Goal: Communication & Community: Answer question/provide support

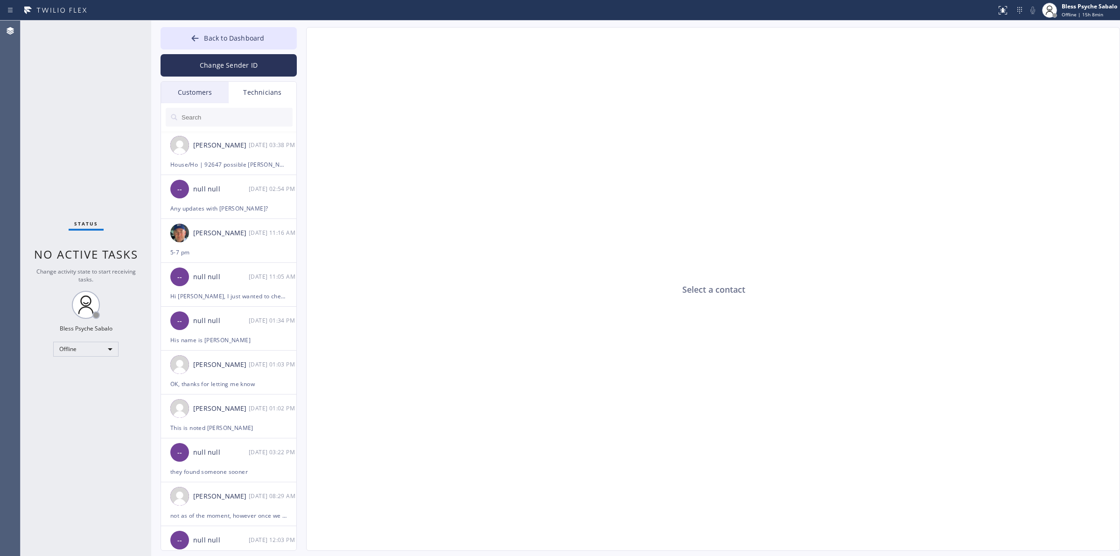
click at [417, 269] on div "Select a contact" at bounding box center [714, 290] width 814 height 524
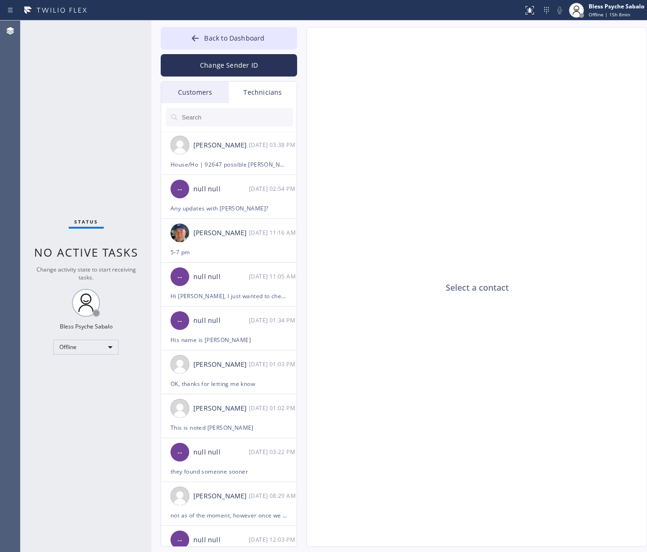
click at [301, 114] on div "Select a contact Outbound call Technician Search Technician Your caller id phon…" at bounding box center [467, 287] width 340 height 520
click at [269, 98] on div "Technicians" at bounding box center [263, 92] width 68 height 21
click at [262, 120] on input "text" at bounding box center [237, 117] width 112 height 19
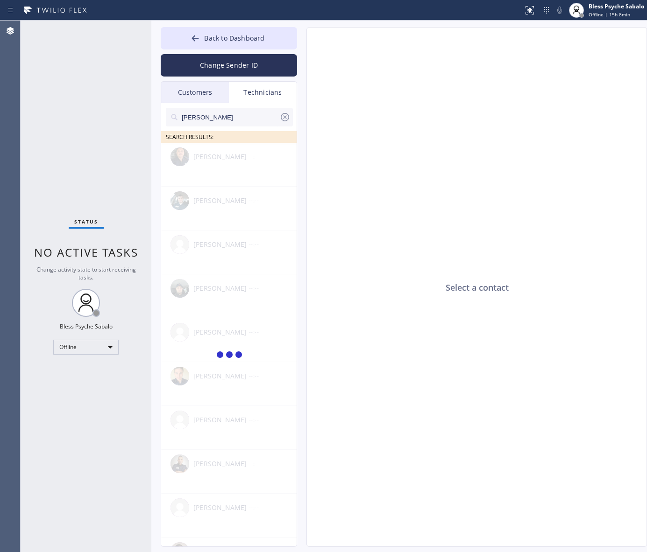
type input "[PERSON_NAME]"
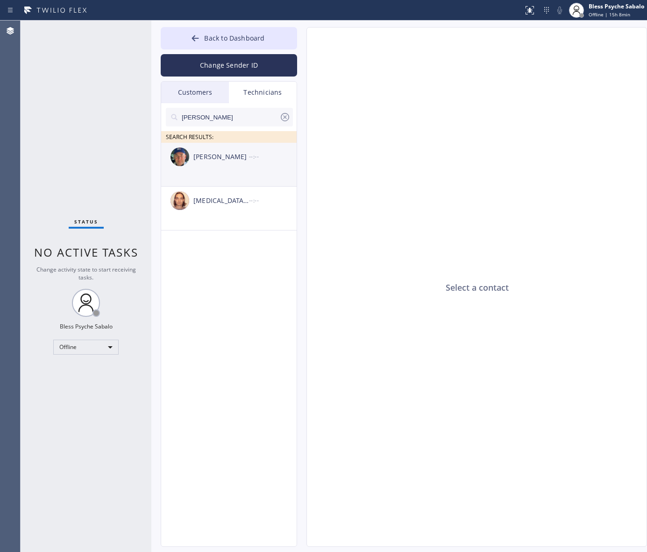
click at [229, 169] on div "[PERSON_NAME] --:--" at bounding box center [229, 157] width 136 height 28
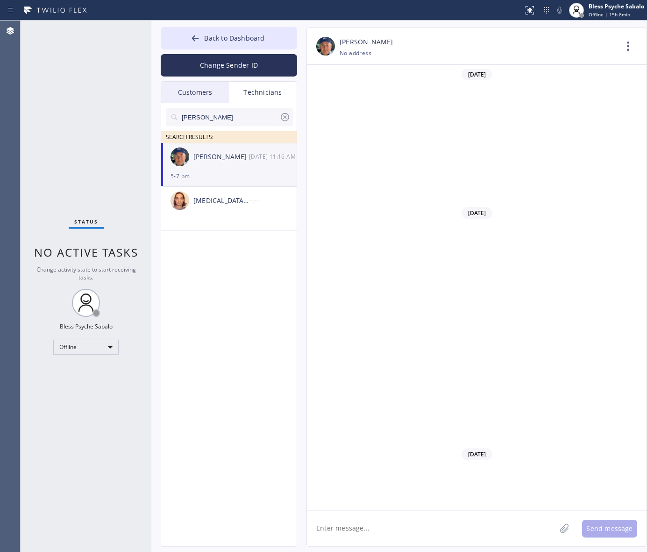
scroll to position [7959, 0]
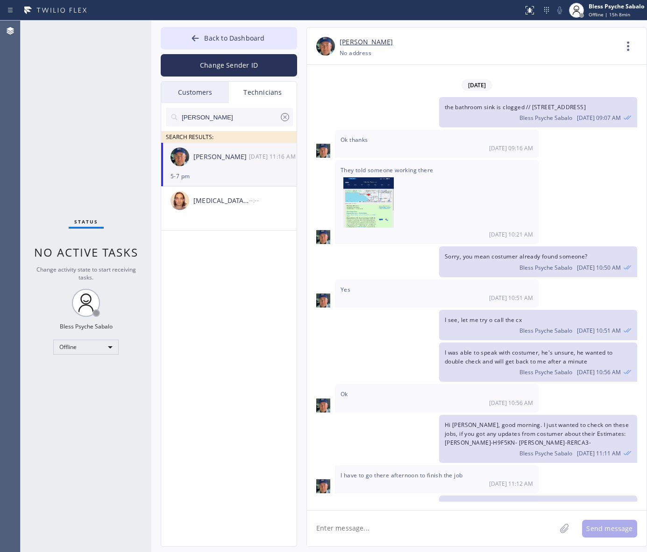
click at [328, 310] on div "I see, let me try o call the cx Bless Psyche Sabalo [DATE] 10:51 AM" at bounding box center [472, 325] width 330 height 30
click at [612, 130] on div "Ok thanks [DATE] 09:16 AM" at bounding box center [476, 144] width 339 height 28
click at [626, 48] on icon at bounding box center [628, 46] width 22 height 22
click at [573, 93] on li "Call to Technician" at bounding box center [571, 96] width 135 height 24
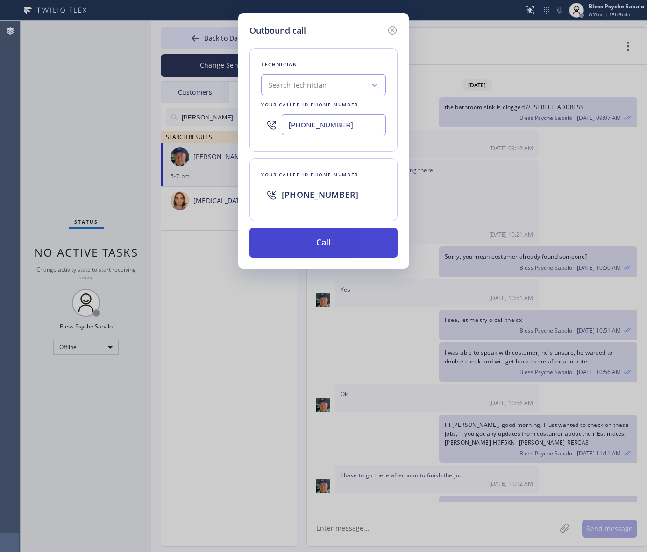
click at [346, 232] on button "Call" at bounding box center [323, 243] width 148 height 30
click at [431, 62] on div "Outbound call Technician Search Technician Your caller id phone number [PHONE_N…" at bounding box center [323, 276] width 647 height 552
click at [395, 27] on icon at bounding box center [392, 30] width 11 height 11
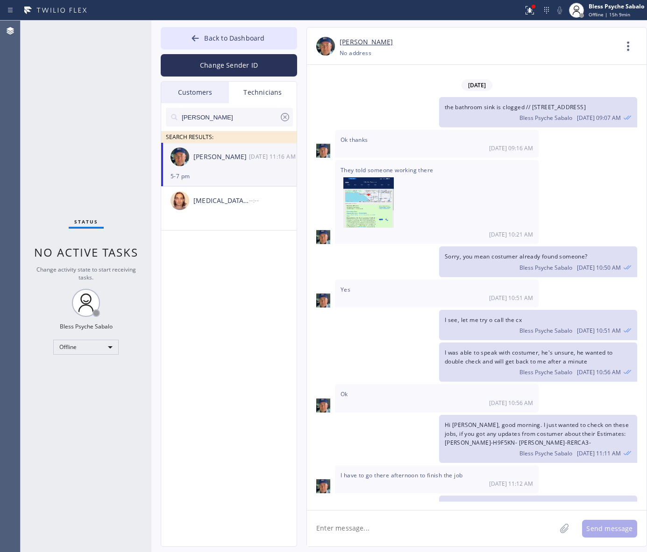
drag, startPoint x: 436, startPoint y: 103, endPoint x: 20, endPoint y: 290, distance: 456.1
click at [433, 130] on div "Ok thanks [DATE] 09:16 AM" at bounding box center [437, 144] width 204 height 28
click at [99, 347] on div "Offline" at bounding box center [85, 347] width 65 height 15
click at [90, 383] on li "Unavailable" at bounding box center [85, 383] width 63 height 11
drag, startPoint x: 90, startPoint y: 381, endPoint x: 301, endPoint y: 195, distance: 281.8
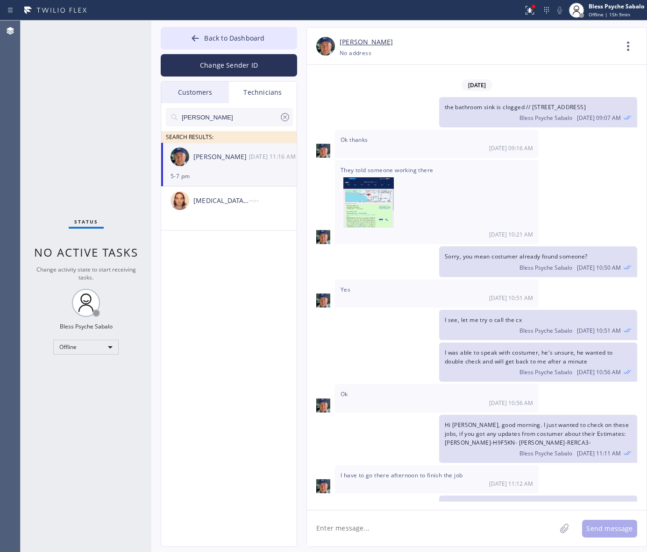
click at [90, 380] on div "Status No active tasks Change activity state to start receiving tasks. Bless Ps…" at bounding box center [86, 287] width 131 height 532
click at [629, 54] on icon at bounding box center [628, 46] width 22 height 22
click at [596, 82] on li "Contact Full Information" at bounding box center [571, 71] width 135 height 24
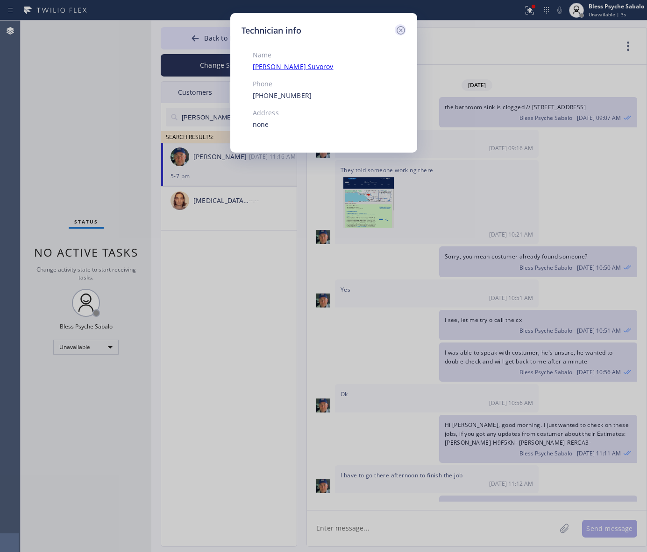
click at [404, 31] on icon at bounding box center [400, 30] width 11 height 11
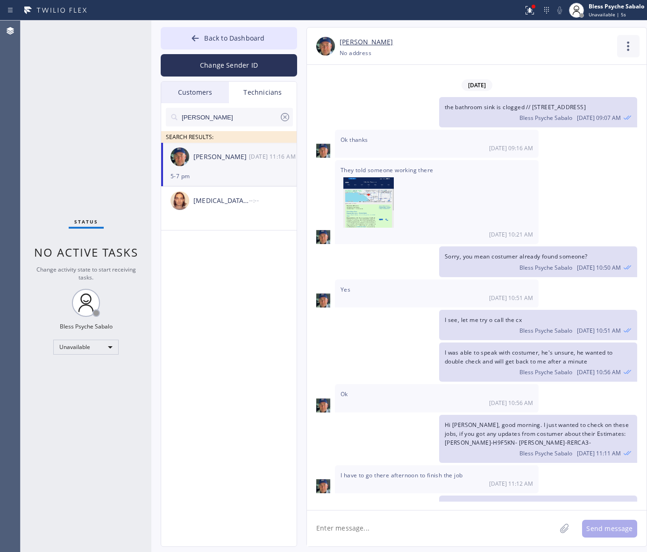
click at [626, 43] on icon at bounding box center [628, 46] width 22 height 22
click at [591, 91] on li "Call to Technician" at bounding box center [571, 96] width 135 height 24
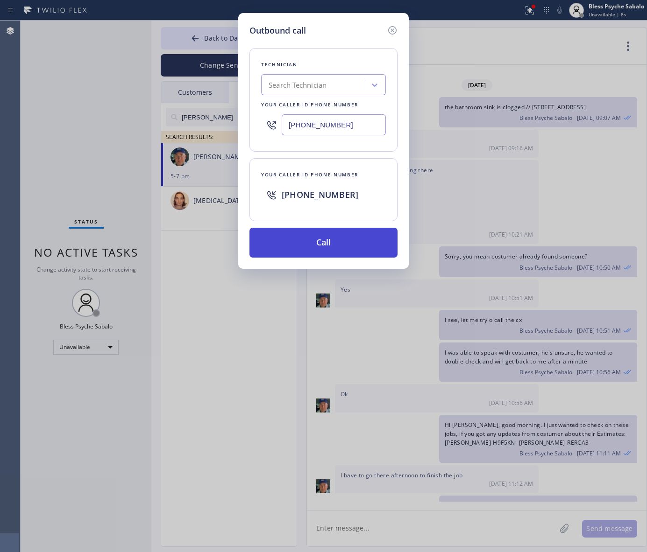
click at [315, 239] on button "Call" at bounding box center [323, 243] width 148 height 30
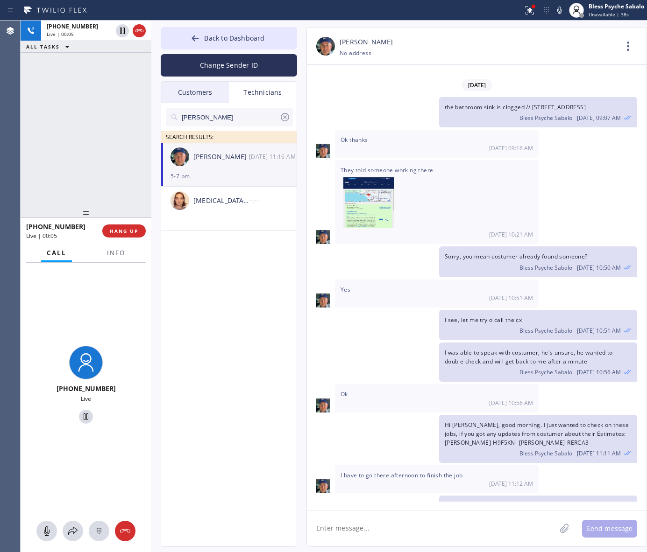
click at [177, 379] on div "Nick SEARCH RESULTS: [PERSON_NAME] [DATE] 11:16 AM 5-7 pm [MEDICAL_DATA][PERSON…" at bounding box center [229, 335] width 136 height 465
click at [125, 231] on span "HANG UP" at bounding box center [124, 231] width 28 height 7
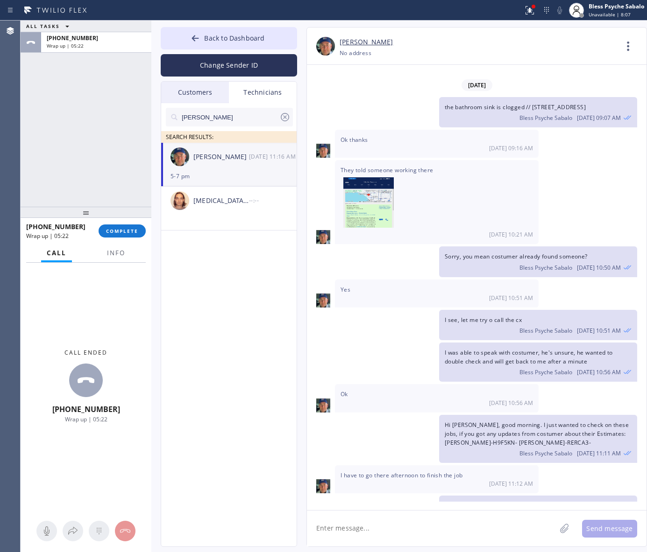
click at [286, 120] on icon at bounding box center [284, 117] width 11 height 11
click at [533, 10] on icon at bounding box center [529, 10] width 11 height 11
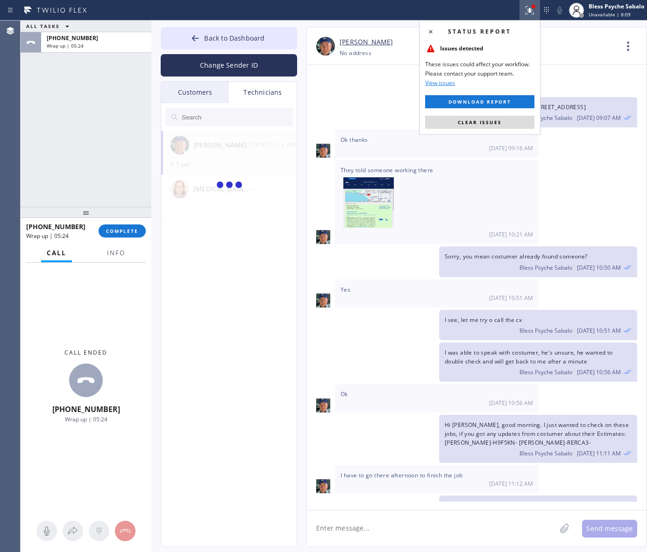
click at [499, 122] on span "Clear issues" at bounding box center [479, 122] width 44 height 7
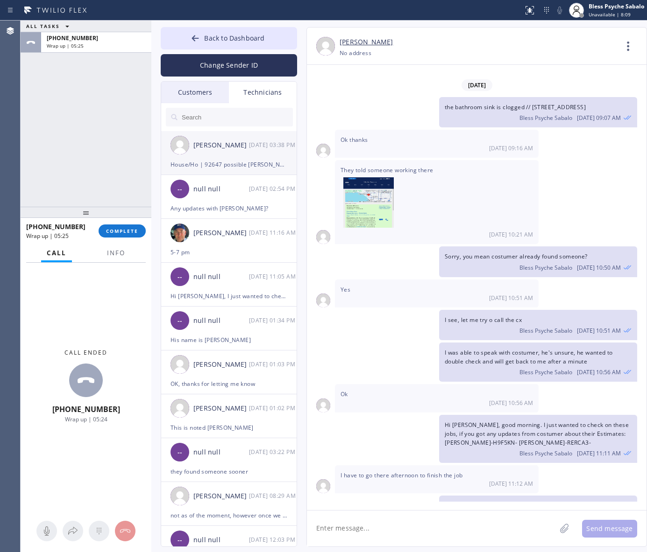
drag, startPoint x: 568, startPoint y: 143, endPoint x: 249, endPoint y: 159, distance: 319.7
click at [563, 160] on div "They told someone working there [DATE] 10:21 AM" at bounding box center [476, 202] width 339 height 84
click at [139, 228] on button "COMPLETE" at bounding box center [121, 231] width 47 height 13
drag, startPoint x: 129, startPoint y: 203, endPoint x: 161, endPoint y: 157, distance: 56.3
click at [129, 202] on div "ALL TASKS ALL TASKS ACTIVE TASKS TASKS IN WRAP UP [PHONE_NUMBER] Wrap up | 05:28" at bounding box center [86, 114] width 131 height 186
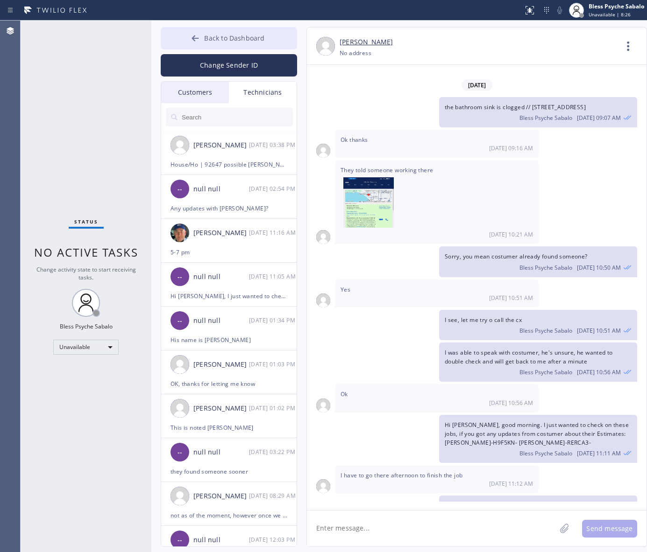
click at [227, 34] on span "Back to Dashboard" at bounding box center [234, 38] width 60 height 9
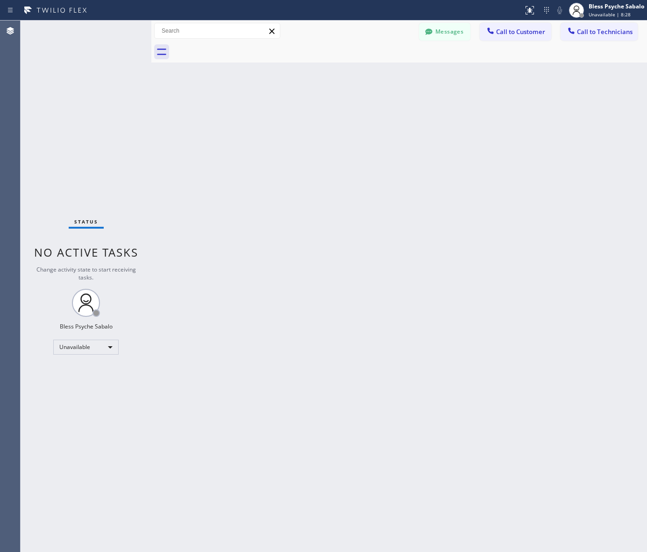
click at [455, 117] on div "Back to Dashboard Change Sender ID Customers Technicians TH [PERSON_NAME] [DATE…" at bounding box center [398, 287] width 495 height 532
click at [450, 27] on button "Messages" at bounding box center [444, 32] width 51 height 18
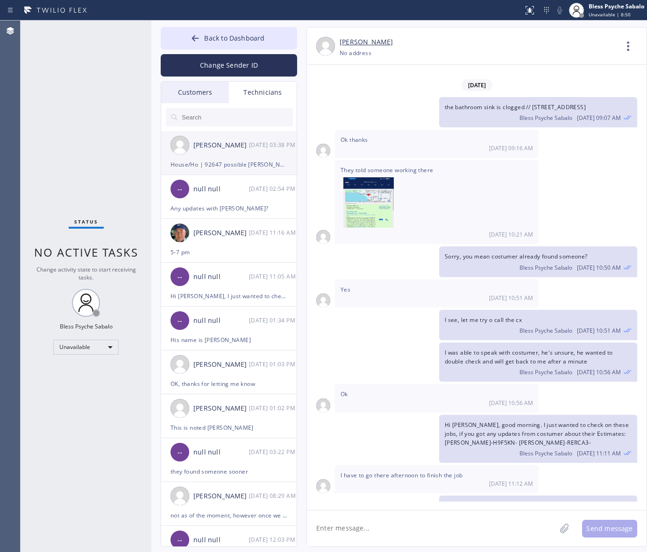
click at [223, 167] on div "House/Ho | 92647 possible [PERSON_NAME]" at bounding box center [228, 164] width 117 height 11
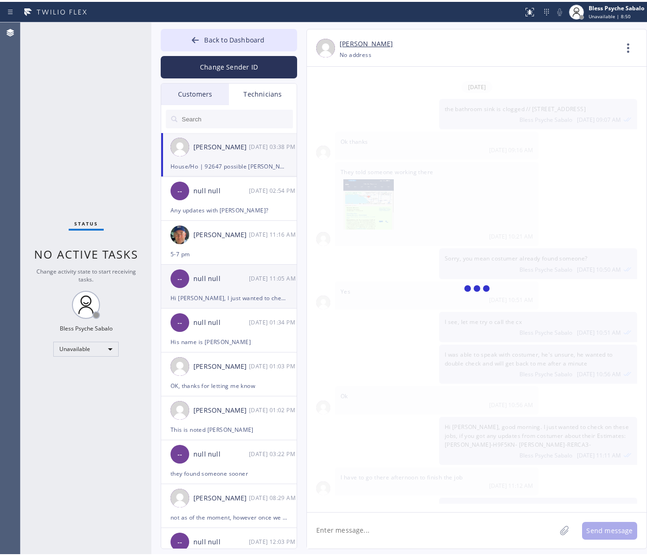
scroll to position [3796, 0]
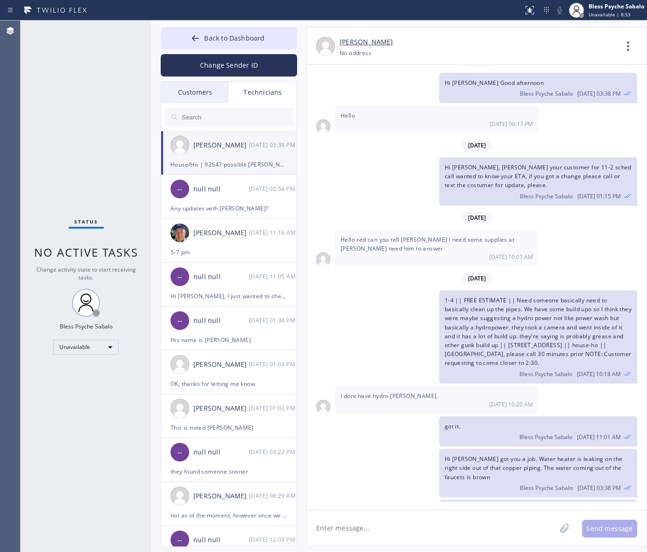
click at [267, 96] on div "Technicians" at bounding box center [263, 92] width 68 height 21
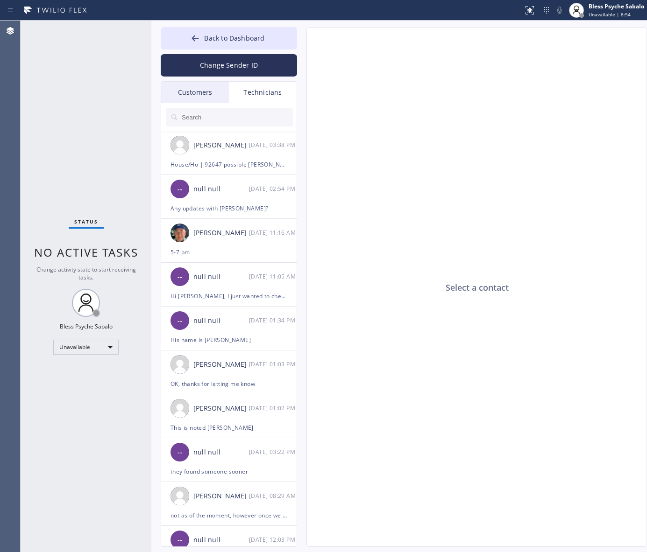
click at [267, 96] on div "Technicians" at bounding box center [263, 92] width 68 height 21
click at [230, 93] on div "Technicians" at bounding box center [263, 92] width 68 height 21
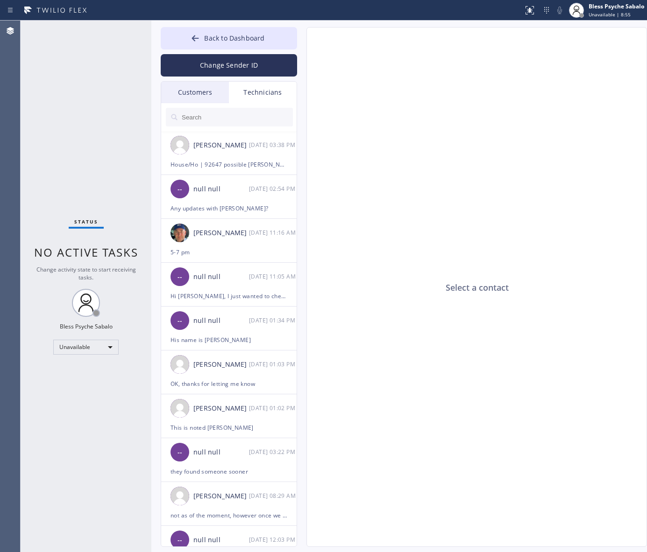
click at [218, 96] on div "Customers" at bounding box center [195, 92] width 68 height 21
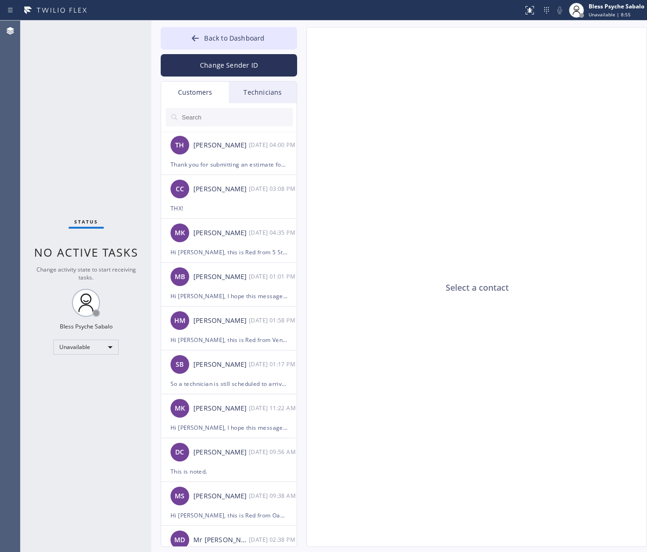
click at [218, 96] on div "Customers" at bounding box center [195, 92] width 68 height 21
click at [252, 28] on button "Back to Dashboard" at bounding box center [229, 38] width 136 height 22
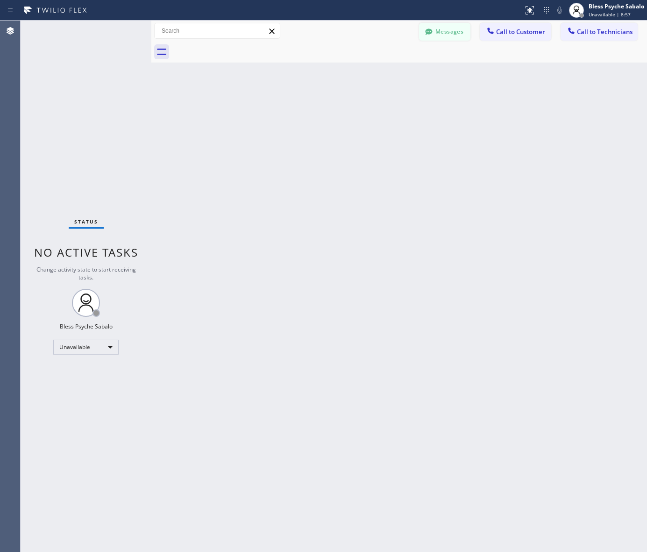
click at [450, 37] on button "Messages" at bounding box center [444, 32] width 51 height 18
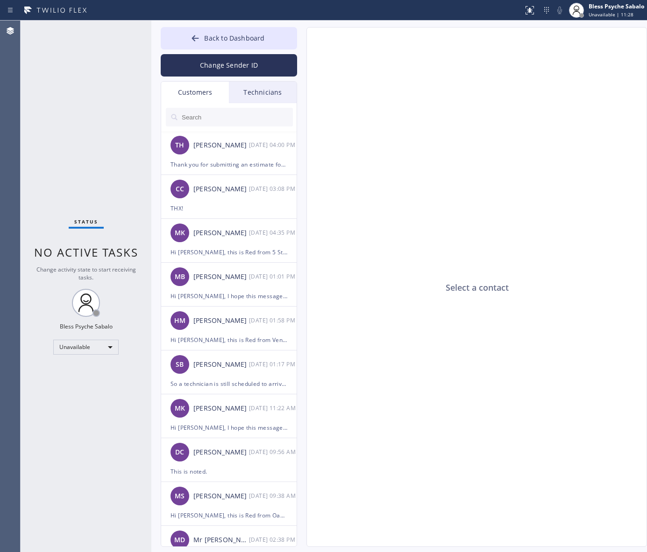
click at [283, 99] on div "Technicians" at bounding box center [263, 92] width 68 height 21
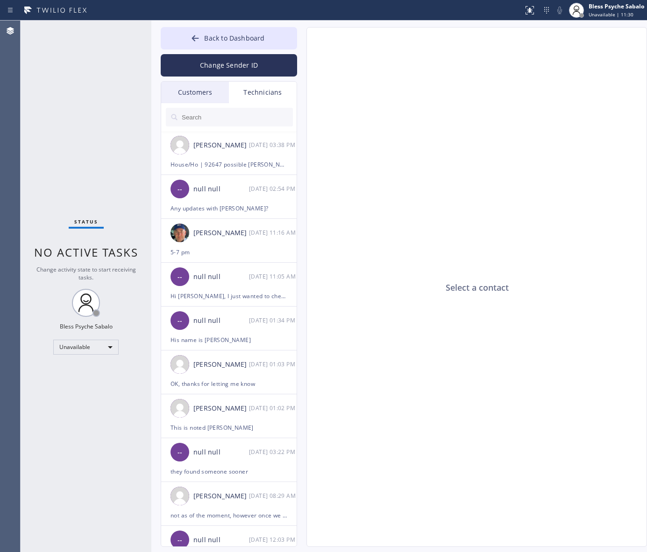
drag, startPoint x: 473, startPoint y: 204, endPoint x: 412, endPoint y: 121, distance: 102.8
click at [466, 190] on div "Select a contact" at bounding box center [477, 288] width 340 height 520
click at [225, 31] on button "Back to Dashboard" at bounding box center [229, 38] width 136 height 22
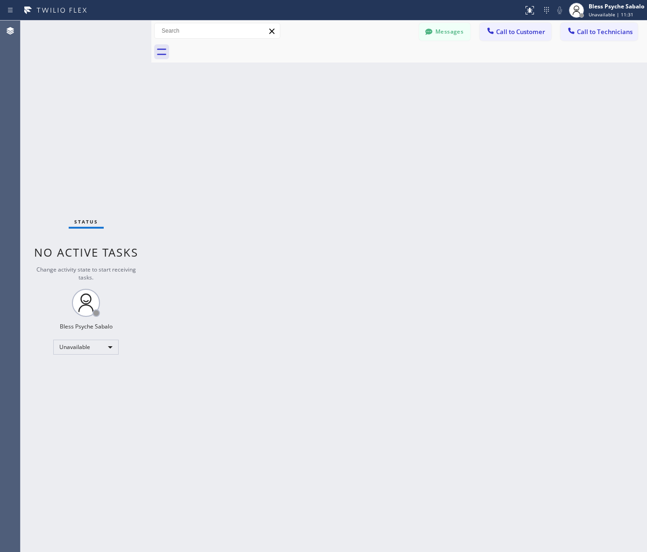
click at [462, 103] on div "Back to Dashboard Change Sender ID Customers Technicians TH [PERSON_NAME] [DATE…" at bounding box center [398, 287] width 495 height 532
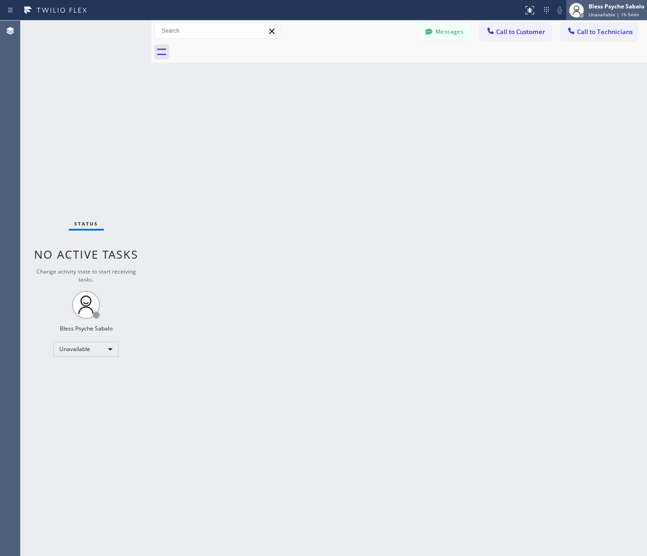
click at [452, 108] on div "Back to Dashboard Change Sender ID Customers Technicians TH [PERSON_NAME] [DATE…" at bounding box center [398, 288] width 495 height 535
drag, startPoint x: 441, startPoint y: 38, endPoint x: 439, endPoint y: 33, distance: 5.9
click at [441, 30] on button "Messages" at bounding box center [444, 32] width 51 height 18
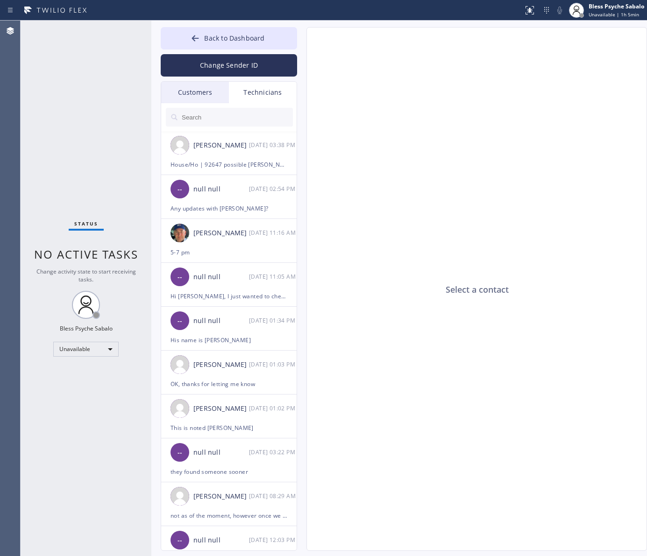
click at [244, 91] on div "Technicians" at bounding box center [263, 92] width 68 height 21
click at [251, 91] on div "Technicians" at bounding box center [263, 92] width 68 height 21
click at [216, 127] on div at bounding box center [229, 117] width 136 height 28
drag, startPoint x: 225, startPoint y: 122, endPoint x: 223, endPoint y: 112, distance: 10.0
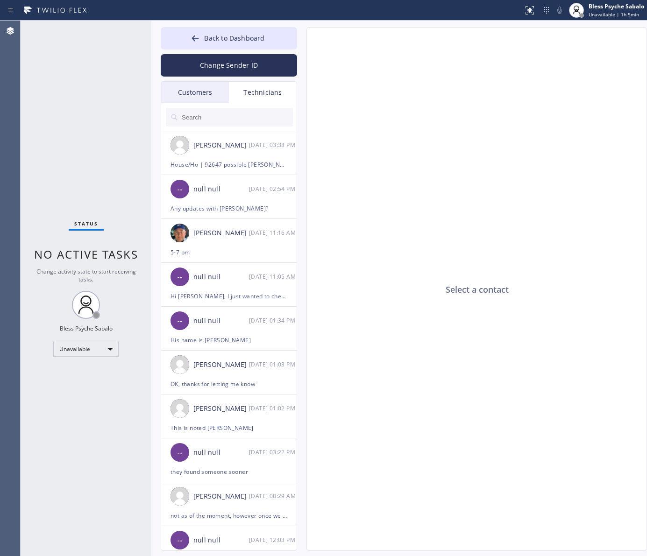
click at [223, 112] on input "text" at bounding box center [237, 117] width 112 height 19
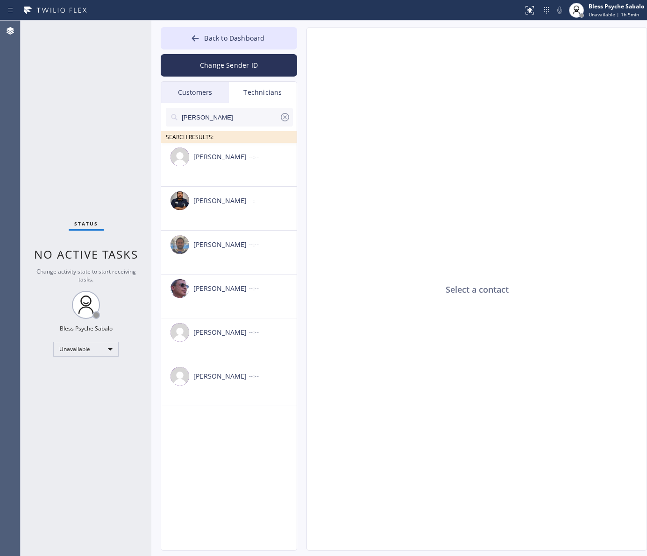
type input "[PERSON_NAME]"
click at [239, 155] on div "[PERSON_NAME]" at bounding box center [221, 157] width 56 height 11
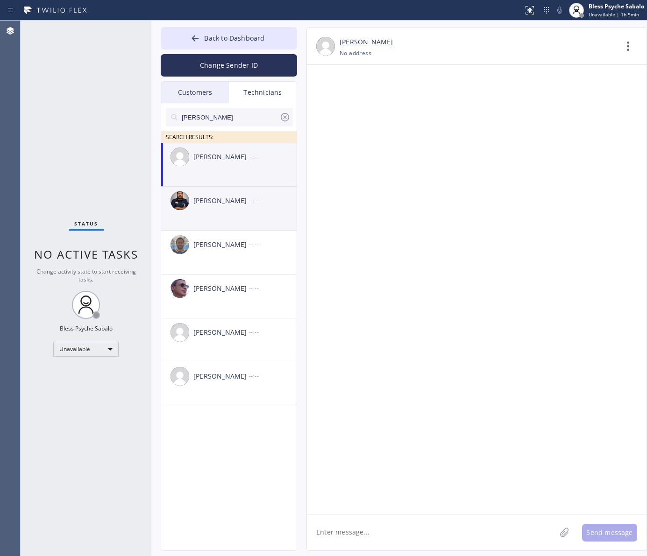
click at [243, 231] on li "[PERSON_NAME] --:--" at bounding box center [229, 253] width 136 height 44
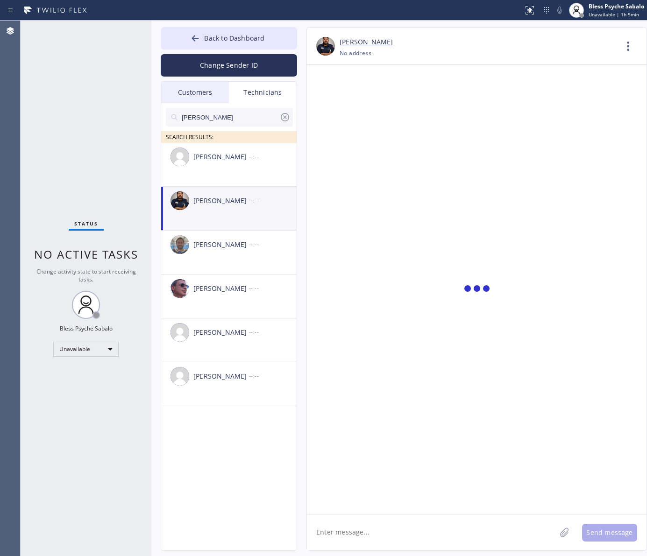
scroll to position [5337, 0]
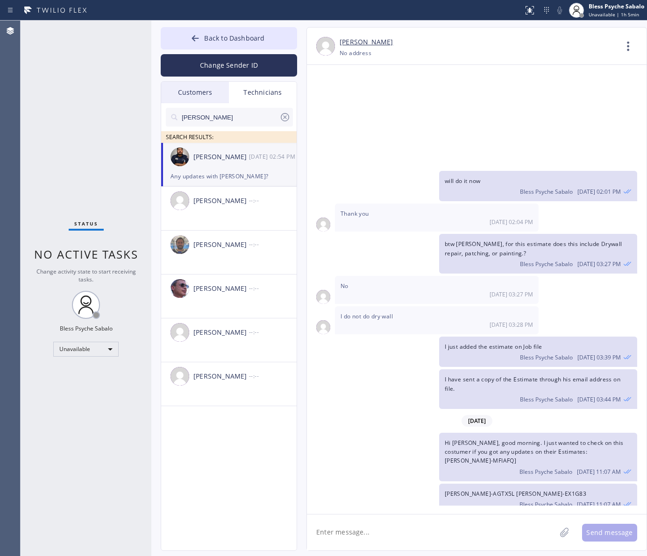
click at [439, 544] on textarea at bounding box center [431, 532] width 249 height 36
type textarea "Hi [PERSON_NAME], good Morning."
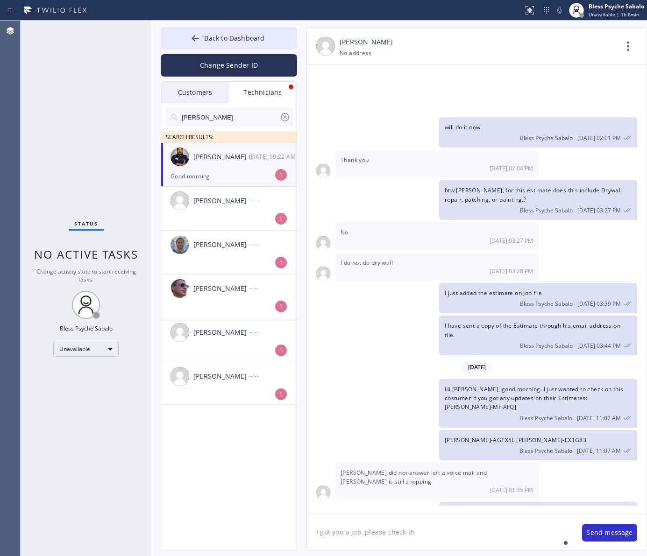
scroll to position [5420, 0]
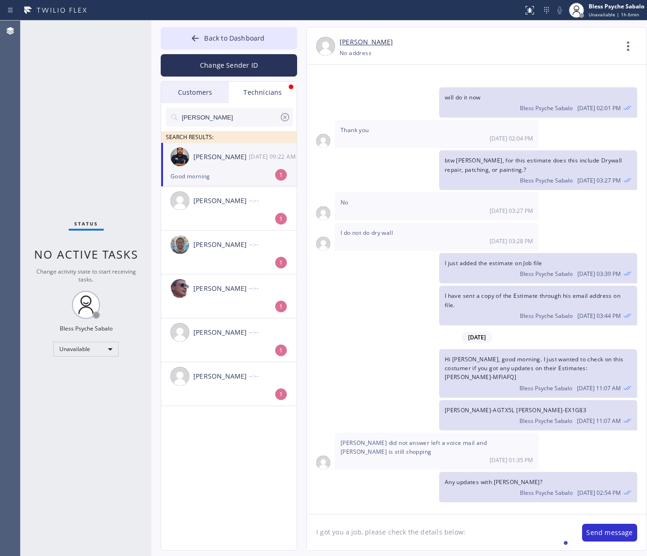
click at [506, 541] on textarea "I got you a job, please check the details below:" at bounding box center [440, 532] width 266 height 36
paste textarea "shower got clogged 90270 house , ho"
type textarea "I got you a job, please check the details below: shower got clogged 90270 house…"
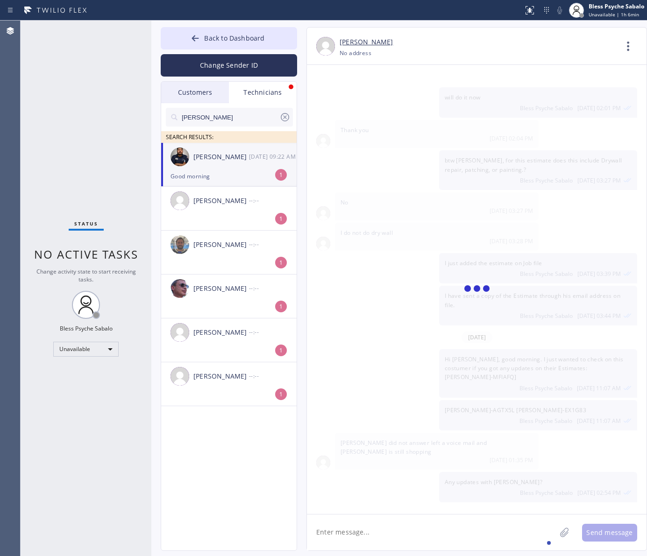
scroll to position [5463, 0]
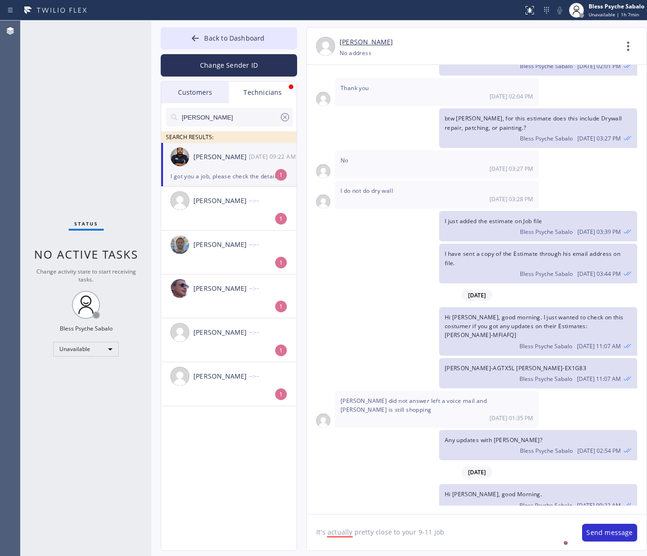
type textarea "It's actually pretty close to your 9-11 jobs"
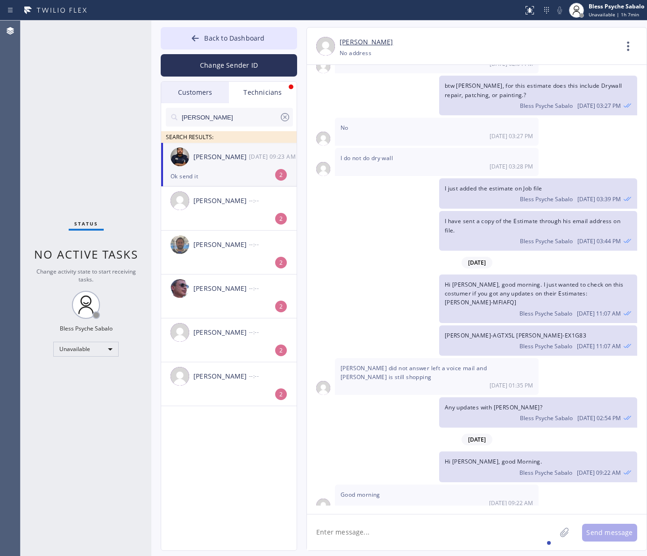
scroll to position [5525, 0]
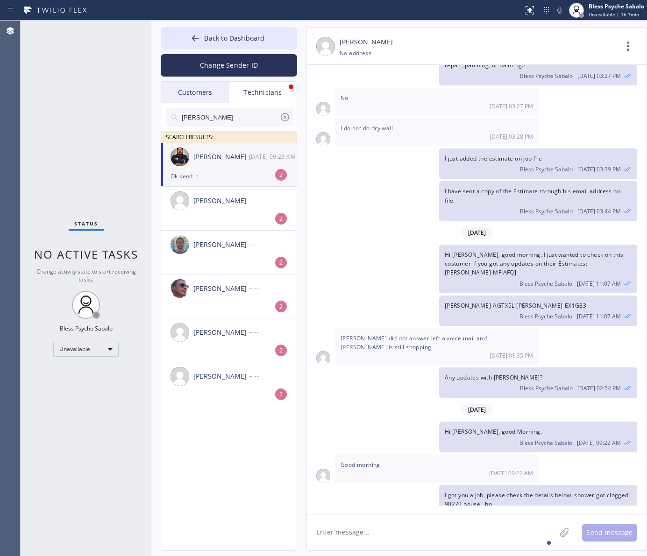
drag, startPoint x: 348, startPoint y: 532, endPoint x: 348, endPoint y: 527, distance: 5.6
click at [348, 530] on textarea at bounding box center [431, 532] width 249 height 36
type textarea "thank you"
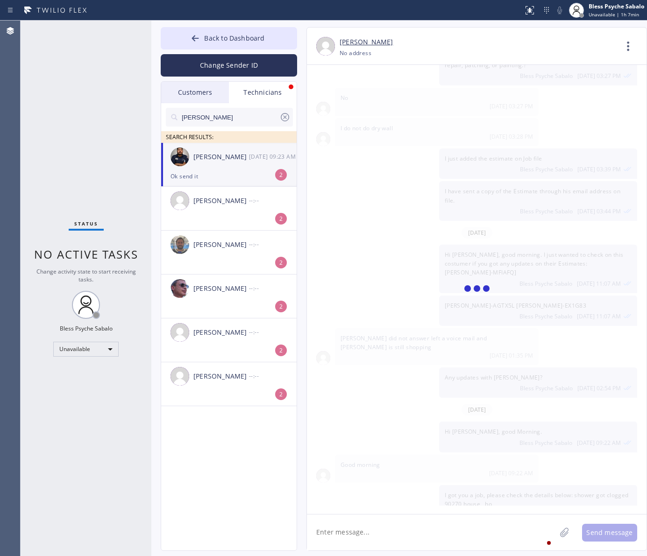
scroll to position [5558, 0]
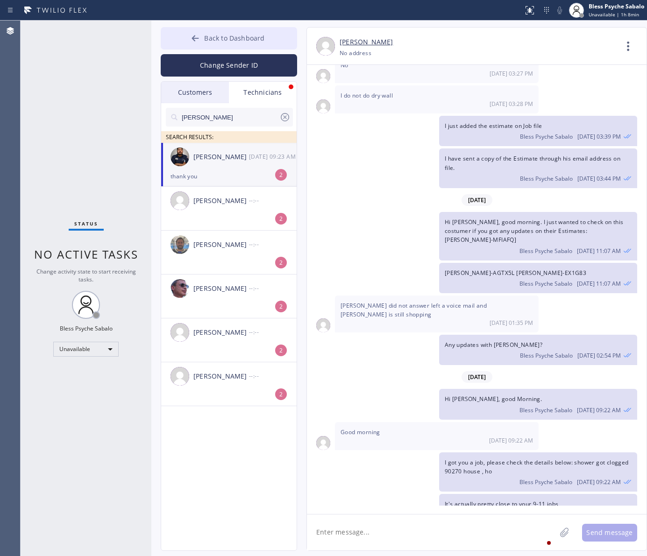
click at [192, 42] on icon at bounding box center [194, 38] width 9 height 9
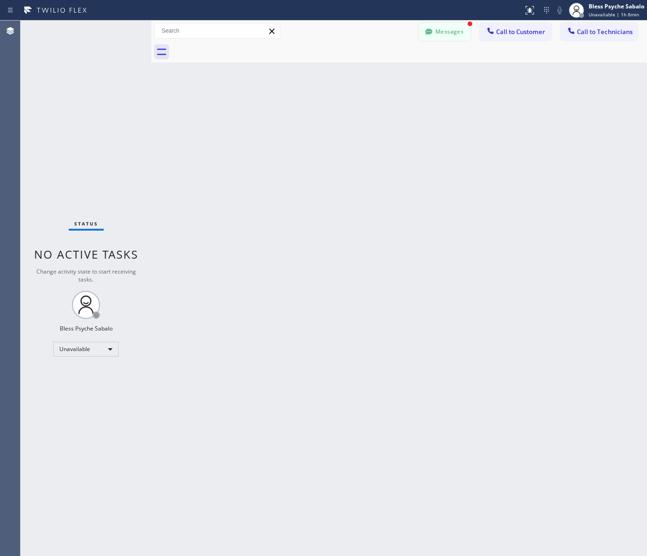
click at [449, 33] on button "Messages" at bounding box center [444, 32] width 51 height 18
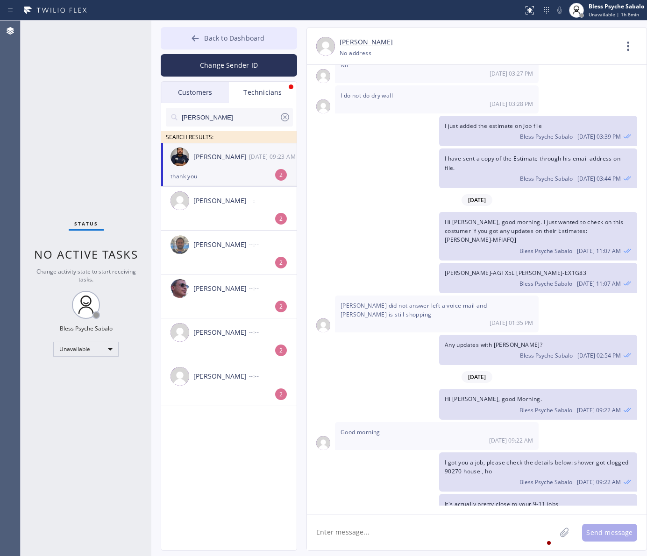
click at [227, 35] on span "Back to Dashboard" at bounding box center [234, 38] width 60 height 9
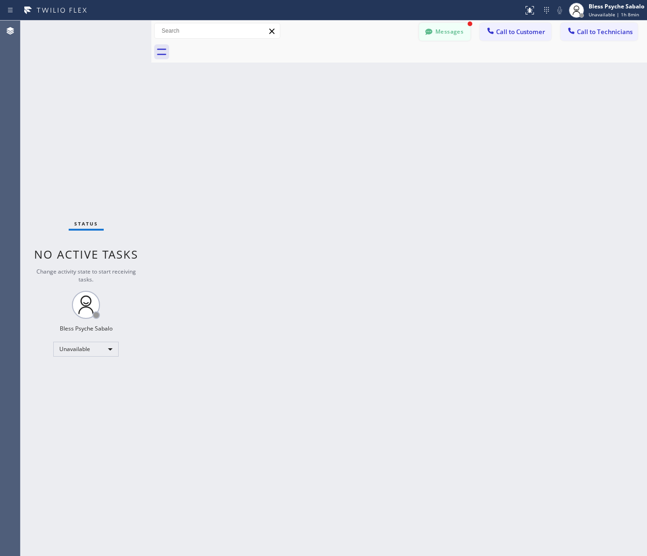
click at [444, 31] on button "Messages" at bounding box center [444, 32] width 51 height 18
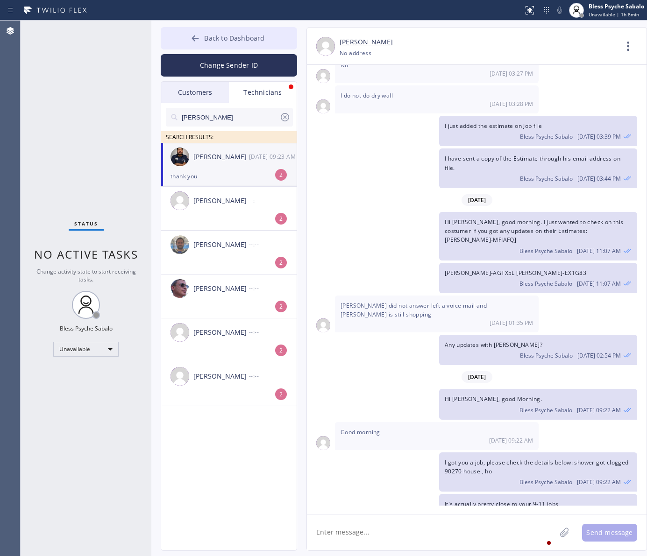
click at [193, 40] on icon at bounding box center [194, 38] width 9 height 9
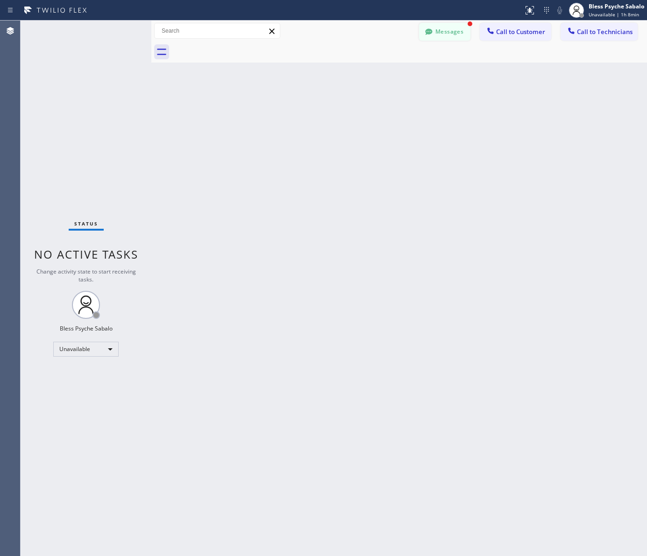
click at [429, 34] on icon at bounding box center [428, 31] width 7 height 6
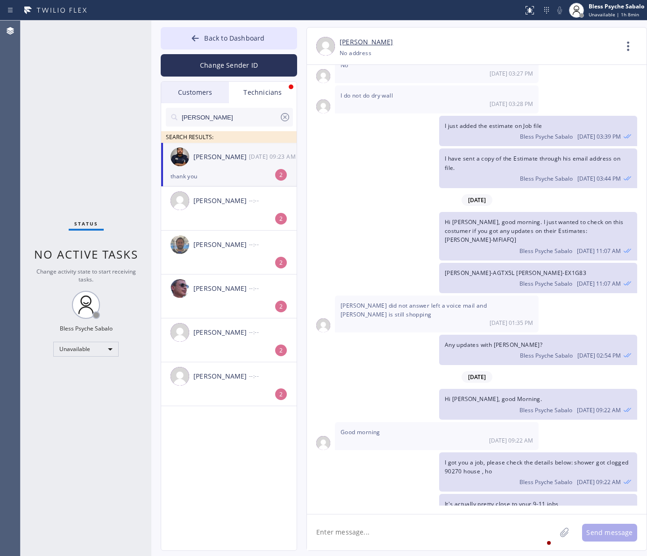
click at [419, 23] on button "Messages" at bounding box center [444, 32] width 51 height 18
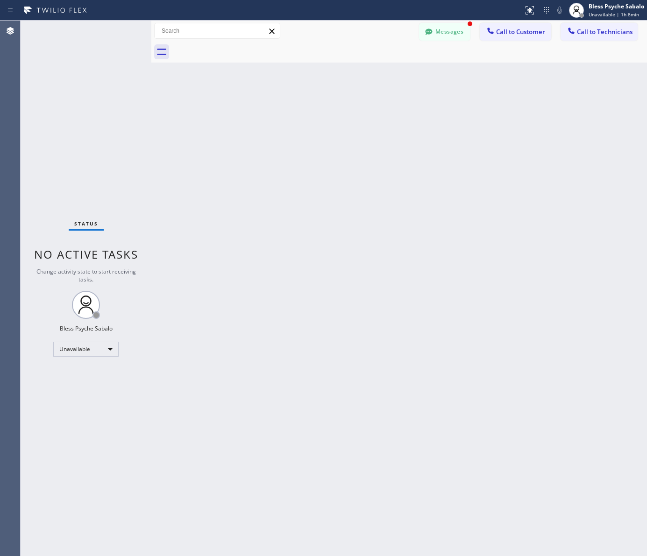
click at [446, 18] on div "Status report No issues detected If you experience an issue, please download th…" at bounding box center [323, 10] width 647 height 21
click at [444, 24] on button "Messages" at bounding box center [444, 32] width 51 height 18
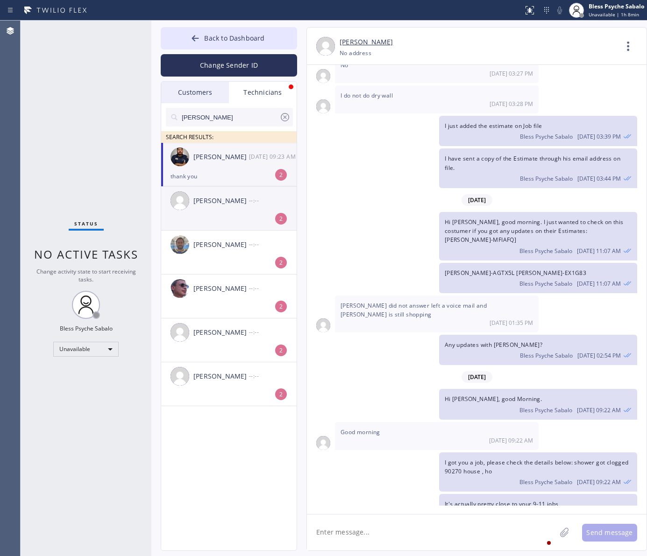
click at [267, 211] on div "[PERSON_NAME] --:--" at bounding box center [229, 201] width 136 height 28
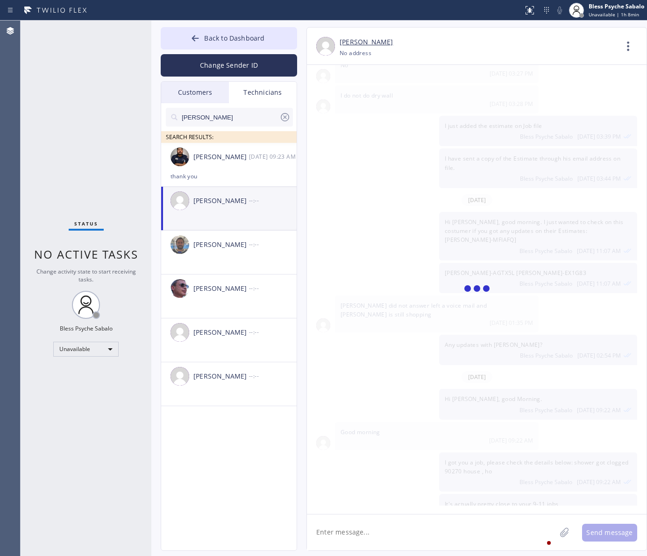
scroll to position [0, 0]
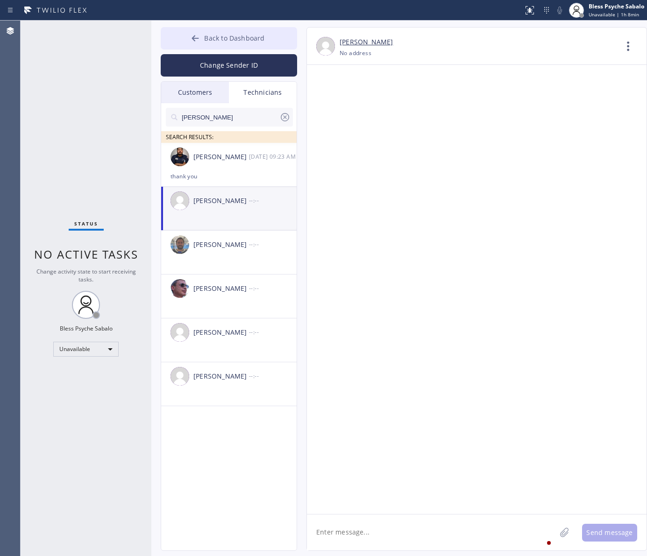
click at [226, 37] on span "Back to Dashboard" at bounding box center [234, 38] width 60 height 9
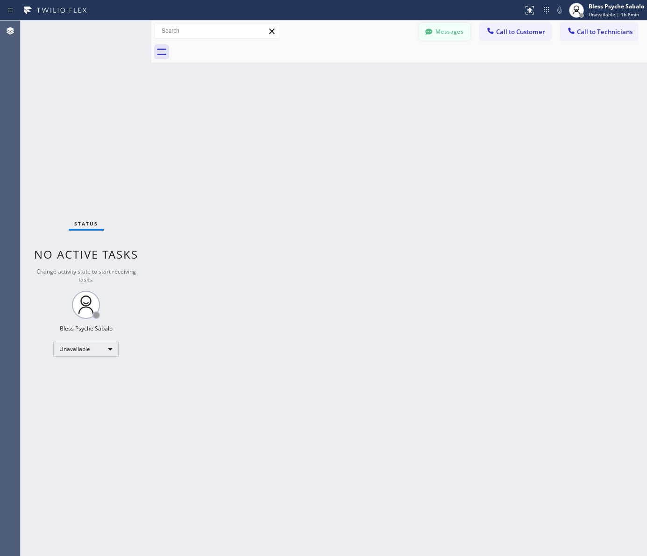
click at [452, 29] on button "Messages" at bounding box center [444, 32] width 51 height 18
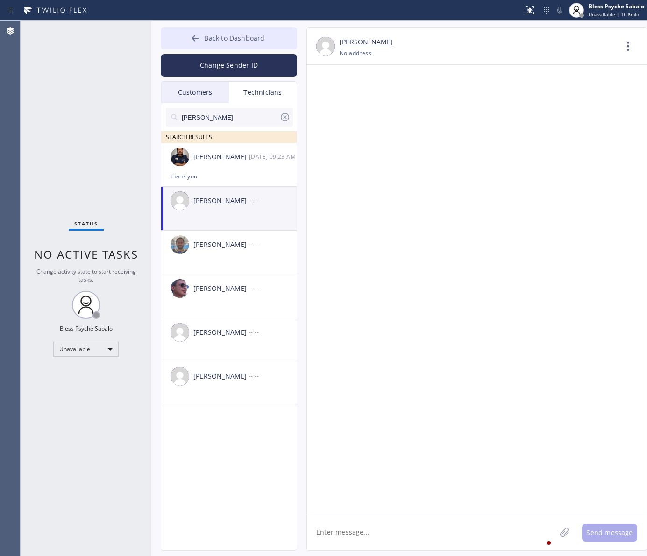
click at [213, 42] on span "Back to Dashboard" at bounding box center [234, 38] width 60 height 9
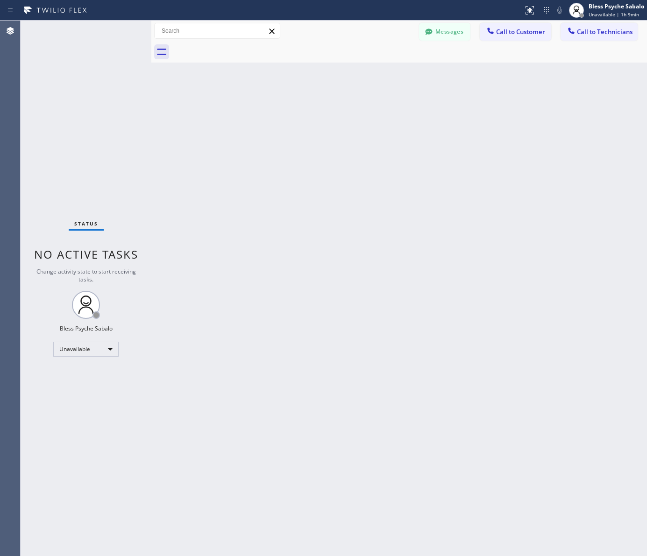
drag, startPoint x: 313, startPoint y: 188, endPoint x: 352, endPoint y: 113, distance: 83.5
click at [314, 176] on div "Back to Dashboard Change Sender ID Customers Technicians TH [PERSON_NAME] [DATE…" at bounding box center [398, 288] width 495 height 535
click at [520, 29] on span "Call to Customer" at bounding box center [520, 32] width 49 height 8
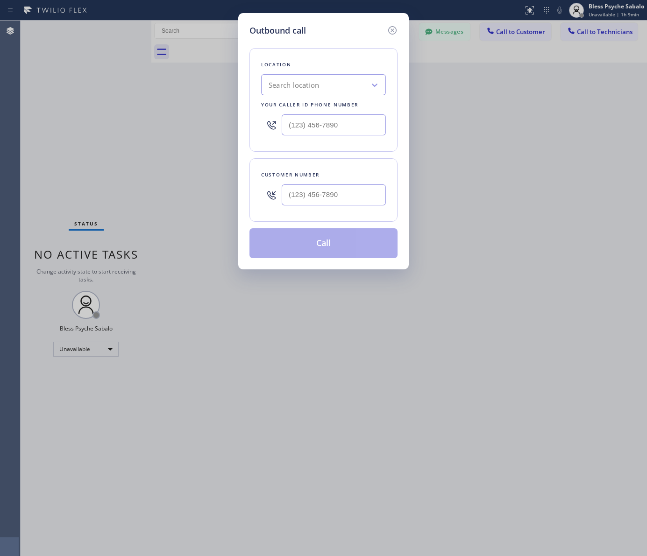
click at [600, 44] on div "Outbound call Location Search location Your caller id phone number Customer num…" at bounding box center [323, 278] width 647 height 556
click at [602, 35] on div "Outbound call Location Search location Your caller id phone number Customer num…" at bounding box center [323, 278] width 647 height 556
click at [387, 30] on icon at bounding box center [392, 30] width 11 height 11
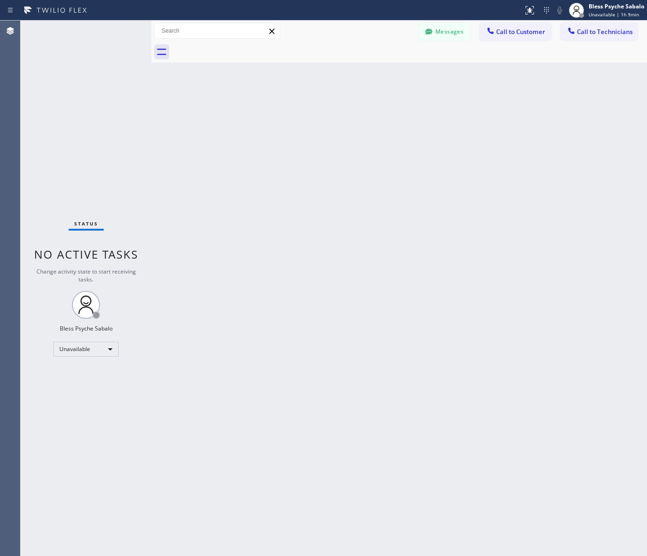
drag, startPoint x: 419, startPoint y: 61, endPoint x: 577, endPoint y: 49, distance: 158.2
click at [493, 75] on div "Back to Dashboard Change Sender ID Customers Technicians TH [PERSON_NAME] [DATE…" at bounding box center [398, 288] width 495 height 535
click at [593, 36] on button "Call to Technicians" at bounding box center [598, 32] width 77 height 18
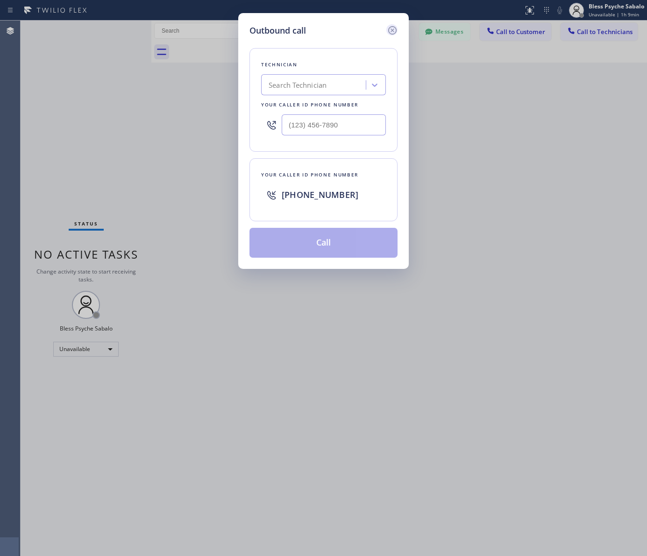
click at [389, 35] on icon at bounding box center [392, 30] width 11 height 11
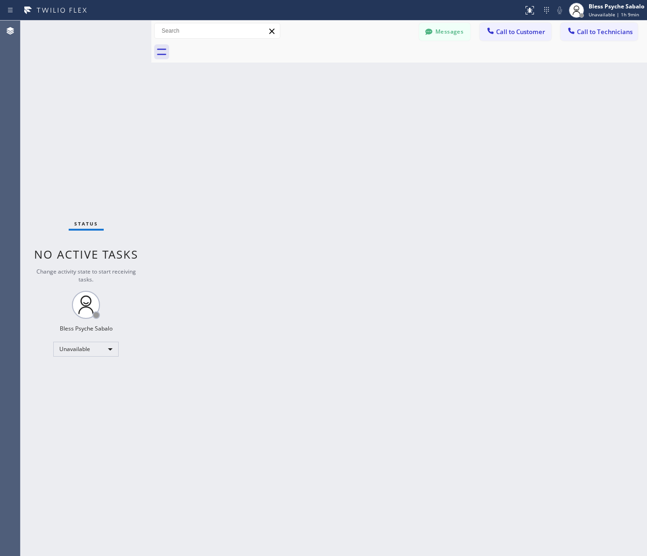
click at [419, 73] on div "Back to Dashboard Change Sender ID Customers Technicians TH [PERSON_NAME] [DATE…" at bounding box center [398, 288] width 495 height 535
click at [446, 36] on button "Messages" at bounding box center [444, 32] width 51 height 18
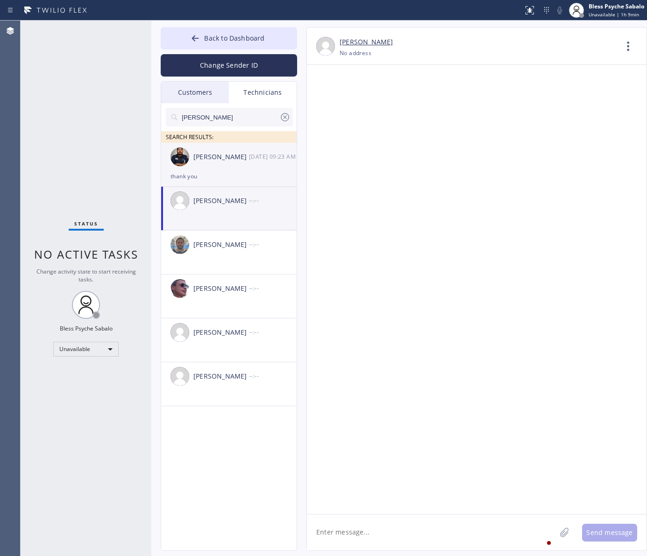
click at [224, 162] on div "[PERSON_NAME] [DATE] 09:23 AM" at bounding box center [229, 157] width 136 height 28
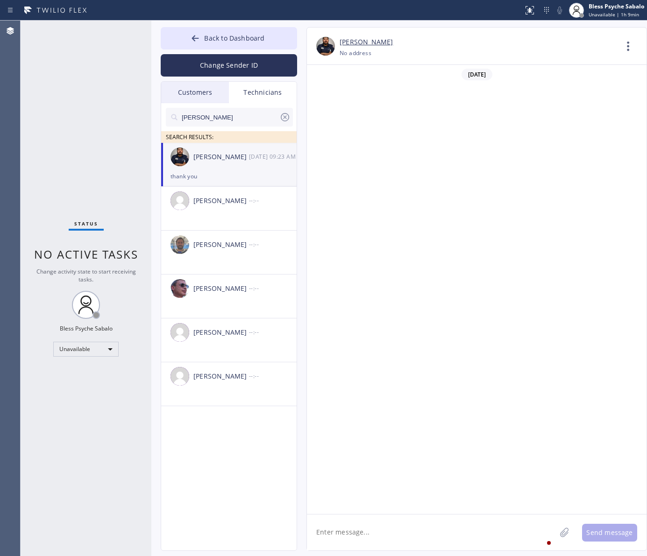
scroll to position [5558, 0]
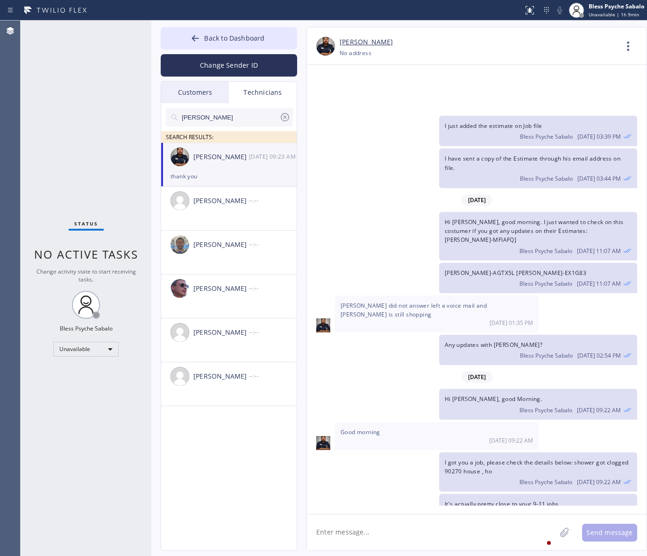
click at [418, 531] on textarea at bounding box center [431, 532] width 249 height 36
type textarea "Hi [PERSON_NAME], that cx"
click at [397, 537] on textarea "Hi [PERSON_NAME], that cx" at bounding box center [440, 532] width 266 height 36
drag, startPoint x: 179, startPoint y: 526, endPoint x: 216, endPoint y: 517, distance: 37.9
click at [180, 524] on div "Back to Dashboard Change Sender ID Customers Technicians TH [PERSON_NAME] [DATE…" at bounding box center [398, 288] width 495 height 535
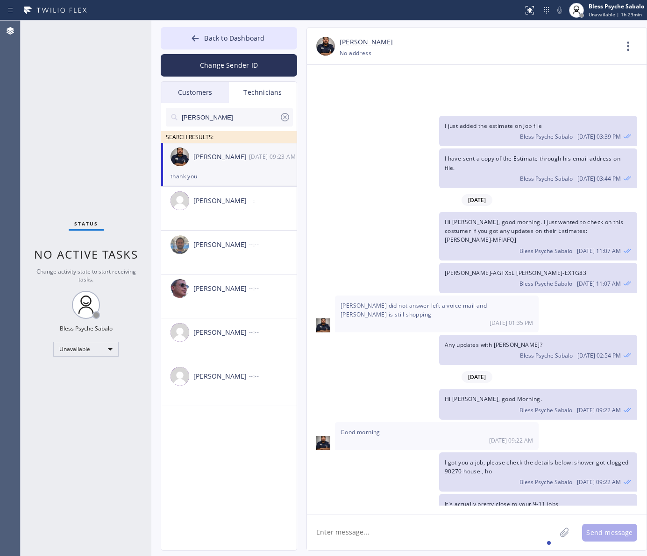
click at [467, 537] on textarea at bounding box center [431, 532] width 249 height 36
click at [398, 533] on textarea "we just receive a call from cx, they did not proceed with the job" at bounding box center [440, 532] width 266 height 36
click at [538, 531] on textarea "we just receive a call from that cx, they did not proceed with the job" at bounding box center [440, 532] width 266 height 36
type textarea "we just receive a call from that cx, they did not proceed with the job."
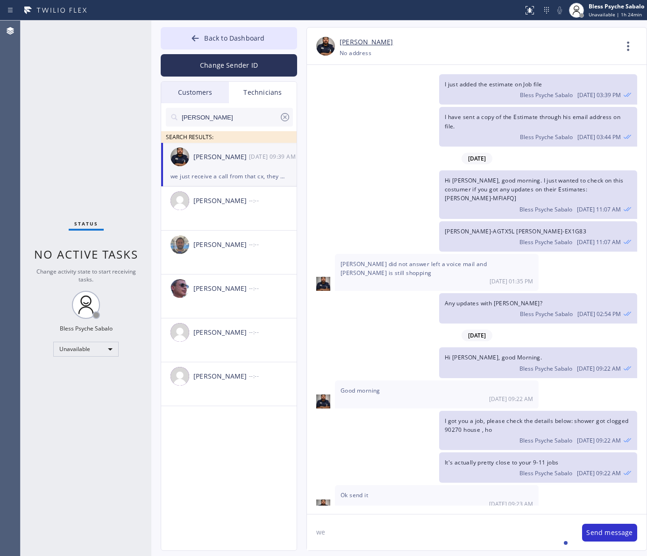
type textarea "w"
click at [367, 531] on textarea "No worries, I'll try to find you one" at bounding box center [440, 532] width 266 height 36
click at [382, 529] on textarea "No worries, I'll try to find you one" at bounding box center [440, 532] width 266 height 36
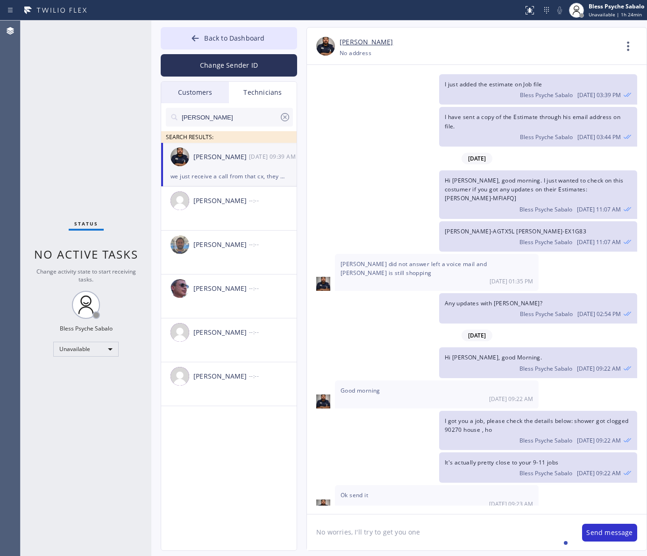
click at [435, 530] on textarea "No worries, I'll try to get you one" at bounding box center [440, 532] width 266 height 36
type textarea "No worries, I'll try to get you one."
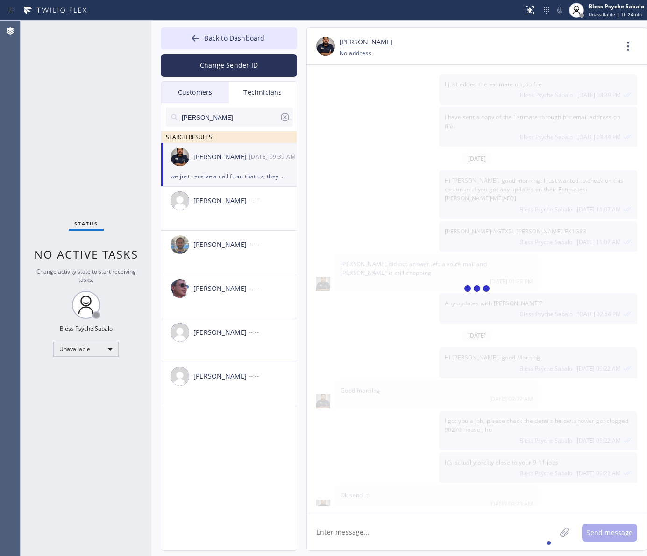
scroll to position [5632, 0]
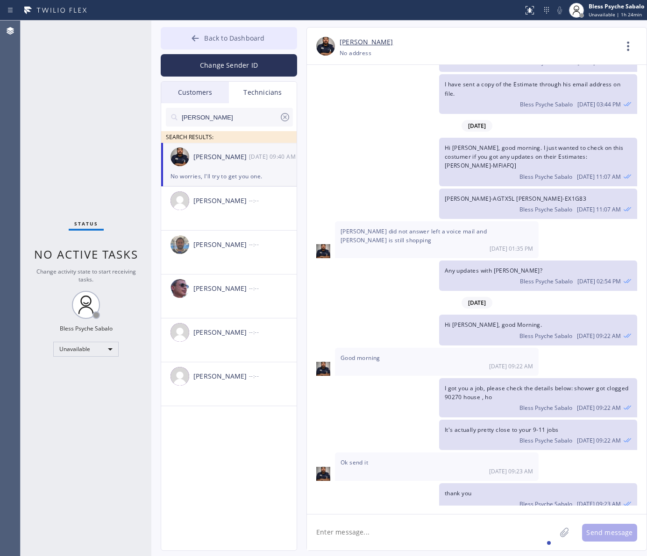
click at [252, 42] on span "Back to Dashboard" at bounding box center [234, 38] width 60 height 9
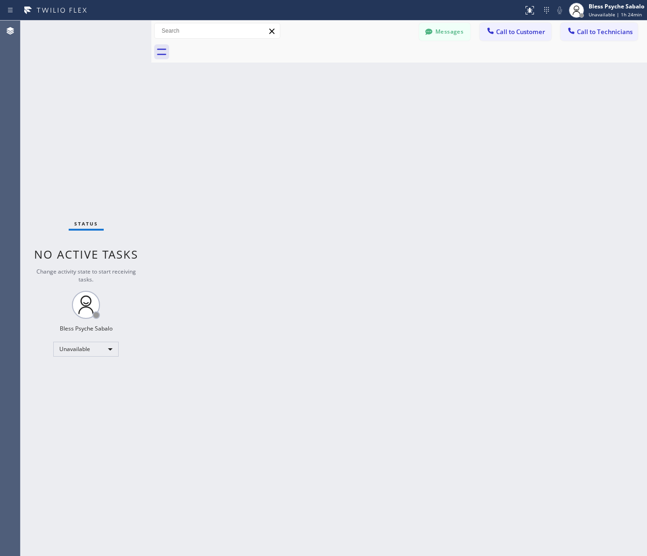
click at [471, 157] on div "Back to Dashboard Change Sender ID Customers Technicians TH [PERSON_NAME] [DATE…" at bounding box center [398, 288] width 495 height 535
click at [437, 40] on button "Messages" at bounding box center [444, 32] width 51 height 18
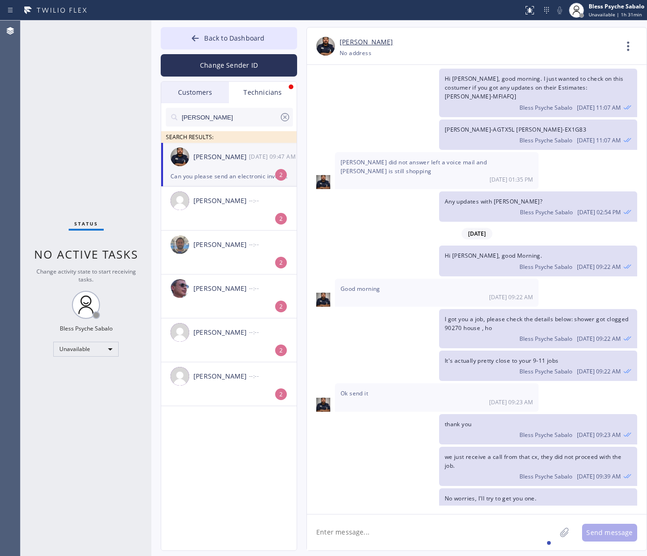
click at [439, 33] on div "[PERSON_NAME] [PHONE_NUMBER] Choose phone number No address Contact Full Inform…" at bounding box center [476, 46] width 339 height 37
click at [384, 538] on textarea at bounding box center [431, 532] width 249 height 36
type textarea "o"
type textarea "on it"
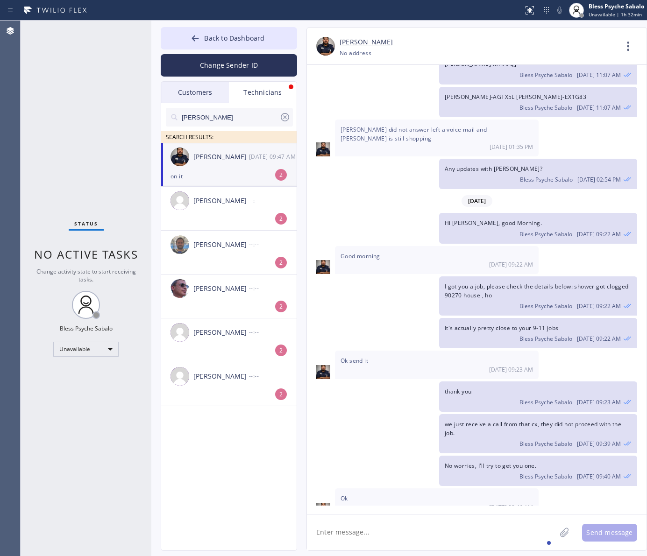
drag, startPoint x: 201, startPoint y: 223, endPoint x: 236, endPoint y: 164, distance: 68.2
click at [202, 231] on li "[PERSON_NAME] --:-- 2" at bounding box center [229, 253] width 136 height 44
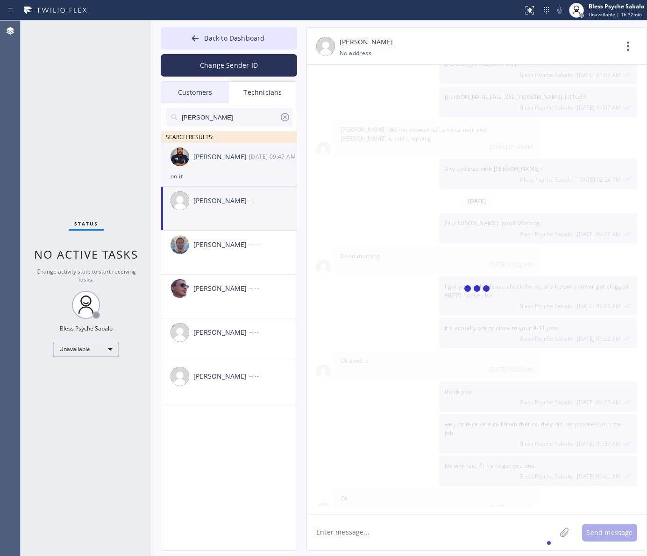
click at [236, 162] on div "[PERSON_NAME]" at bounding box center [221, 157] width 56 height 11
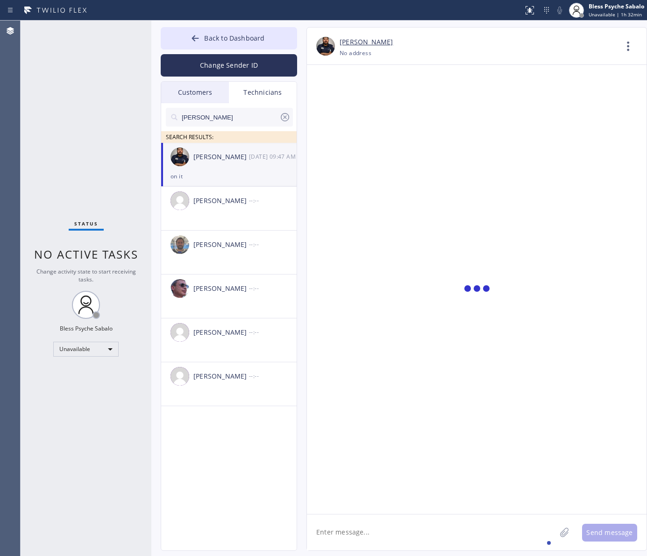
click at [236, 162] on div "[PERSON_NAME]" at bounding box center [221, 157] width 56 height 11
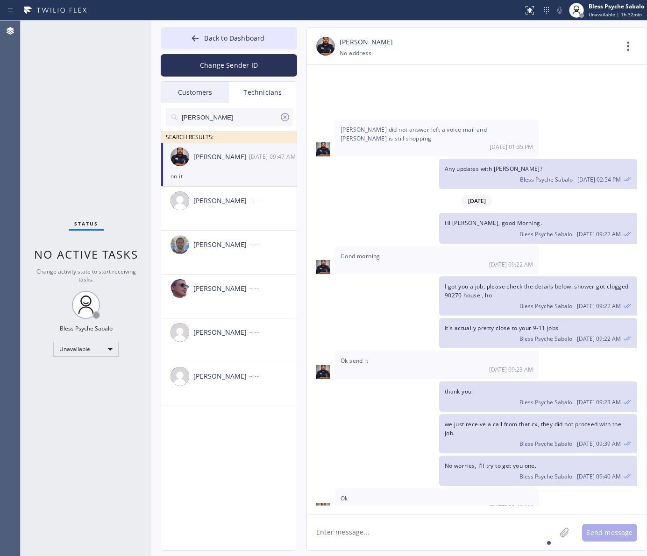
drag, startPoint x: 407, startPoint y: 180, endPoint x: 381, endPoint y: 105, distance: 79.0
click at [407, 260] on div "[DATE] 09:22 AM" at bounding box center [436, 264] width 192 height 8
click at [432, 522] on textarea at bounding box center [431, 532] width 249 height 36
paste textarea "[PERSON_NAME]"
type textarea "[PERSON_NAME] right?"
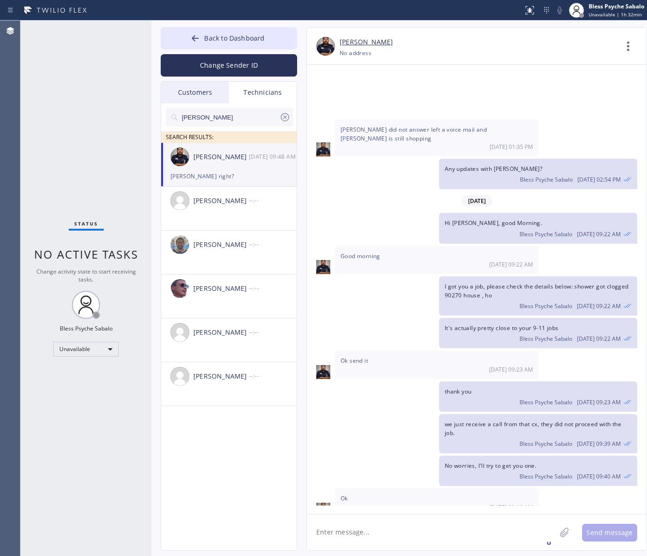
scroll to position [5766, 0]
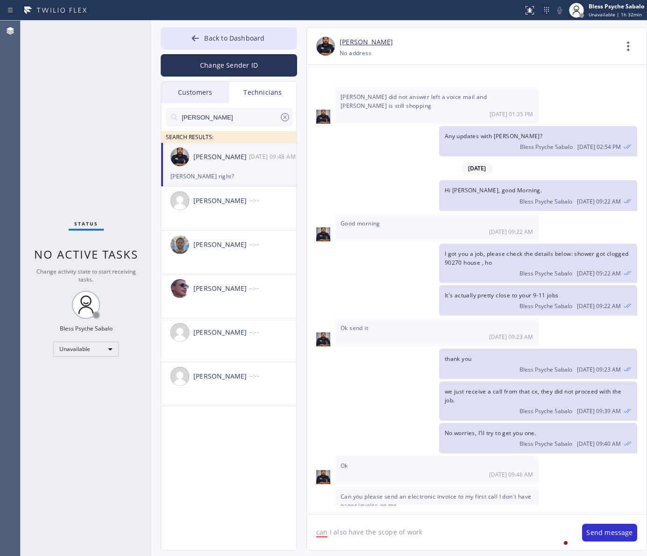
type textarea "can I also have the scope of work?"
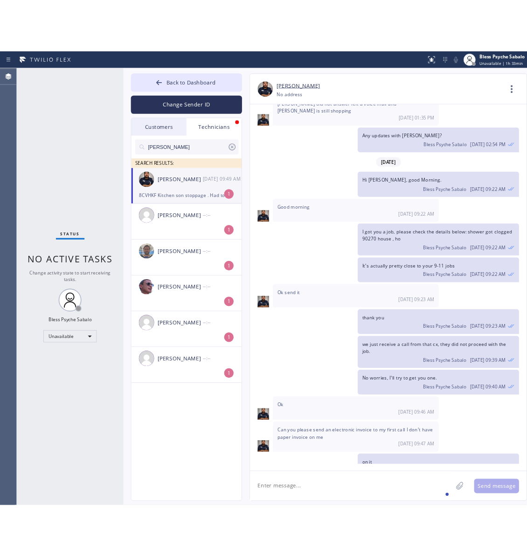
scroll to position [5847, 0]
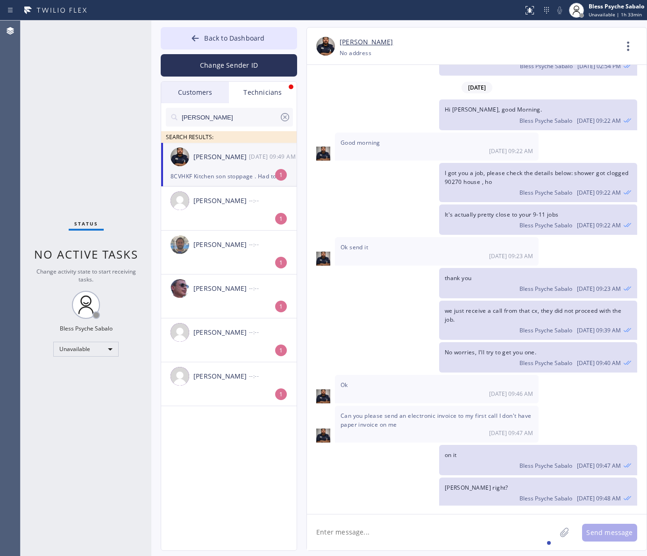
click at [425, 537] on textarea at bounding box center [431, 532] width 249 height 36
drag, startPoint x: 428, startPoint y: 47, endPoint x: 432, endPoint y: 43, distance: 5.3
click at [428, 46] on div "[PERSON_NAME]" at bounding box center [477, 42] width 277 height 11
click at [243, 181] on div "8CVHKF Kitchen son stoppage . Had to run cable through the sink , hit a hard sp…" at bounding box center [228, 176] width 117 height 11
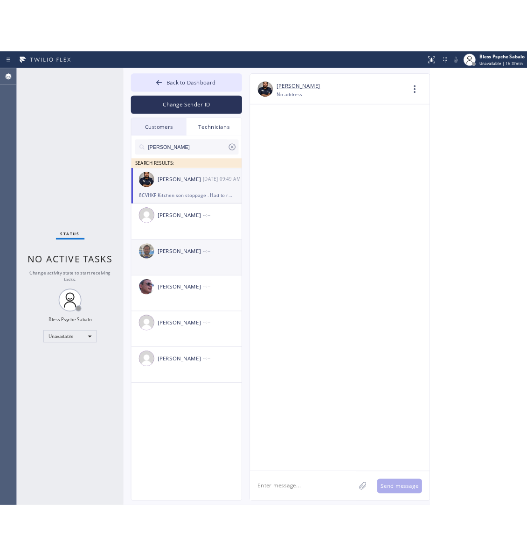
scroll to position [6430, 0]
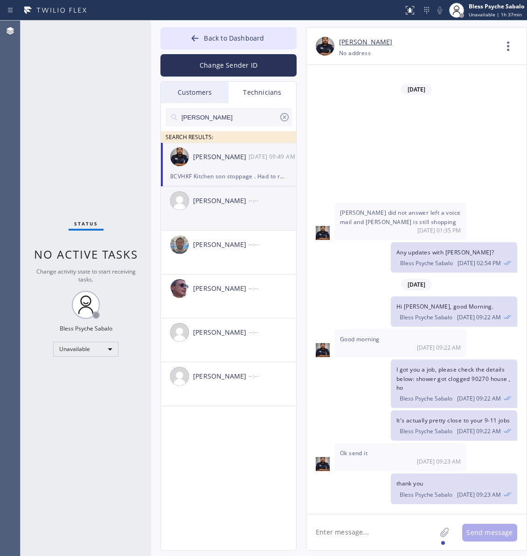
drag, startPoint x: 226, startPoint y: 158, endPoint x: 293, endPoint y: 190, distance: 74.3
click at [227, 159] on div "[PERSON_NAME]" at bounding box center [221, 157] width 56 height 11
drag, startPoint x: 362, startPoint y: 468, endPoint x: 421, endPoint y: 470, distance: 58.4
copy span "Kitchen son stoppag"
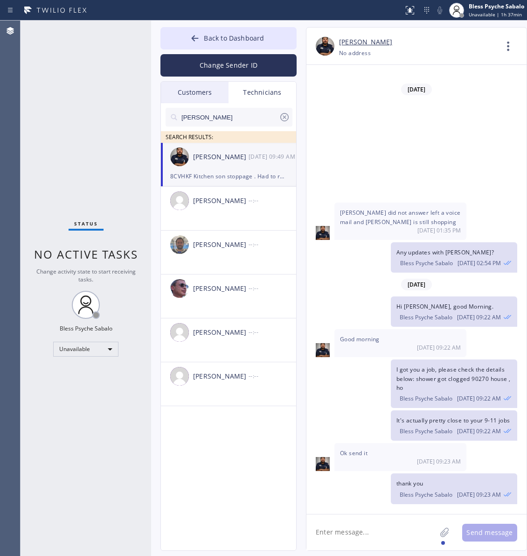
drag, startPoint x: 423, startPoint y: 467, endPoint x: 7, endPoint y: 306, distance: 445.7
copy span "Kitchen son stoppage"
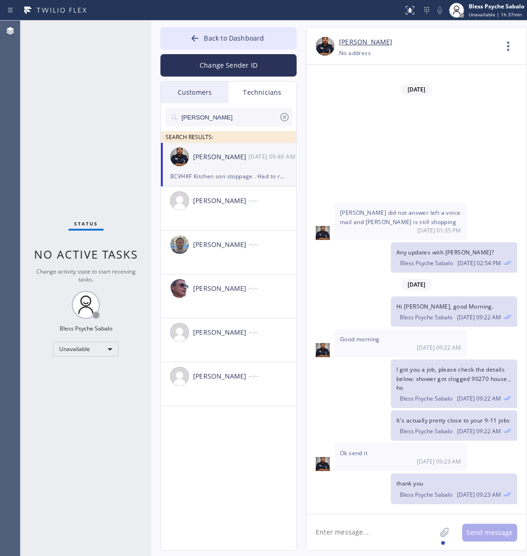
drag, startPoint x: 417, startPoint y: 482, endPoint x: 393, endPoint y: 482, distance: 24.3
drag, startPoint x: 363, startPoint y: 467, endPoint x: 368, endPoint y: 450, distance: 18.3
copy span "Kitchen son stoppage"
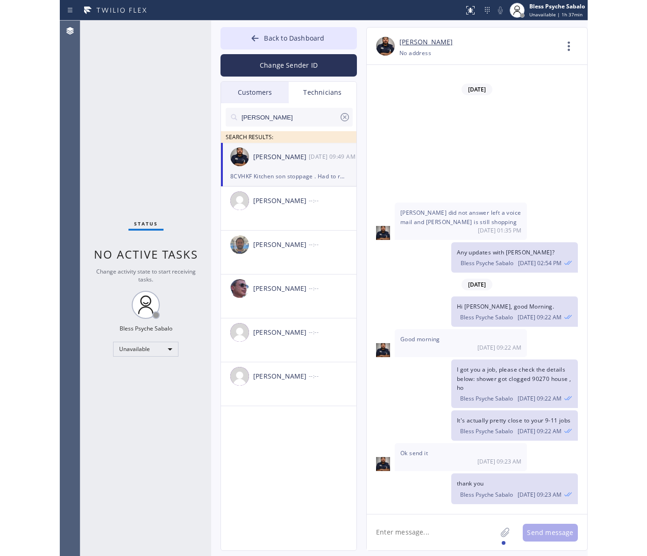
scroll to position [6445, 0]
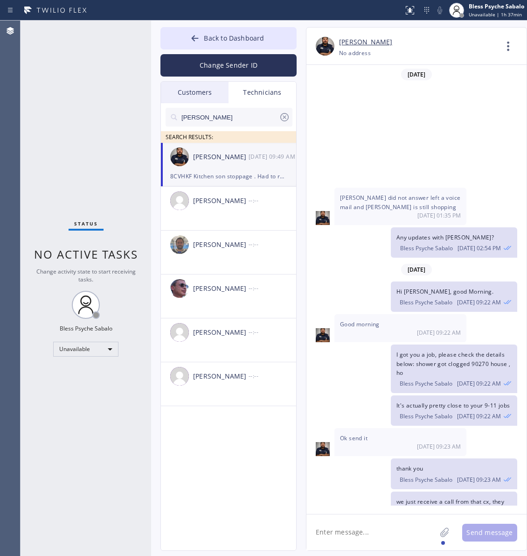
drag, startPoint x: 420, startPoint y: 506, endPoint x: 341, endPoint y: 450, distance: 96.8
click at [341, 450] on div "[DATE] Hi [PERSON_NAME], My name is Red. One of the dispatchers here at 5 Star …" at bounding box center [417, 289] width 220 height 449
copy span "8CVHKF Kitchen son stoppage . Had to run cable through the sink , hit a hard sp…"
click at [436, 412] on span "Bless Psyche Sabalo" at bounding box center [426, 416] width 53 height 8
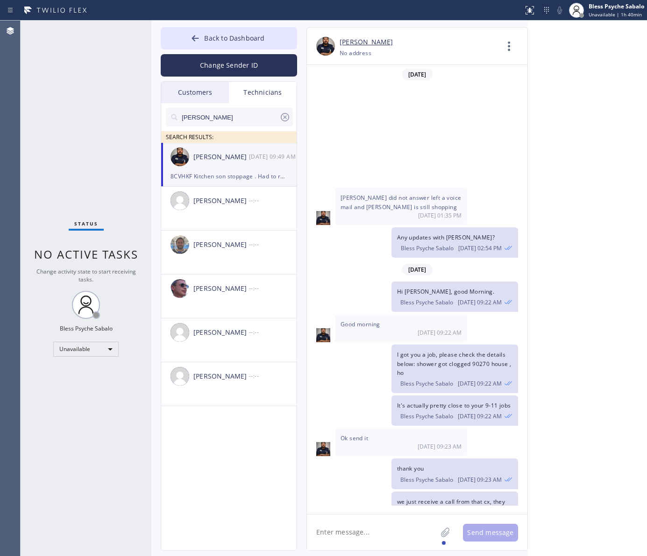
scroll to position [5847, 0]
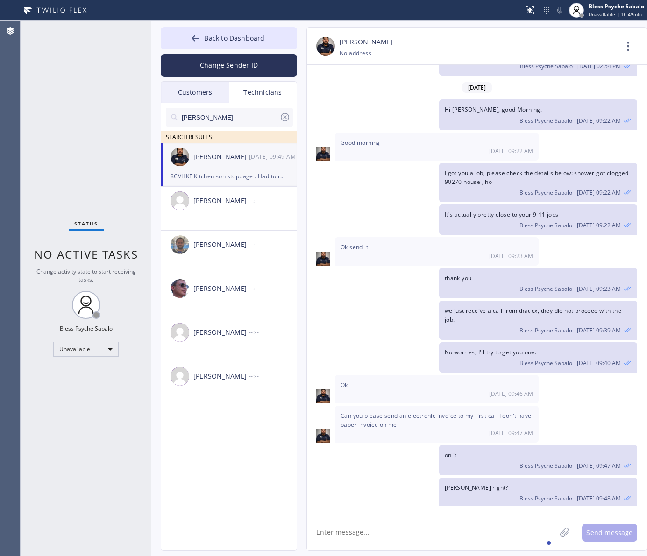
drag, startPoint x: 382, startPoint y: 470, endPoint x: 477, endPoint y: 490, distance: 97.4
click at [430, 543] on div "8CVHKF Kitchen son stoppage . Had to run cable through the sink , hit a hard sp…" at bounding box center [437, 566] width 204 height 46
click at [425, 545] on textarea at bounding box center [431, 532] width 249 height 36
type textarea "All good, I have put the invoice on the system"
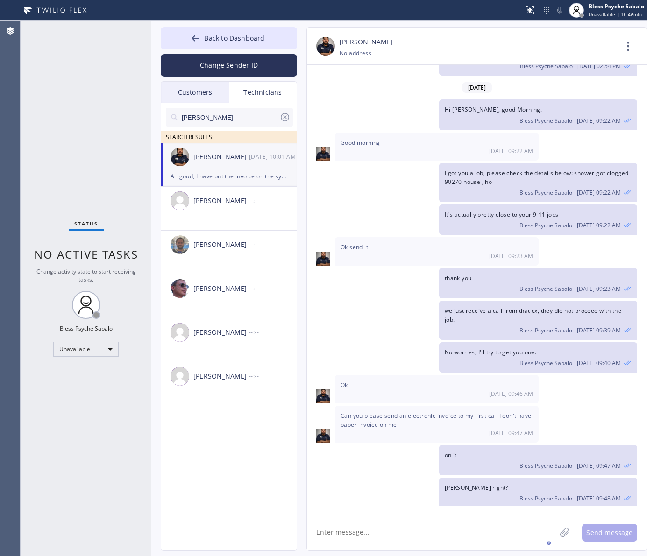
scroll to position [5880, 0]
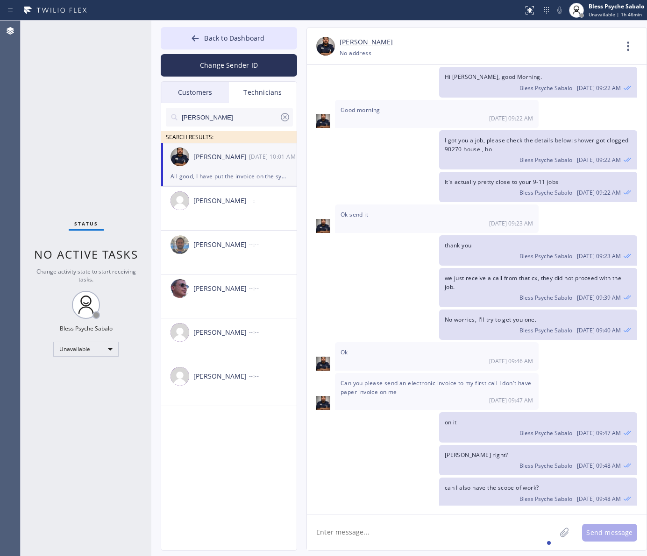
click at [398, 172] on div "It's actually pretty close to your 9-11 jobs Bless Psyche Sabalo [DATE] 09:22 AM" at bounding box center [472, 187] width 330 height 30
click at [243, 31] on button "Back to Dashboard" at bounding box center [229, 38] width 136 height 22
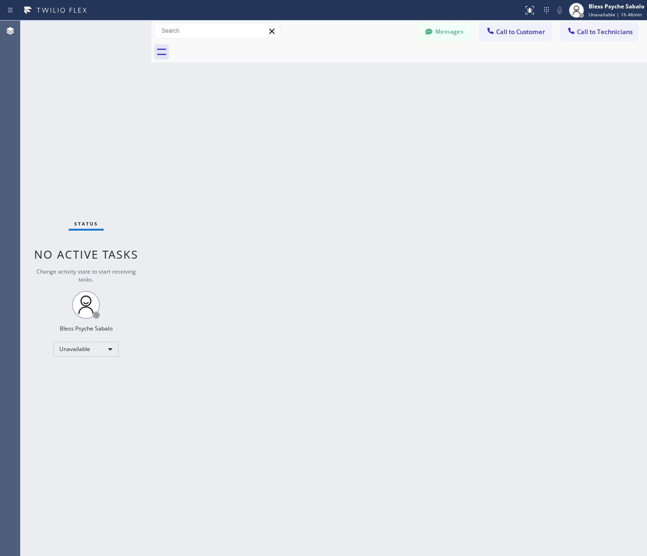
click at [405, 152] on div "Back to Dashboard Change Sender ID Customers Technicians TH [PERSON_NAME] [DATE…" at bounding box center [398, 288] width 495 height 535
click at [461, 30] on button "Messages" at bounding box center [444, 32] width 51 height 18
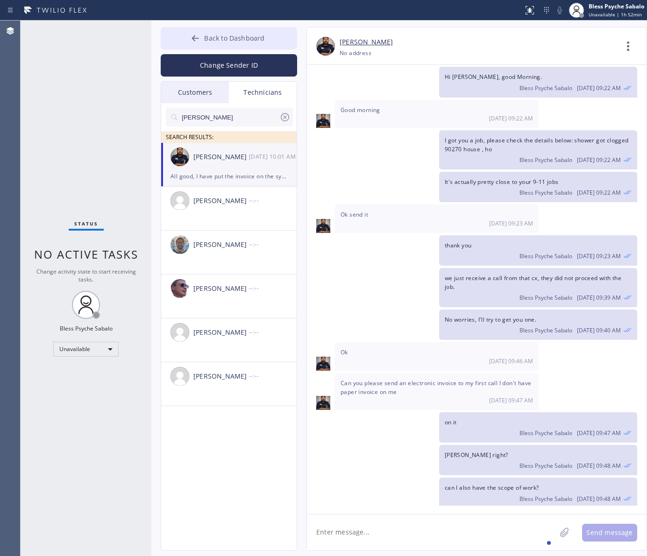
click at [218, 33] on button "Back to Dashboard" at bounding box center [229, 38] width 136 height 22
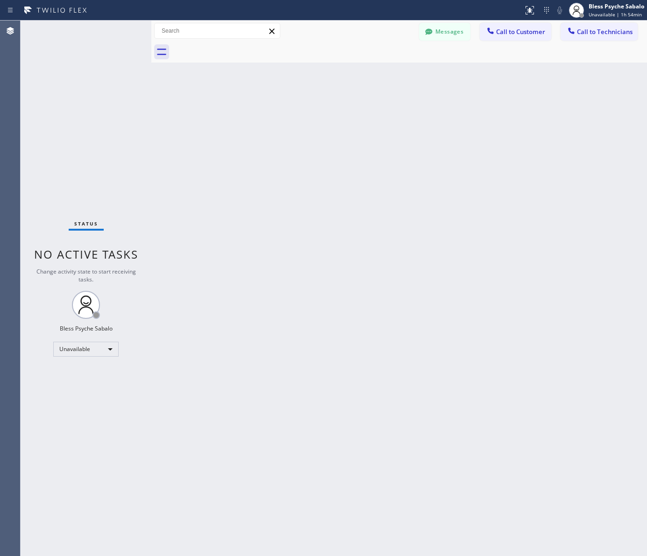
click at [168, 131] on div "Back to Dashboard Change Sender ID Customers Technicians TH [PERSON_NAME] [DATE…" at bounding box center [398, 288] width 495 height 535
click at [268, 28] on icon at bounding box center [271, 31] width 11 height 11
click at [428, 31] on icon at bounding box center [428, 31] width 7 height 6
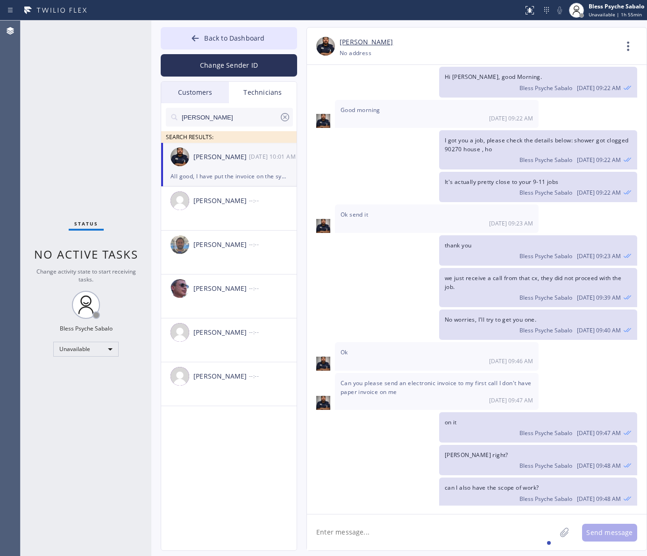
click at [253, 86] on div "Technicians" at bounding box center [263, 92] width 68 height 21
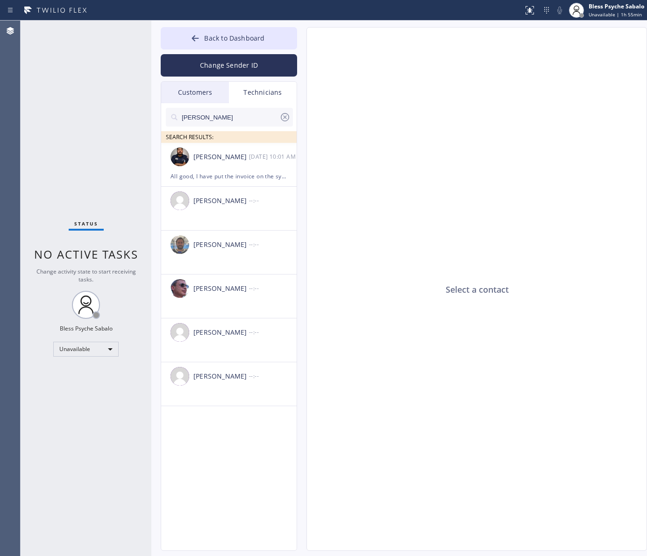
click at [265, 94] on div "Technicians" at bounding box center [263, 92] width 68 height 21
click at [213, 115] on input "[PERSON_NAME]" at bounding box center [230, 117] width 98 height 19
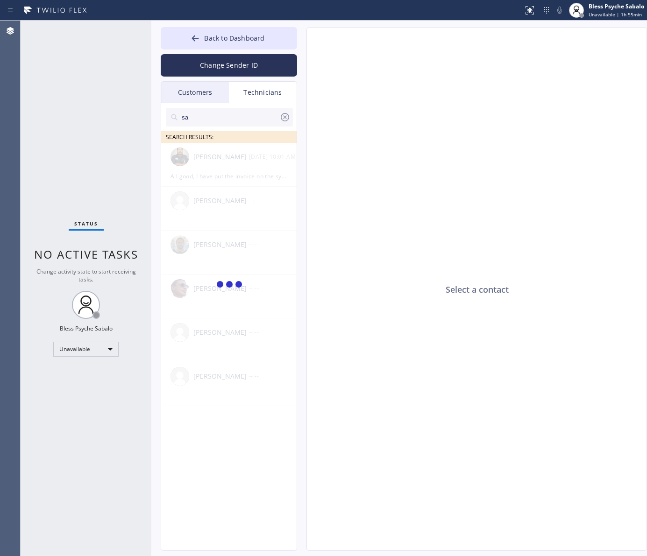
type input "s"
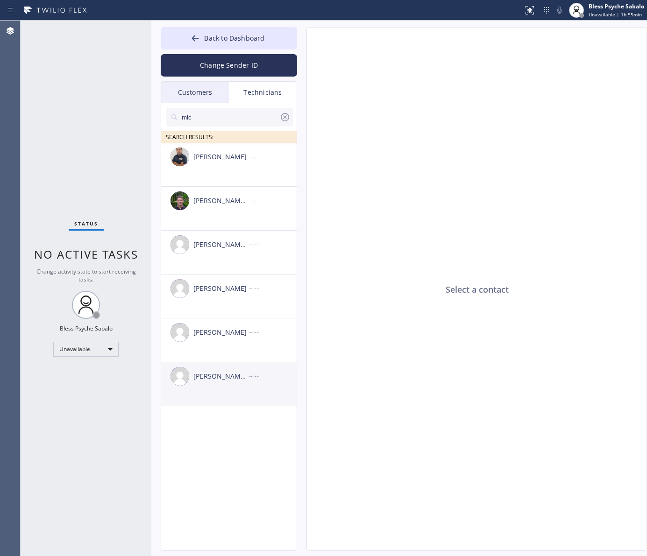
type input "mic"
click at [232, 379] on div "[PERSON_NAME] [PERSON_NAME]" at bounding box center [221, 376] width 56 height 11
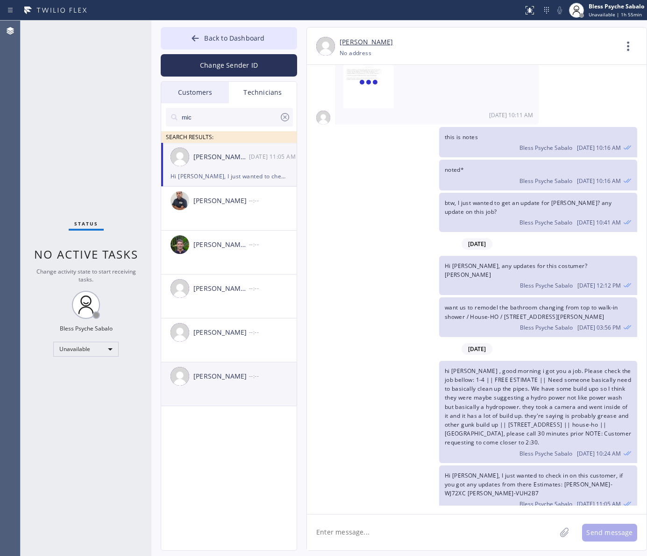
click at [232, 381] on div "[PERSON_NAME]" at bounding box center [221, 376] width 56 height 11
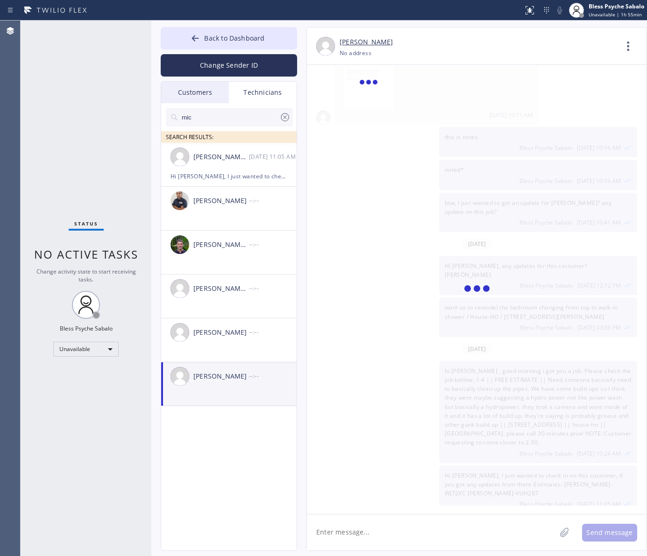
scroll to position [0, 0]
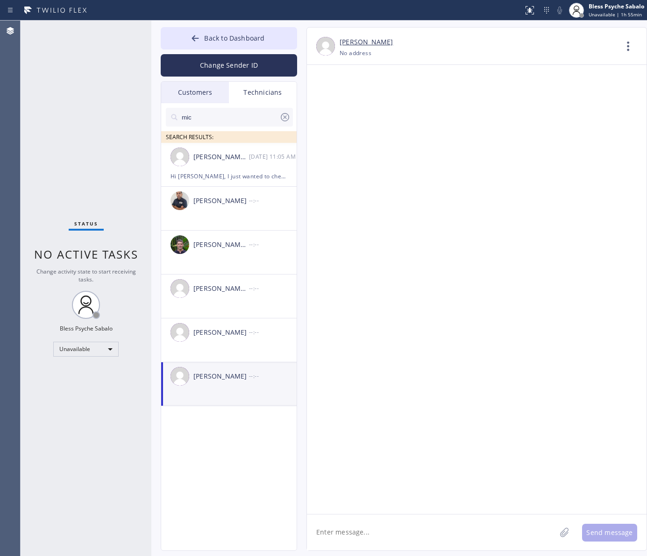
click at [225, 383] on div "[PERSON_NAME] --:--" at bounding box center [229, 376] width 136 height 28
click at [227, 166] on div "[PERSON_NAME] [PERSON_NAME] [DATE] 11:05 AM" at bounding box center [229, 157] width 136 height 28
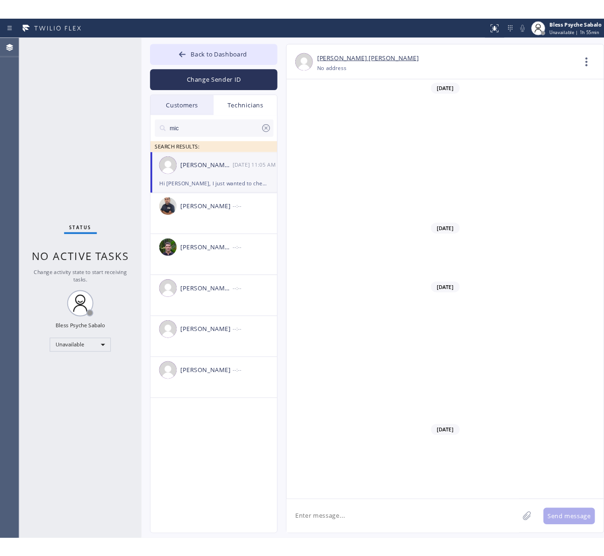
scroll to position [1579, 0]
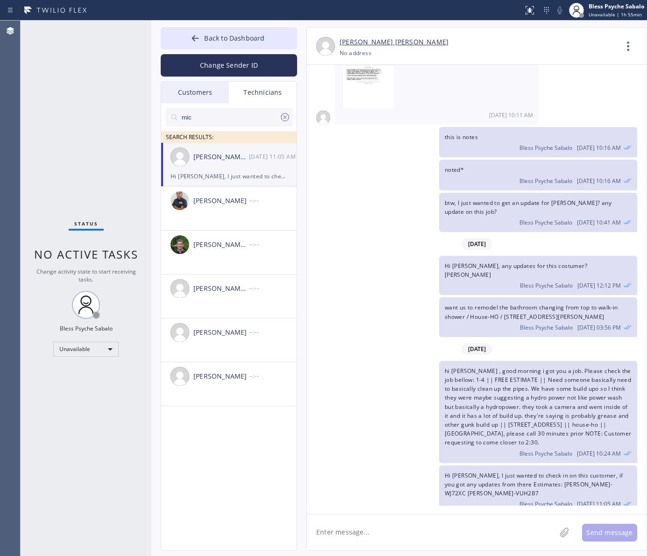
click at [227, 166] on div "[PERSON_NAME] [PERSON_NAME] [DATE] 11:05 AM" at bounding box center [229, 157] width 136 height 28
click at [627, 43] on icon at bounding box center [627, 46] width 2 height 9
click at [566, 88] on li "Call to Technician" at bounding box center [571, 96] width 135 height 24
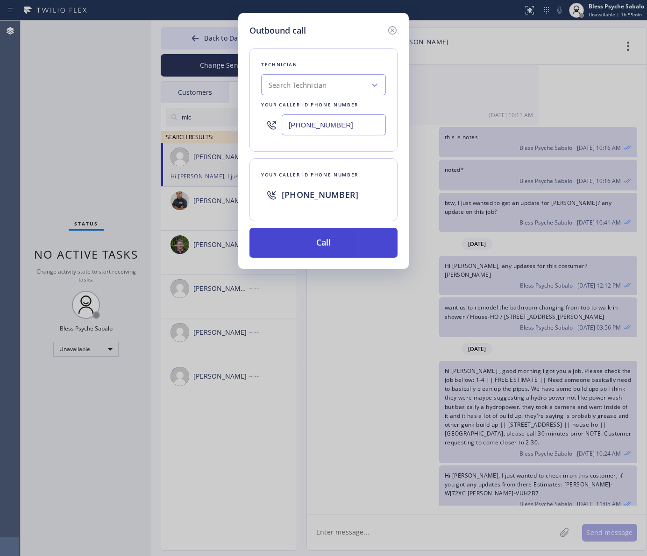
click at [328, 239] on button "Call" at bounding box center [323, 243] width 148 height 30
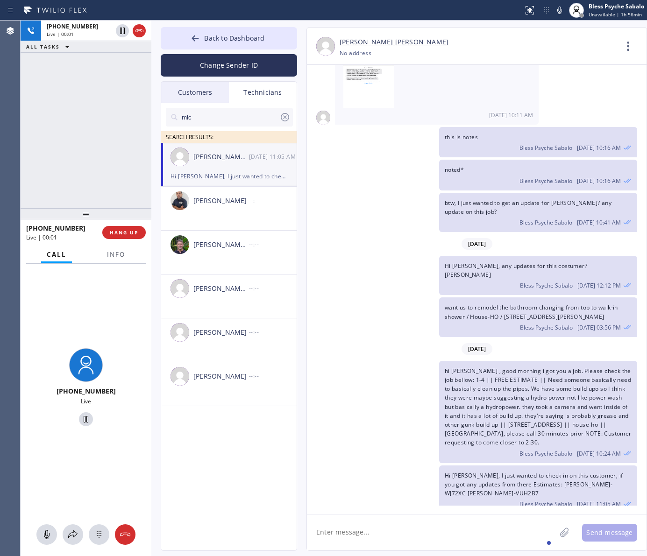
click at [374, 529] on textarea at bounding box center [431, 532] width 249 height 36
click at [422, 361] on div "hi [PERSON_NAME] , good morning i got you a job. Please check the job bellow: 1…" at bounding box center [472, 412] width 330 height 102
drag, startPoint x: 456, startPoint y: 332, endPoint x: 499, endPoint y: 335, distance: 42.6
click at [499, 339] on div "[DATE]" at bounding box center [476, 348] width 339 height 19
click at [417, 412] on div "hi [PERSON_NAME] , good morning i got you a job. Please check the job bellow: 1…" at bounding box center [472, 412] width 330 height 102
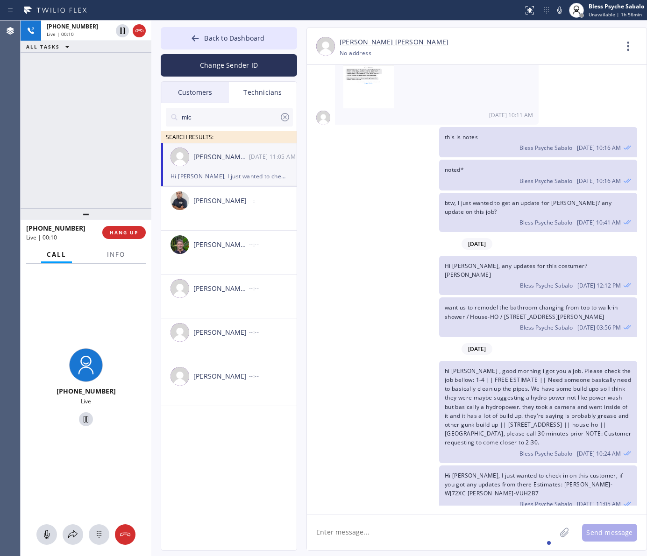
click at [433, 523] on textarea at bounding box center [431, 532] width 249 height 36
drag, startPoint x: 481, startPoint y: 481, endPoint x: 444, endPoint y: 465, distance: 39.5
click at [444, 465] on div "Hi [PERSON_NAME], I just wanted to check in on this customer, if you got any up…" at bounding box center [538, 489] width 198 height 49
click at [439, 479] on div "Hi [PERSON_NAME], I just wanted to check in on this customer, if you got any up…" at bounding box center [538, 489] width 198 height 49
drag, startPoint x: 487, startPoint y: 485, endPoint x: 443, endPoint y: 463, distance: 48.9
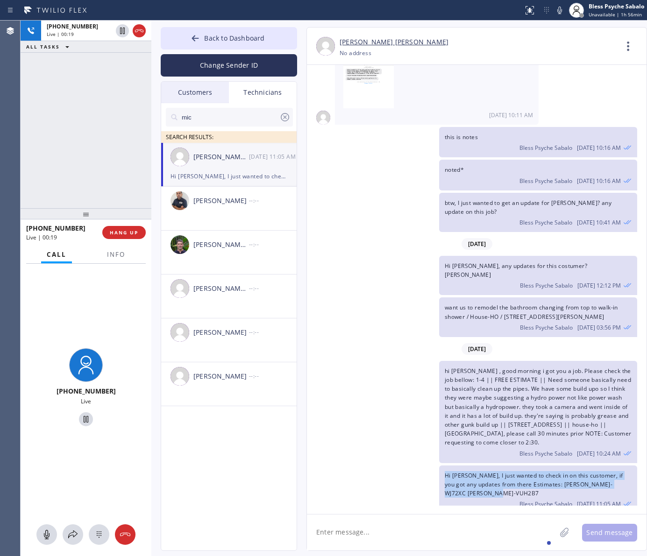
click at [443, 465] on div "Hi [PERSON_NAME], I just wanted to check in on this customer, if you got any up…" at bounding box center [538, 489] width 198 height 49
drag, startPoint x: 447, startPoint y: 470, endPoint x: 446, endPoint y: 465, distance: 4.8
click at [447, 469] on div "Hi [PERSON_NAME], I just wanted to check in on this customer, if you got any up…" at bounding box center [538, 489] width 198 height 49
click at [443, 465] on div "Hi [PERSON_NAME], I just wanted to check in on this customer, if you got any up…" at bounding box center [538, 489] width 198 height 49
drag, startPoint x: 486, startPoint y: 484, endPoint x: 444, endPoint y: 466, distance: 45.8
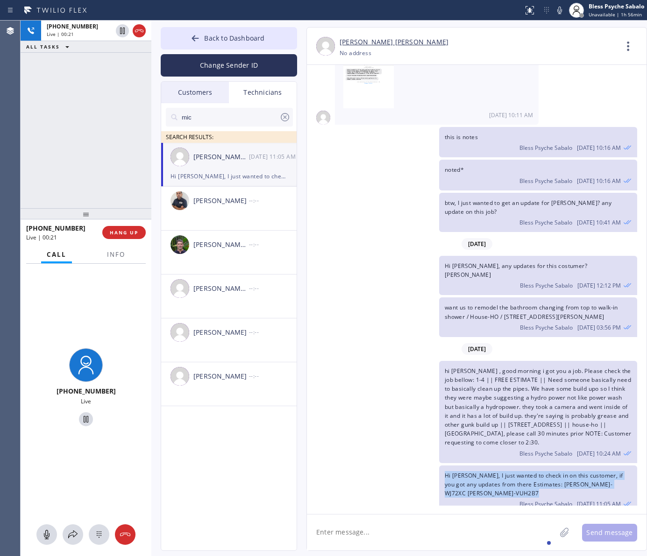
click at [444, 466] on div "Hi [PERSON_NAME], I just wanted to check in on this customer, if you got any up…" at bounding box center [538, 489] width 198 height 49
drag, startPoint x: 134, startPoint y: 34, endPoint x: 134, endPoint y: 43, distance: 9.3
click at [134, 34] on icon at bounding box center [139, 30] width 11 height 11
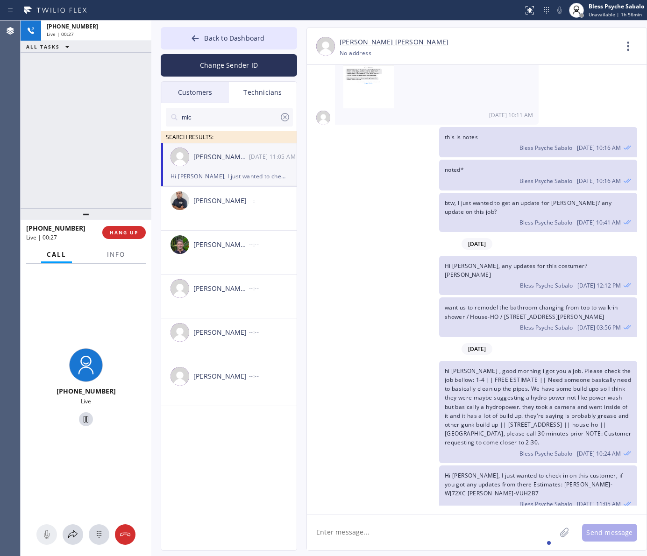
click at [138, 52] on div "ALL TASKS ALL TASKS ACTIVE TASKS TASKS IN WRAP UP" at bounding box center [86, 47] width 131 height 12
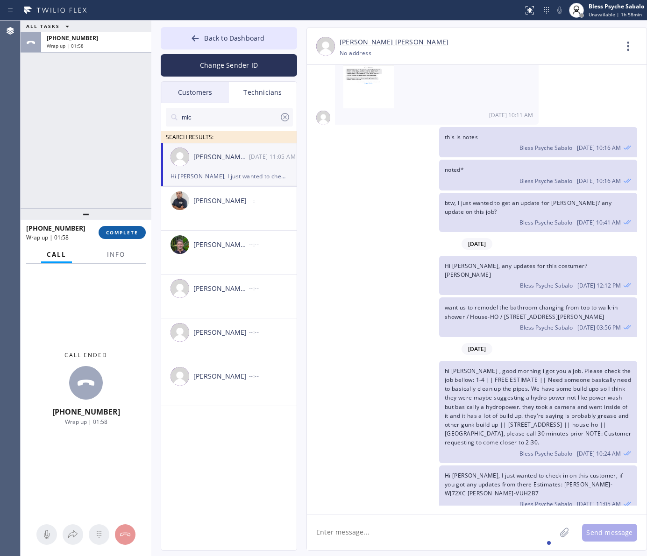
click at [130, 227] on button "COMPLETE" at bounding box center [121, 232] width 47 height 13
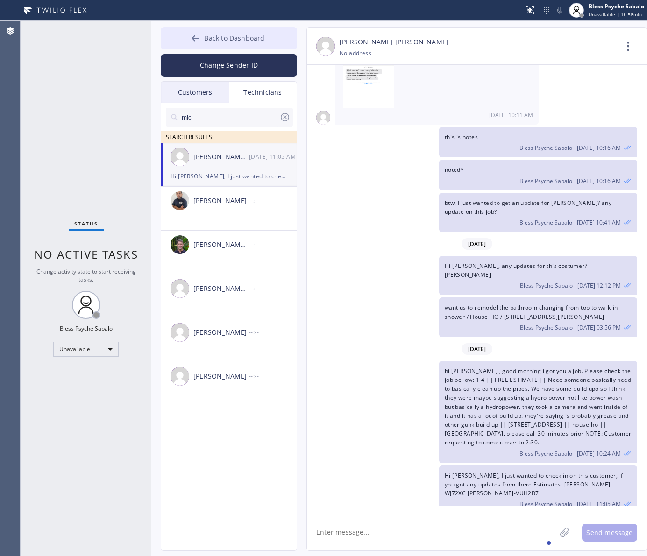
click at [205, 43] on button "Back to Dashboard" at bounding box center [229, 38] width 136 height 22
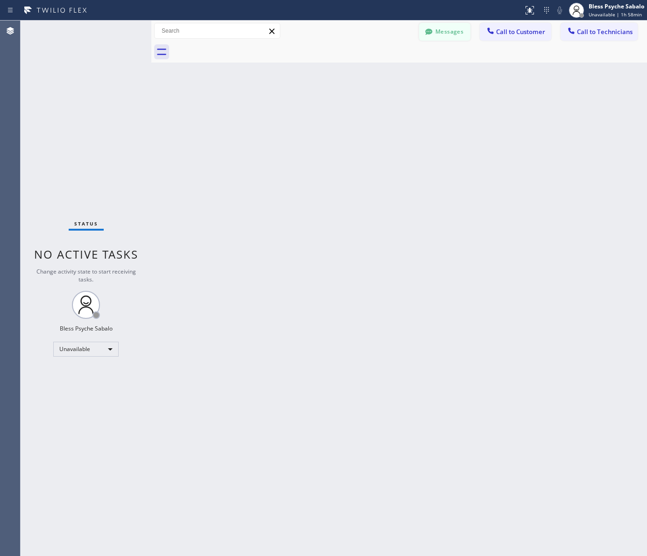
click at [428, 35] on icon at bounding box center [428, 31] width 9 height 9
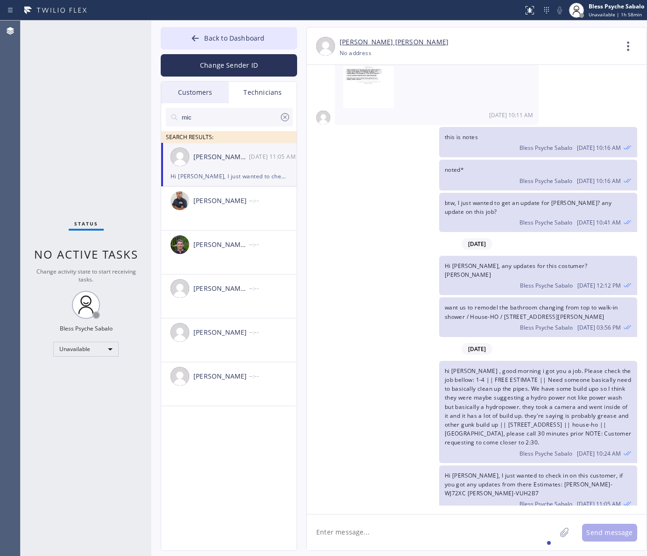
click at [285, 116] on icon at bounding box center [284, 117] width 11 height 11
click at [227, 42] on span "Back to Dashboard" at bounding box center [234, 38] width 60 height 9
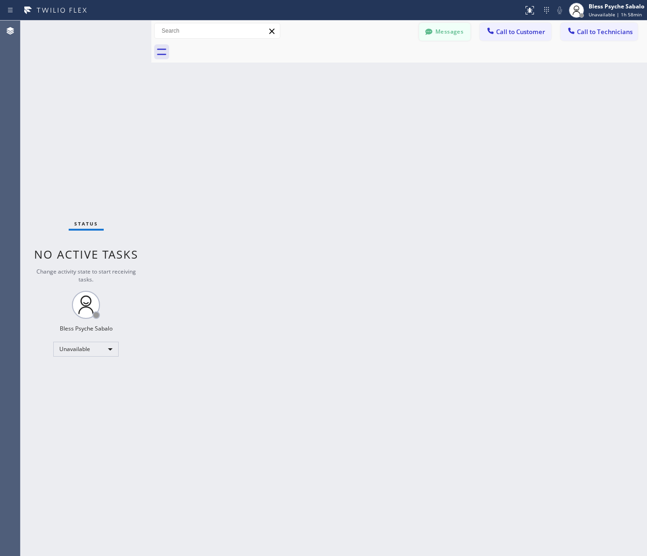
click at [437, 33] on button "Messages" at bounding box center [444, 32] width 51 height 18
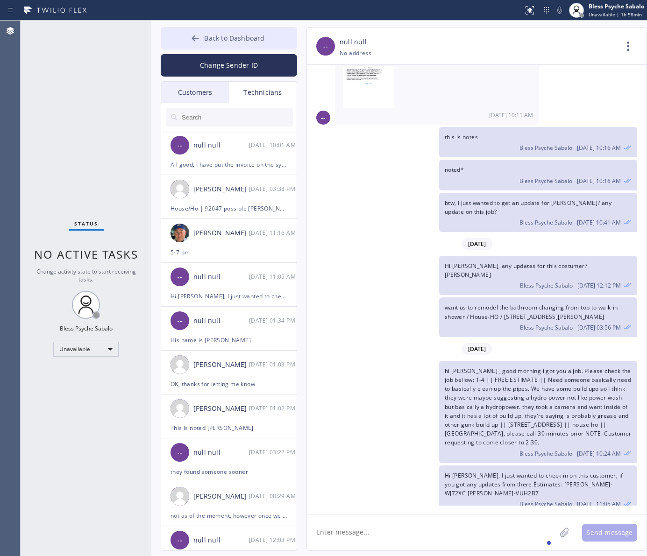
click at [249, 45] on button "Back to Dashboard" at bounding box center [229, 38] width 136 height 22
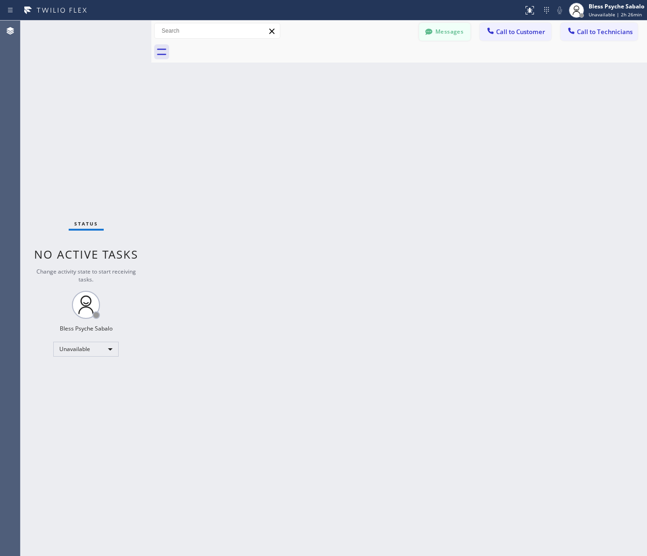
click at [460, 33] on button "Messages" at bounding box center [444, 32] width 51 height 18
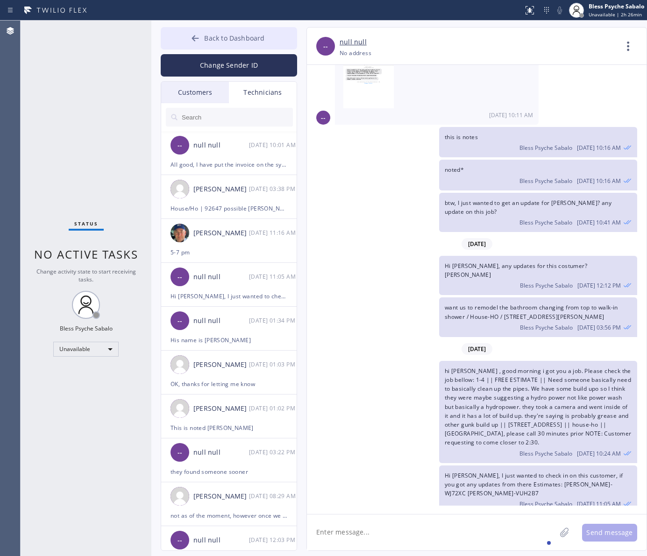
click at [211, 35] on span "Back to Dashboard" at bounding box center [234, 38] width 60 height 9
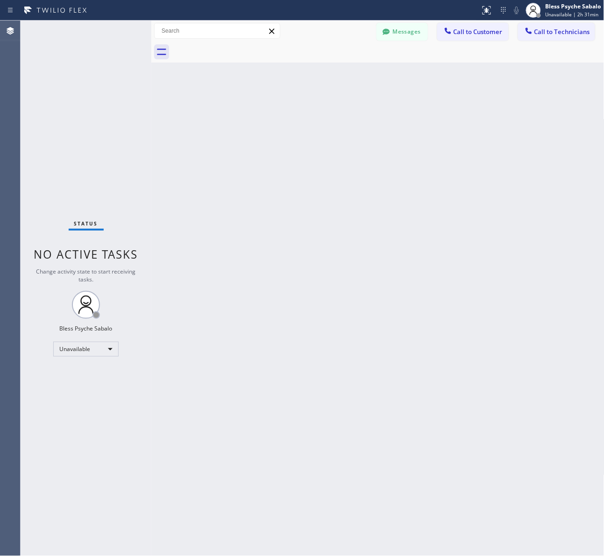
scroll to position [1624, 0]
drag, startPoint x: 351, startPoint y: 125, endPoint x: 355, endPoint y: 122, distance: 4.8
click at [351, 125] on div "Back to Dashboard Change Sender ID Customers Technicians TH [PERSON_NAME] [DATE…" at bounding box center [377, 288] width 453 height 535
click at [353, 206] on div "Back to Dashboard Change Sender ID Customers Technicians TH [PERSON_NAME] [DATE…" at bounding box center [377, 288] width 453 height 535
click at [385, 29] on icon at bounding box center [385, 31] width 7 height 6
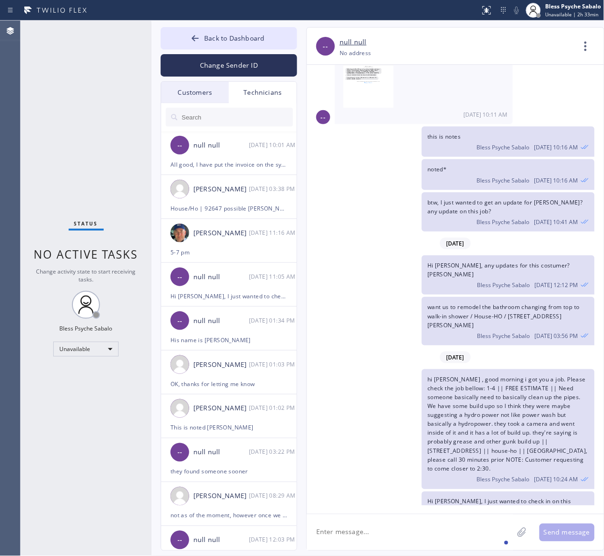
drag, startPoint x: 255, startPoint y: 92, endPoint x: 227, endPoint y: 94, distance: 28.0
click at [253, 92] on div "Technicians" at bounding box center [263, 92] width 68 height 21
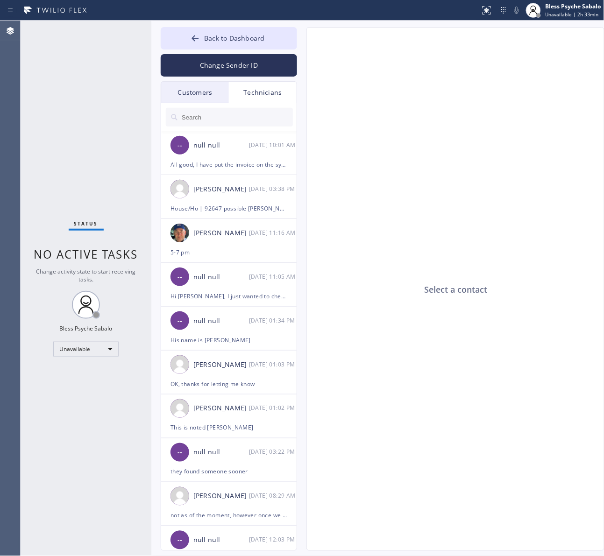
click at [206, 94] on div "Customers" at bounding box center [195, 92] width 68 height 21
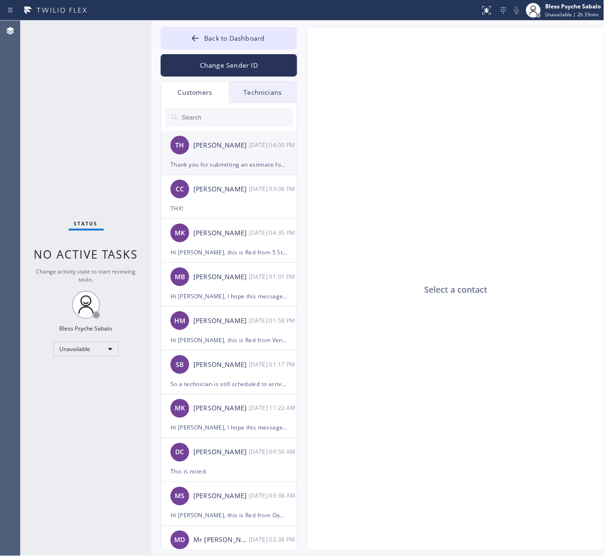
click at [194, 132] on div "TH [PERSON_NAME] [DATE] 04:00 PM" at bounding box center [229, 145] width 136 height 28
click at [200, 120] on input "text" at bounding box center [237, 117] width 112 height 19
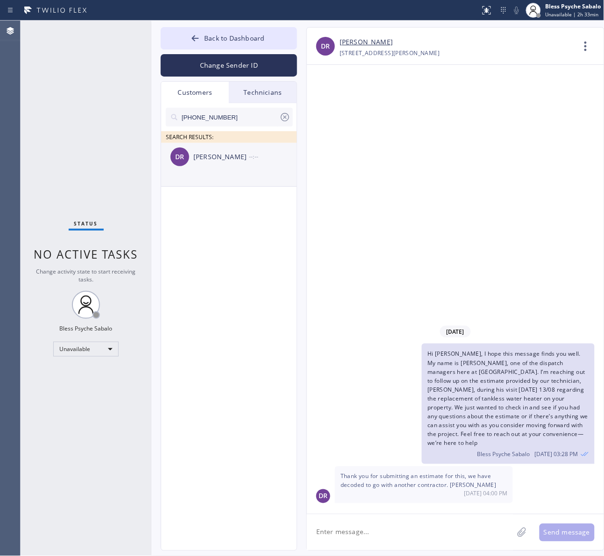
click at [229, 148] on div "DR [PERSON_NAME] --:--" at bounding box center [229, 157] width 136 height 28
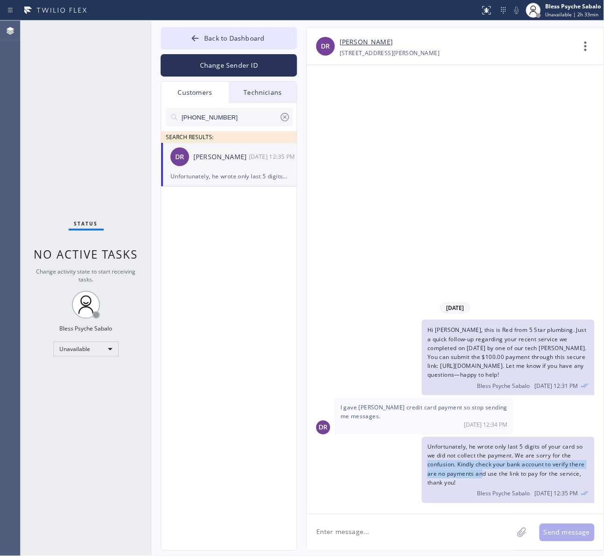
drag, startPoint x: 413, startPoint y: 463, endPoint x: 482, endPoint y: 470, distance: 69.0
click at [482, 470] on div "Unfortunately, he wrote only last 5 digits of your card so we did not collect t…" at bounding box center [451, 470] width 288 height 66
click at [413, 253] on div "[DATE] Hi [PERSON_NAME], this is Red from 5 Star plumbing. Just a quick follow-…" at bounding box center [455, 289] width 297 height 449
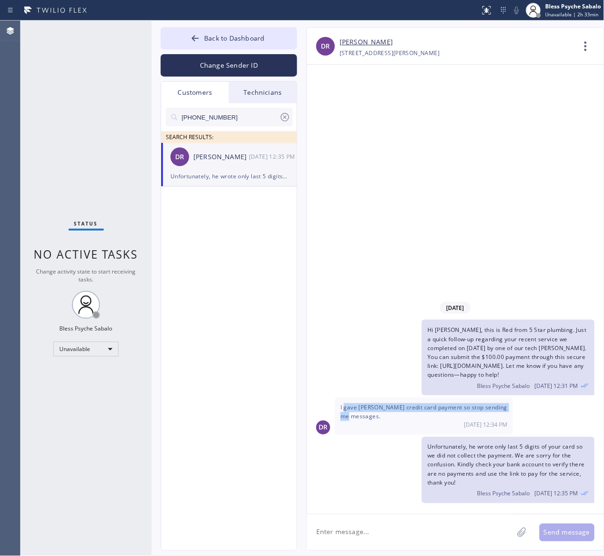
click at [380, 421] on div "I gave [PERSON_NAME] credit card payment so stop sending me messages. [DATE] 12…" at bounding box center [424, 416] width 178 height 37
click at [384, 440] on div "Unfortunately, he wrote only last 5 digits of your card so we did not collect t…" at bounding box center [451, 470] width 288 height 66
click at [412, 195] on div "[DATE] Hi [PERSON_NAME], this is Red from 5 Star plumbing. Just a quick follow-…" at bounding box center [455, 289] width 297 height 449
click at [255, 44] on button "Back to Dashboard" at bounding box center [229, 38] width 136 height 22
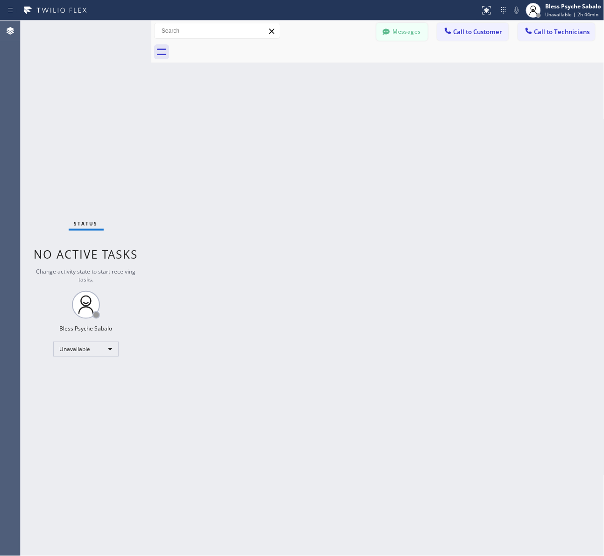
click at [397, 23] on button "Messages" at bounding box center [401, 32] width 51 height 18
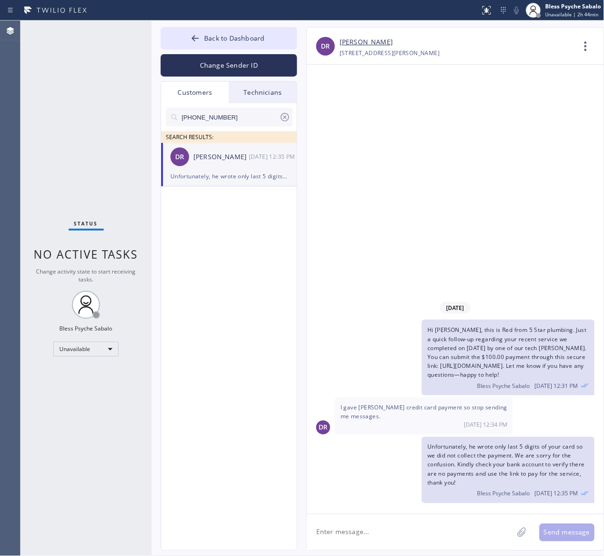
click at [281, 118] on icon at bounding box center [284, 117] width 11 height 11
click at [203, 104] on div "SEARCH RESULTS:" at bounding box center [229, 123] width 136 height 40
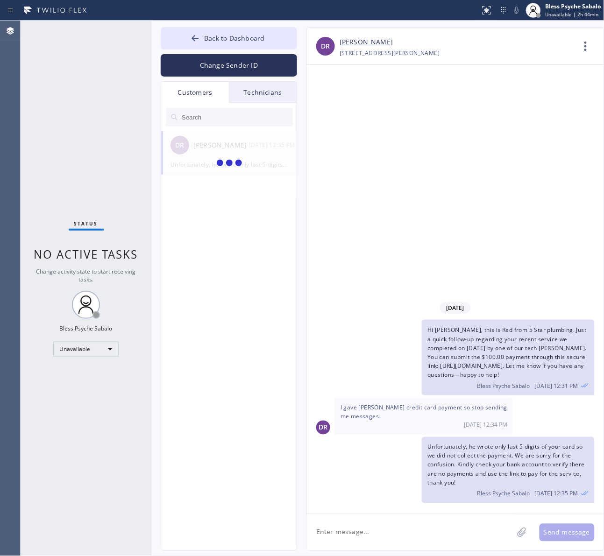
click at [269, 96] on div "Technicians" at bounding box center [263, 92] width 68 height 21
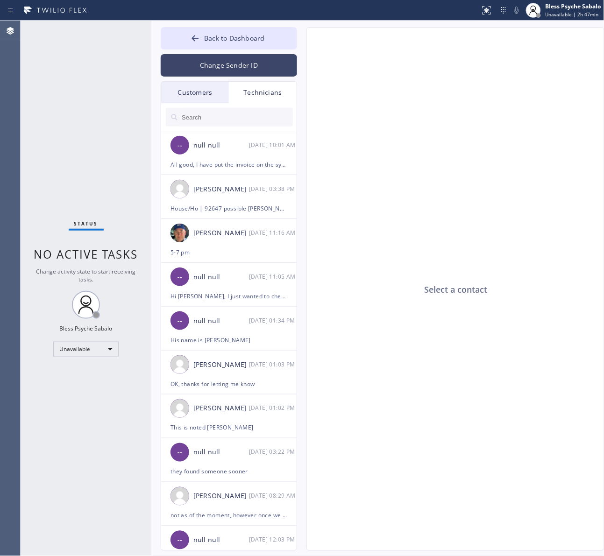
drag, startPoint x: 370, startPoint y: 96, endPoint x: 293, endPoint y: 67, distance: 82.7
click at [371, 96] on div "Select a contact" at bounding box center [456, 290] width 298 height 524
drag, startPoint x: 227, startPoint y: 42, endPoint x: 433, endPoint y: 104, distance: 214.6
click at [228, 42] on span "Back to Dashboard" at bounding box center [234, 38] width 60 height 9
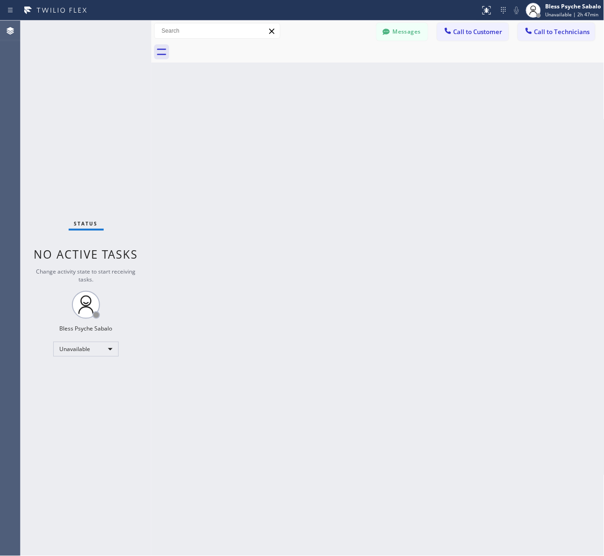
drag, startPoint x: 435, startPoint y: 112, endPoint x: 442, endPoint y: 107, distance: 8.3
click at [438, 110] on div "Back to Dashboard Change Sender ID Customers Technicians TH [PERSON_NAME] [DATE…" at bounding box center [377, 288] width 453 height 535
click at [478, 33] on span "Call to Customer" at bounding box center [477, 32] width 49 height 8
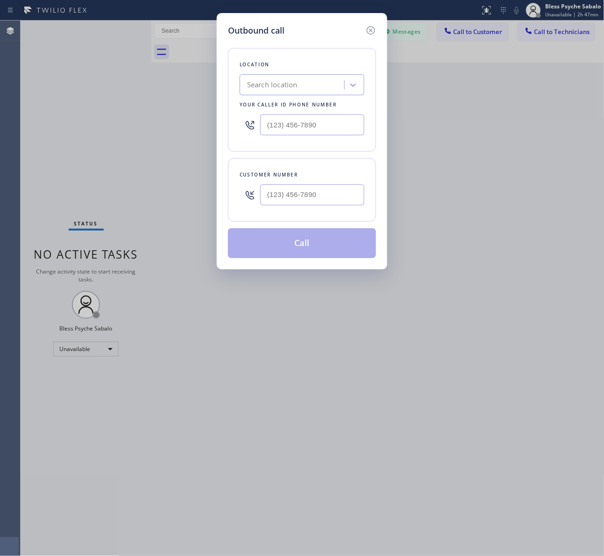
click at [288, 93] on div "Search location" at bounding box center [301, 84] width 125 height 21
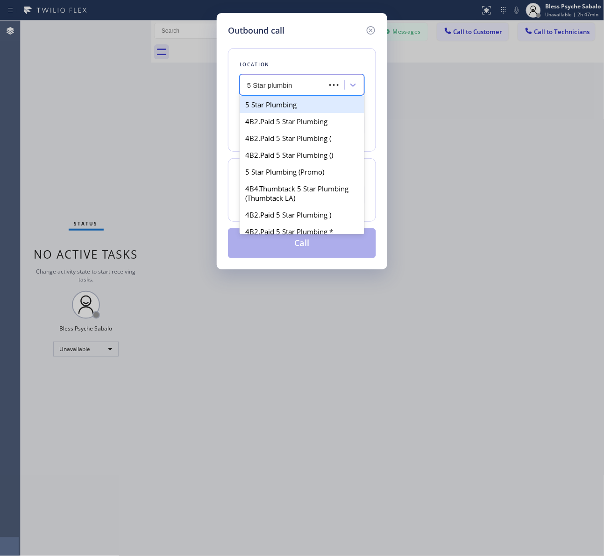
type input "5 Star plumbing"
click at [295, 107] on div "5 Star Plumbing" at bounding box center [301, 104] width 125 height 17
type input "[PHONE_NUMBER]"
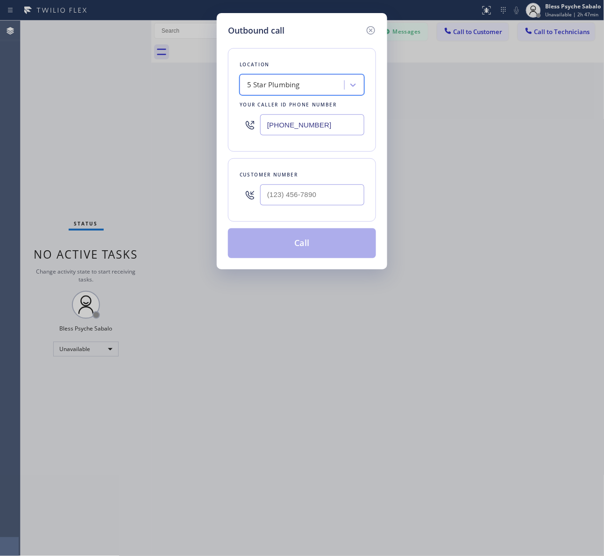
click at [527, 190] on div "Outbound call Location option 5 Star Plumbing, selected. 41 results available. …" at bounding box center [302, 278] width 604 height 556
click at [309, 204] on input "(___) ___-____" at bounding box center [312, 194] width 104 height 21
paste input "310) 930-9533"
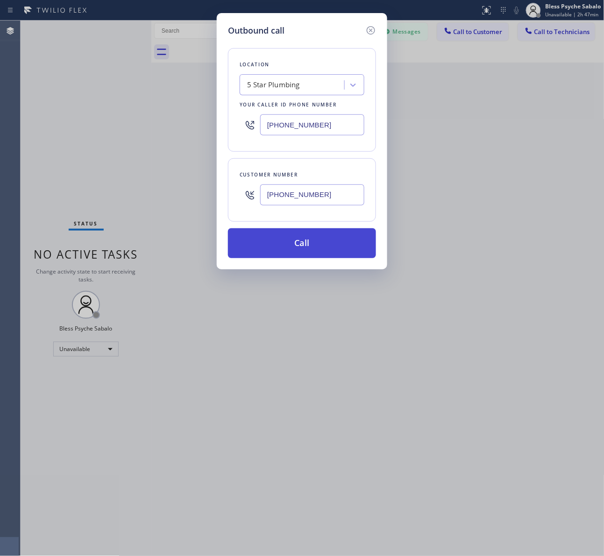
type input "[PHONE_NUMBER]"
click at [313, 239] on button "Call" at bounding box center [302, 243] width 148 height 30
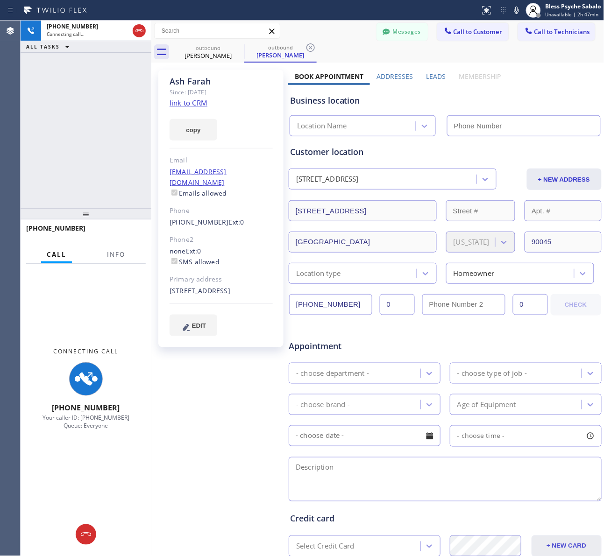
type input "[PHONE_NUMBER]"
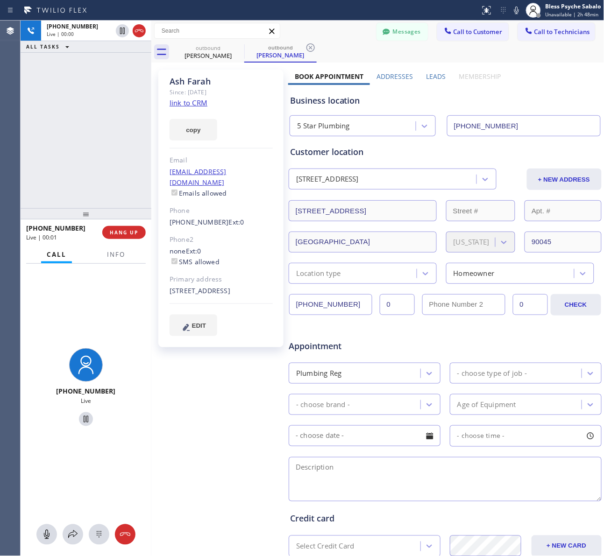
drag, startPoint x: 118, startPoint y: 231, endPoint x: 115, endPoint y: 190, distance: 41.6
click at [118, 231] on span "HANG UP" at bounding box center [124, 232] width 28 height 7
click at [115, 183] on div "[PHONE_NUMBER] Live | 00:01 ALL TASKS ALL TASKS ACTIVE TASKS TASKS IN WRAP UP" at bounding box center [86, 115] width 131 height 188
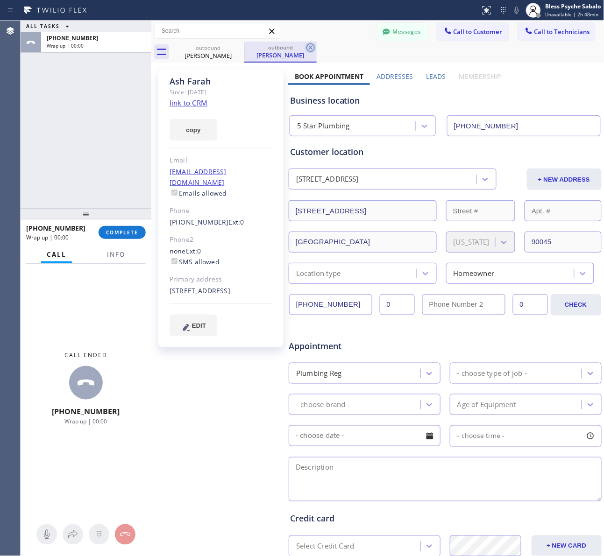
click at [312, 48] on icon at bounding box center [310, 47] width 11 height 11
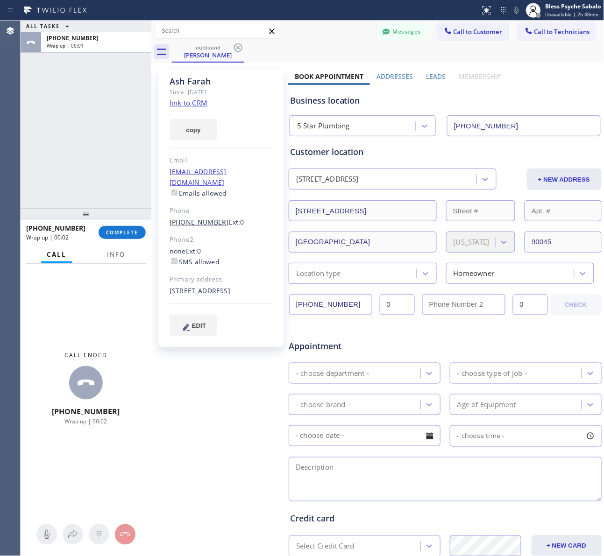
click at [197, 218] on link "[PHONE_NUMBER]" at bounding box center [198, 222] width 59 height 9
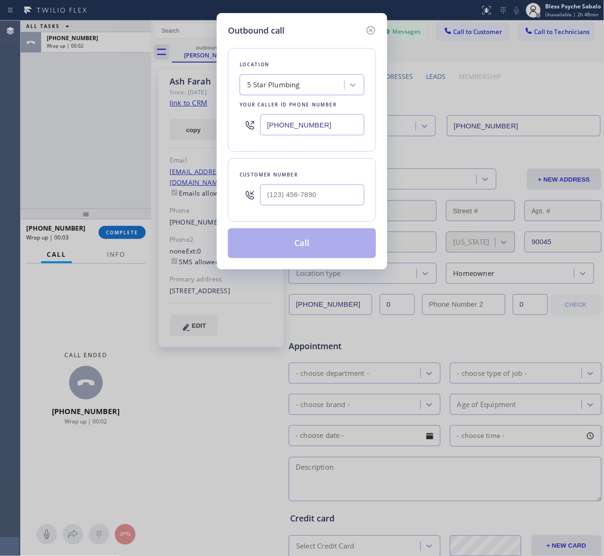
type input "[PHONE_NUMBER]"
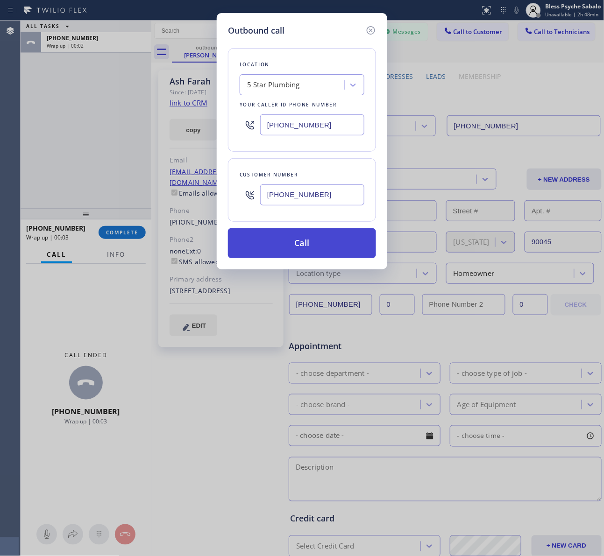
click at [281, 241] on button "Call" at bounding box center [302, 243] width 148 height 30
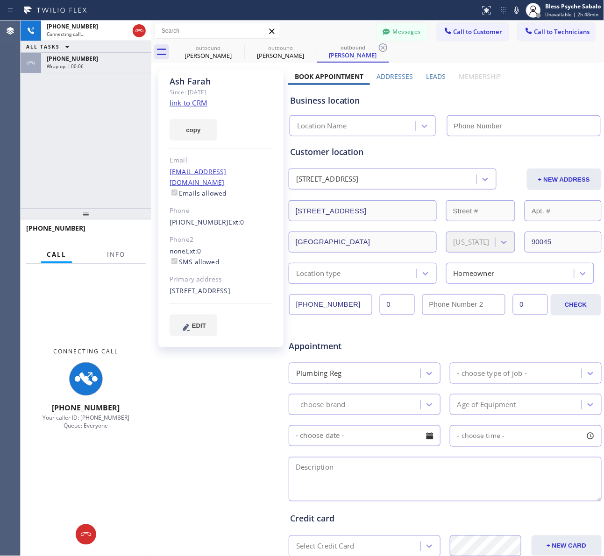
type input "[PHONE_NUMBER]"
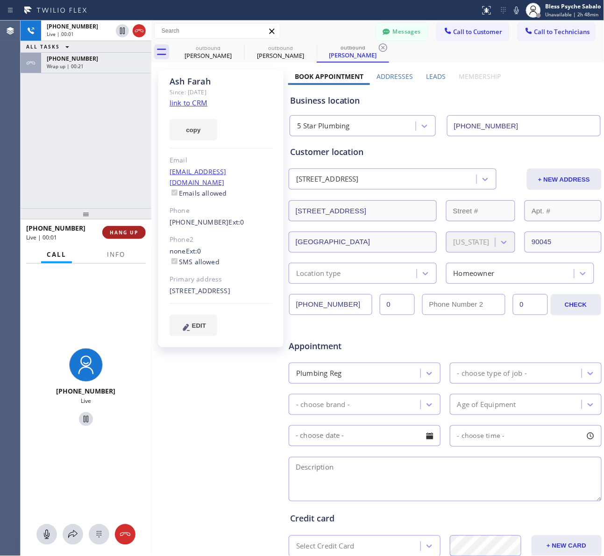
click at [109, 235] on button "HANG UP" at bounding box center [123, 232] width 43 height 13
drag, startPoint x: 106, startPoint y: 215, endPoint x: 549, endPoint y: 318, distance: 455.0
click at [106, 214] on div at bounding box center [86, 213] width 131 height 11
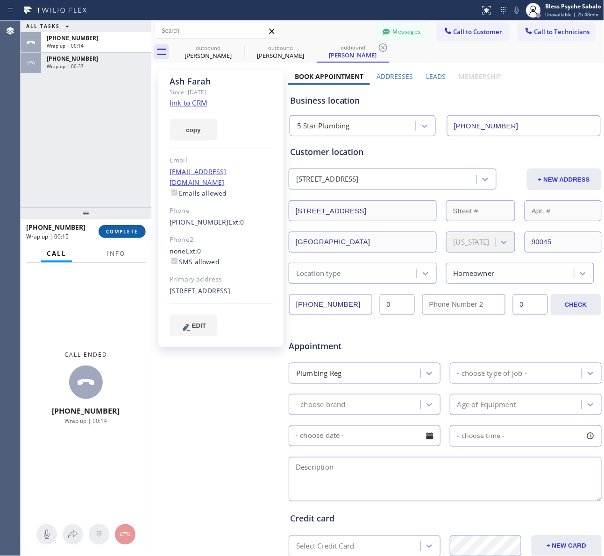
click at [125, 233] on span "COMPLETE" at bounding box center [122, 231] width 32 height 7
click at [97, 192] on div "ALL TASKS ALL TASKS ACTIVE TASKS TASKS IN WRAP UP [PHONE_NUMBER] Wrap up | 00:1…" at bounding box center [86, 114] width 131 height 187
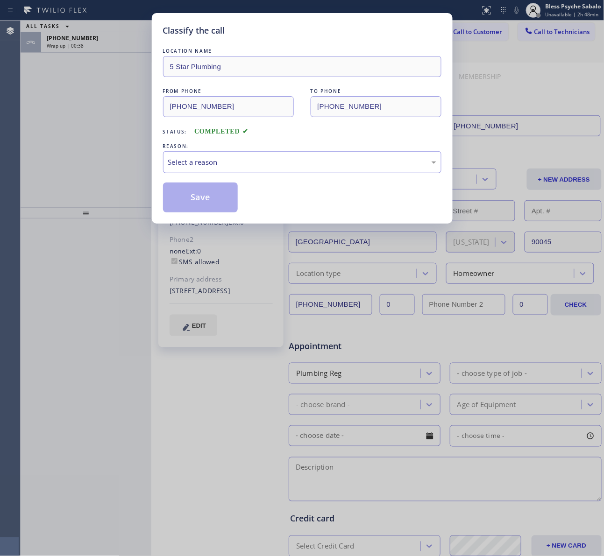
drag, startPoint x: 146, startPoint y: 484, endPoint x: 239, endPoint y: 216, distance: 284.2
click at [146, 484] on div "Classify the call LOCATION NAME 5 Star Plumbing FROM PHONE [PHONE_NUMBER] TO PH…" at bounding box center [302, 278] width 604 height 556
click at [264, 166] on div "Select a reason" at bounding box center [302, 162] width 278 height 22
click at [202, 202] on button "Save" at bounding box center [200, 198] width 75 height 30
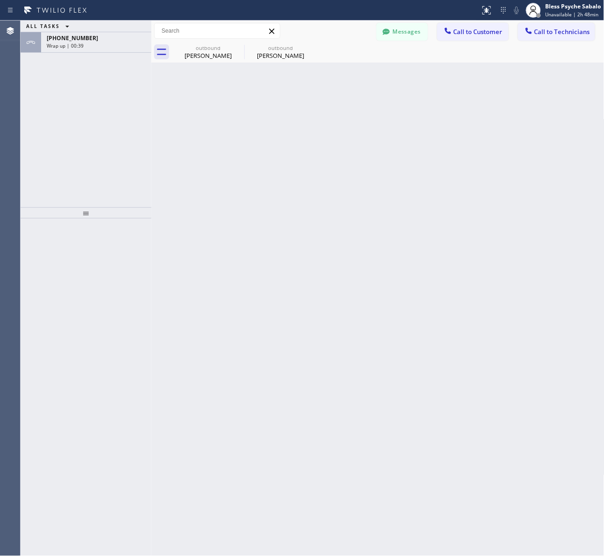
click at [103, 131] on div "ALL TASKS ALL TASKS ACTIVE TASKS TASKS IN WRAP UP [PHONE_NUMBER] Wrap up | 00:39" at bounding box center [86, 114] width 131 height 187
drag, startPoint x: 390, startPoint y: 85, endPoint x: 225, endPoint y: 47, distance: 168.7
click at [386, 85] on div "Back to Dashboard Change Sender ID Customers Technicians TH [PERSON_NAME] [DATE…" at bounding box center [377, 288] width 453 height 535
click at [241, 47] on icon at bounding box center [237, 47] width 11 height 11
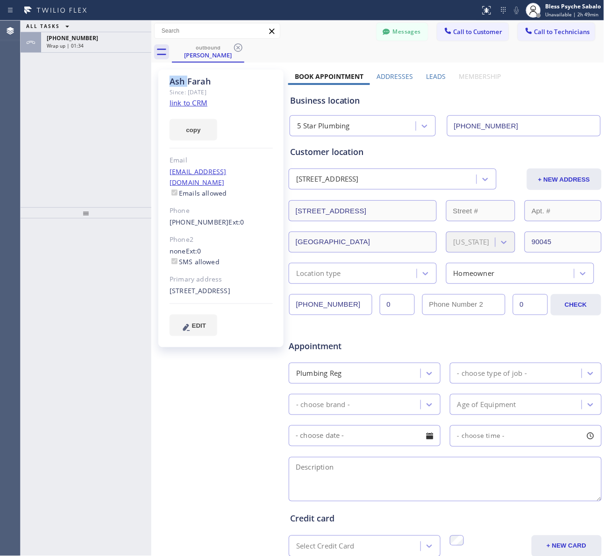
click at [241, 47] on icon at bounding box center [237, 47] width 11 height 11
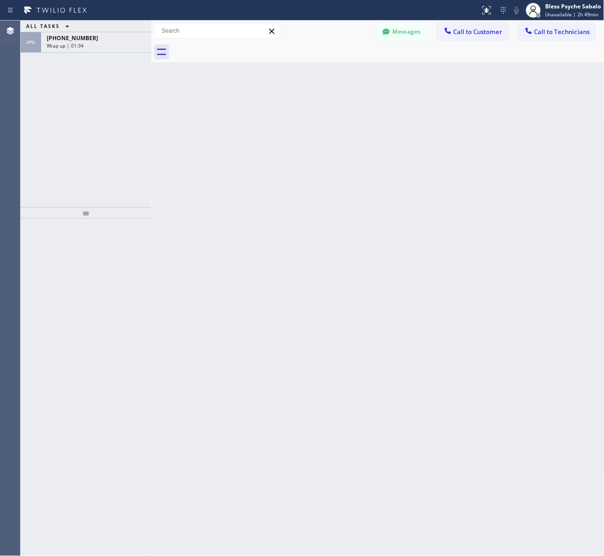
click at [241, 47] on div at bounding box center [388, 52] width 432 height 21
drag, startPoint x: 138, startPoint y: 62, endPoint x: 99, endPoint y: 48, distance: 41.2
click at [138, 62] on div "ALL TASKS ALL TASKS ACTIVE TASKS TASKS IN WRAP UP [PHONE_NUMBER] Wrap up | 01:39" at bounding box center [86, 114] width 131 height 187
click at [94, 45] on div "Wrap up | 01:39" at bounding box center [96, 45] width 99 height 7
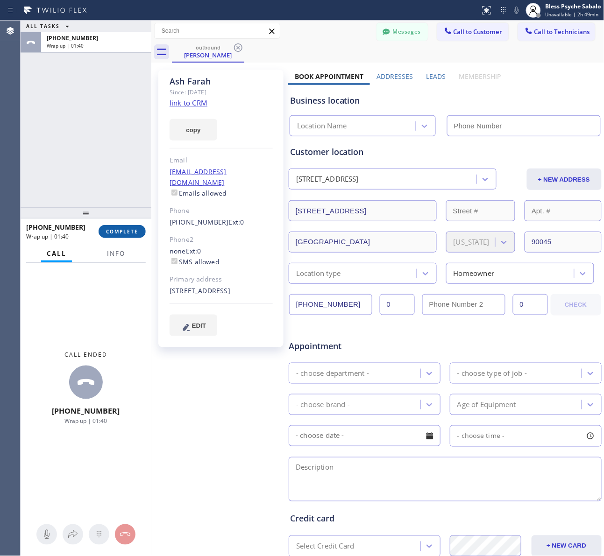
click at [127, 237] on button "COMPLETE" at bounding box center [121, 231] width 47 height 13
type input "[PHONE_NUMBER]"
click at [199, 218] on link "[PHONE_NUMBER]" at bounding box center [198, 222] width 59 height 9
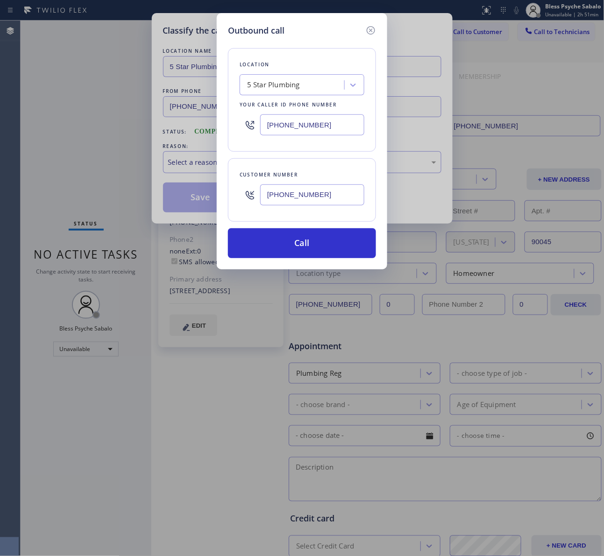
click at [316, 191] on input "[PHONE_NUMBER]" at bounding box center [312, 194] width 104 height 21
drag, startPoint x: 285, startPoint y: 194, endPoint x: 217, endPoint y: 194, distance: 68.2
click at [217, 194] on div "Outbound call Location 5 Star Plumbing Your caller id phone number [PHONE_NUMBE…" at bounding box center [302, 141] width 170 height 256
paste input "2) 961-4470"
type input "[PHONE_NUMBER]"
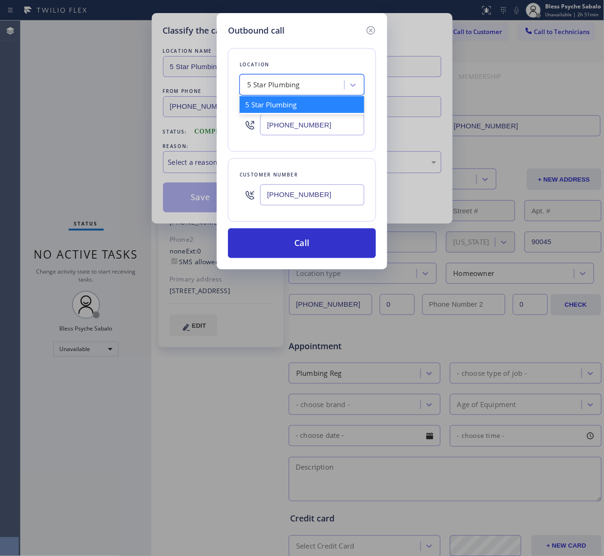
drag, startPoint x: 307, startPoint y: 85, endPoint x: 190, endPoint y: 85, distance: 116.7
click at [167, 83] on div "Outbound call Location option 5 Star Plumbing focused, 1 of 1. 1 result availab…" at bounding box center [302, 278] width 604 height 556
paste input "First Choice Plumbing Malibu"
type input "First Choice Plumbing Malibu"
click at [297, 105] on div "First Choice Plumbing Malibu" at bounding box center [301, 104] width 125 height 17
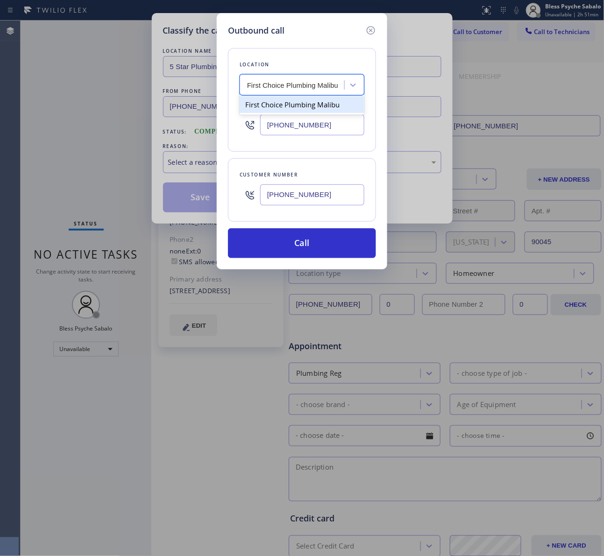
type input "[PHONE_NUMBER]"
click at [312, 197] on input "[PHONE_NUMBER]" at bounding box center [312, 194] width 104 height 21
click at [316, 197] on input "[PHONE_NUMBER]" at bounding box center [312, 194] width 104 height 21
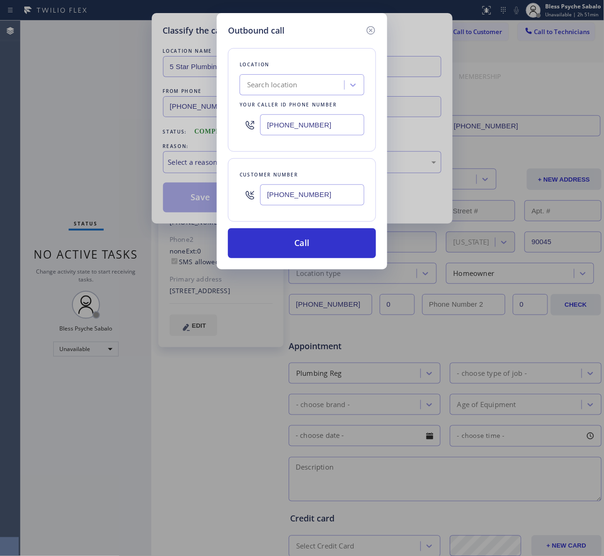
paste input "2) 961-4470"
type input "[PHONE_NUMBER]"
click at [324, 238] on button "Call" at bounding box center [302, 243] width 148 height 30
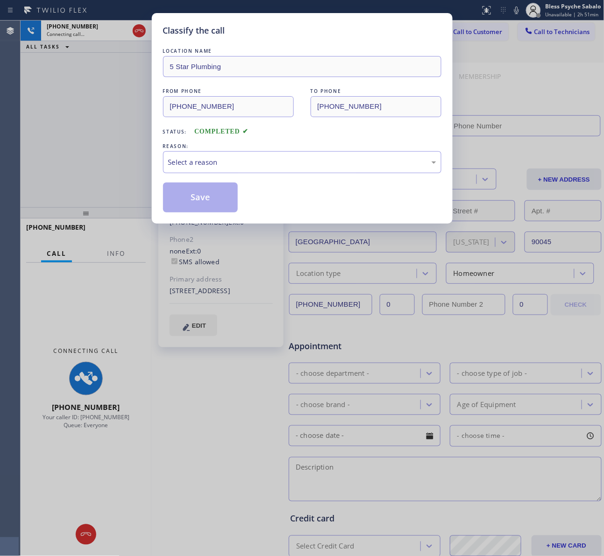
click at [279, 183] on div "LOCATION NAME 5 Star Plumbing FROM PHONE [PHONE_NUMBER] TO PHONE [PHONE_NUMBER]…" at bounding box center [302, 129] width 278 height 166
click at [282, 170] on div "Select a reason" at bounding box center [302, 162] width 278 height 22
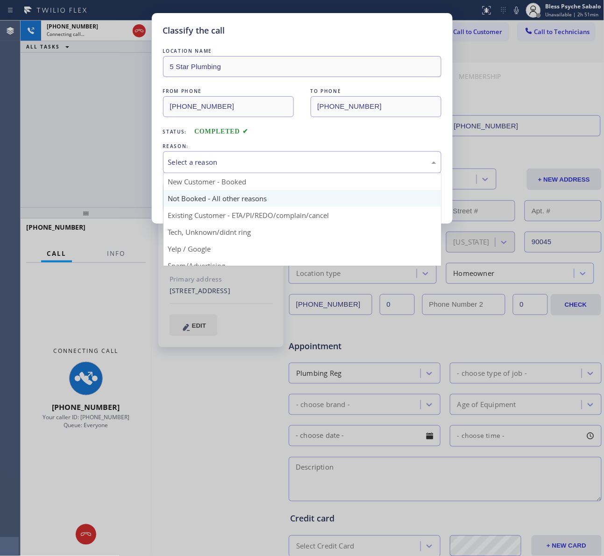
type input "[PHONE_NUMBER]"
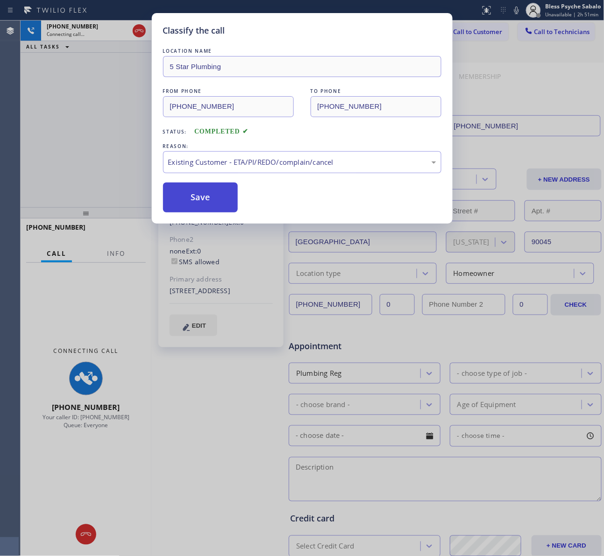
drag, startPoint x: 225, startPoint y: 194, endPoint x: 218, endPoint y: 188, distance: 9.6
click at [223, 194] on button "Save" at bounding box center [200, 198] width 75 height 30
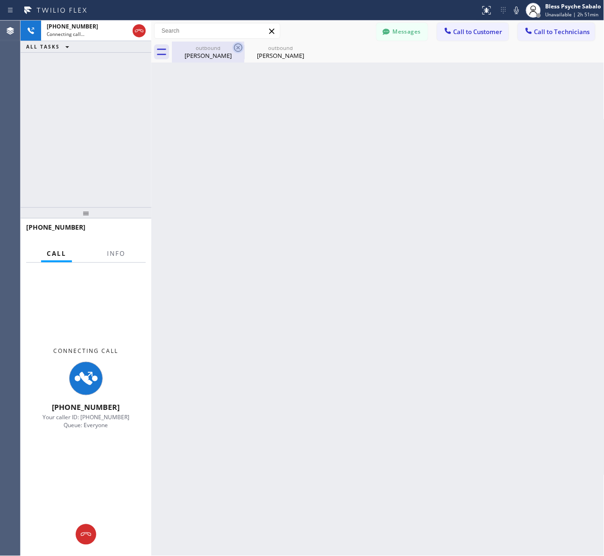
click at [234, 48] on icon at bounding box center [238, 47] width 8 height 8
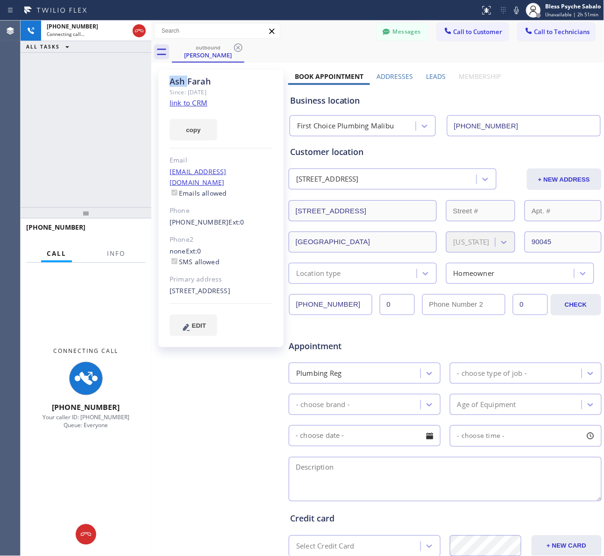
click at [234, 48] on icon at bounding box center [238, 47] width 8 height 8
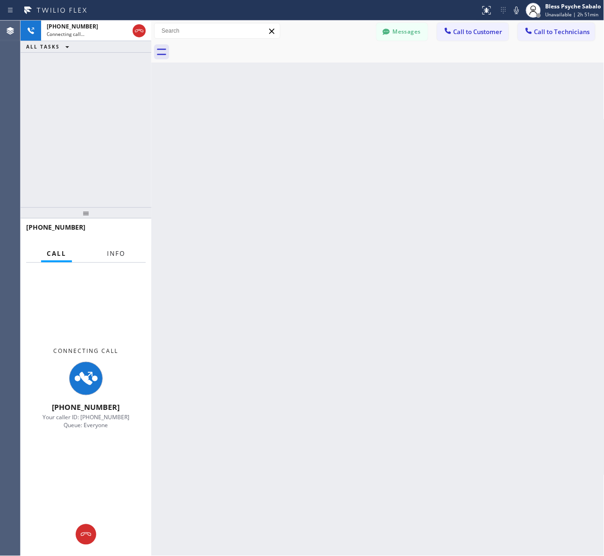
click at [120, 253] on span "Info" at bounding box center [116, 253] width 18 height 8
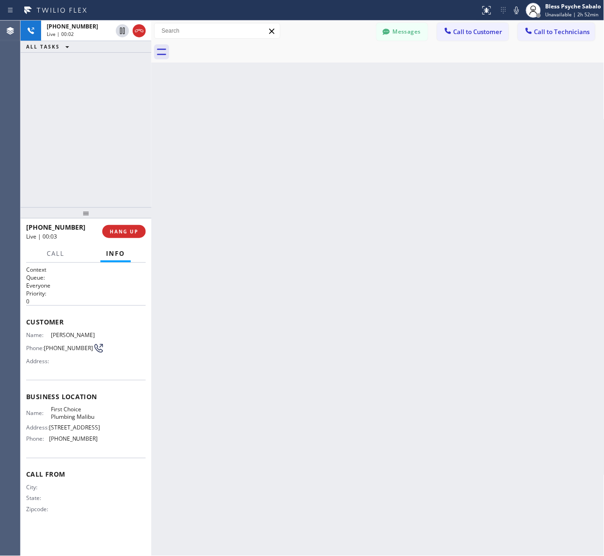
drag, startPoint x: 475, startPoint y: 384, endPoint x: 431, endPoint y: 348, distance: 56.7
click at [473, 380] on div "Back to Dashboard Change Sender ID Customers Technicians TH [PERSON_NAME] [DATE…" at bounding box center [377, 288] width 453 height 535
click at [118, 237] on button "HANG UP" at bounding box center [123, 231] width 43 height 13
click at [237, 230] on div "Back to Dashboard Change Sender ID Customers Technicians TH [PERSON_NAME] [DATE…" at bounding box center [377, 288] width 453 height 535
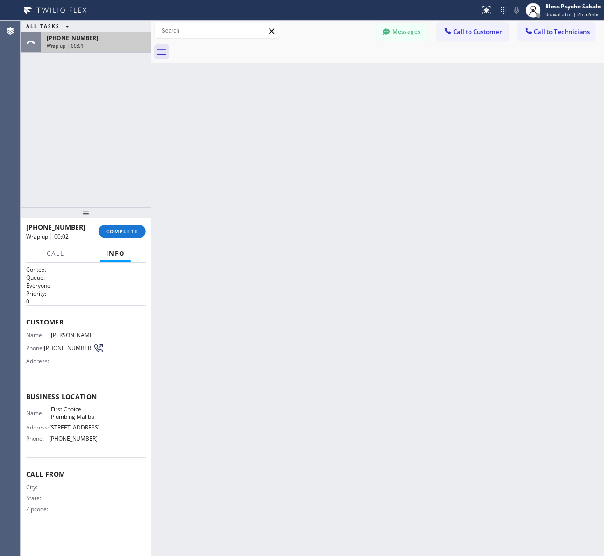
click at [87, 41] on div "[PHONE_NUMBER]" at bounding box center [96, 38] width 99 height 8
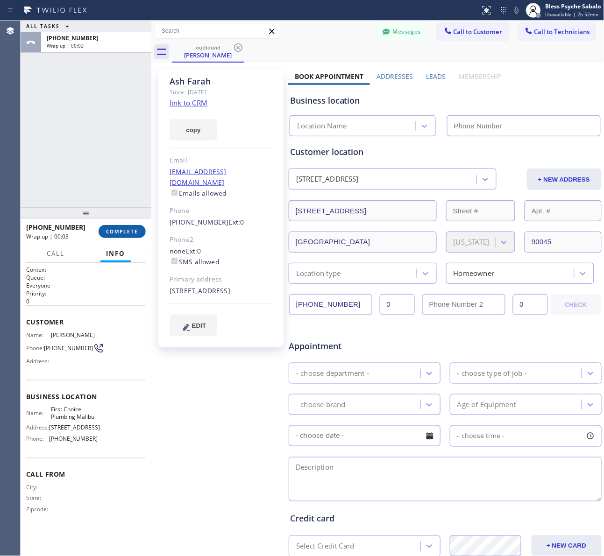
click at [132, 233] on span "COMPLETE" at bounding box center [122, 231] width 32 height 7
type input "[PHONE_NUMBER]"
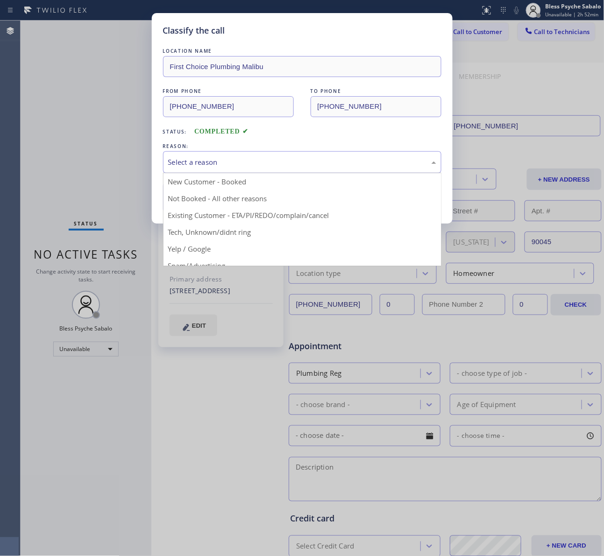
click at [246, 164] on div "Select a reason" at bounding box center [302, 162] width 268 height 11
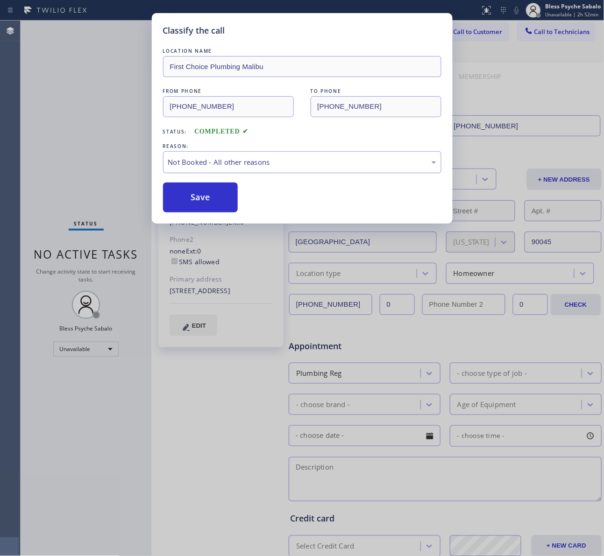
click at [259, 164] on div "Not Booked - All other reasons" at bounding box center [302, 162] width 268 height 11
drag, startPoint x: 256, startPoint y: 218, endPoint x: 206, endPoint y: 211, distance: 50.5
click at [194, 206] on button "Save" at bounding box center [200, 198] width 75 height 30
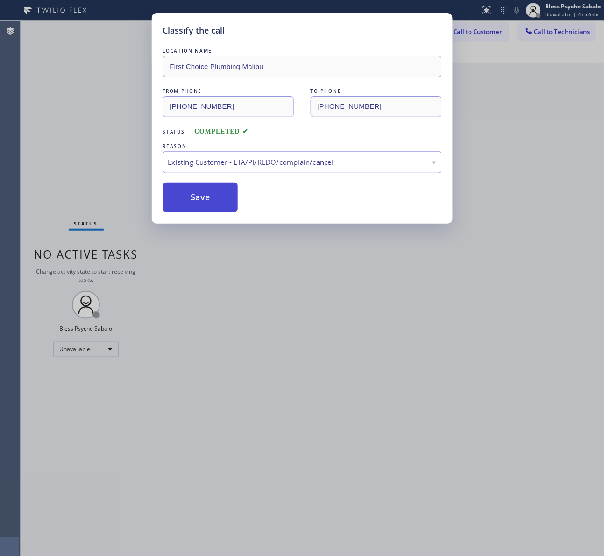
click at [202, 199] on button "Save" at bounding box center [200, 198] width 75 height 30
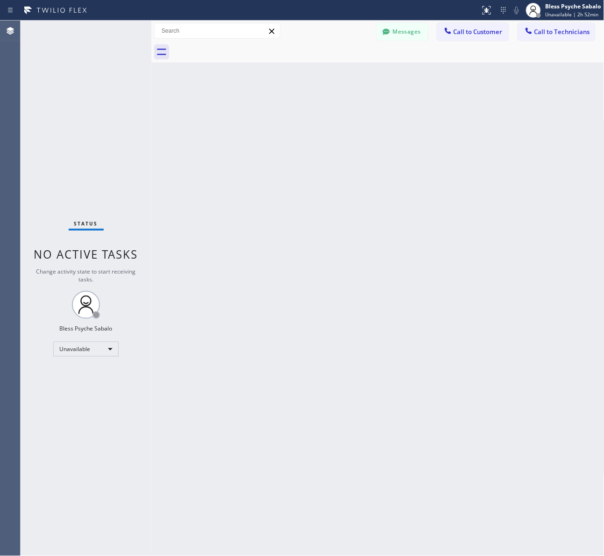
click at [401, 89] on div "Back to Dashboard Change Sender ID Customers Technicians TH [PERSON_NAME] [DATE…" at bounding box center [377, 288] width 453 height 535
click at [471, 40] on div "Messages Call to Customer Call to Technicians Outbound call Location 5 Star Plu…" at bounding box center [377, 31] width 453 height 21
click at [471, 36] on button "Call to Customer" at bounding box center [472, 32] width 71 height 18
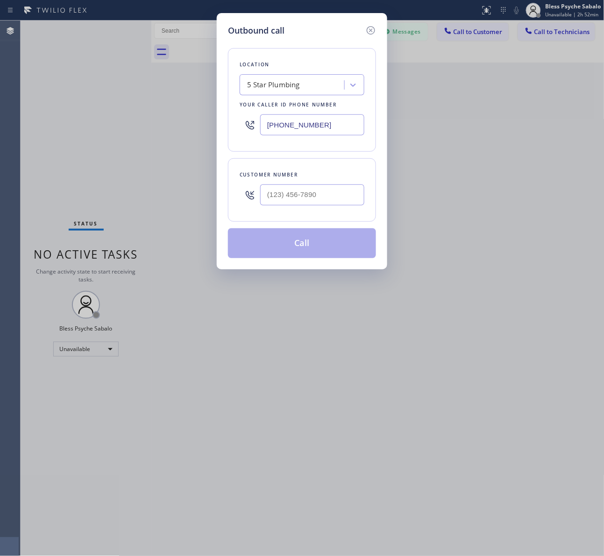
click at [306, 211] on div "Customer number" at bounding box center [302, 189] width 148 height 63
type input "(___) ___-____"
click at [316, 194] on input "(___) ___-____" at bounding box center [312, 194] width 104 height 21
click at [373, 29] on icon at bounding box center [370, 30] width 11 height 11
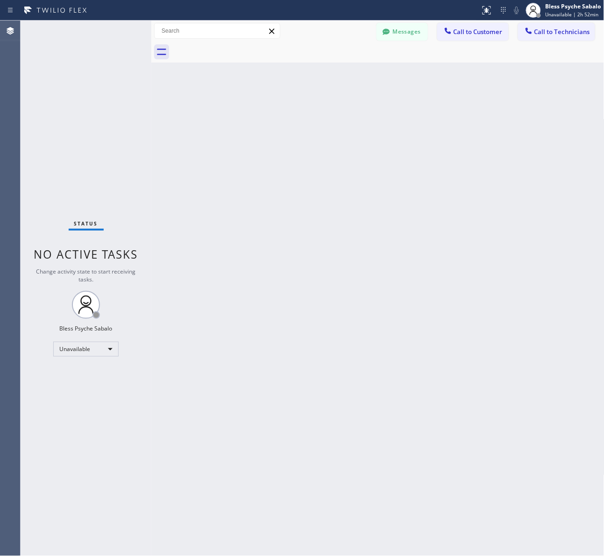
type input "[PHONE_NUMBER]"
click at [468, 38] on button "Call to Customer" at bounding box center [472, 32] width 71 height 18
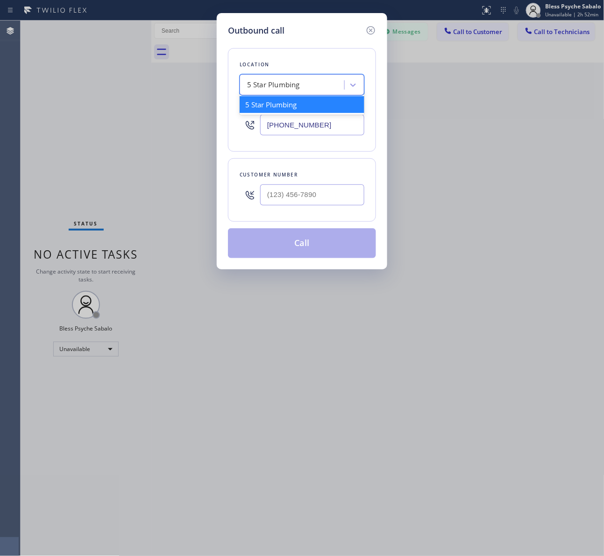
click at [327, 90] on div "5 Star Plumbing" at bounding box center [293, 85] width 102 height 16
paste input "First Choice Plumbing Malibu"
type input "First Choice Plumbing Malibu"
click at [323, 108] on div "First Choice Plumbing Malibu" at bounding box center [301, 104] width 125 height 17
type input "[PHONE_NUMBER]"
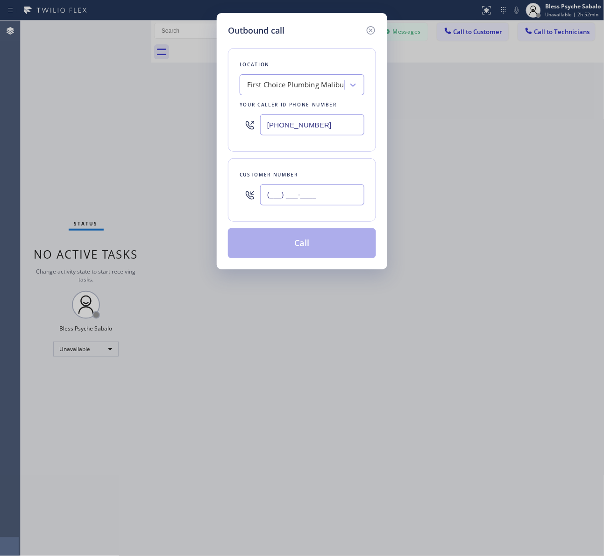
click at [330, 204] on input "(___) ___-____" at bounding box center [312, 194] width 104 height 21
paste input "312) 961-4470"
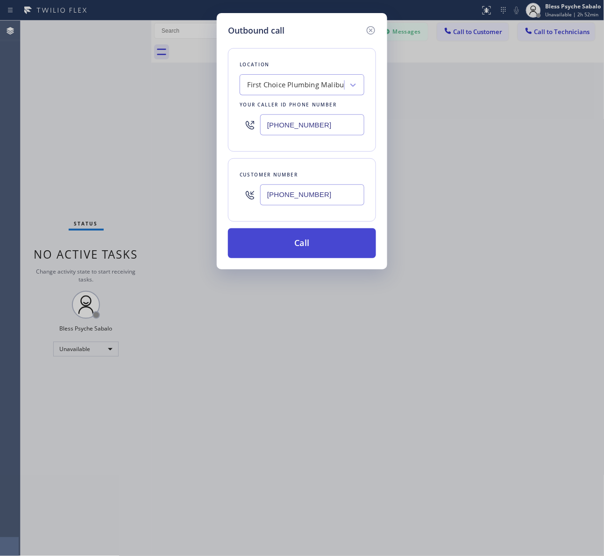
type input "[PHONE_NUMBER]"
click at [325, 237] on button "Call" at bounding box center [302, 243] width 148 height 30
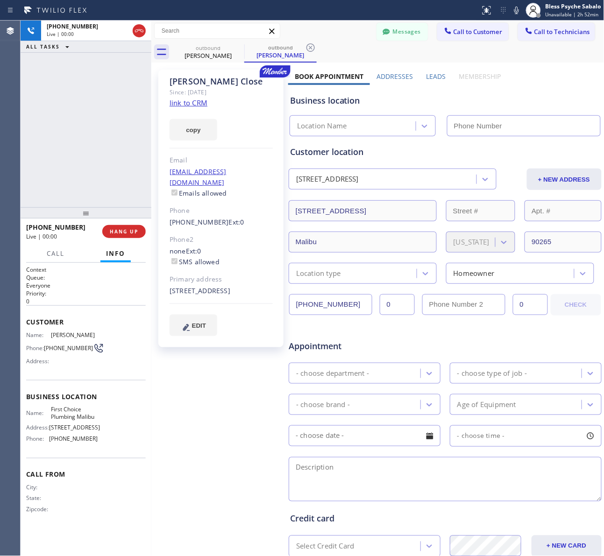
type input "[PHONE_NUMBER]"
click at [132, 231] on span "HANG UP" at bounding box center [124, 231] width 28 height 7
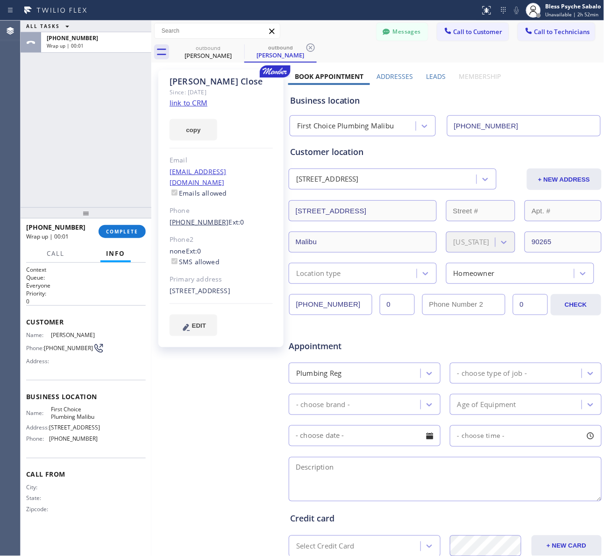
click at [199, 218] on link "[PHONE_NUMBER]" at bounding box center [198, 222] width 59 height 9
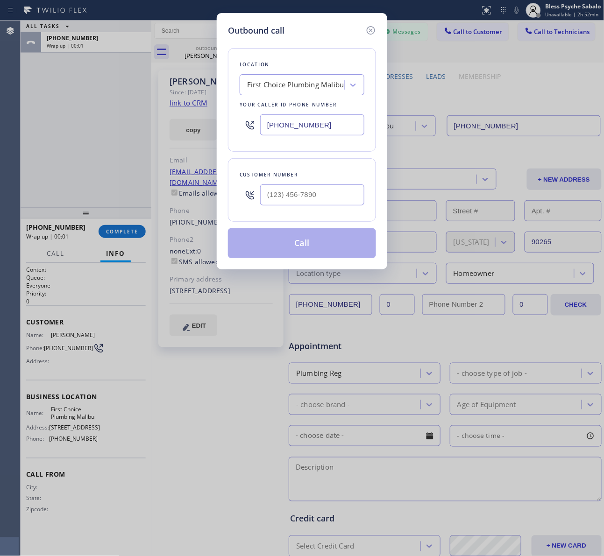
type input "[PHONE_NUMBER]"
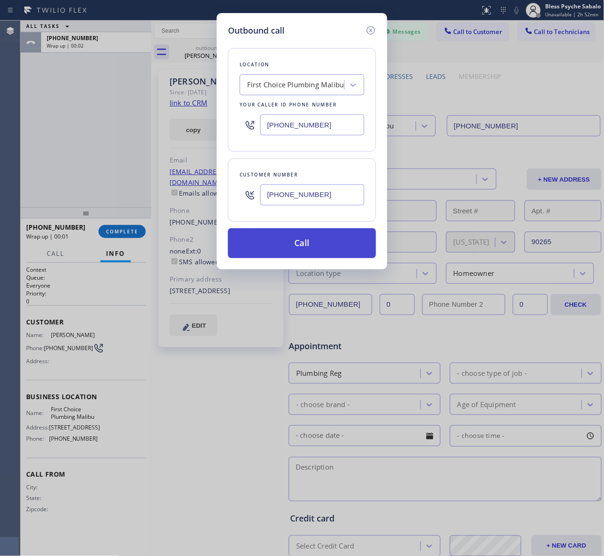
click at [290, 251] on button "Call" at bounding box center [302, 243] width 148 height 30
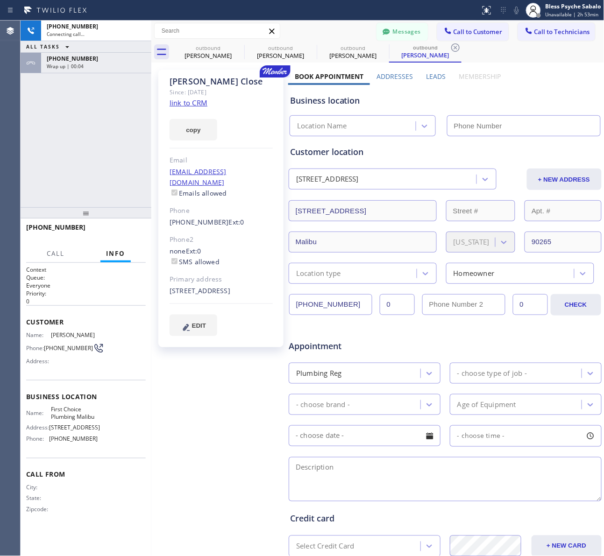
type input "[PHONE_NUMBER]"
click at [111, 235] on button "HANG UP" at bounding box center [123, 231] width 43 height 13
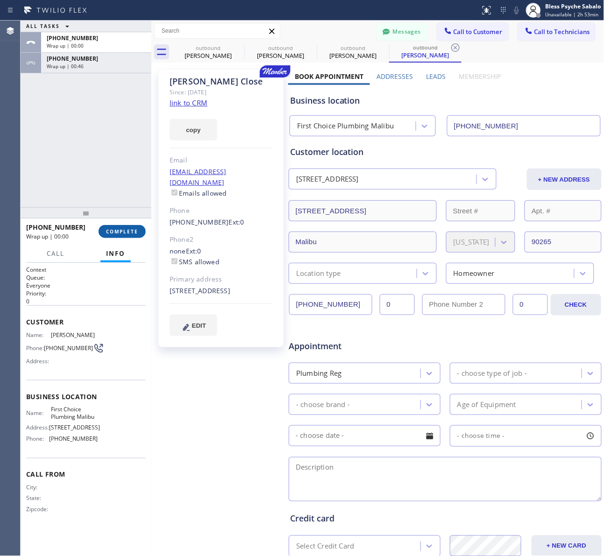
click at [114, 229] on span "COMPLETE" at bounding box center [122, 231] width 32 height 7
click at [125, 181] on div "ALL TASKS ALL TASKS ACTIVE TASKS TASKS IN WRAP UP [PHONE_NUMBER] Wrap up | 00:0…" at bounding box center [86, 114] width 131 height 187
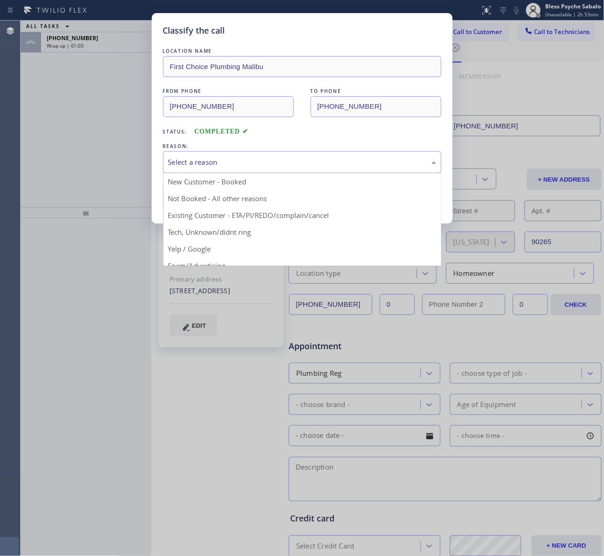
click at [222, 167] on div "Select a reason" at bounding box center [302, 162] width 268 height 11
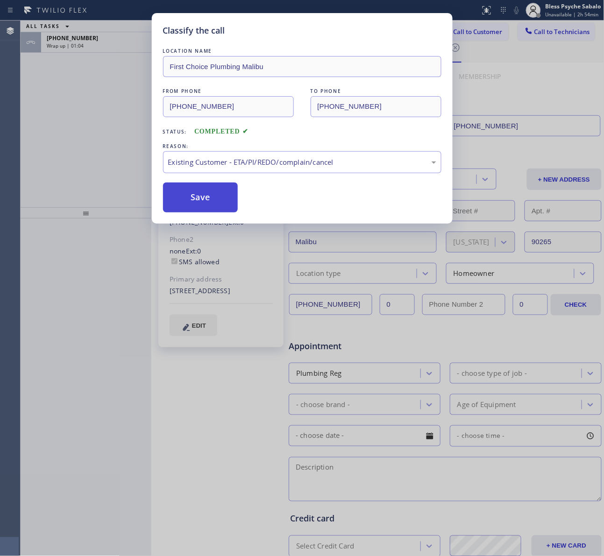
click at [212, 206] on button "Save" at bounding box center [200, 198] width 75 height 30
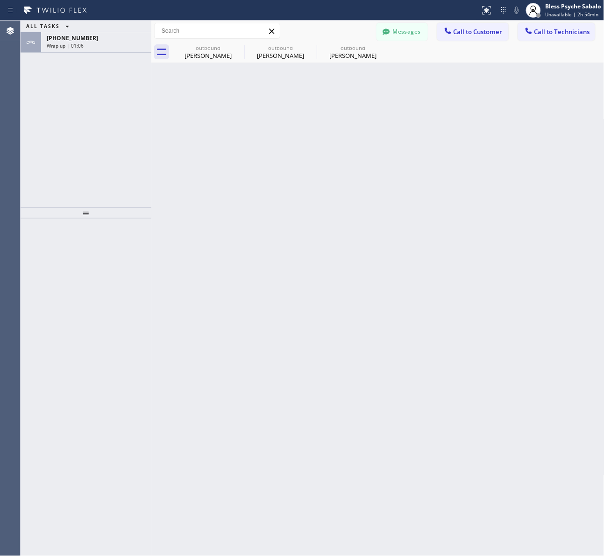
click at [0, 0] on icon at bounding box center [0, 0] width 0 height 0
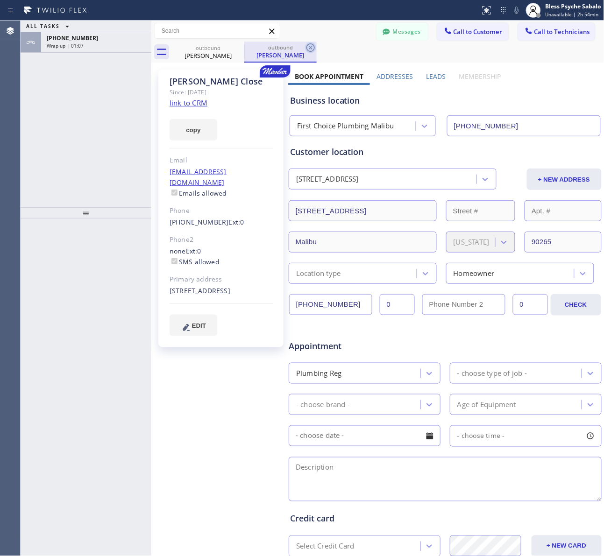
click at [311, 48] on icon at bounding box center [310, 47] width 8 height 8
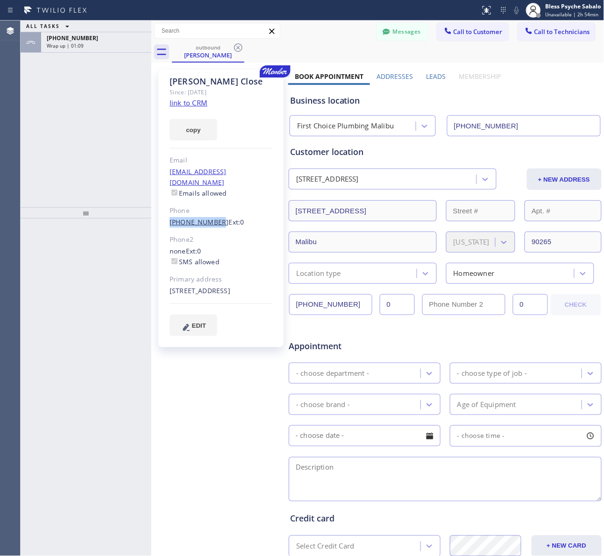
drag, startPoint x: 166, startPoint y: 212, endPoint x: 213, endPoint y: 212, distance: 47.1
click at [213, 212] on div "[PERSON_NAME] Since: [DATE] link to CRM copy Email [EMAIL_ADDRESS][DOMAIN_NAME]…" at bounding box center [220, 209] width 125 height 278
click at [213, 218] on link "[PHONE_NUMBER]" at bounding box center [198, 222] width 59 height 9
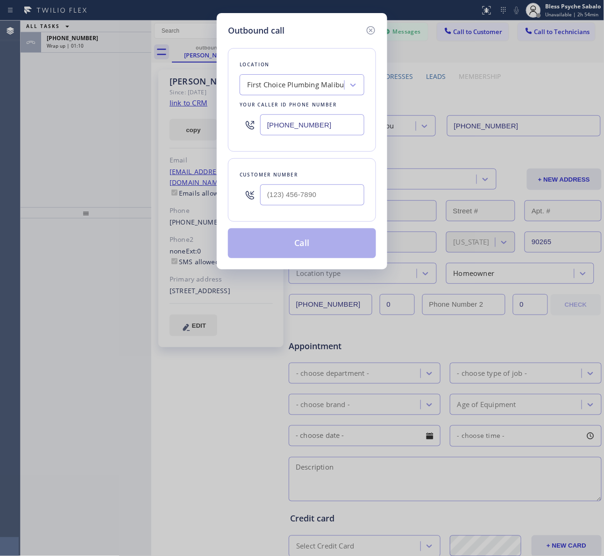
type input "[PHONE_NUMBER]"
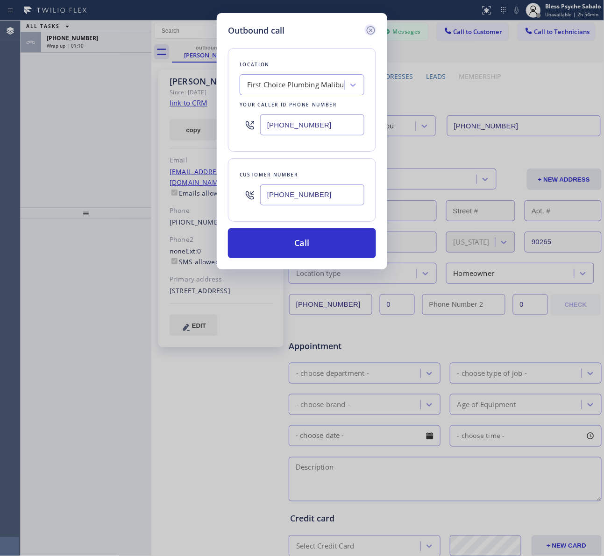
click at [370, 30] on icon at bounding box center [370, 30] width 8 height 8
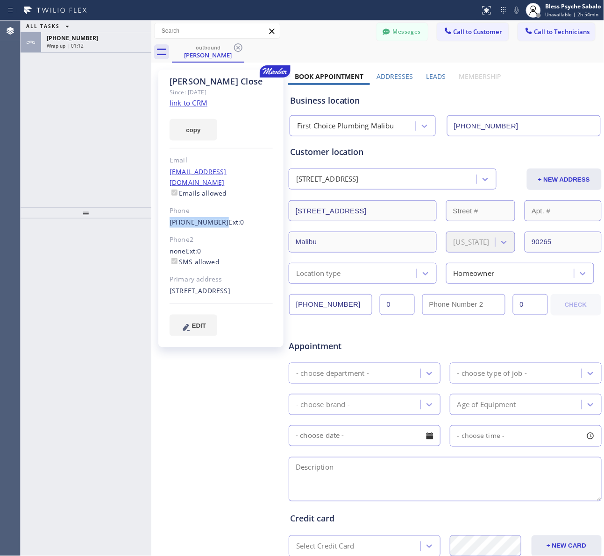
drag, startPoint x: 162, startPoint y: 208, endPoint x: 216, endPoint y: 213, distance: 53.9
click at [216, 213] on div "[PERSON_NAME] Since: [DATE] link to CRM copy Email [EMAIL_ADDRESS][DOMAIN_NAME]…" at bounding box center [220, 209] width 125 height 278
copy link "[PHONE_NUMBER]"
click at [381, 29] on div at bounding box center [385, 32] width 11 height 11
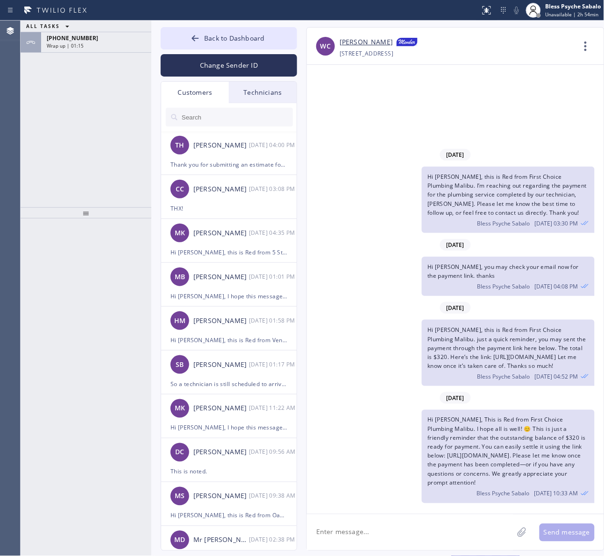
click at [220, 86] on div "Customers" at bounding box center [195, 92] width 68 height 21
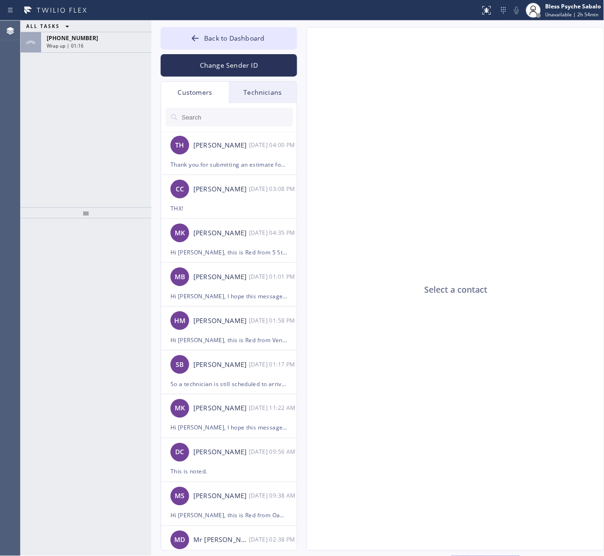
click at [257, 94] on div "Technicians" at bounding box center [263, 92] width 68 height 21
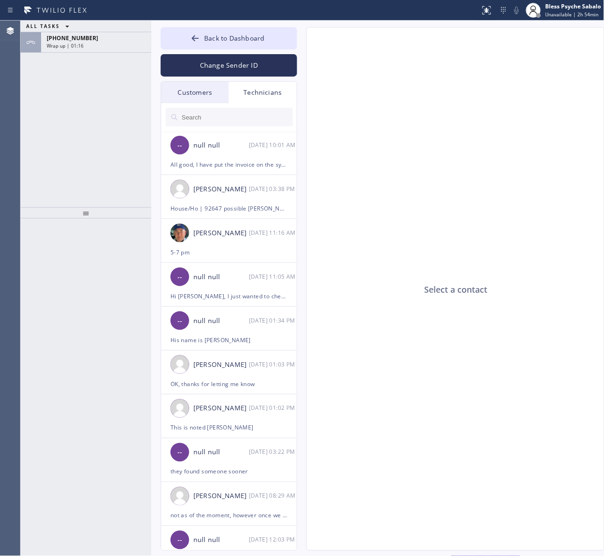
click at [210, 89] on div "Customers" at bounding box center [195, 92] width 68 height 21
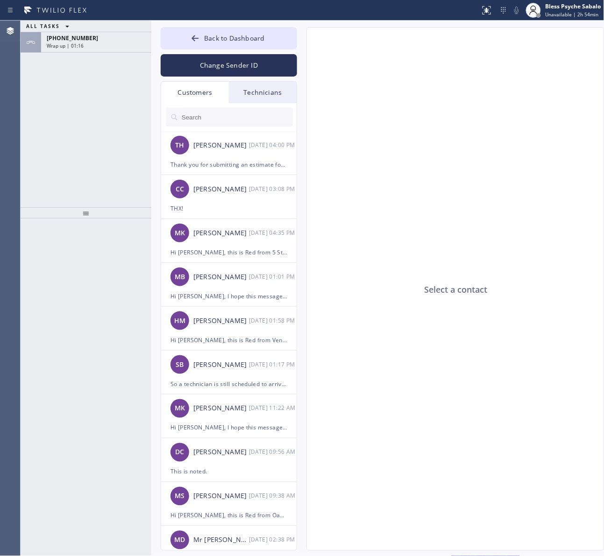
click at [222, 112] on input "text" at bounding box center [237, 117] width 112 height 19
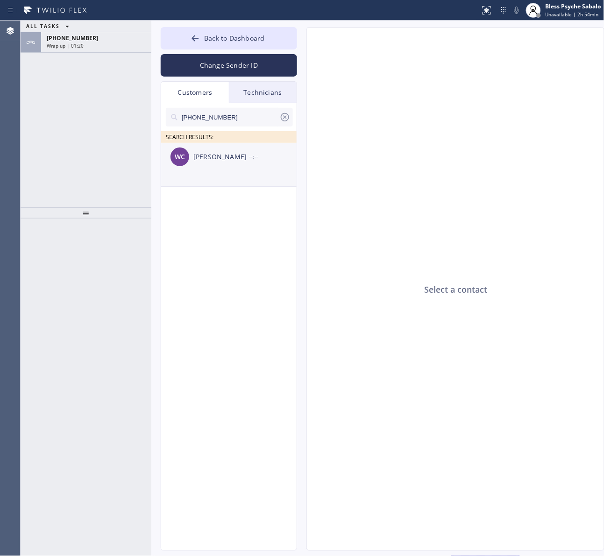
click at [209, 159] on div "[PERSON_NAME]" at bounding box center [221, 157] width 56 height 11
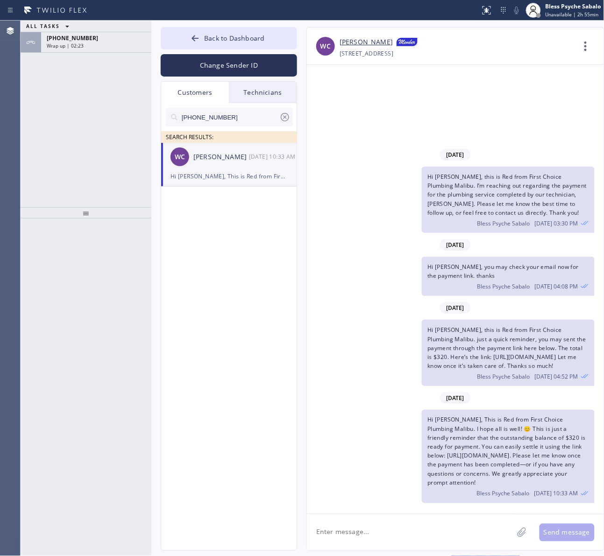
click at [353, 168] on div "Hi [PERSON_NAME], this is Red from First Choice Plumbing Malibu. I’m reaching o…" at bounding box center [451, 200] width 288 height 66
click at [75, 40] on span "[PHONE_NUMBER]" at bounding box center [72, 38] width 51 height 8
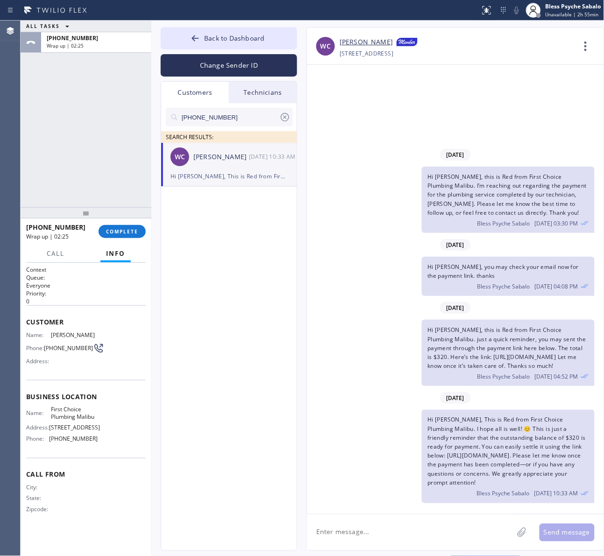
drag, startPoint x: 120, startPoint y: 230, endPoint x: 101, endPoint y: 218, distance: 22.3
click at [119, 229] on span "COMPLETE" at bounding box center [122, 231] width 32 height 7
click at [70, 207] on div at bounding box center [86, 212] width 131 height 11
click at [220, 206] on ul "[PERSON_NAME] [DATE] 10:33 AM Hi [PERSON_NAME], This is Red from First Choice P…" at bounding box center [229, 175] width 136 height 65
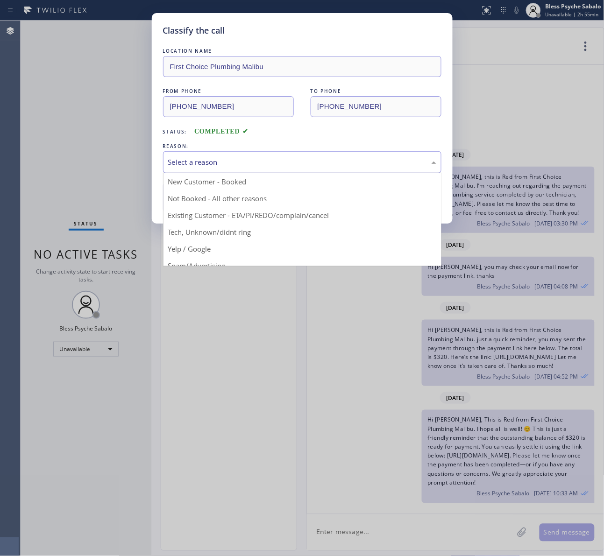
click at [265, 159] on div "Select a reason" at bounding box center [302, 162] width 268 height 11
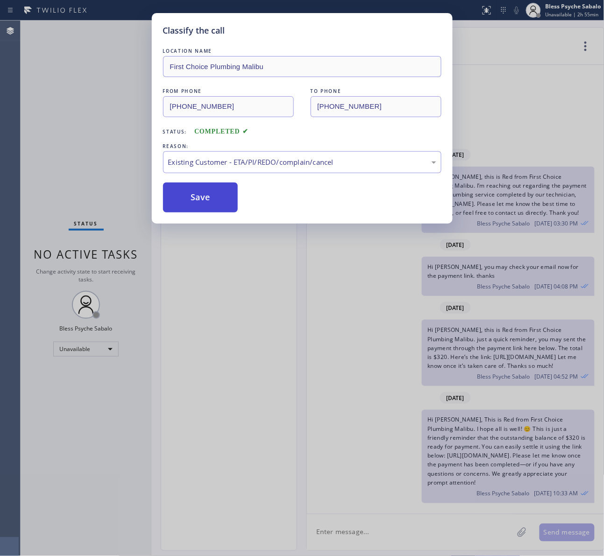
click at [215, 191] on button "Save" at bounding box center [200, 198] width 75 height 30
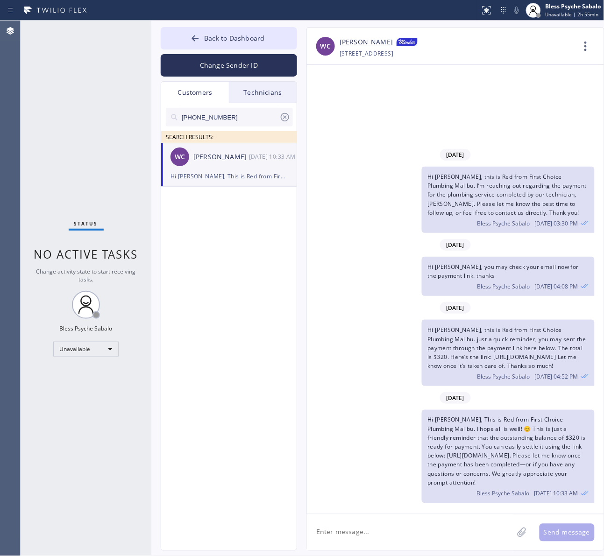
drag, startPoint x: 209, startPoint y: 227, endPoint x: 246, endPoint y: 183, distance: 58.0
click at [211, 220] on div "[PHONE_NUMBER] SEARCH RESULTS: [PERSON_NAME] [DATE] 10:33 AM Hi [PERSON_NAME], …" at bounding box center [229, 337] width 136 height 469
click at [466, 89] on div "[DATE] Hi [PERSON_NAME], this is Red from First Choice Plumbing Malibu. I’m rea…" at bounding box center [455, 289] width 297 height 449
click at [282, 115] on icon at bounding box center [284, 117] width 11 height 11
click at [247, 153] on div "[PERSON_NAME]" at bounding box center [221, 157] width 56 height 11
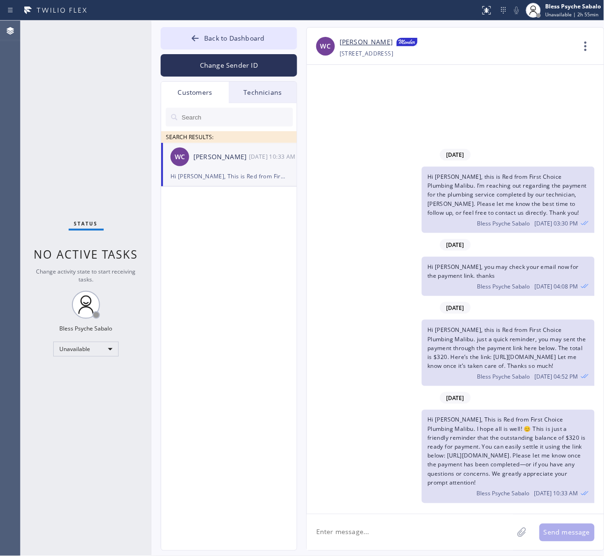
click at [263, 95] on div "Technicians" at bounding box center [263, 92] width 68 height 21
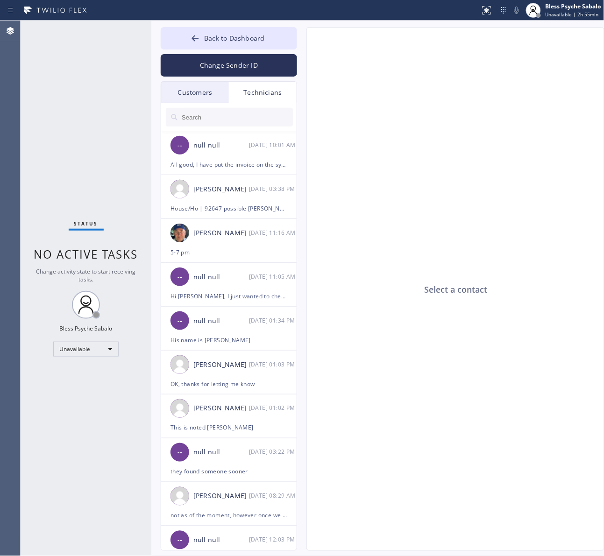
click at [253, 116] on input "text" at bounding box center [237, 117] width 112 height 19
click at [180, 92] on div "Customers" at bounding box center [195, 92] width 68 height 21
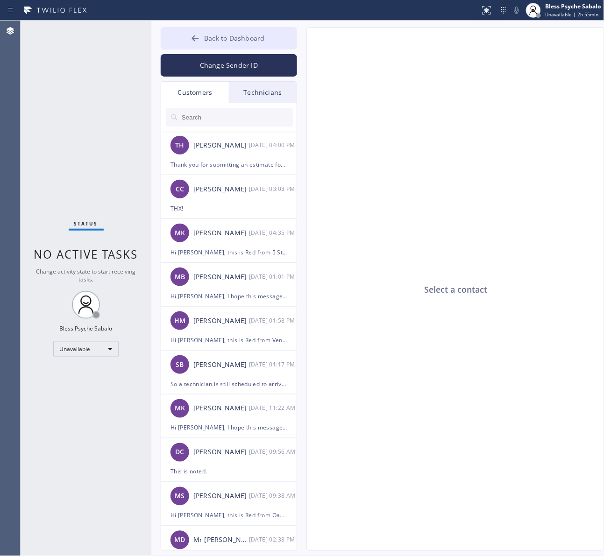
click at [253, 41] on span "Back to Dashboard" at bounding box center [234, 38] width 60 height 9
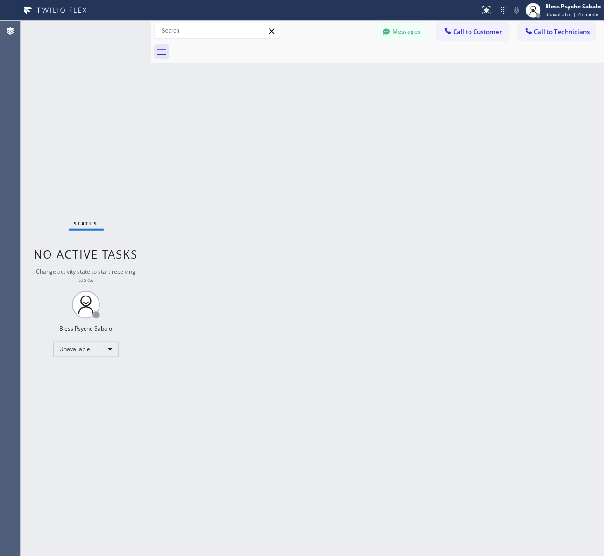
click at [429, 111] on div "Back to Dashboard Change Sender ID Customers Technicians TH [PERSON_NAME] [DATE…" at bounding box center [377, 288] width 453 height 535
click at [495, 33] on span "Call to Customer" at bounding box center [477, 32] width 49 height 8
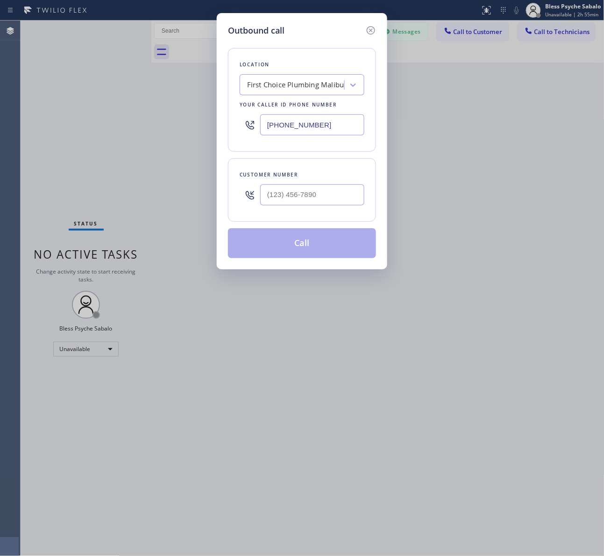
click at [301, 85] on div "First Choice Plumbing Malibu" at bounding box center [295, 85] width 97 height 11
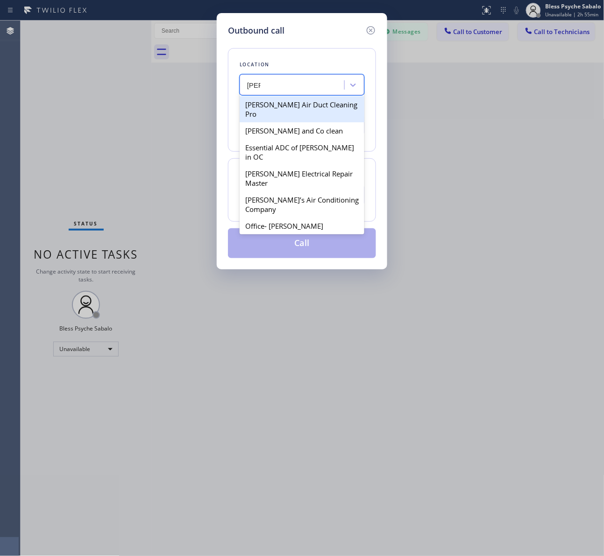
type input "[PERSON_NAME]"
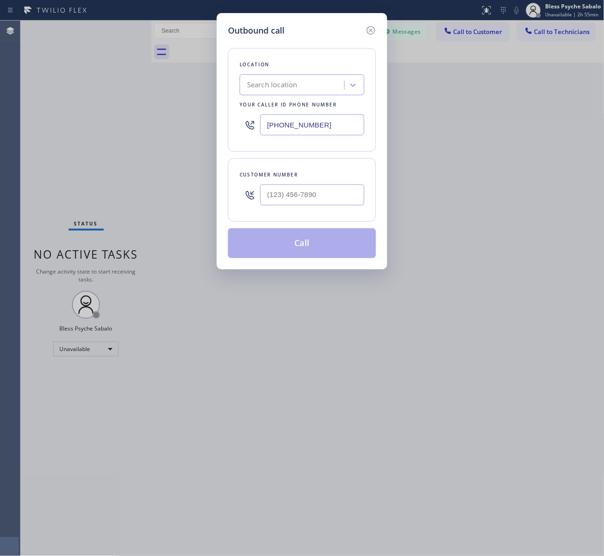
click at [519, 84] on div "Outbound call Location Search location Your caller id phone number [PHONE_NUMBE…" at bounding box center [302, 278] width 604 height 556
click at [368, 27] on icon at bounding box center [370, 30] width 11 height 11
click at [390, 71] on div "Back to Dashboard Change Sender ID Customers Technicians TH [PERSON_NAME] [DATE…" at bounding box center [377, 288] width 453 height 535
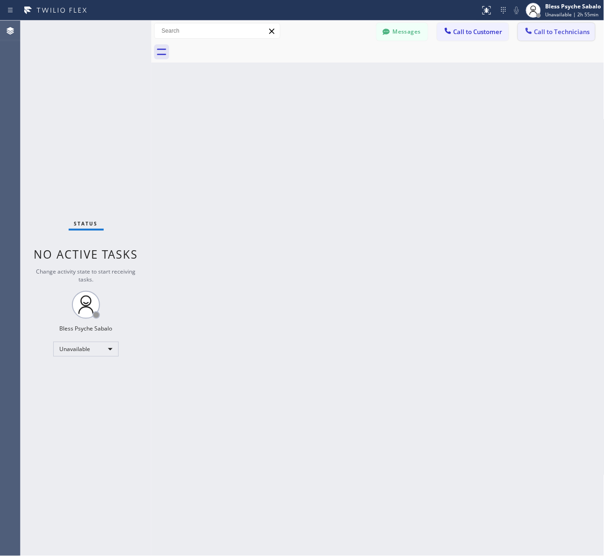
click at [571, 30] on span "Call to Technicians" at bounding box center [562, 32] width 56 height 8
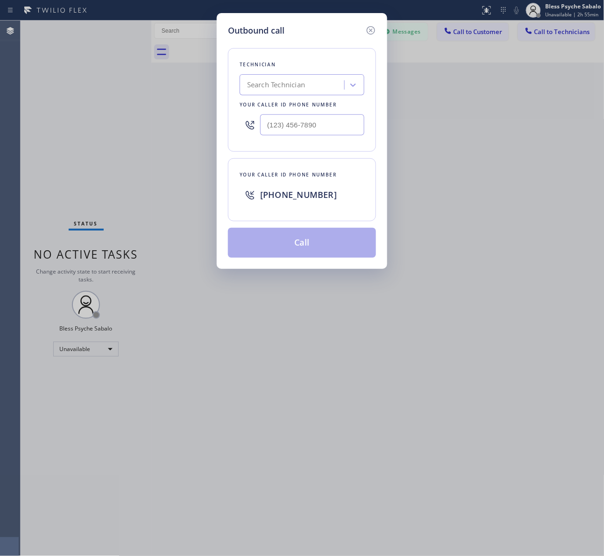
click at [240, 83] on div "Search Technician" at bounding box center [301, 84] width 125 height 21
type input "[PERSON_NAME]"
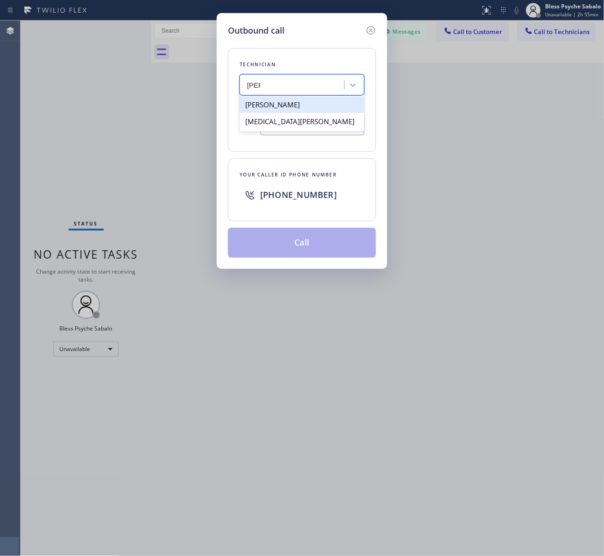
click at [263, 111] on div "[PERSON_NAME]" at bounding box center [301, 104] width 125 height 17
type input "[PHONE_NUMBER]"
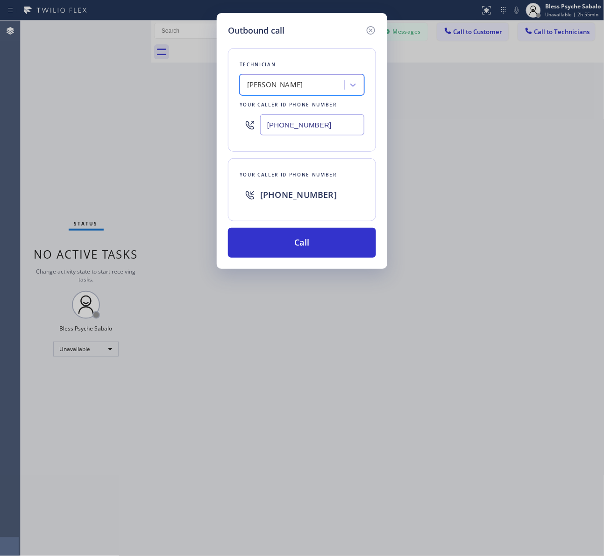
click at [429, 158] on div "Outbound call Technician option [PERSON_NAME], selected. 2 results available. S…" at bounding box center [302, 278] width 604 height 556
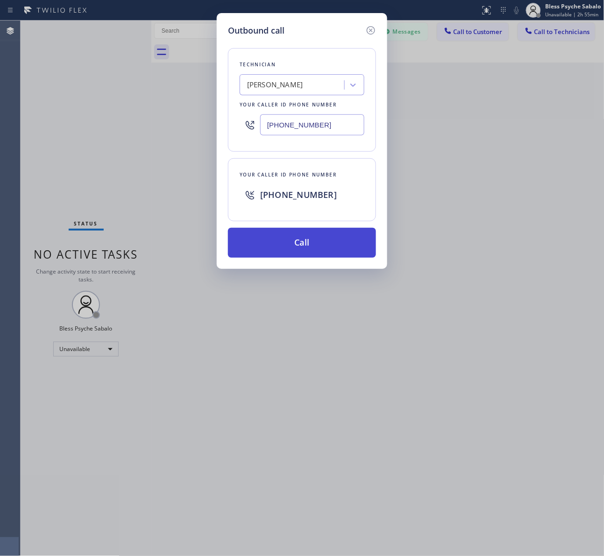
click at [362, 245] on button "Call" at bounding box center [302, 243] width 148 height 30
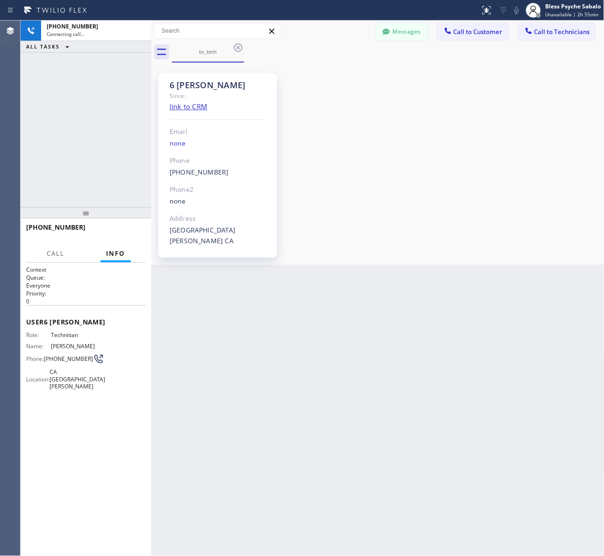
click at [394, 29] on button "Messages" at bounding box center [401, 32] width 51 height 18
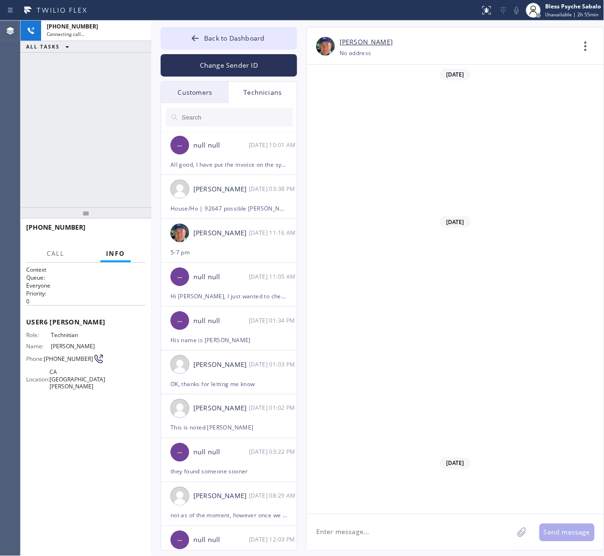
scroll to position [8134, 0]
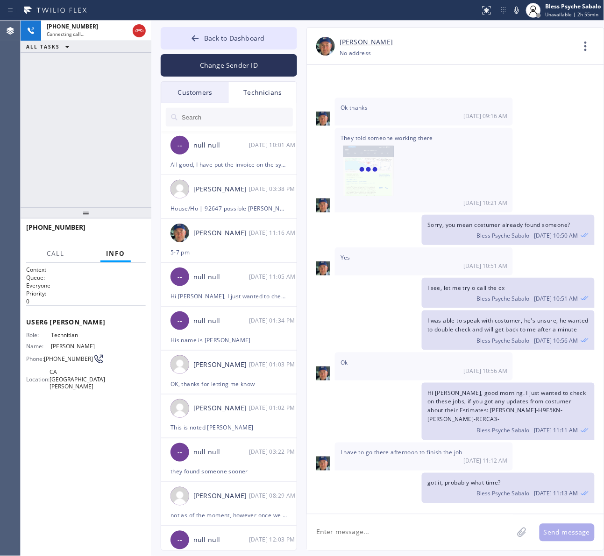
click at [248, 94] on div "Technicians" at bounding box center [263, 92] width 68 height 21
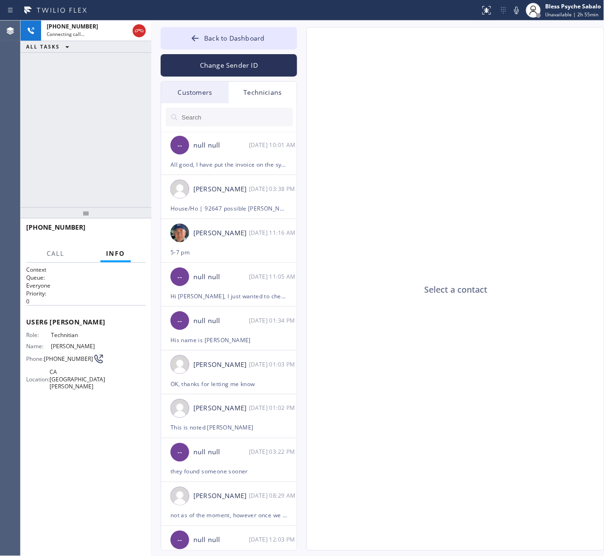
drag, startPoint x: 187, startPoint y: 92, endPoint x: 246, endPoint y: 92, distance: 59.3
click at [189, 92] on div "Customers" at bounding box center [195, 92] width 68 height 21
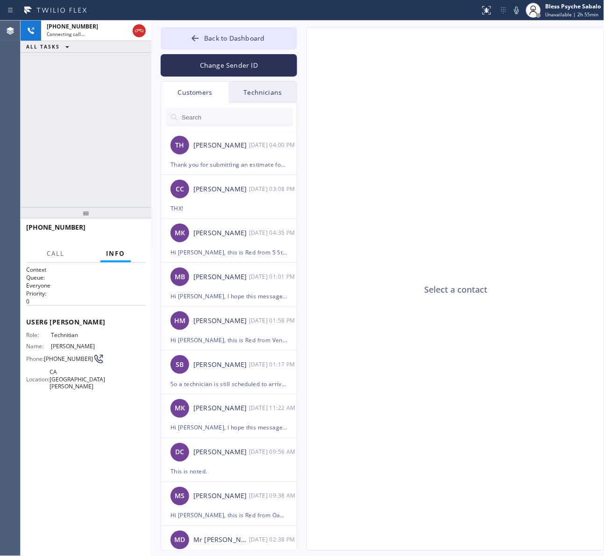
click at [246, 93] on div "Technicians" at bounding box center [263, 92] width 68 height 21
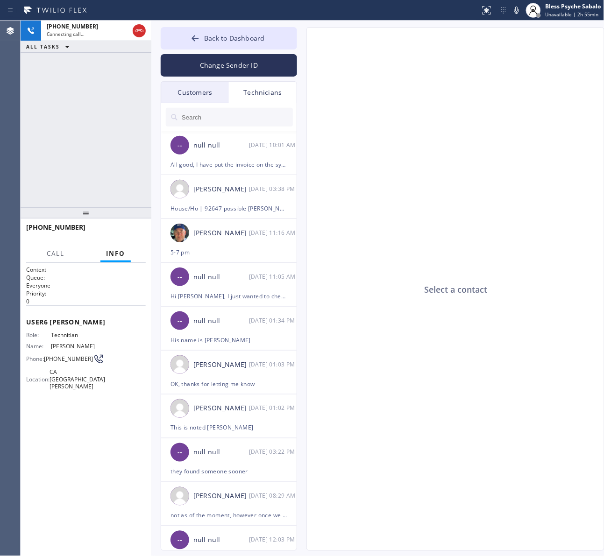
click at [239, 115] on input "text" at bounding box center [237, 117] width 112 height 19
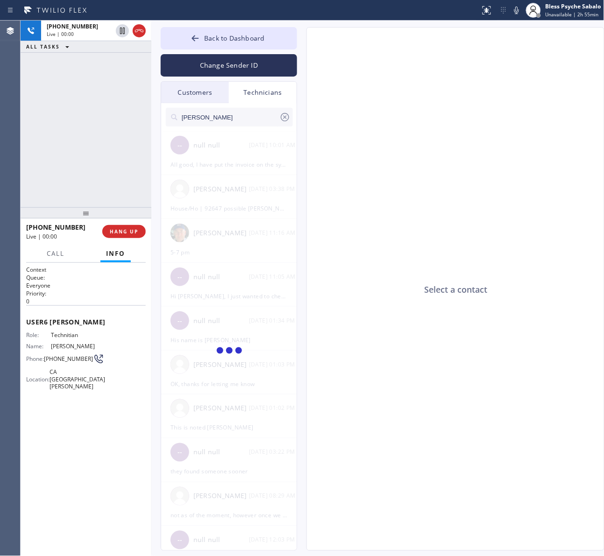
type input "[PERSON_NAME]"
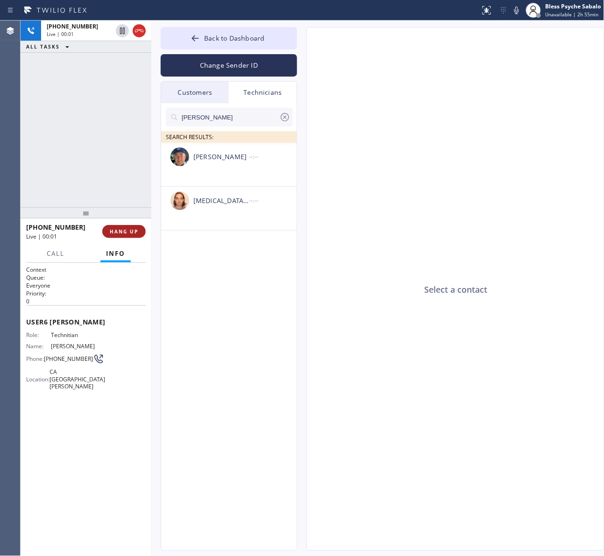
click at [131, 230] on span "HANG UP" at bounding box center [124, 231] width 28 height 7
click at [96, 169] on div "[PHONE_NUMBER] Live | 00:02 ALL TASKS ALL TASKS ACTIVE TASKS TASKS IN WRAP UP" at bounding box center [86, 114] width 131 height 187
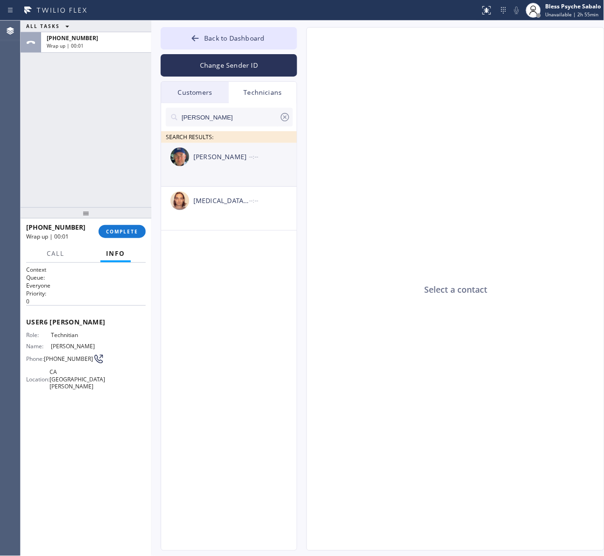
click at [241, 152] on div "[PERSON_NAME]" at bounding box center [221, 157] width 56 height 11
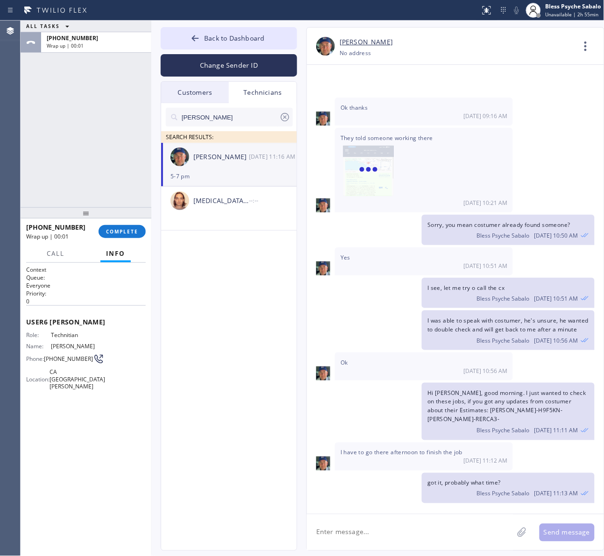
click at [502, 134] on span "They told someone working there" at bounding box center [423, 166] width 167 height 64
click at [574, 54] on div at bounding box center [585, 46] width 22 height 22
click at [550, 97] on li "Call to Technician" at bounding box center [528, 96] width 135 height 24
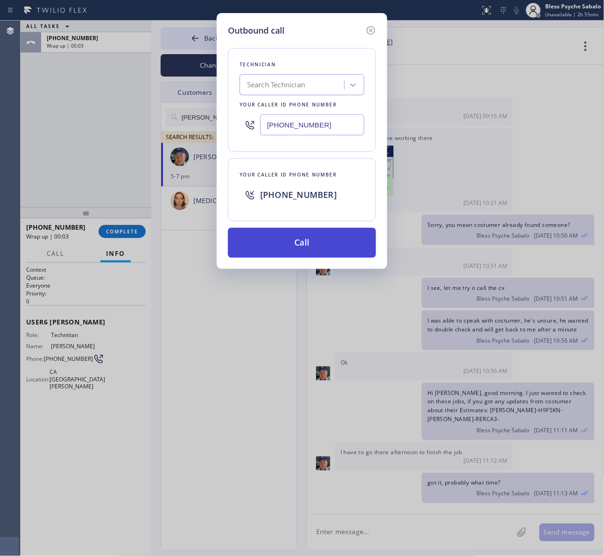
click at [324, 240] on button "Call" at bounding box center [302, 243] width 148 height 30
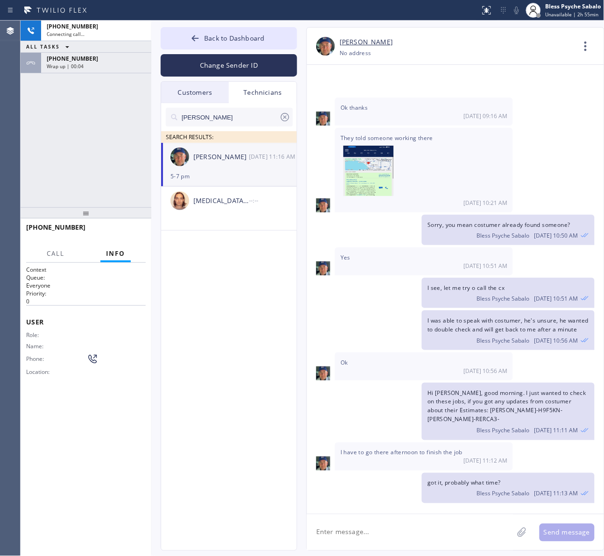
click at [448, 172] on div "They told someone working there [DATE] 10:21 AM" at bounding box center [424, 170] width 178 height 84
click at [416, 524] on textarea at bounding box center [410, 532] width 206 height 36
paste textarea "[PERSON_NAME]"
click at [408, 527] on textarea "[PERSON_NAME] //" at bounding box center [418, 532] width 223 height 36
paste textarea "BFAK9J"
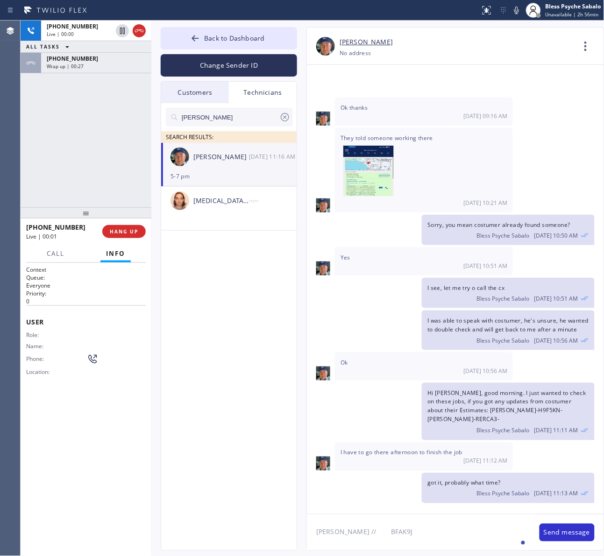
drag, startPoint x: 118, startPoint y: 225, endPoint x: 110, endPoint y: 201, distance: 25.2
click at [118, 222] on div "[PHONE_NUMBER] Live | 00:01 HANG UP" at bounding box center [86, 231] width 120 height 24
click at [110, 176] on div "[PHONE_NUMBER] Live | 00:01 ALL TASKS ALL TASKS ACTIVE TASKS TASKS IN WRAP UP […" at bounding box center [86, 114] width 131 height 187
click at [370, 352] on div "Ok [DATE] 10:56 AM" at bounding box center [424, 366] width 178 height 28
click at [120, 237] on button "HANG UP" at bounding box center [123, 231] width 43 height 13
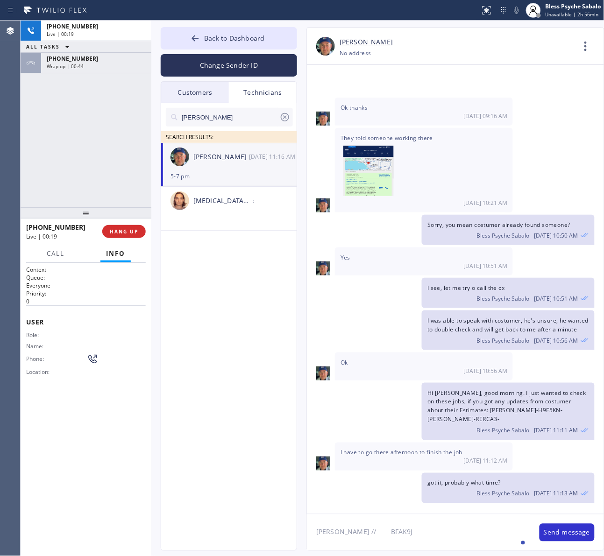
click at [125, 222] on div "[PHONE_NUMBER] Live | 00:19 HANG UP" at bounding box center [86, 231] width 120 height 24
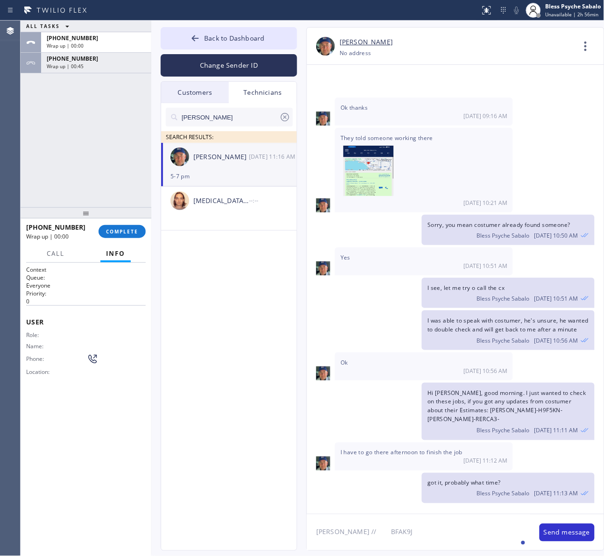
click at [134, 224] on div "[PHONE_NUMBER] Wrap up | 00:00 COMPLETE" at bounding box center [86, 231] width 120 height 24
click at [118, 224] on div "[PHONE_NUMBER] Wrap up | 00:01 COMPLETE" at bounding box center [86, 231] width 120 height 24
click at [113, 207] on div at bounding box center [86, 212] width 131 height 11
click at [414, 521] on textarea "[PERSON_NAME] // BFAK9J" at bounding box center [418, 532] width 223 height 36
click at [369, 532] on textarea "[PERSON_NAME] // BFAK9J" at bounding box center [418, 532] width 223 height 36
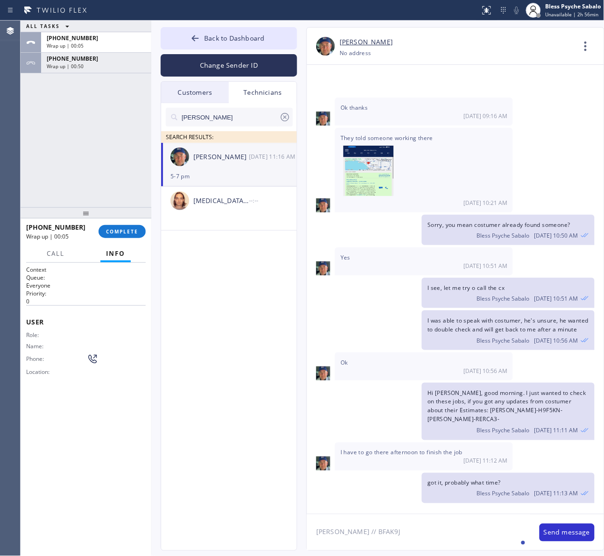
click at [316, 528] on textarea "[PERSON_NAME] // BFAK9J" at bounding box center [418, 532] width 223 height 36
click at [398, 542] on textarea "Hi [PERSON_NAME], [PERSON_NAME] Close // BFAK9J" at bounding box center [418, 532] width 223 height 36
click at [457, 539] on textarea "Hi [PERSON_NAME], [PERSON_NAME] // BFAK9J is still not paying he have a balance…" at bounding box center [418, 532] width 223 height 36
click at [463, 521] on div "has" at bounding box center [471, 515] width 16 height 15
click at [558, 128] on div "They told someone working there [DATE] 10:21 AM" at bounding box center [455, 170] width 297 height 84
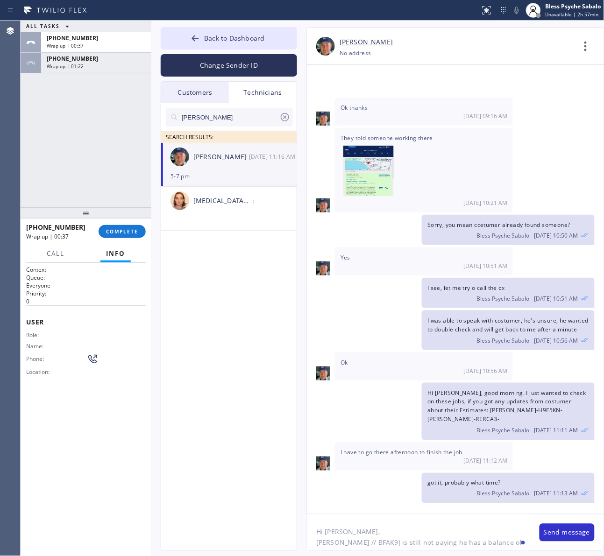
click at [513, 548] on textarea "Hi [PERSON_NAME], [PERSON_NAME] // BFAK9J is still not paying he has a balance …" at bounding box center [418, 532] width 223 height 36
paste textarea "BFAK9J"
drag, startPoint x: 329, startPoint y: 545, endPoint x: 309, endPoint y: 535, distance: 22.3
click at [309, 535] on textarea "Hi [PERSON_NAME], [PERSON_NAME] // BFAK9J is still not paying he has a balance …" at bounding box center [418, 532] width 223 height 36
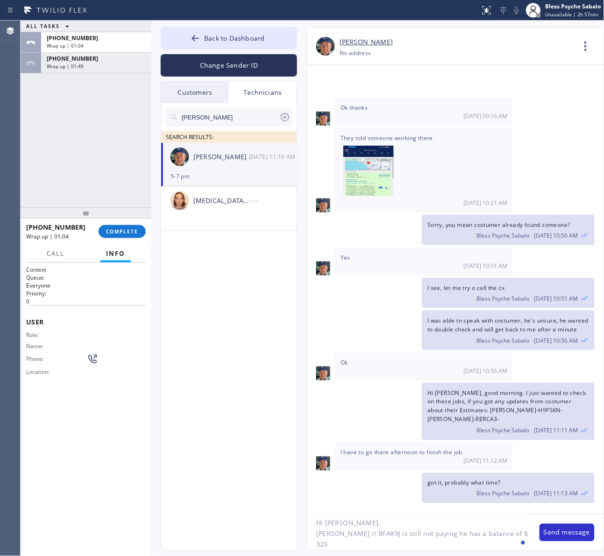
click at [426, 535] on textarea "Hi [PERSON_NAME], [PERSON_NAME] // BFAK9J is still not paying he has a balance …" at bounding box center [418, 532] width 223 height 36
click at [458, 504] on div "customer" at bounding box center [452, 506] width 35 height 15
click at [506, 540] on textarea "Hi [PERSON_NAME], [PERSON_NAME] // BFAK9J is still not paying he has a balance …" at bounding box center [418, 532] width 223 height 36
click at [508, 534] on textarea "Hi [PERSON_NAME], [PERSON_NAME] // BFAK9J is still not paying he has a balance …" at bounding box center [418, 532] width 223 height 36
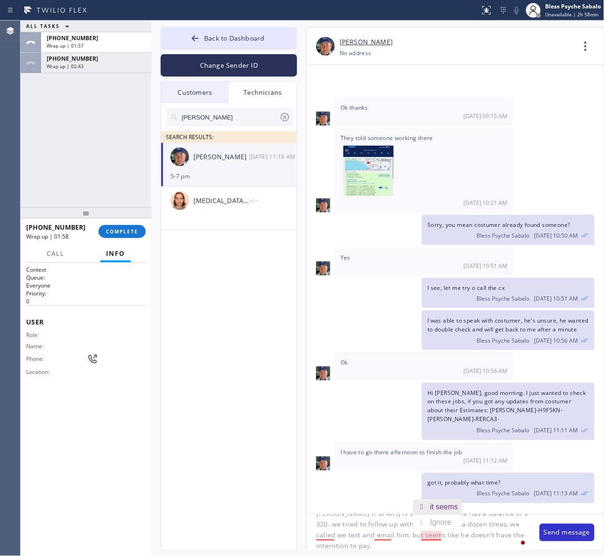
click at [446, 512] on div "it seems" at bounding box center [446, 507] width 32 height 15
click at [389, 507] on div "emailed" at bounding box center [398, 507] width 30 height 15
click at [335, 506] on div "called," at bounding box center [337, 507] width 25 height 15
click at [404, 545] on textarea "Hi [PERSON_NAME], [PERSON_NAME] // BFAK9J is still not paying he has a balance …" at bounding box center [418, 532] width 223 height 36
click at [363, 520] on div "intention" at bounding box center [370, 518] width 32 height 15
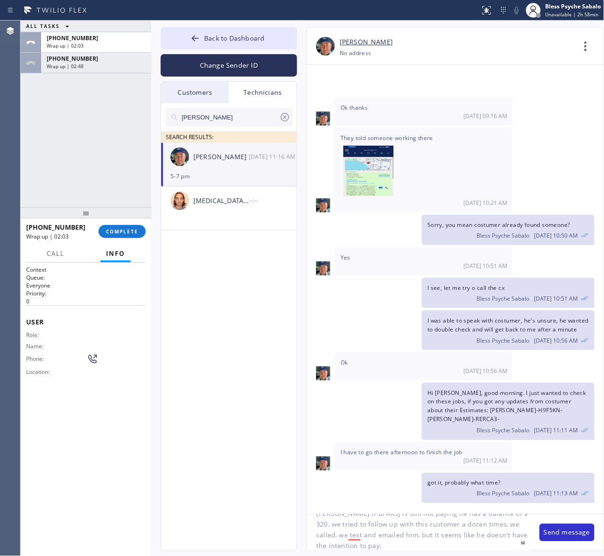
click at [426, 549] on textarea "Hi [PERSON_NAME], [PERSON_NAME] // BFAK9J is still not paying he has a balance …" at bounding box center [418, 532] width 223 height 36
click at [366, 512] on div "texted" at bounding box center [370, 507] width 24 height 15
click at [421, 544] on textarea "Hi [PERSON_NAME], [PERSON_NAME] // BFAK9J is still not paying he has a balance …" at bounding box center [418, 532] width 223 height 36
type textarea "Hi [PERSON_NAME], [PERSON_NAME] // BFAK9J is still not paying he has a balance …"
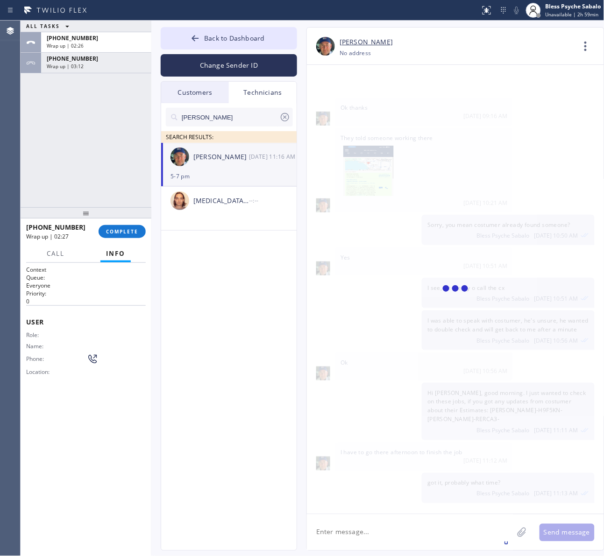
scroll to position [8233, 0]
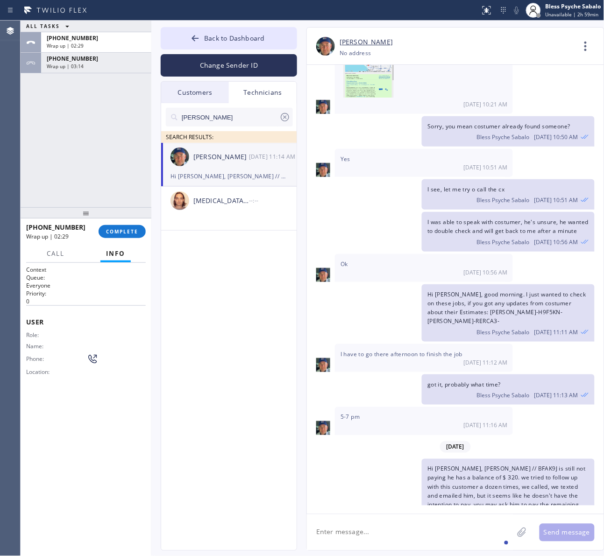
click at [100, 77] on div "ALL TASKS ALL TASKS ACTIVE TASKS TASKS IN WRAP UP [PHONE_NUMBER] Wrap up | 02:2…" at bounding box center [86, 114] width 131 height 187
click at [108, 68] on div "Wrap up | 03:14" at bounding box center [96, 66] width 99 height 7
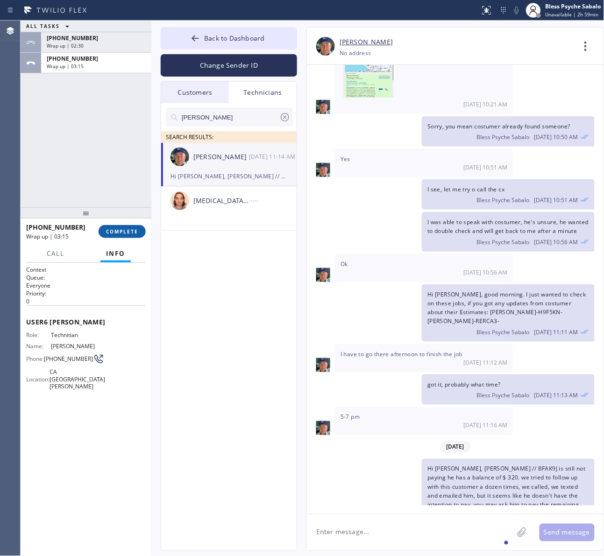
drag, startPoint x: 127, startPoint y: 229, endPoint x: 124, endPoint y: 218, distance: 11.0
click at [127, 227] on button "COMPLETE" at bounding box center [121, 231] width 47 height 13
drag, startPoint x: 97, startPoint y: 150, endPoint x: 122, endPoint y: 46, distance: 107.6
click at [100, 138] on div "ALL TASKS ALL TASKS ACTIVE TASKS TASKS IN WRAP UP [PHONE_NUMBER] Wrap up | 02:3…" at bounding box center [86, 114] width 131 height 187
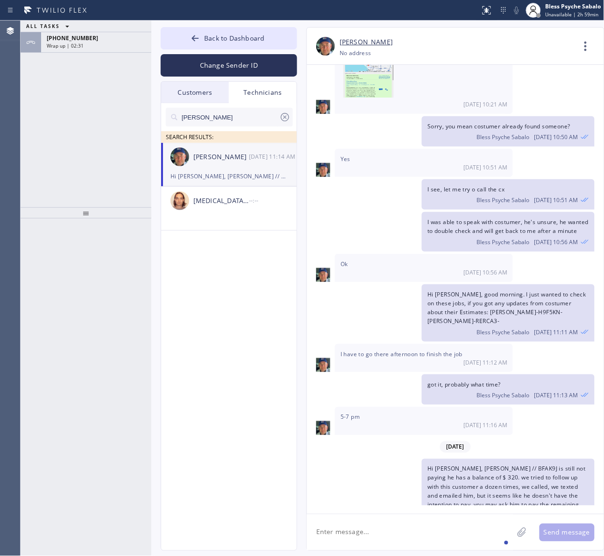
click at [119, 42] on div "Wrap up | 02:31" at bounding box center [96, 45] width 99 height 7
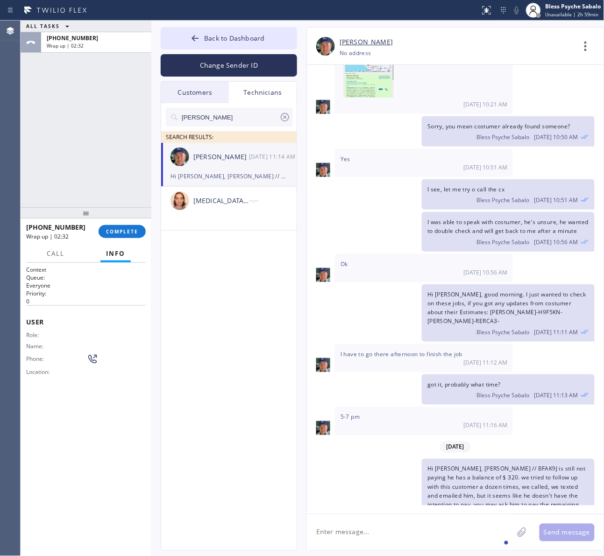
drag, startPoint x: 120, startPoint y: 234, endPoint x: 96, endPoint y: 187, distance: 52.8
click at [120, 234] on button "COMPLETE" at bounding box center [121, 231] width 47 height 13
drag, startPoint x: 96, startPoint y: 187, endPoint x: 587, endPoint y: 227, distance: 492.2
click at [103, 186] on div "ALL TASKS ALL TASKS ACTIVE TASKS TASKS IN WRAP UP [PHONE_NUMBER] Wrap up | 02:32" at bounding box center [86, 114] width 131 height 187
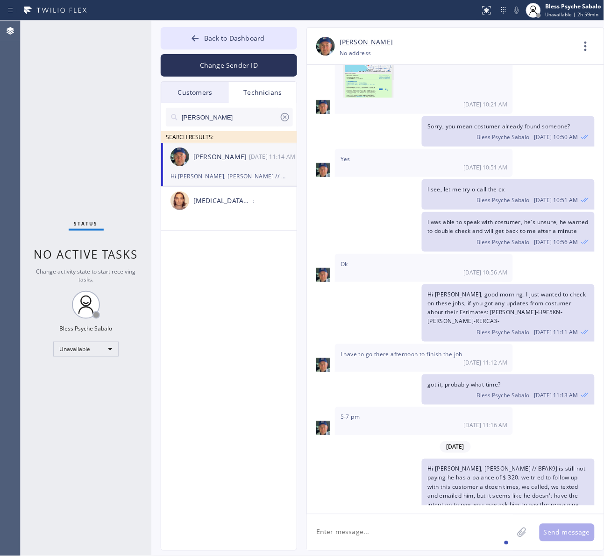
click at [208, 91] on div "Customers" at bounding box center [195, 92] width 68 height 21
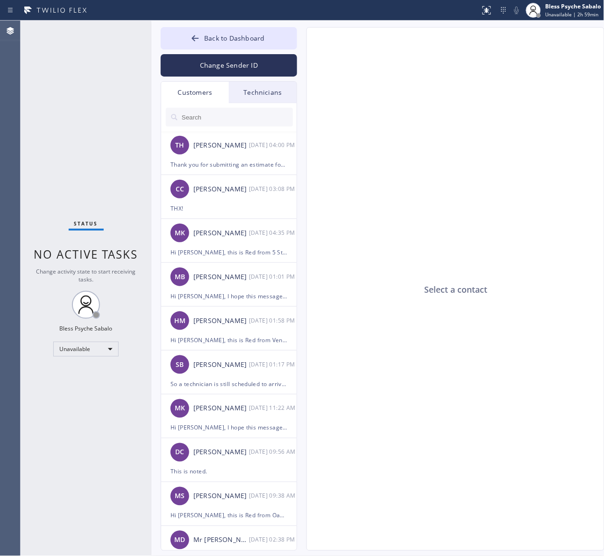
click at [224, 118] on input "text" at bounding box center [237, 117] width 112 height 19
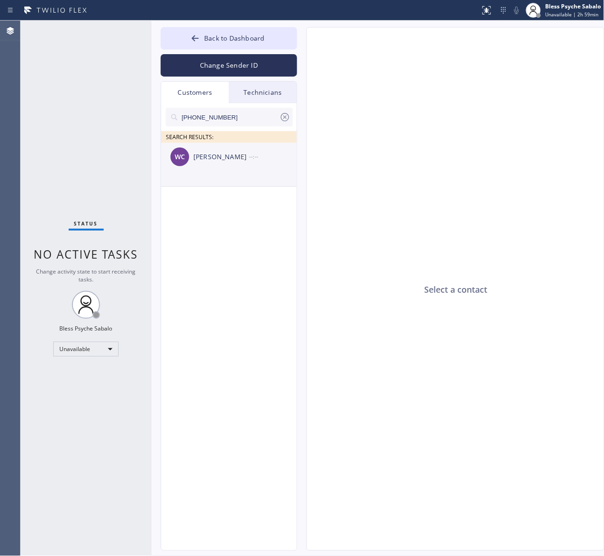
click at [214, 166] on div "[PERSON_NAME] --:--" at bounding box center [229, 157] width 136 height 28
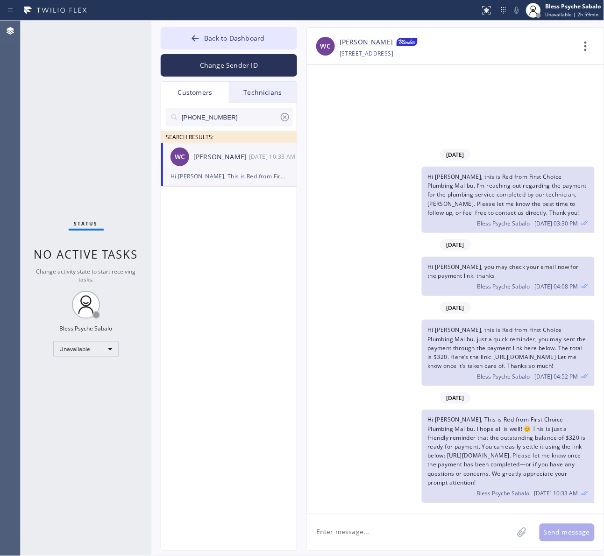
click at [538, 360] on span "Hi [PERSON_NAME], this is Red from First Choice Plumbing Malibu. just a quick r…" at bounding box center [506, 348] width 158 height 44
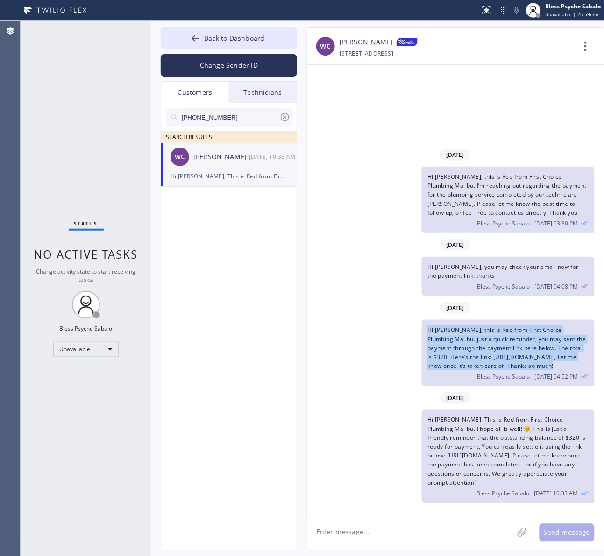
click at [538, 360] on span "Hi [PERSON_NAME], this is Red from First Choice Plumbing Malibu. just a quick r…" at bounding box center [506, 348] width 158 height 44
click at [556, 360] on span "Hi [PERSON_NAME], this is Red from First Choice Plumbing Malibu. just a quick r…" at bounding box center [506, 348] width 158 height 44
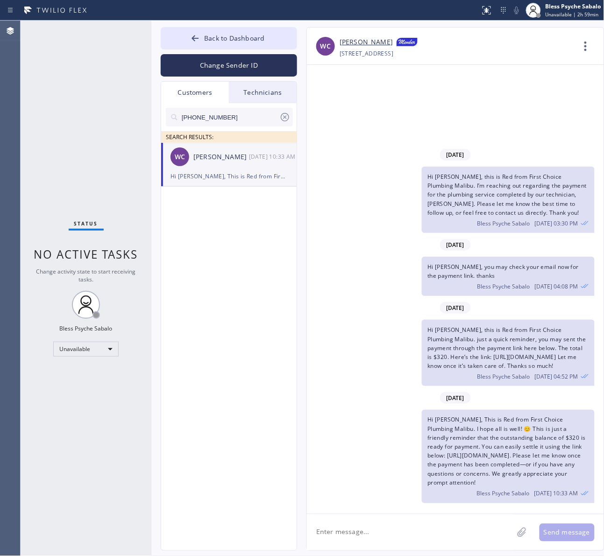
click at [556, 357] on span "Hi [PERSON_NAME], this is Red from First Choice Plumbing Malibu. just a quick r…" at bounding box center [506, 348] width 158 height 44
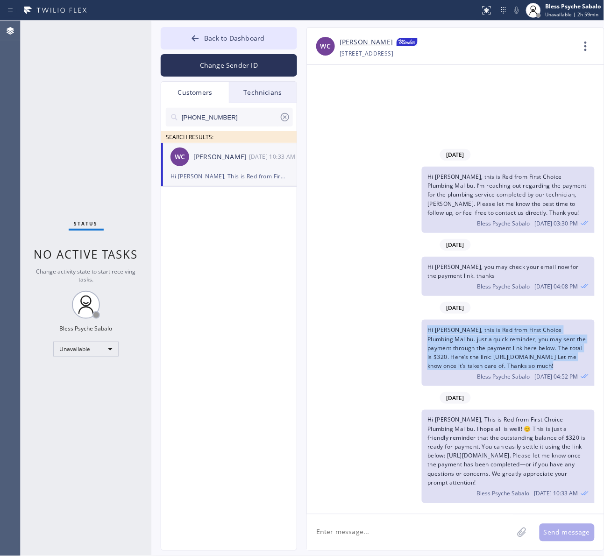
click at [556, 357] on span "Hi [PERSON_NAME], this is Red from First Choice Plumbing Malibu. just a quick r…" at bounding box center [506, 348] width 158 height 44
click at [554, 368] on span "Hi [PERSON_NAME], this is Red from First Choice Plumbing Malibu. just a quick r…" at bounding box center [506, 348] width 158 height 44
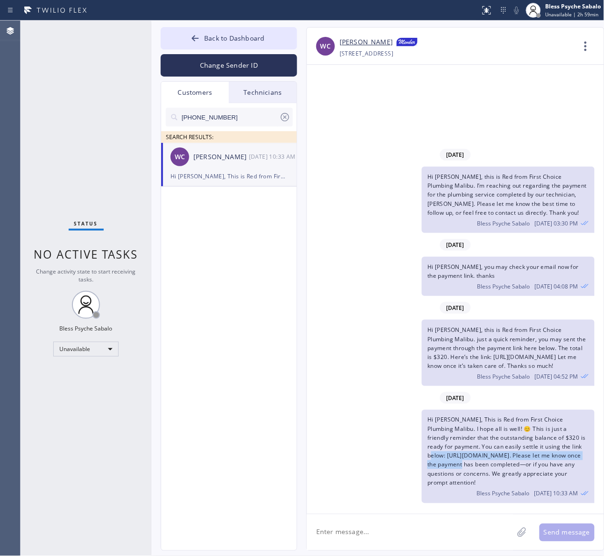
scroll to position [0, 29]
drag, startPoint x: 435, startPoint y: 456, endPoint x: 601, endPoint y: 453, distance: 166.2
click at [594, 453] on div "Hi [PERSON_NAME], This is Red from First Choice Plumbing Malibu. I hope all is …" at bounding box center [508, 456] width 172 height 93
click at [253, 73] on button "Change Sender ID" at bounding box center [229, 65] width 136 height 22
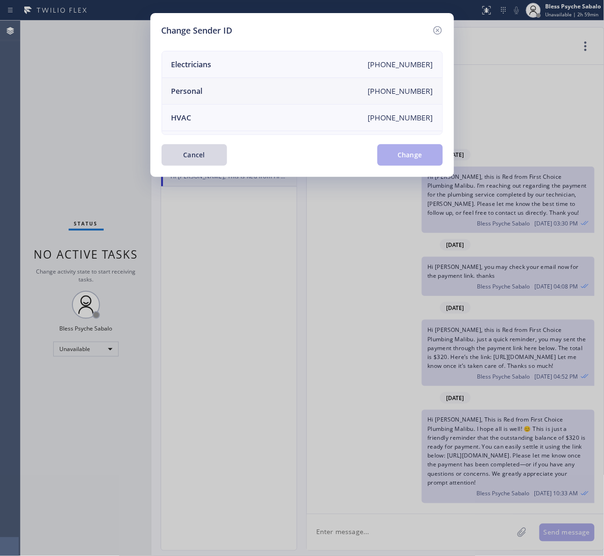
click at [256, 83] on li "Personal [PHONE_NUMBER]" at bounding box center [302, 91] width 280 height 27
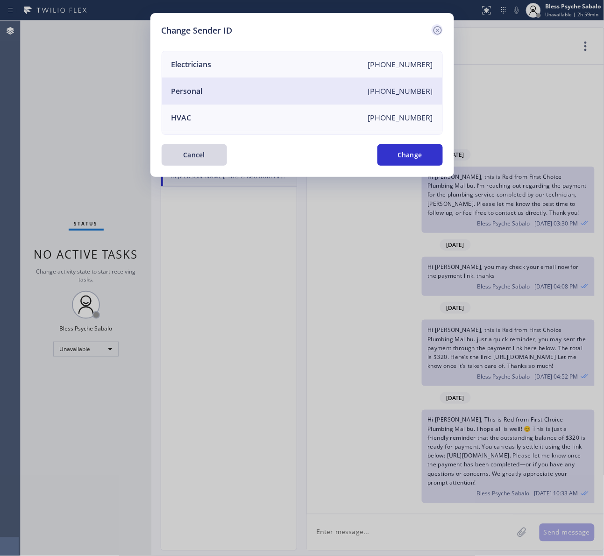
click at [436, 26] on icon at bounding box center [437, 30] width 11 height 11
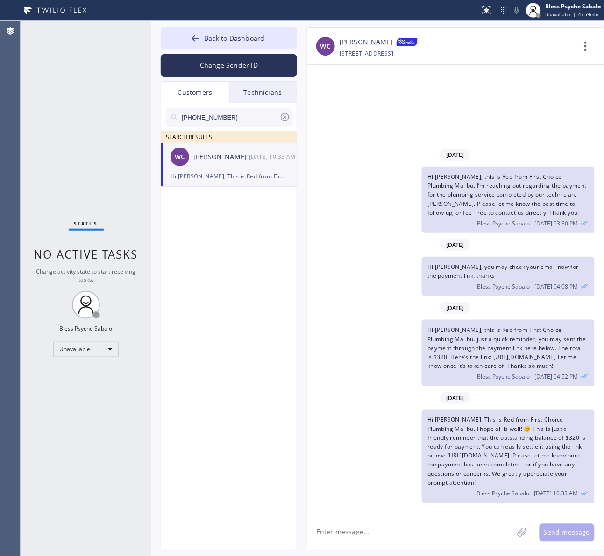
drag, startPoint x: 507, startPoint y: 87, endPoint x: 302, endPoint y: 87, distance: 205.4
click at [493, 87] on div "[DATE] Hi [PERSON_NAME], this is Red from First Choice Plumbing Malibu. I’m rea…" at bounding box center [455, 289] width 297 height 449
click at [250, 93] on div "Technicians" at bounding box center [263, 92] width 68 height 21
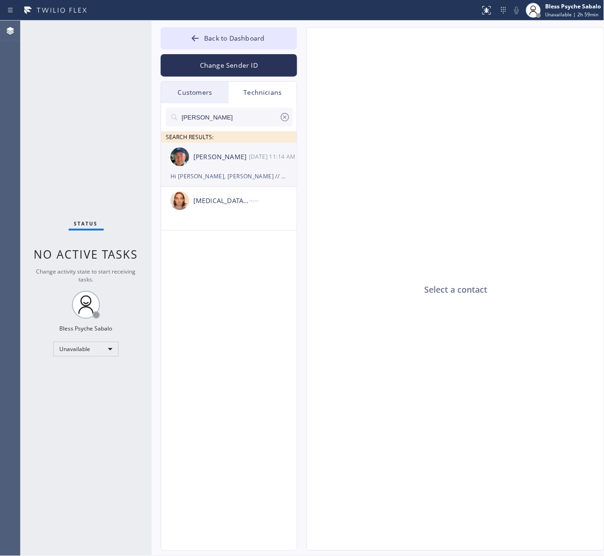
click at [222, 160] on div "[PERSON_NAME]" at bounding box center [221, 157] width 56 height 11
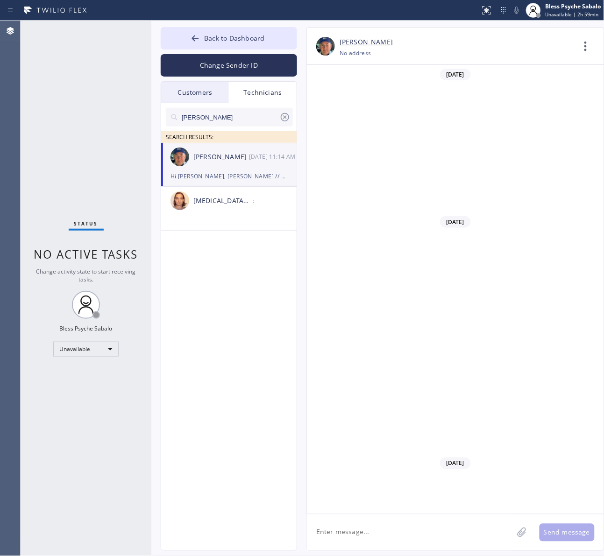
scroll to position [8233, 0]
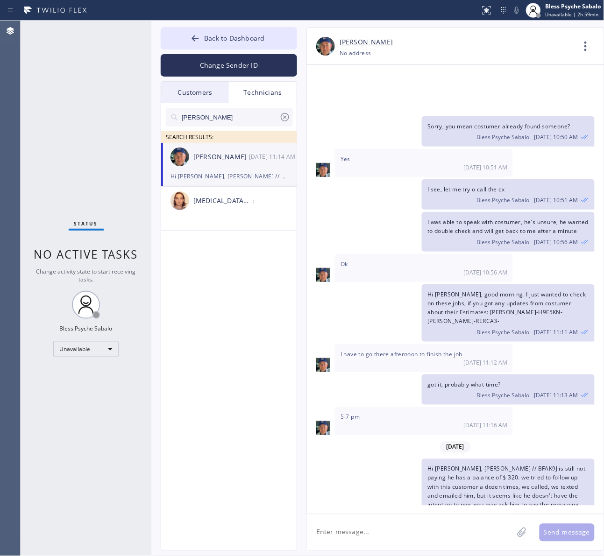
click at [414, 528] on textarea at bounding box center [410, 532] width 206 height 36
paste textarea "[URL][DOMAIN_NAME]"
type textarea "[URL][DOMAIN_NAME]"
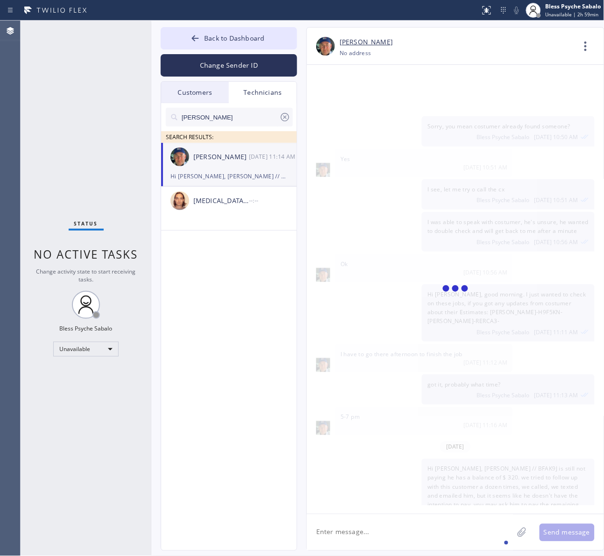
scroll to position [8266, 0]
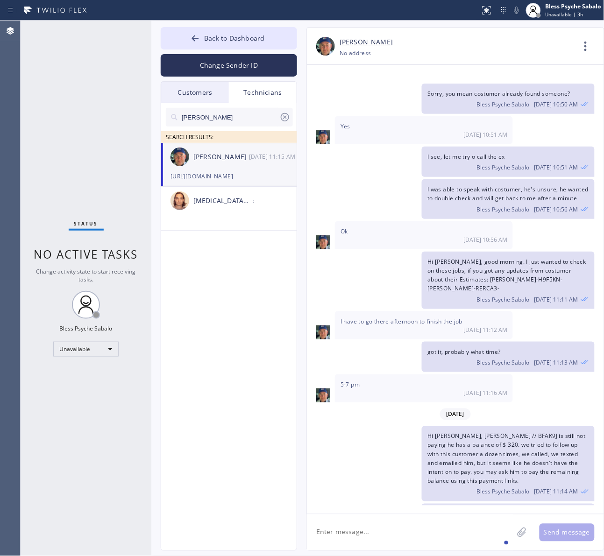
click at [452, 432] on span "Hi [PERSON_NAME], [PERSON_NAME] // BFAK9J is still not paying he has a balance …" at bounding box center [506, 458] width 158 height 53
drag, startPoint x: 488, startPoint y: 515, endPoint x: 483, endPoint y: 521, distance: 8.0
click at [488, 516] on textarea at bounding box center [410, 532] width 206 height 36
click at [468, 531] on textarea at bounding box center [410, 532] width 206 height 36
type textarea "T"
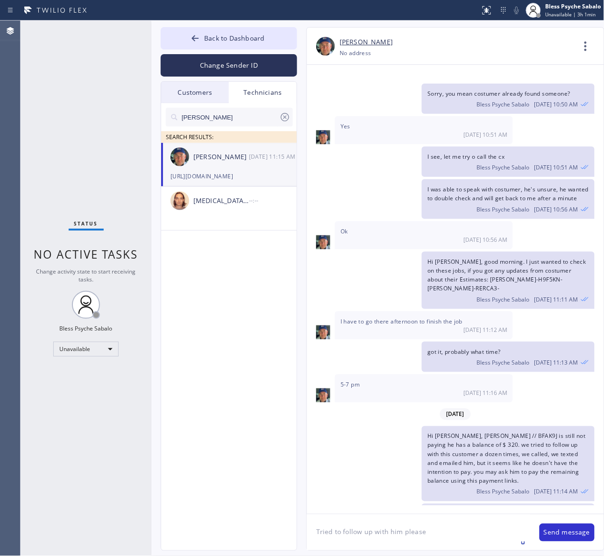
type textarea "Tried to follow up with him please."
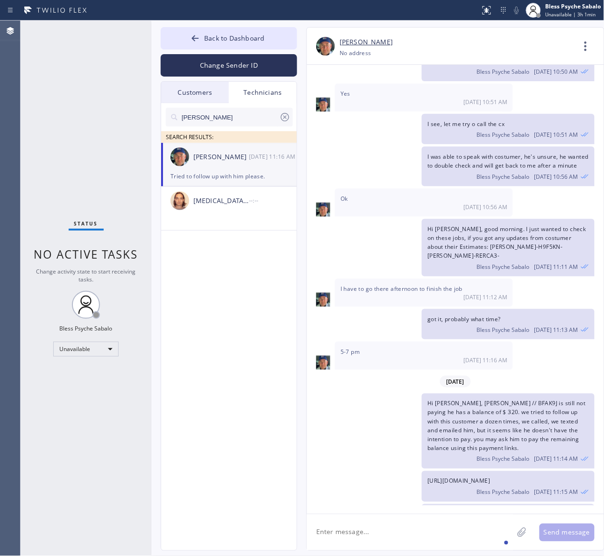
click at [454, 400] on span "Hi [PERSON_NAME], [PERSON_NAME] // BFAK9J is still not paying he has a balance …" at bounding box center [506, 426] width 158 height 53
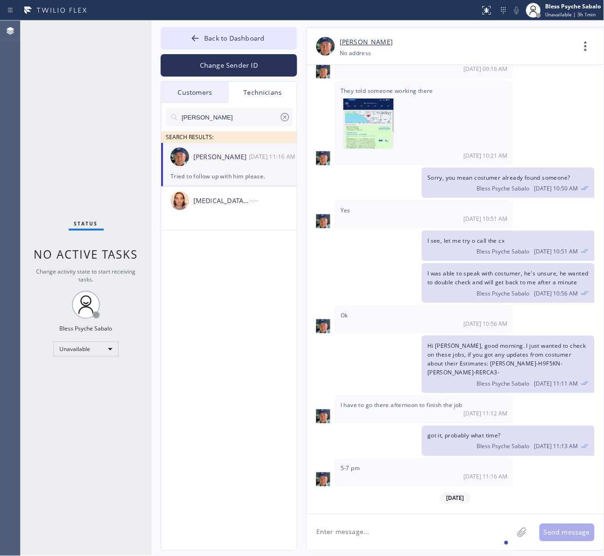
scroll to position [8065, 0]
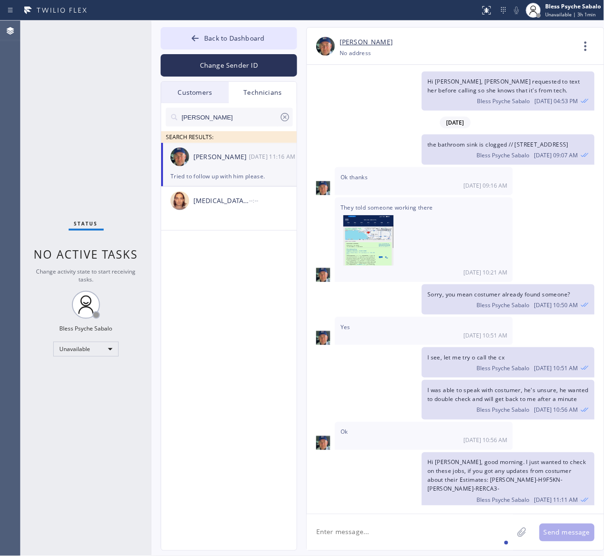
click at [287, 115] on icon at bounding box center [284, 117] width 11 height 11
click at [282, 96] on div "Technicians" at bounding box center [263, 92] width 68 height 21
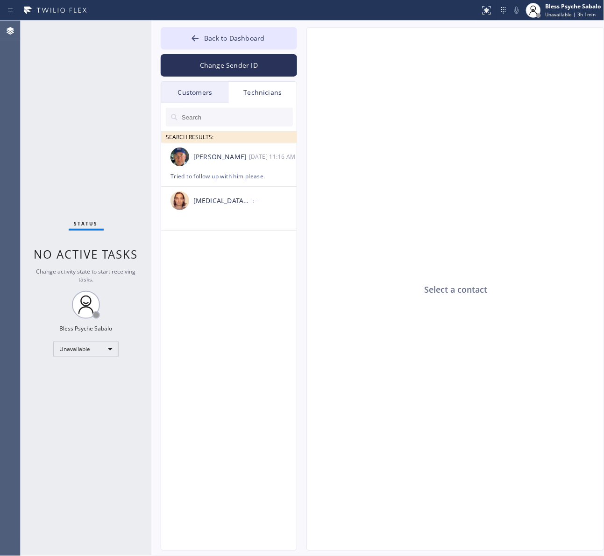
click at [230, 96] on div "Technicians" at bounding box center [263, 92] width 68 height 21
click at [201, 92] on div "Customers" at bounding box center [195, 92] width 68 height 21
click at [258, 209] on div "[PHONE_NUMBER] SEARCH RESULTS: [PERSON_NAME] [DATE] 10:33 AM Hi [PERSON_NAME], …" at bounding box center [229, 337] width 136 height 469
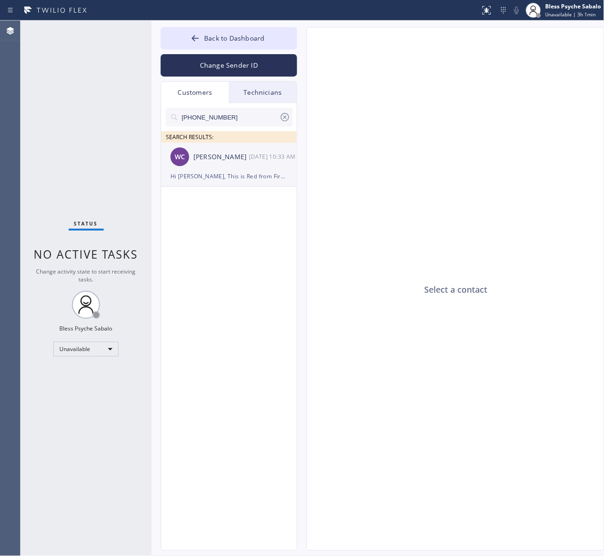
click at [260, 174] on div "Hi [PERSON_NAME], This is Red from First Choice Plumbing Malibu. I hope all is …" at bounding box center [228, 176] width 117 height 11
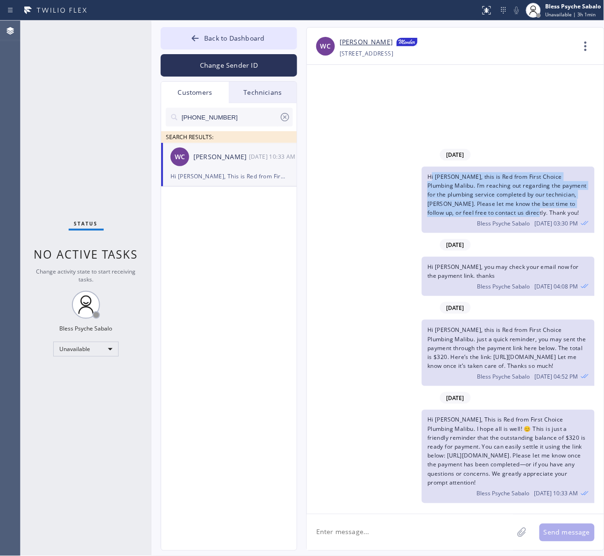
drag, startPoint x: 479, startPoint y: 206, endPoint x: 429, endPoint y: 169, distance: 61.8
click at [429, 173] on span "Hi [PERSON_NAME], this is Red from First Choice Plumbing Malibu. I’m reaching o…" at bounding box center [506, 195] width 159 height 44
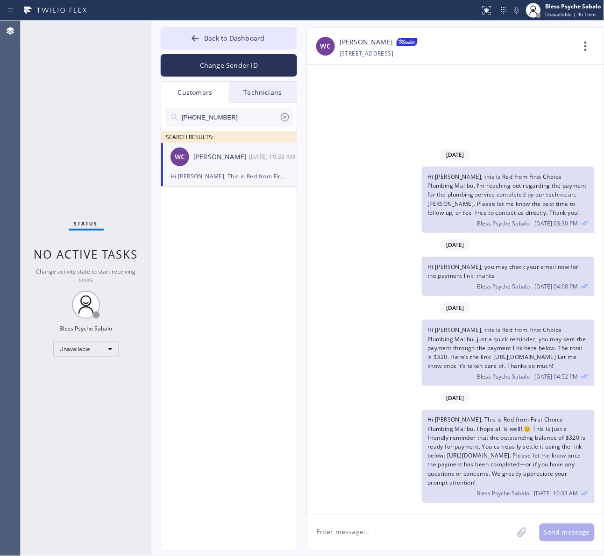
click at [286, 120] on icon at bounding box center [284, 117] width 11 height 11
click at [287, 118] on input "text" at bounding box center [237, 117] width 112 height 19
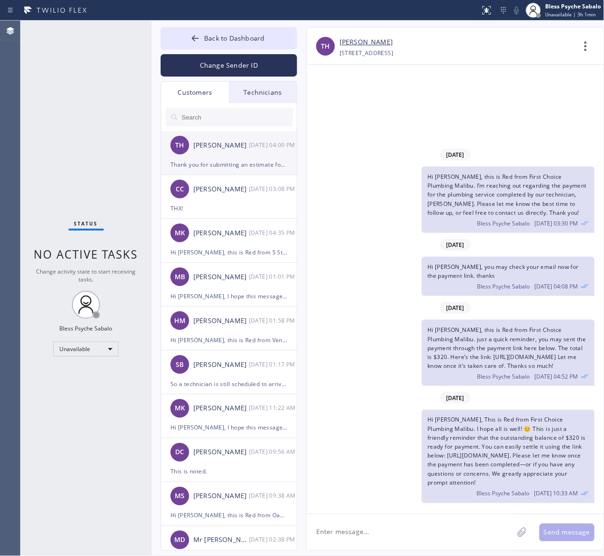
click at [221, 151] on div "TH [PERSON_NAME] [DATE] 04:00 PM" at bounding box center [229, 145] width 136 height 28
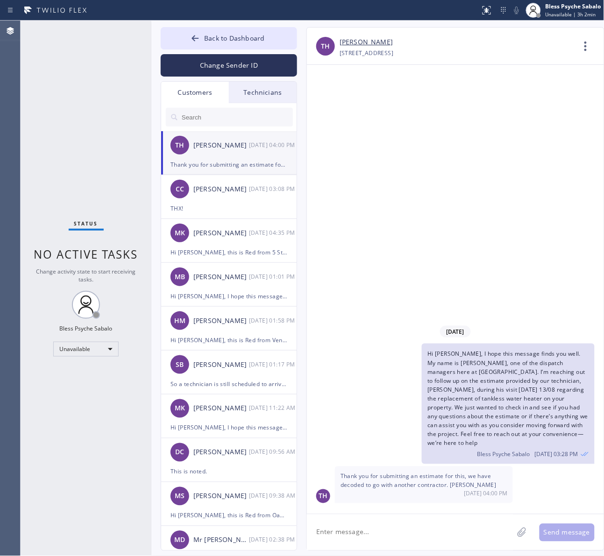
drag, startPoint x: 315, startPoint y: 169, endPoint x: 286, endPoint y: 143, distance: 39.0
click at [314, 169] on div "[DATE] Hi [PERSON_NAME], I hope this message finds you well. My name is [PERSON…" at bounding box center [455, 289] width 297 height 449
click at [249, 110] on input "text" at bounding box center [237, 117] width 112 height 19
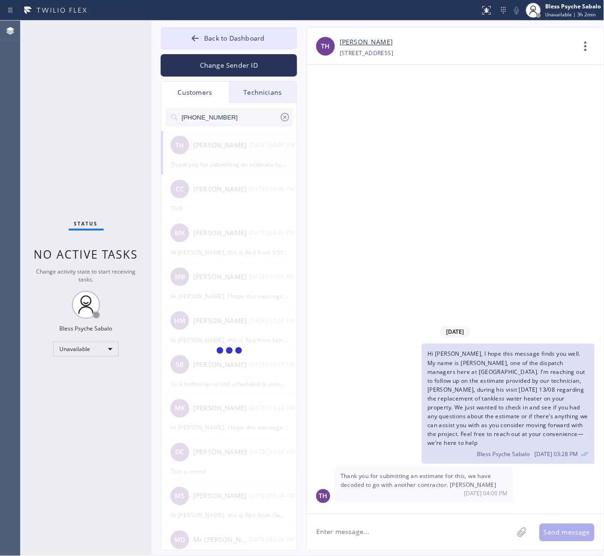
drag, startPoint x: 231, startPoint y: 116, endPoint x: 130, endPoint y: 116, distance: 101.3
click at [130, 116] on div "Status No active tasks Change activity state to start receiving tasks. Bless Ps…" at bounding box center [312, 288] width 583 height 535
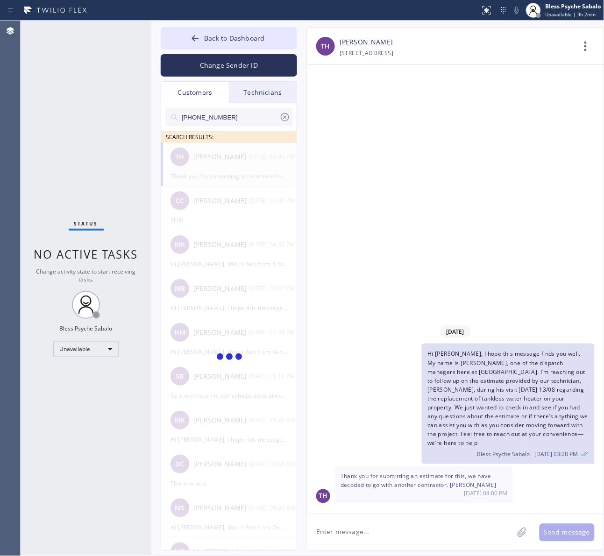
click at [209, 91] on div "Customers" at bounding box center [195, 92] width 68 height 21
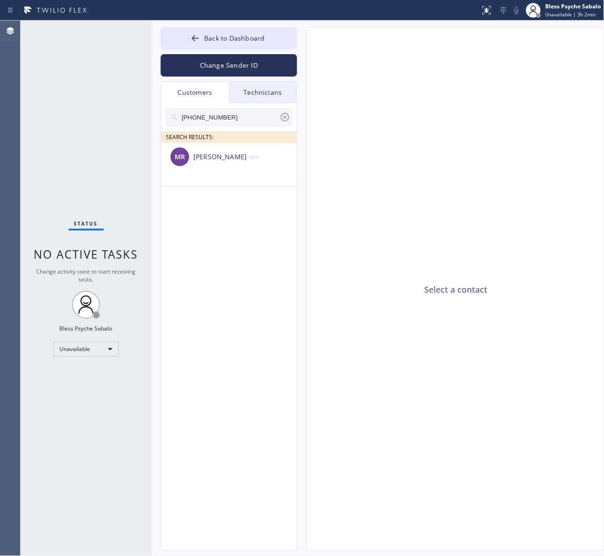
click at [206, 111] on input "[PHONE_NUMBER]" at bounding box center [230, 117] width 98 height 19
click at [246, 184] on li "[PERSON_NAME] --:--" at bounding box center [229, 165] width 136 height 44
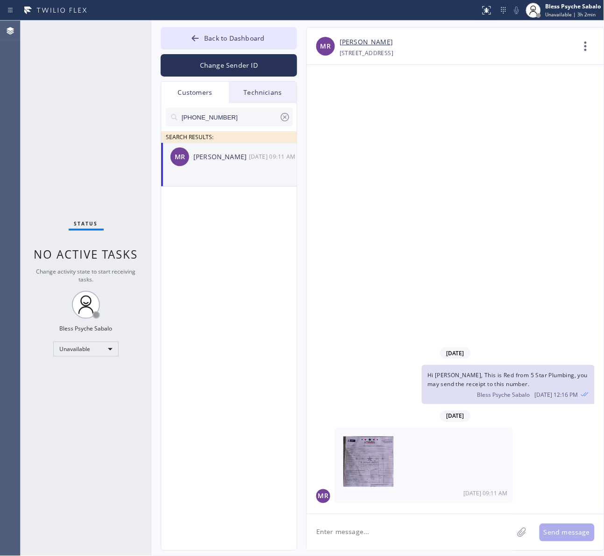
click at [261, 110] on input "[PHONE_NUMBER]" at bounding box center [230, 117] width 98 height 19
drag, startPoint x: 127, startPoint y: 116, endPoint x: 103, endPoint y: 116, distance: 24.7
click at [103, 116] on div "Status No active tasks Change activity state to start receiving tasks. Bless Ps…" at bounding box center [312, 288] width 583 height 535
paste input "310) 486-8786"
click at [187, 176] on li "DR [PERSON_NAME] --:--" at bounding box center [229, 165] width 136 height 44
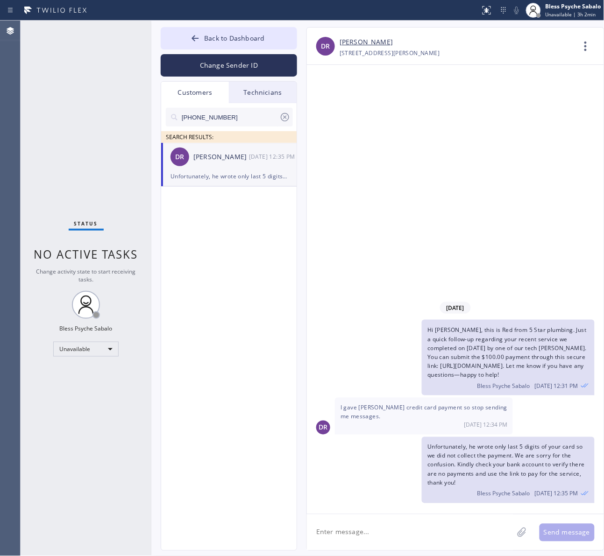
drag, startPoint x: 427, startPoint y: 328, endPoint x: 584, endPoint y: 377, distance: 164.8
click at [584, 378] on div "Hi [PERSON_NAME], this is Red from 5 Star plumbing. Just a quick follow-up rega…" at bounding box center [508, 357] width 172 height 75
copy span "Hi [PERSON_NAME], this is Red from 5 Star plumbing. Just a quick follow-up rega…"
drag, startPoint x: 467, startPoint y: 98, endPoint x: 467, endPoint y: 91, distance: 6.6
click at [467, 91] on div "[DATE] Hi [PERSON_NAME], this is Red from 5 Star plumbing. Just a quick follow-…" at bounding box center [455, 289] width 297 height 449
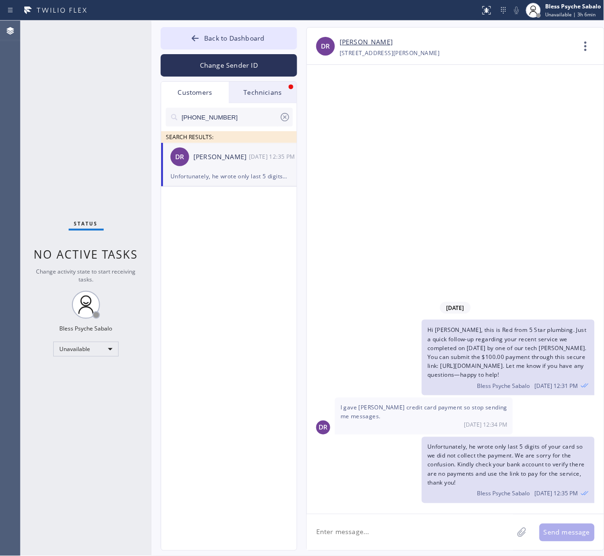
drag, startPoint x: 251, startPoint y: 241, endPoint x: 290, endPoint y: 156, distance: 93.1
click at [251, 236] on div "[PHONE_NUMBER] SEARCH RESULTS: DR [PERSON_NAME] [DATE] 12:35 PM Unfortunately, …" at bounding box center [229, 337] width 136 height 469
click at [263, 91] on div "Technicians" at bounding box center [263, 92] width 68 height 21
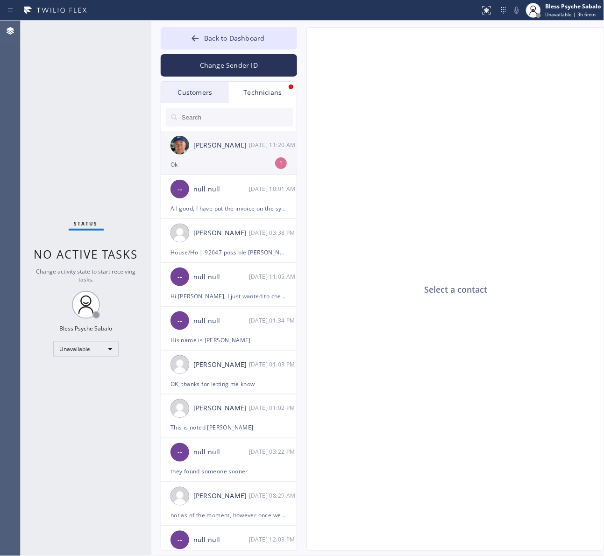
click at [250, 152] on div "[PERSON_NAME] [DATE] 11:20 AM" at bounding box center [229, 145] width 136 height 28
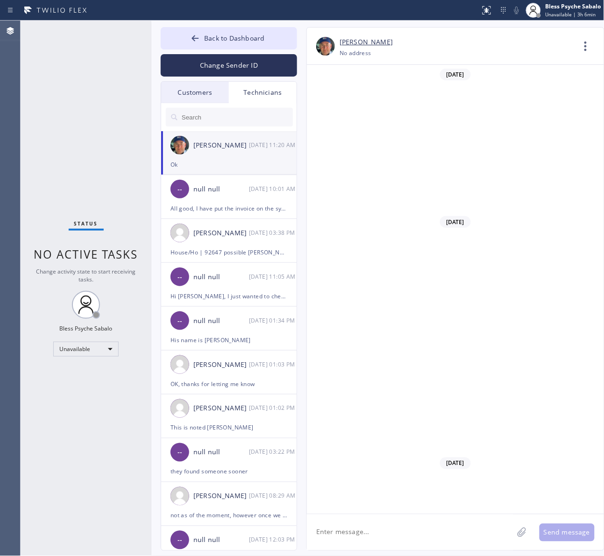
scroll to position [8328, 0]
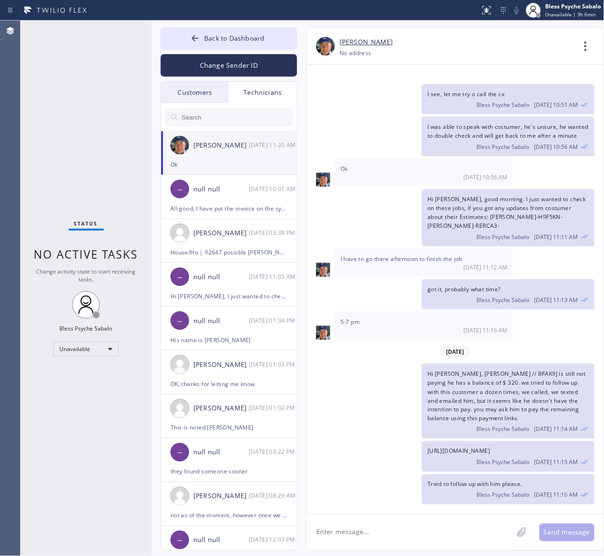
click at [425, 527] on textarea at bounding box center [410, 532] width 206 height 36
click at [248, 93] on div "Technicians" at bounding box center [263, 92] width 68 height 21
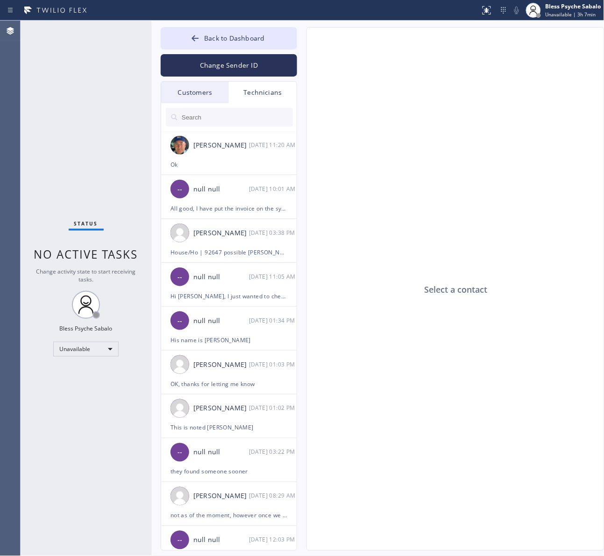
click at [193, 91] on div "Customers" at bounding box center [195, 92] width 68 height 21
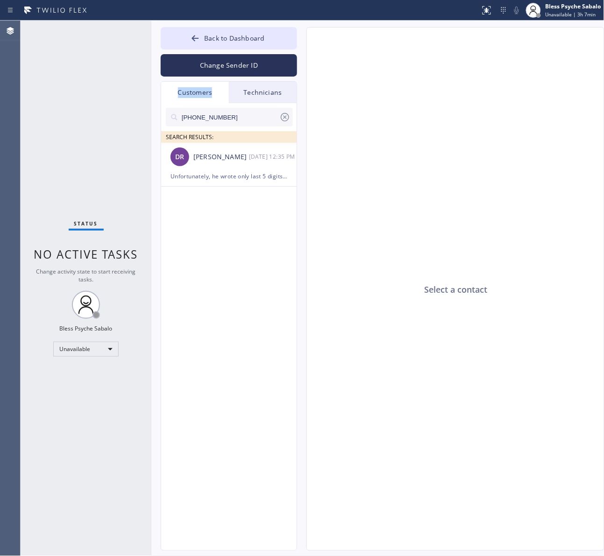
click at [193, 91] on div "Customers" at bounding box center [195, 92] width 68 height 21
click at [339, 190] on div "Select a contact" at bounding box center [456, 290] width 298 height 524
click at [199, 109] on input "[PHONE_NUMBER]" at bounding box center [230, 117] width 98 height 19
drag, startPoint x: 134, startPoint y: 112, endPoint x: 127, endPoint y: 112, distance: 7.0
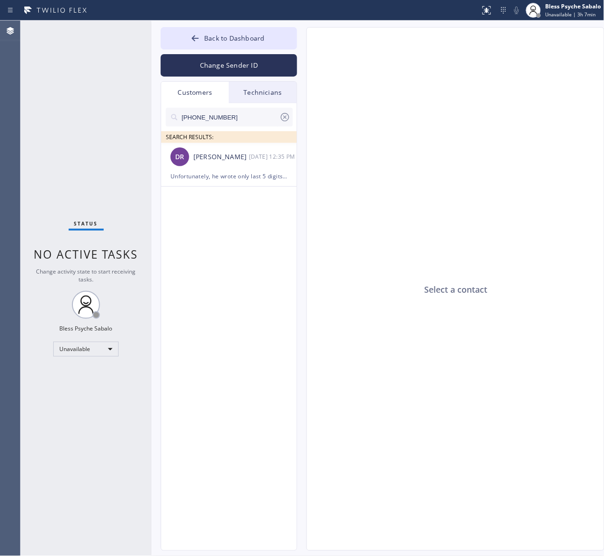
click at [127, 112] on div "Status No active tasks Change activity state to start receiving tasks. Bless Ps…" at bounding box center [312, 288] width 583 height 535
paste input "930-9533"
type input "[PHONE_NUMBER]"
click at [190, 170] on div "[PERSON_NAME] --:--" at bounding box center [229, 157] width 136 height 28
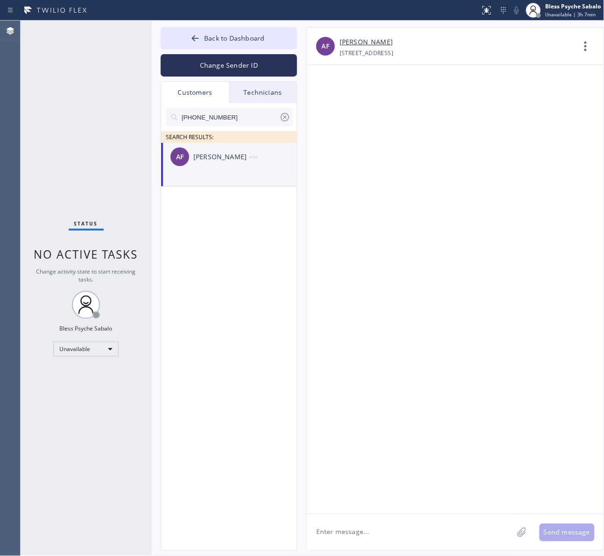
drag, startPoint x: 418, startPoint y: 313, endPoint x: 208, endPoint y: 10, distance: 368.3
click at [418, 313] on div at bounding box center [455, 289] width 297 height 449
click at [431, 508] on div at bounding box center [455, 289] width 297 height 449
click at [432, 524] on textarea at bounding box center [410, 532] width 206 height 36
paste textarea "Hi [PERSON_NAME], this is Red from 5 Star plumbing. Just a quick follow-up rega…"
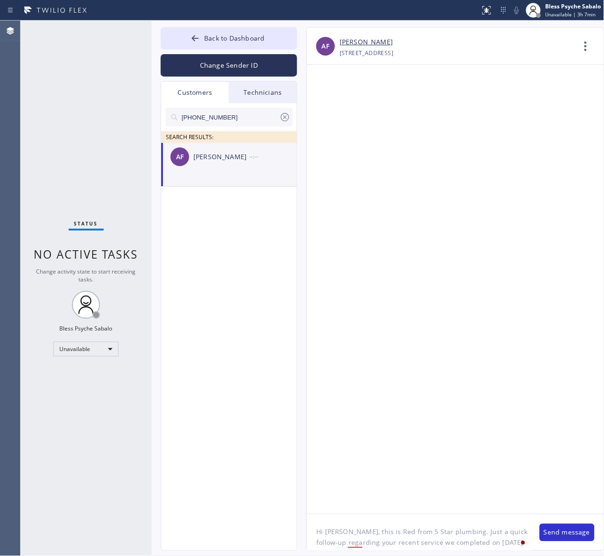
scroll to position [41, 0]
type textarea "Hi [PERSON_NAME], this is Red from 5 Star plumbing. Just a quick follow-up rega…"
click at [549, 533] on button "Send message" at bounding box center [566, 533] width 55 height 18
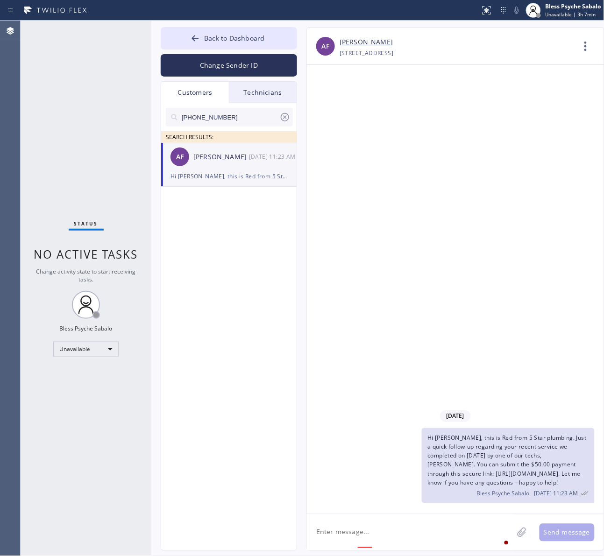
click at [407, 249] on div "[DATE] Hi [PERSON_NAME], this is Red from 5 Star plumbing. Just a quick follow-…" at bounding box center [455, 289] width 297 height 449
click at [316, 263] on div "[DATE] Hi [PERSON_NAME], this is Red from 5 Star plumbing. Just a quick follow-…" at bounding box center [455, 289] width 297 height 449
click at [288, 37] on button "Back to Dashboard" at bounding box center [229, 38] width 136 height 22
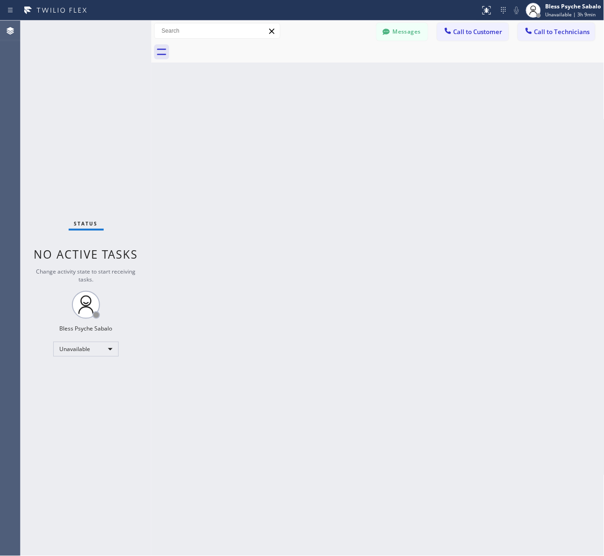
click at [492, 225] on div "Back to Dashboard Change Sender ID Customers Technicians [PHONE_NUMBER] SEARCH …" at bounding box center [377, 288] width 453 height 535
drag, startPoint x: 342, startPoint y: 75, endPoint x: 409, endPoint y: 27, distance: 82.6
click at [344, 72] on div "Back to Dashboard Change Sender ID Customers Technicians [PHONE_NUMBER] SEARCH …" at bounding box center [377, 288] width 453 height 535
click at [409, 27] on button "Messages" at bounding box center [401, 32] width 51 height 18
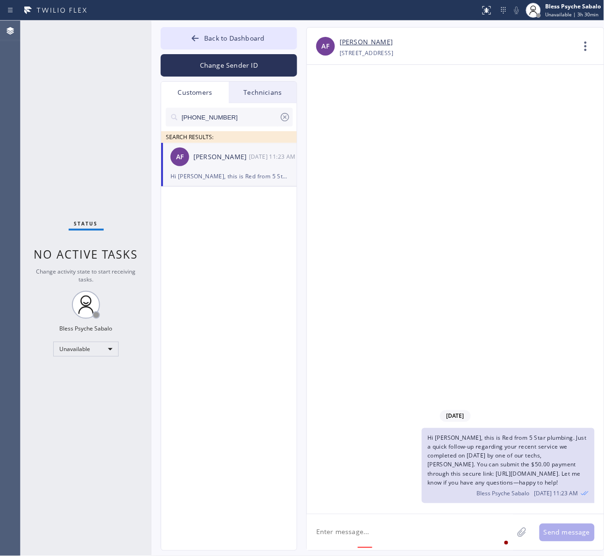
click at [286, 115] on icon at bounding box center [284, 117] width 11 height 11
click at [280, 96] on div "Technicians" at bounding box center [263, 92] width 68 height 21
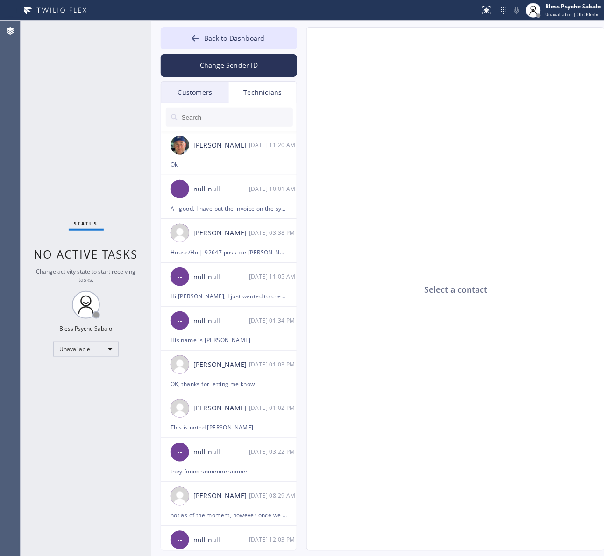
click at [229, 111] on input "text" at bounding box center [237, 117] width 112 height 19
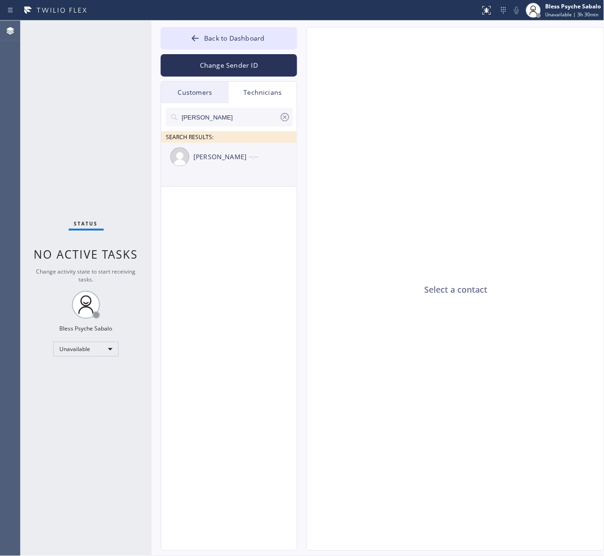
type input "[PERSON_NAME]"
click at [246, 166] on div "[PERSON_NAME] --:--" at bounding box center [229, 157] width 136 height 28
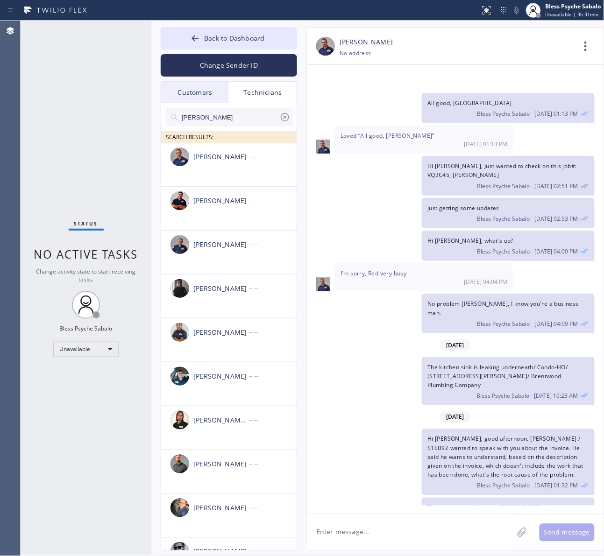
drag, startPoint x: 404, startPoint y: 376, endPoint x: 410, endPoint y: 500, distance: 124.8
click at [404, 429] on div "Hi [PERSON_NAME], good afternoon. [PERSON_NAME] / S1EB9Z wanted to speak with y…" at bounding box center [451, 462] width 288 height 66
click at [414, 532] on textarea at bounding box center [410, 532] width 206 height 36
click at [257, 108] on input "[PERSON_NAME]" at bounding box center [230, 117] width 98 height 19
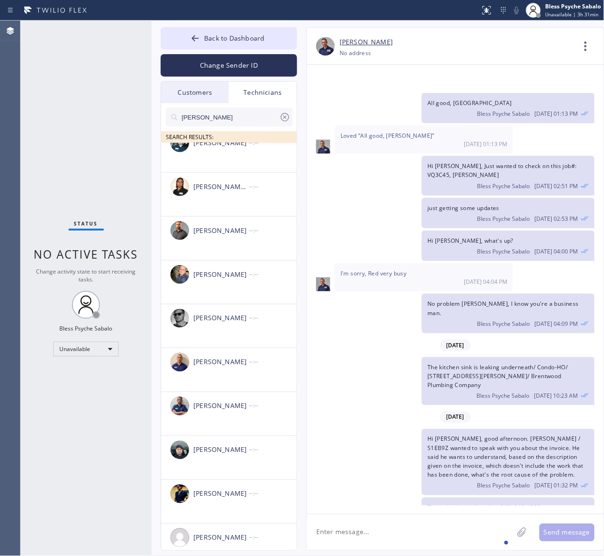
scroll to position [0, 0]
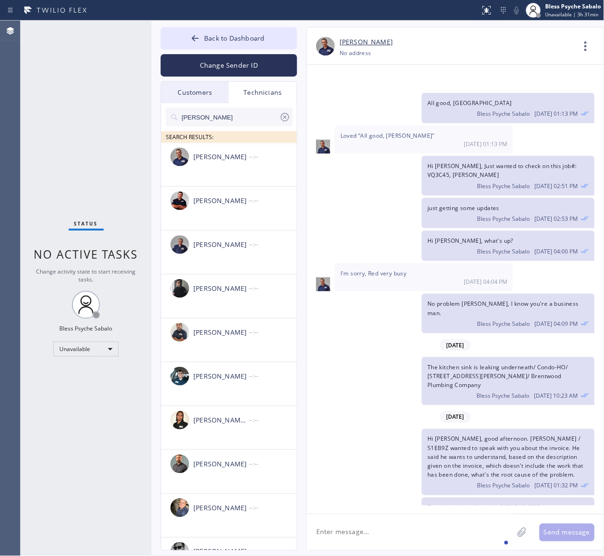
click at [284, 115] on icon at bounding box center [284, 117] width 11 height 11
click at [214, 91] on div "Customers" at bounding box center [195, 92] width 68 height 21
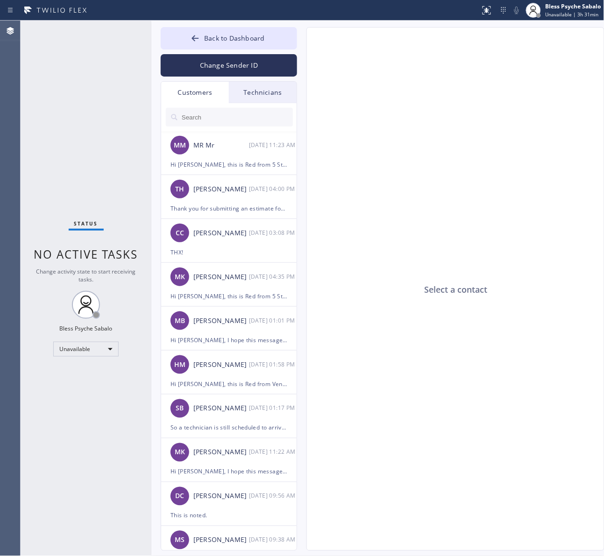
click at [240, 89] on div "Technicians" at bounding box center [263, 92] width 68 height 21
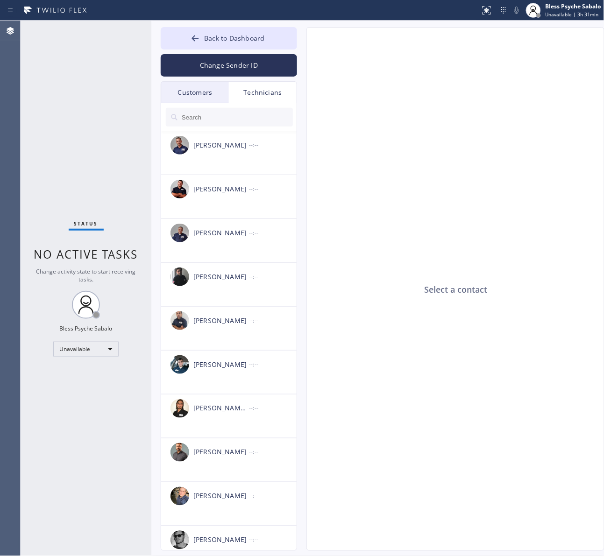
click at [234, 122] on input "text" at bounding box center [237, 117] width 112 height 19
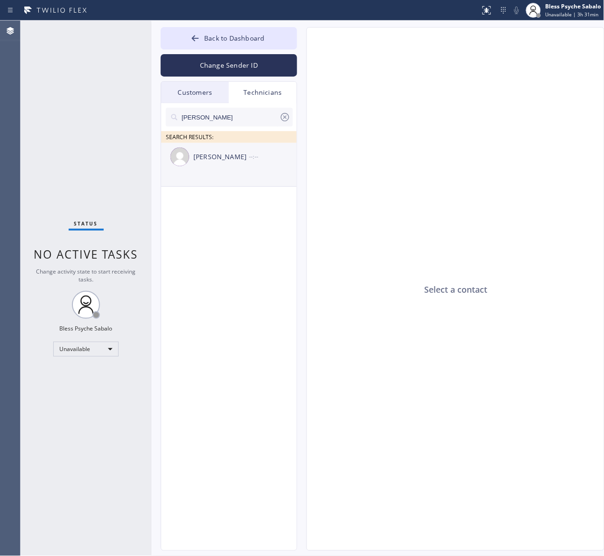
type input "[PERSON_NAME]"
click at [229, 155] on div "[PERSON_NAME]" at bounding box center [221, 157] width 56 height 11
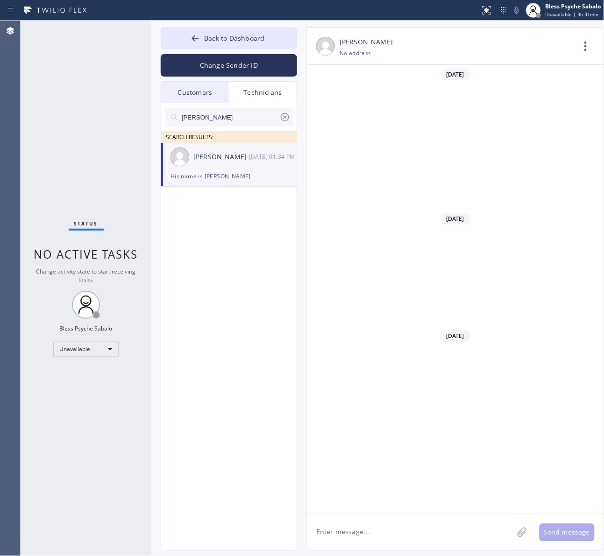
scroll to position [9379, 0]
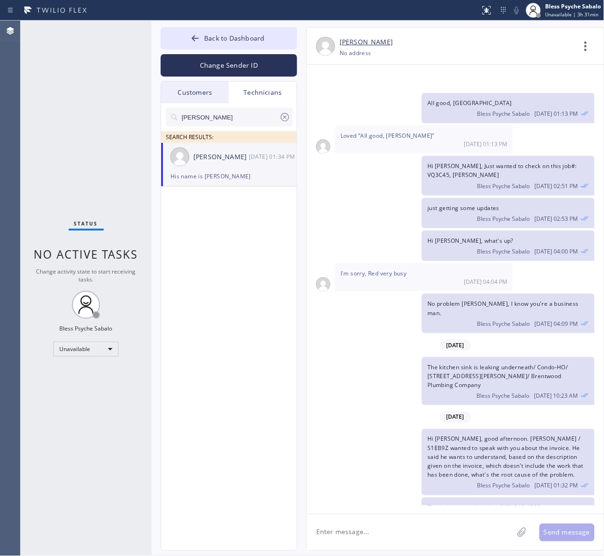
click at [438, 536] on textarea at bounding box center [410, 532] width 206 height 36
click at [415, 429] on div "Hi [PERSON_NAME], good afternoon. [PERSON_NAME] / S1EB9Z wanted to speak with y…" at bounding box center [451, 462] width 288 height 66
click at [369, 357] on div "The kitchen sink is leaking underneath/ Condo-HO/ [STREET_ADDRESS][PERSON_NAME]…" at bounding box center [451, 381] width 288 height 49
click at [406, 526] on textarea "HI" at bounding box center [418, 532] width 223 height 36
click at [389, 534] on textarea "Hi [PERSON_NAME]," at bounding box center [418, 532] width 223 height 36
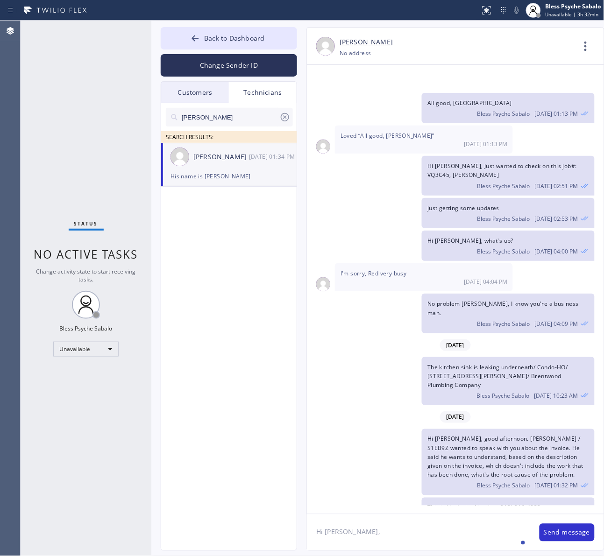
click at [388, 530] on textarea "Hi [PERSON_NAME]," at bounding box center [418, 532] width 223 height 36
paste textarea "[PERSON_NAME]"
click at [439, 533] on textarea "Hi [PERSON_NAME], [PERSON_NAME]" at bounding box center [418, 532] width 223 height 36
click at [455, 533] on textarea "Hi [PERSON_NAME], [PERSON_NAME] just called and cancell the" at bounding box center [418, 532] width 223 height 36
click at [468, 509] on div "cancelled" at bounding box center [473, 504] width 35 height 15
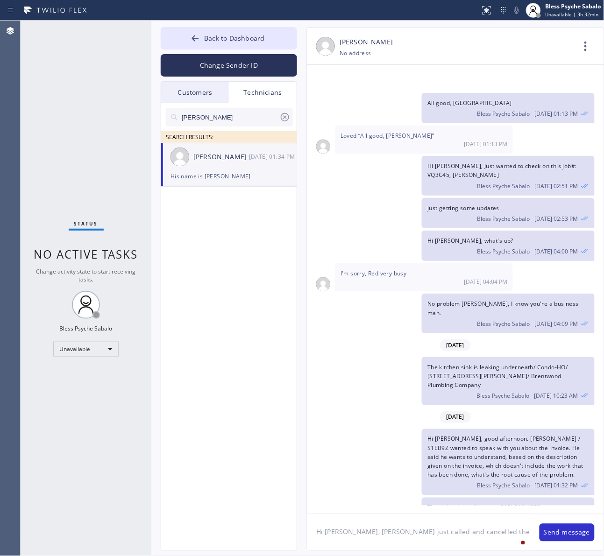
click at [490, 533] on textarea "Hi [PERSON_NAME], [PERSON_NAME] just called and cancelled the" at bounding box center [418, 532] width 223 height 36
click at [347, 517] on div "He mentioned" at bounding box center [350, 515] width 50 height 15
click at [387, 541] on textarea "Hi [PERSON_NAME], [PERSON_NAME] just called and cancelled the appnt. He mention…" at bounding box center [418, 532] width 223 height 36
click at [507, 542] on textarea "Hi [PERSON_NAME], [PERSON_NAME] just called and cancelled the appnt. He mention…" at bounding box center [418, 532] width 223 height 36
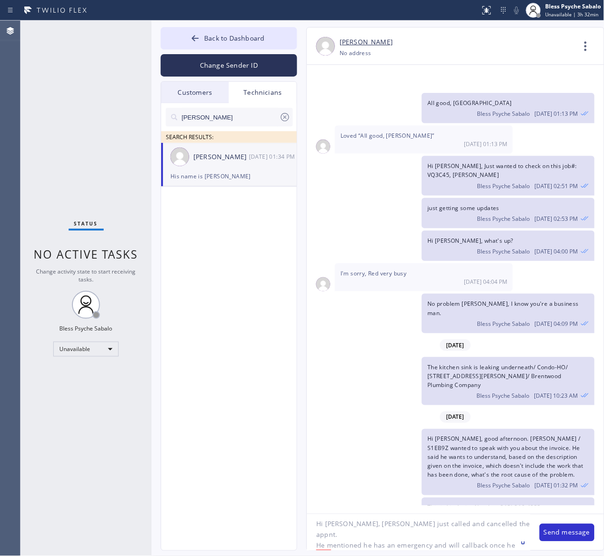
type textarea "Hi [PERSON_NAME], [PERSON_NAME] just called and cancelled the appnt. He mention…"
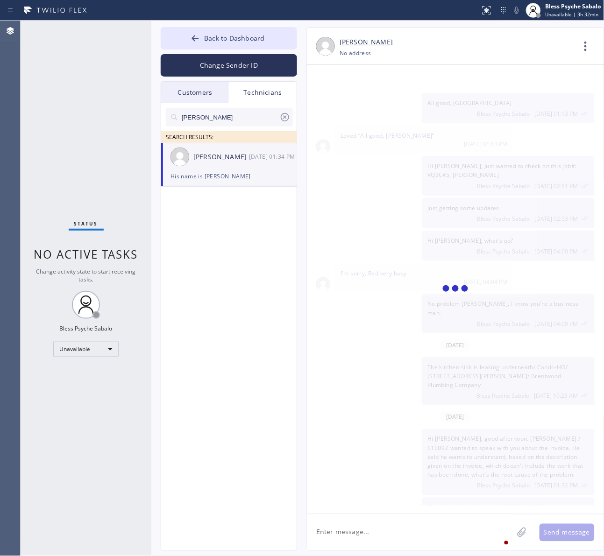
scroll to position [9451, 0]
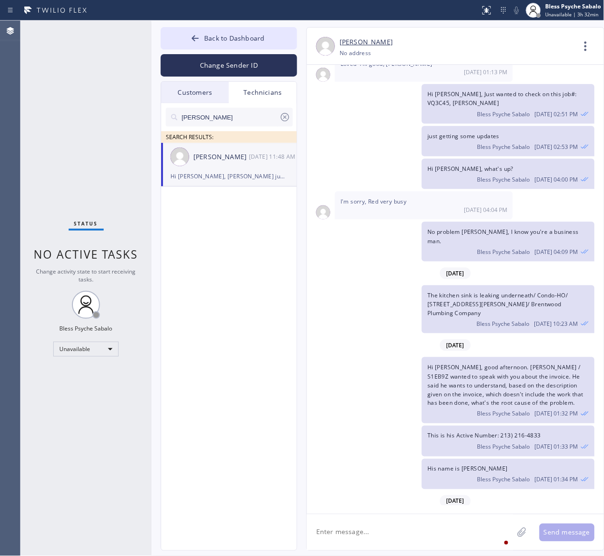
click at [504, 519] on span "Hi [PERSON_NAME], [PERSON_NAME] just called and cancelled the appnt. He mention…" at bounding box center [506, 532] width 158 height 26
drag, startPoint x: 274, startPoint y: 120, endPoint x: 285, endPoint y: 115, distance: 12.1
click at [274, 120] on input "[PERSON_NAME]" at bounding box center [230, 117] width 98 height 19
click at [285, 115] on icon at bounding box center [284, 117] width 11 height 11
drag, startPoint x: 285, startPoint y: 115, endPoint x: 269, endPoint y: 75, distance: 43.2
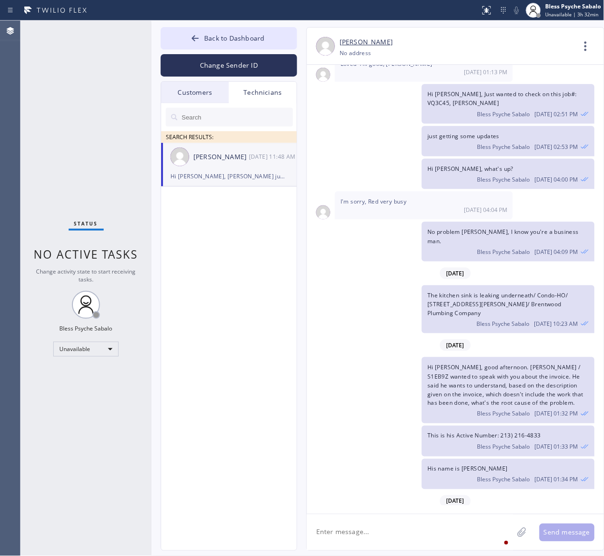
click at [281, 113] on input "text" at bounding box center [237, 117] width 112 height 19
click at [276, 35] on button "Back to Dashboard" at bounding box center [229, 38] width 136 height 22
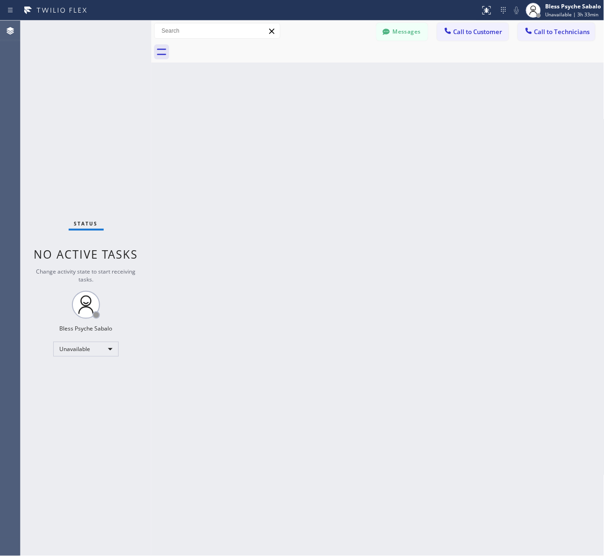
drag, startPoint x: 363, startPoint y: 236, endPoint x: 539, endPoint y: 183, distance: 184.3
click at [365, 235] on div "Back to Dashboard Change Sender ID Customers Technicians MM MR Mr [DATE] 11:23 …" at bounding box center [377, 288] width 453 height 535
drag, startPoint x: 550, startPoint y: 383, endPoint x: 601, endPoint y: 393, distance: 52.3
click at [556, 383] on div "Back to Dashboard Change Sender ID Customers Technicians MM MR Mr [DATE] 11:23 …" at bounding box center [377, 288] width 453 height 535
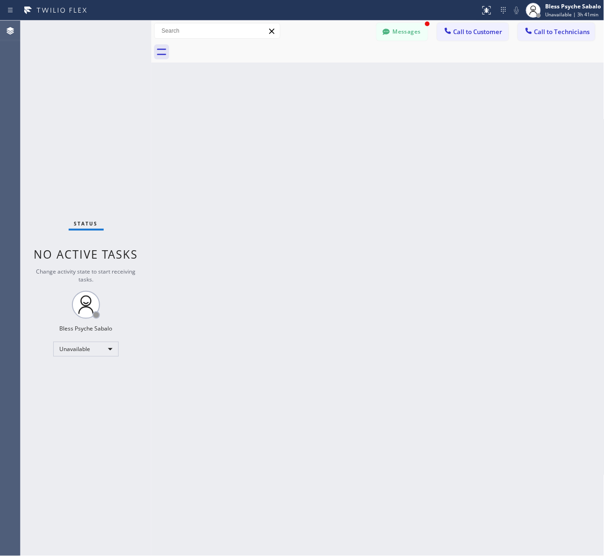
click at [421, 44] on div at bounding box center [388, 52] width 432 height 21
click at [422, 33] on button "Messages" at bounding box center [401, 32] width 51 height 18
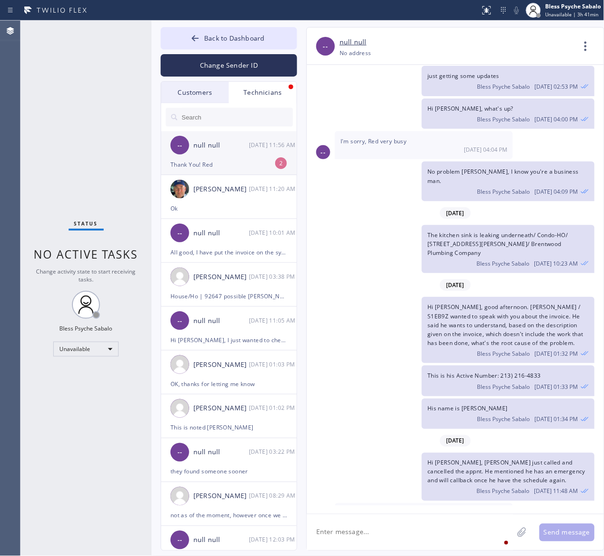
drag, startPoint x: 258, startPoint y: 90, endPoint x: 260, endPoint y: 133, distance: 43.5
click at [259, 90] on div "Technicians" at bounding box center [263, 92] width 68 height 21
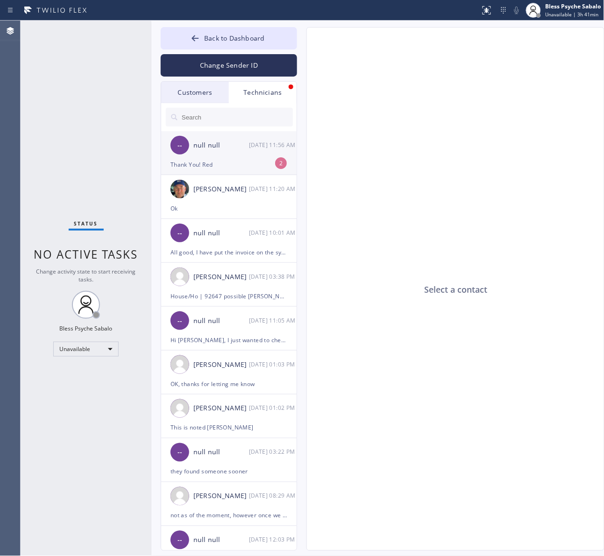
click at [260, 140] on div "[DATE] 11:56 AM" at bounding box center [273, 145] width 49 height 11
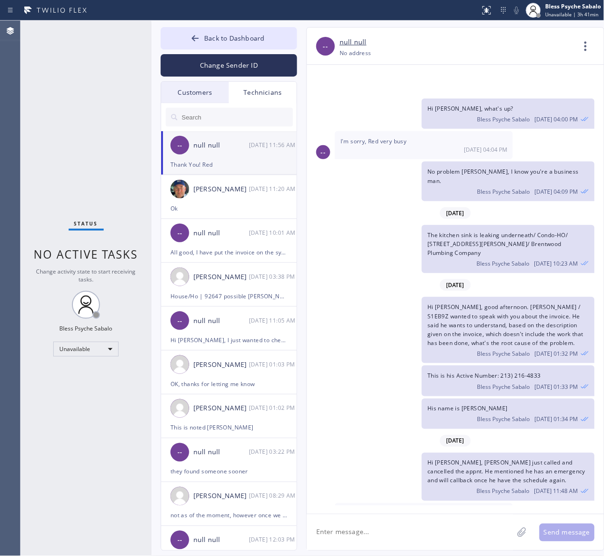
click at [393, 528] on textarea at bounding box center [410, 532] width 206 height 36
click at [402, 536] on textarea at bounding box center [410, 532] width 206 height 36
type textarea "W"
type textarea "Welcome"
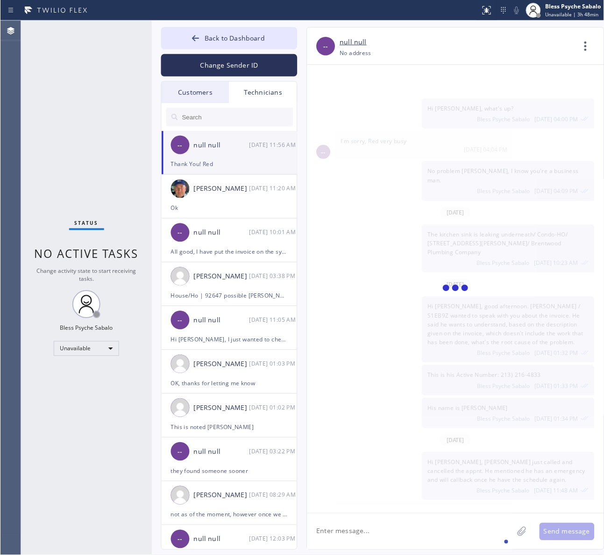
scroll to position [9544, 0]
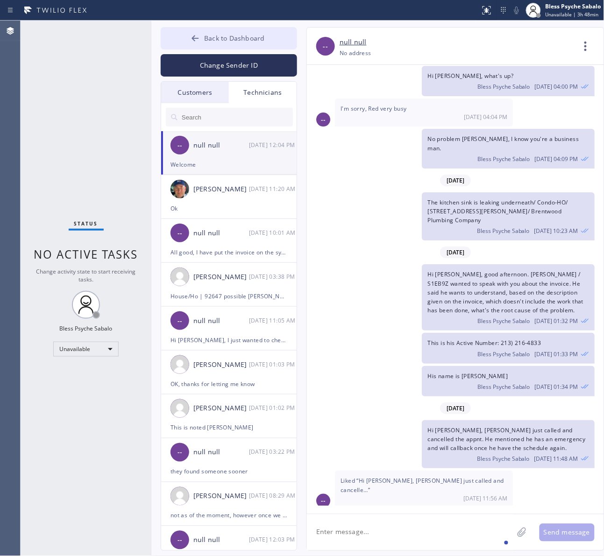
click at [215, 34] on span "Back to Dashboard" at bounding box center [234, 38] width 60 height 9
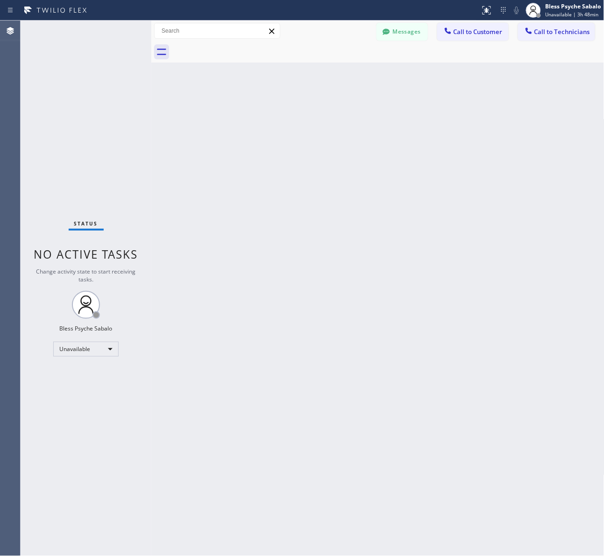
drag, startPoint x: 400, startPoint y: 230, endPoint x: 411, endPoint y: 224, distance: 12.7
click at [411, 224] on div "Back to Dashboard Change Sender ID Customers Technicians MM MR Mr [DATE] 11:23 …" at bounding box center [377, 288] width 453 height 535
drag, startPoint x: 503, startPoint y: 232, endPoint x: 246, endPoint y: 1, distance: 345.4
click at [470, 217] on div "Back to Dashboard Change Sender ID Customers Technicians MM MR Mr [DATE] 11:23 …" at bounding box center [377, 288] width 453 height 535
drag, startPoint x: 477, startPoint y: 185, endPoint x: 477, endPoint y: 167, distance: 18.2
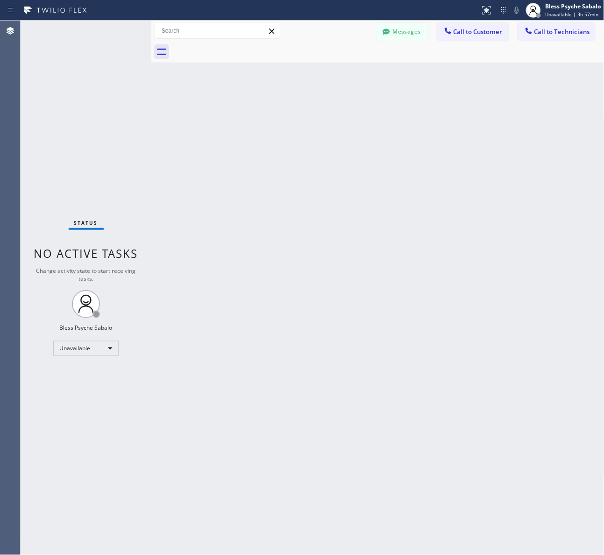
click at [477, 183] on div "Back to Dashboard Change Sender ID Customers Technicians MM MR Mr [DATE] 11:23 …" at bounding box center [377, 288] width 453 height 535
click at [481, 36] on button "Call to Customer" at bounding box center [472, 32] width 71 height 18
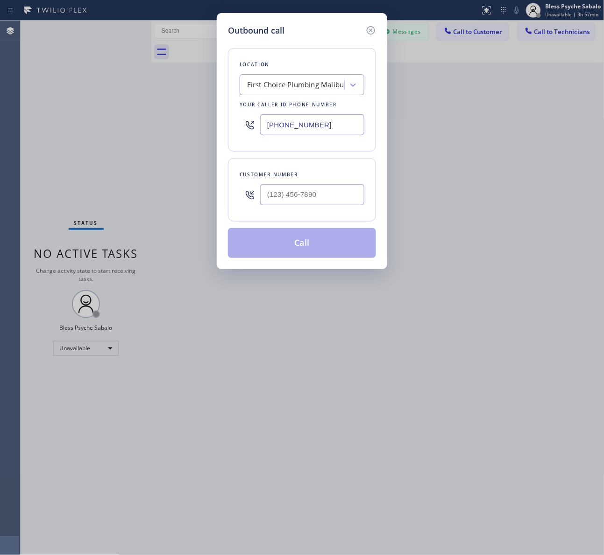
click at [309, 88] on div "First Choice Plumbing Malibu" at bounding box center [295, 85] width 97 height 11
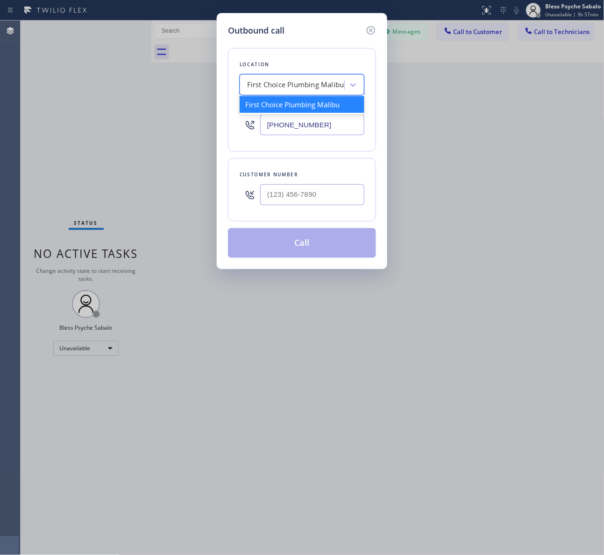
click at [309, 88] on div "First Choice Plumbing Malibu" at bounding box center [295, 85] width 97 height 11
type input "m"
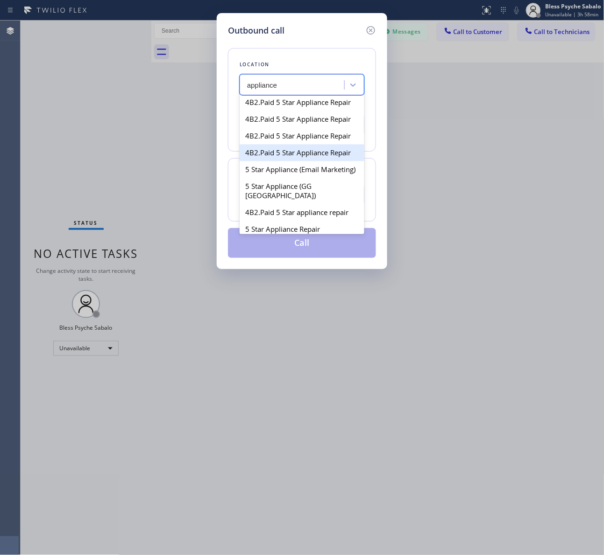
scroll to position [642, 0]
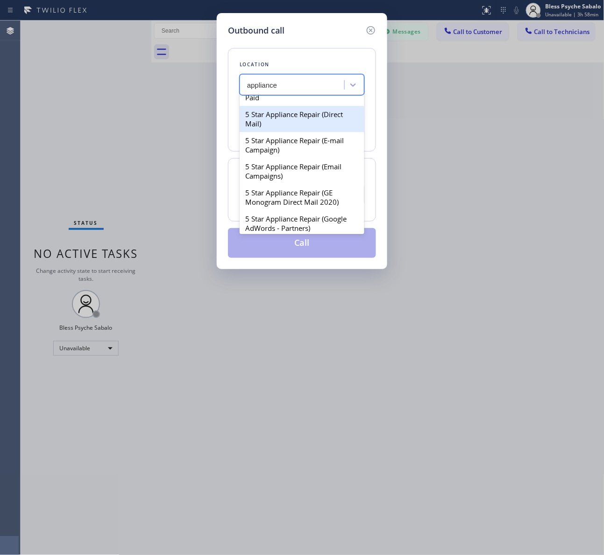
type input "appliance"
click at [369, 29] on icon at bounding box center [370, 30] width 11 height 11
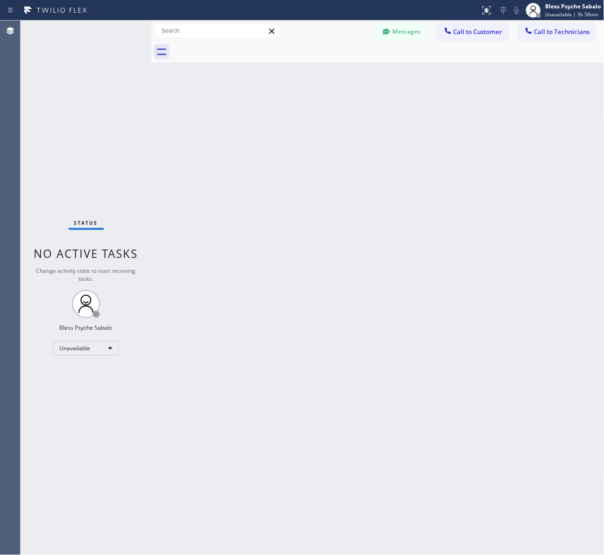
click at [377, 64] on div "Back to Dashboard Change Sender ID Customers Technicians MM MR Mr [DATE] 11:23 …" at bounding box center [377, 288] width 453 height 535
drag, startPoint x: 275, startPoint y: 343, endPoint x: 281, endPoint y: 307, distance: 36.4
click at [281, 314] on div "Back to Dashboard Change Sender ID Customers Technicians MM MR Mr [DATE] 11:23 …" at bounding box center [377, 288] width 453 height 535
click at [465, 113] on div "Back to Dashboard Change Sender ID Customers Technicians MM MR Mr [DATE] 11:23 …" at bounding box center [377, 288] width 453 height 535
click at [442, 274] on div "Back to Dashboard Change Sender ID Customers Technicians MM MR Mr [DATE] 11:23 …" at bounding box center [377, 288] width 453 height 535
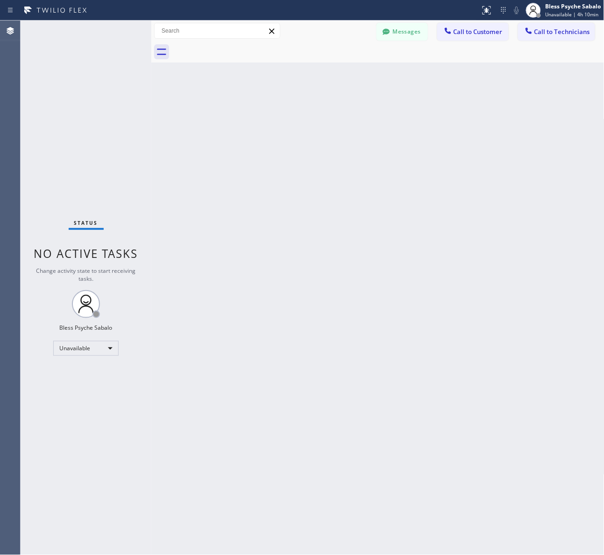
drag, startPoint x: 281, startPoint y: 171, endPoint x: 354, endPoint y: 64, distance: 129.3
click at [283, 169] on div "Back to Dashboard Change Sender ID Customers Technicians MM MR Mr [DATE] 11:23 …" at bounding box center [377, 288] width 453 height 535
drag, startPoint x: 297, startPoint y: 251, endPoint x: 228, endPoint y: 181, distance: 98.4
click at [298, 251] on div "Back to Dashboard Change Sender ID Customers Technicians MM MR Mr [DATE] 11:23 …" at bounding box center [377, 288] width 453 height 535
drag, startPoint x: 248, startPoint y: 108, endPoint x: 322, endPoint y: 17, distance: 117.5
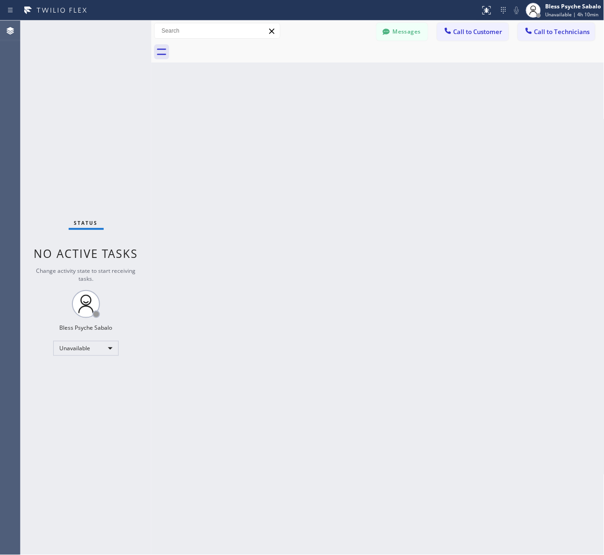
click at [253, 105] on div "Back to Dashboard Change Sender ID Customers Technicians MM MR Mr [DATE] 11:23 …" at bounding box center [377, 288] width 453 height 535
click at [411, 35] on button "Messages" at bounding box center [401, 32] width 51 height 18
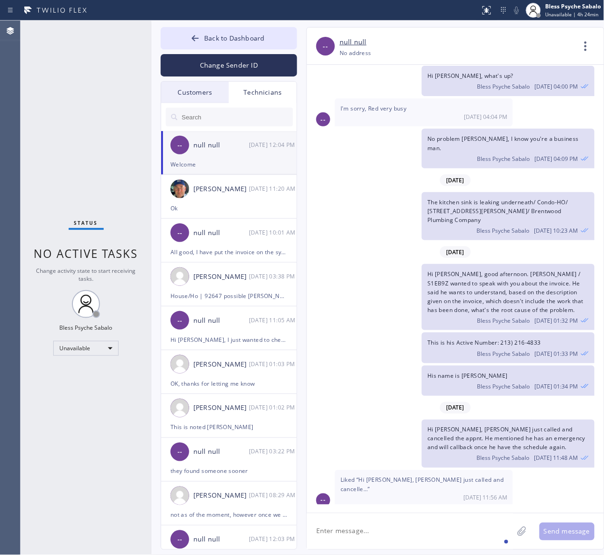
scroll to position [9544, 0]
click at [191, 36] on icon at bounding box center [194, 38] width 9 height 9
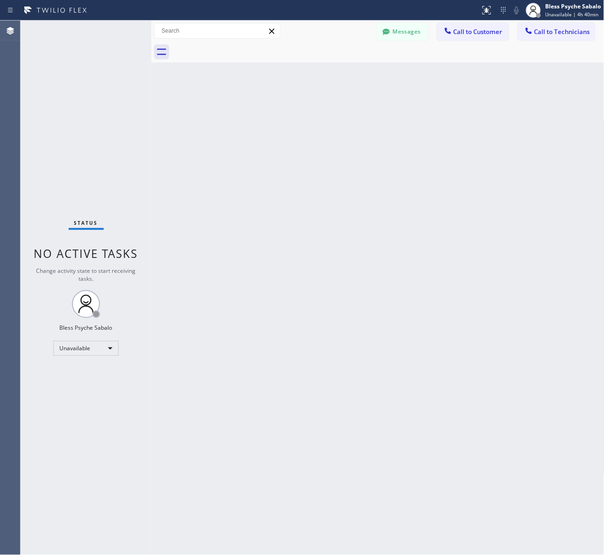
drag, startPoint x: 403, startPoint y: 182, endPoint x: 364, endPoint y: 124, distance: 70.0
click at [400, 169] on div "Back to Dashboard Change Sender ID Customers Technicians MM MR Mr [DATE] 11:23 …" at bounding box center [377, 288] width 453 height 535
drag, startPoint x: 352, startPoint y: 117, endPoint x: 297, endPoint y: 15, distance: 115.3
click at [344, 98] on div "Back to Dashboard Change Sender ID Customers Technicians MM MR Mr [DATE] 11:23 …" at bounding box center [377, 288] width 453 height 535
click at [211, 29] on input "text" at bounding box center [217, 30] width 125 height 15
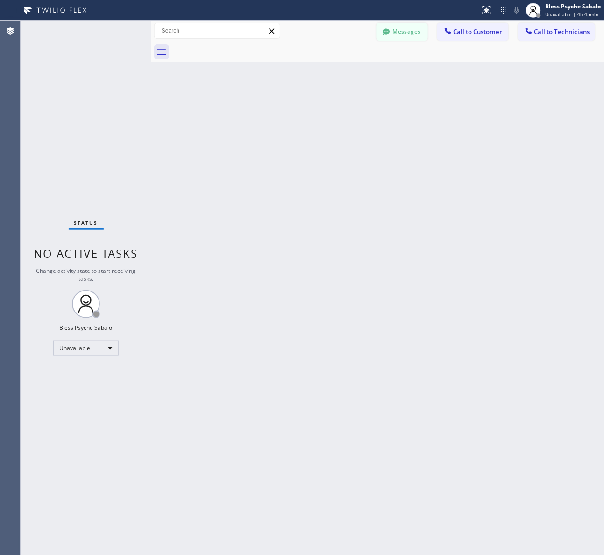
click at [399, 31] on button "Messages" at bounding box center [401, 32] width 51 height 18
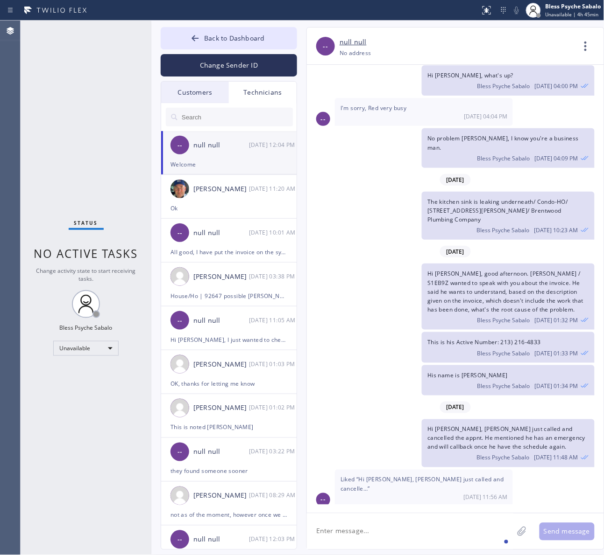
click at [195, 92] on div "Customers" at bounding box center [195, 92] width 68 height 21
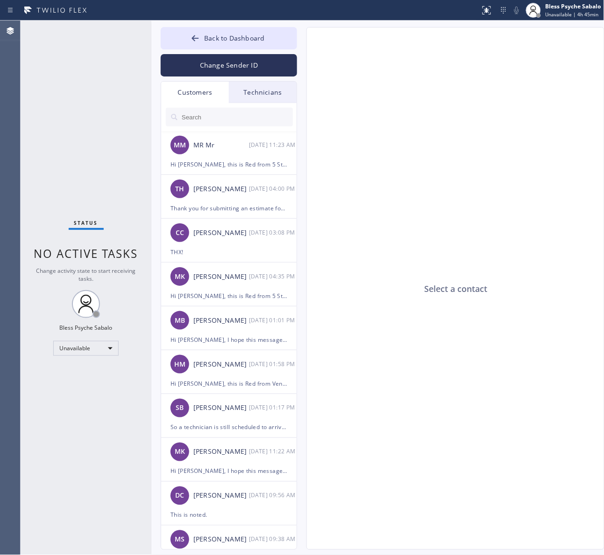
click at [216, 116] on input "text" at bounding box center [237, 117] width 112 height 19
click at [210, 95] on div "Customers" at bounding box center [195, 92] width 68 height 21
click at [212, 31] on button "Back to Dashboard" at bounding box center [229, 38] width 136 height 22
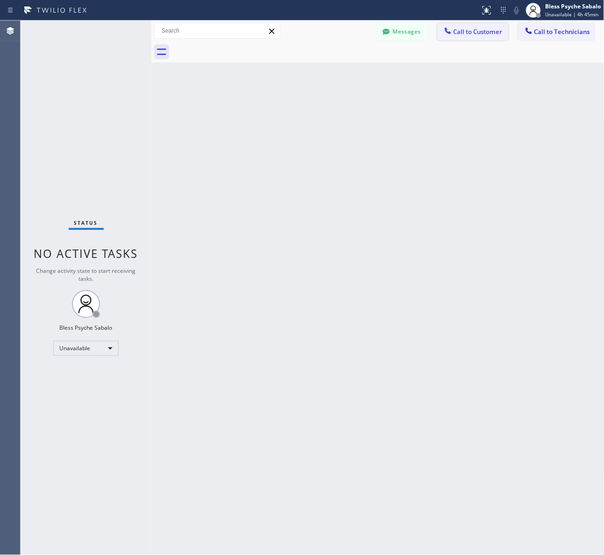
click at [479, 31] on span "Call to Customer" at bounding box center [477, 32] width 49 height 8
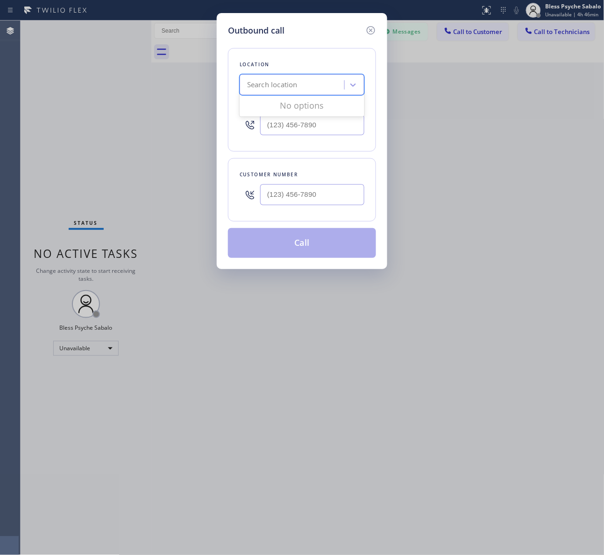
click at [287, 84] on div "Search location" at bounding box center [272, 85] width 50 height 11
click at [293, 89] on div "Search location" at bounding box center [272, 85] width 50 height 11
paste input "VIP Plumbing Co Irvine"
type input "VIP Plumbing Co Irvine"
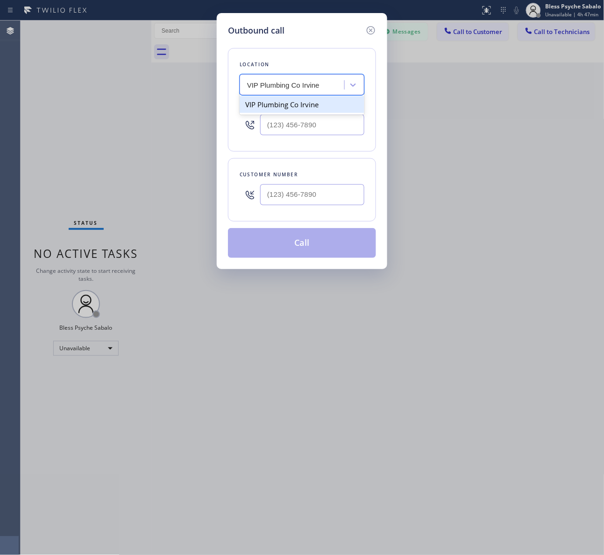
click at [318, 106] on div "VIP Plumbing Co Irvine" at bounding box center [301, 104] width 125 height 17
type input "[PHONE_NUMBER]"
click at [317, 194] on input "(___) ___-____" at bounding box center [312, 194] width 104 height 21
paste input "949) 230-7877"
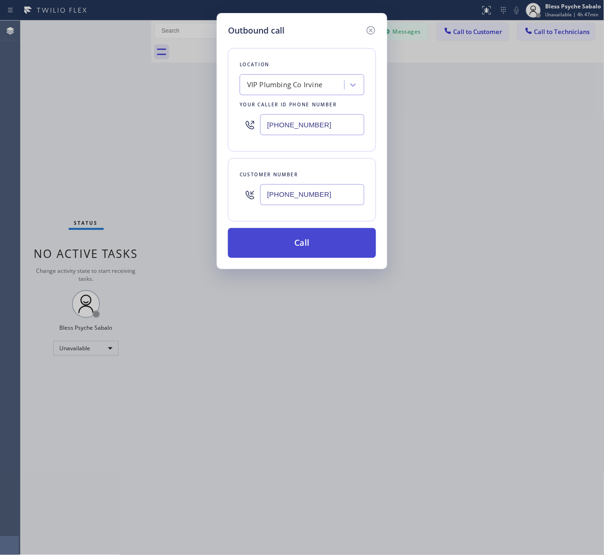
type input "[PHONE_NUMBER]"
click at [325, 247] on button "Call" at bounding box center [302, 243] width 148 height 30
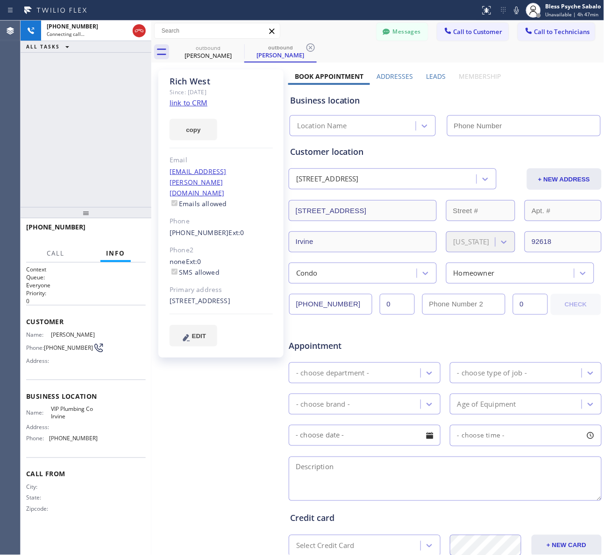
type input "[PHONE_NUMBER]"
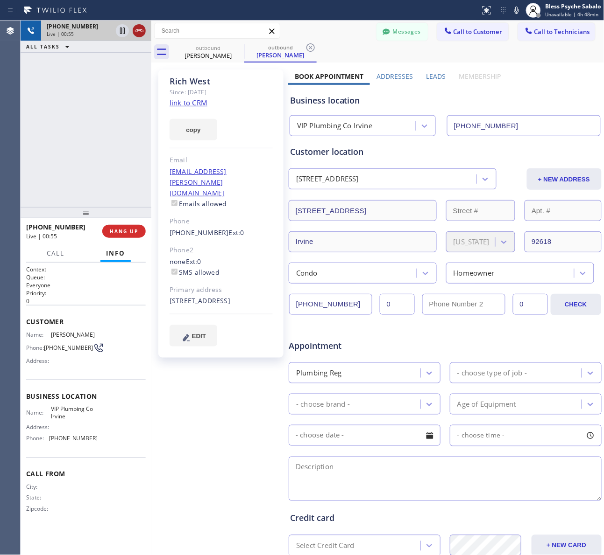
click at [140, 32] on icon at bounding box center [139, 30] width 11 height 11
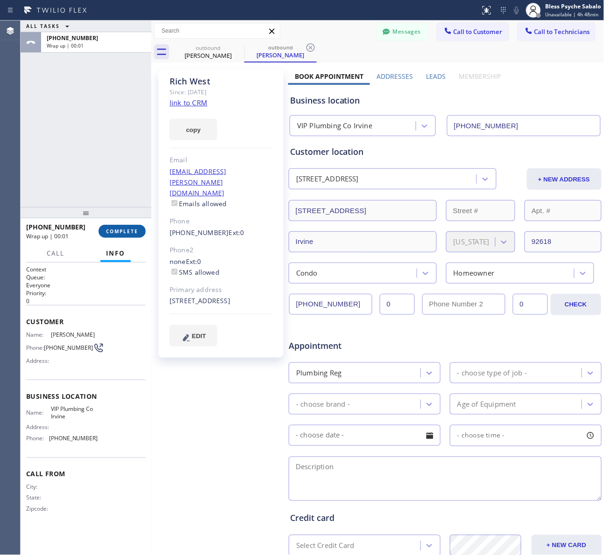
click at [127, 236] on button "COMPLETE" at bounding box center [121, 231] width 47 height 13
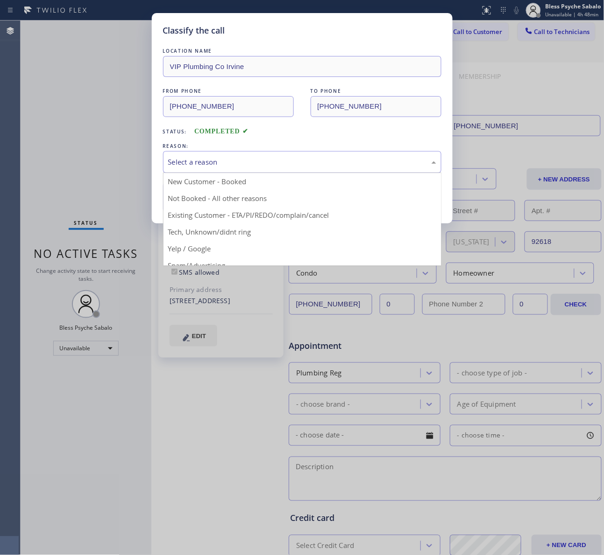
click at [257, 160] on div "Select a reason" at bounding box center [302, 162] width 268 height 11
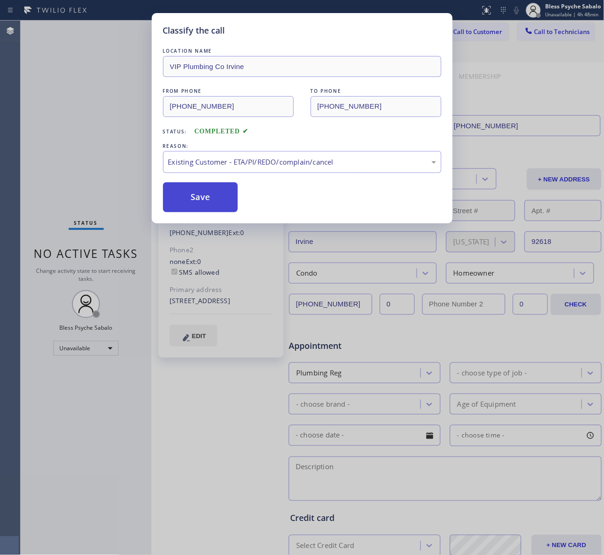
click at [218, 195] on button "Save" at bounding box center [200, 198] width 75 height 30
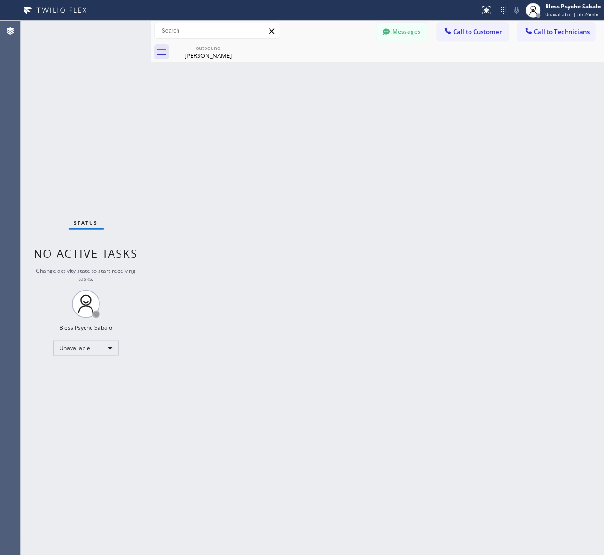
drag, startPoint x: 290, startPoint y: 105, endPoint x: 348, endPoint y: 5, distance: 116.1
click at [300, 87] on div "Back to Dashboard Change Sender ID Customers Technicians MM MR Mr [DATE] 11:23 …" at bounding box center [377, 288] width 453 height 535
click at [370, 115] on div "Back to Dashboard Change Sender ID Customers Technicians MM MR Mr [DATE] 11:23 …" at bounding box center [377, 288] width 453 height 535
click at [234, 49] on icon at bounding box center [237, 47] width 11 height 11
click at [236, 48] on icon at bounding box center [237, 47] width 11 height 11
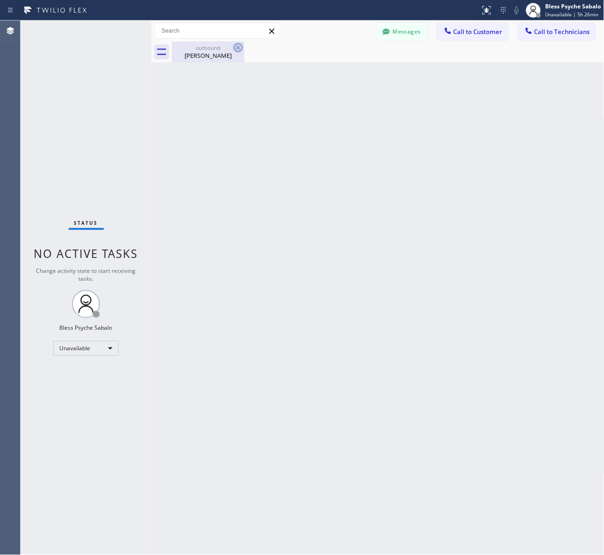
drag, startPoint x: 236, startPoint y: 48, endPoint x: 283, endPoint y: 136, distance: 100.3
click at [0, 0] on icon at bounding box center [0, 0] width 0 height 0
drag, startPoint x: 283, startPoint y: 136, endPoint x: 311, endPoint y: 114, distance: 35.2
click at [311, 114] on div "Back to Dashboard Change Sender ID Customers Technicians MM MR Mr [DATE] 11:23 …" at bounding box center [377, 288] width 453 height 535
click at [417, 30] on button "Messages" at bounding box center [401, 32] width 51 height 18
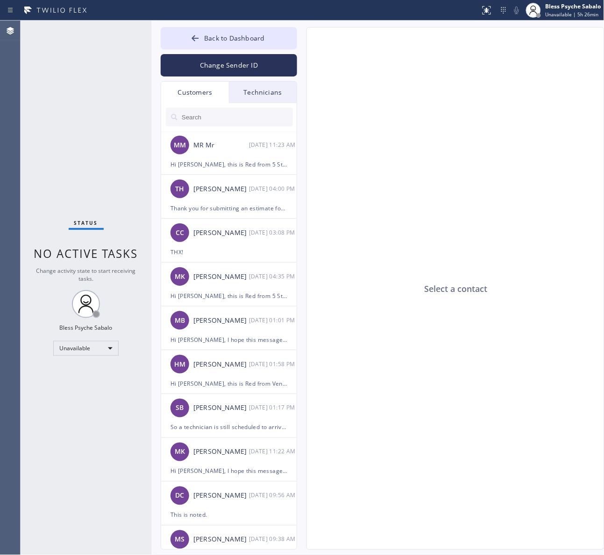
click at [247, 98] on div "Technicians" at bounding box center [263, 92] width 68 height 21
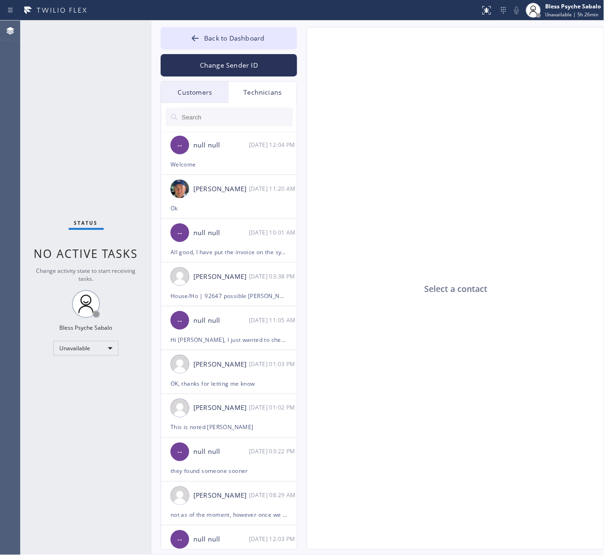
click at [243, 114] on input "text" at bounding box center [237, 117] width 112 height 19
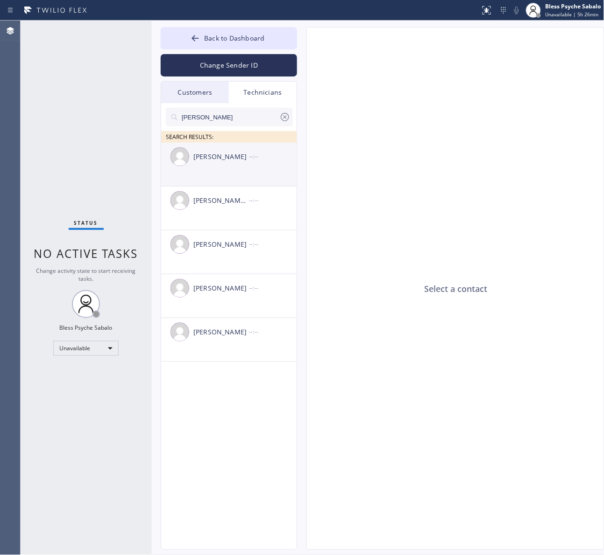
type input "[PERSON_NAME]"
click at [190, 169] on div "[PERSON_NAME] --:--" at bounding box center [229, 157] width 136 height 28
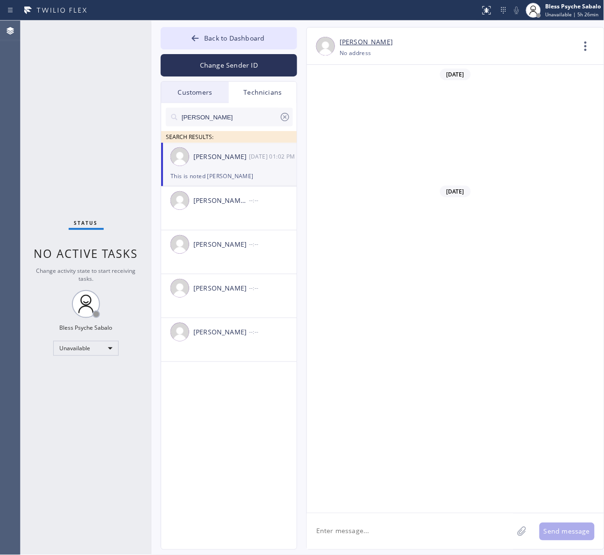
scroll to position [11556, 0]
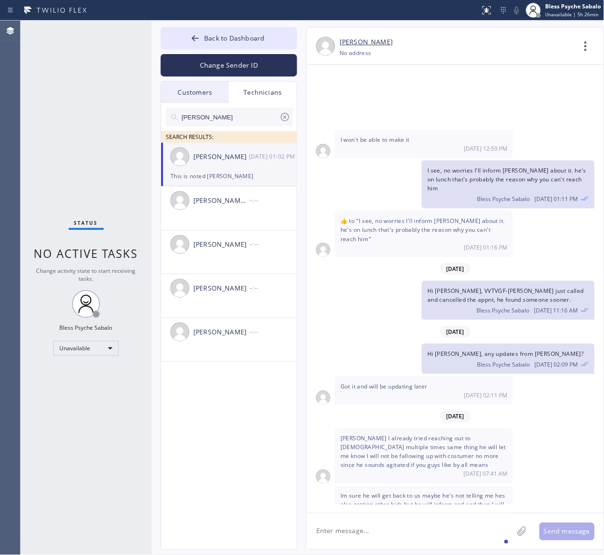
click at [461, 544] on textarea at bounding box center [410, 532] width 206 height 36
type textarea "Hi [PERSON_NAME], Good afternoon."
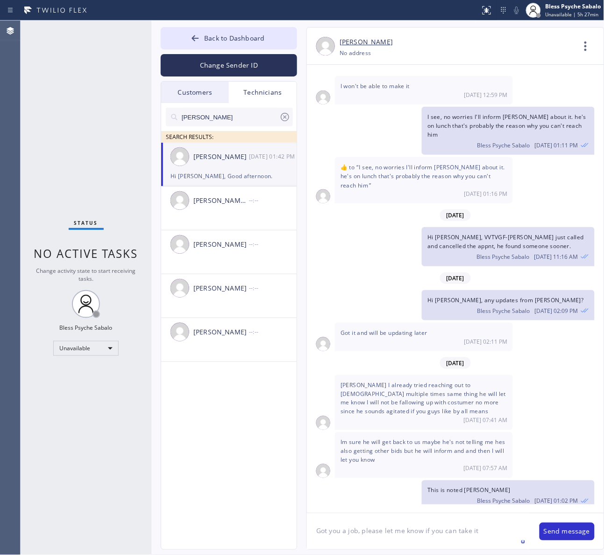
type textarea "Got you a job, please let me know if you can take it."
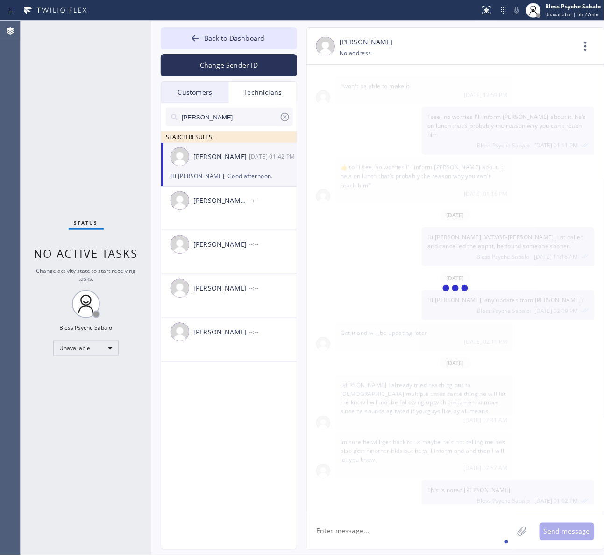
scroll to position [11642, 0]
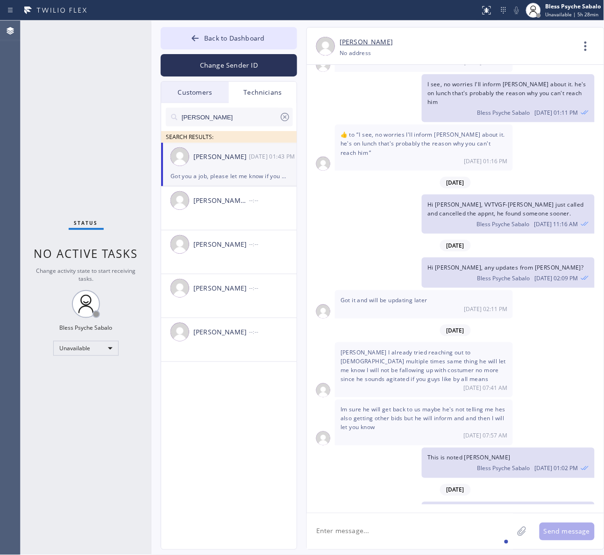
click at [456, 485] on span "[DATE]" at bounding box center [455, 491] width 31 height 12
click at [374, 528] on textarea at bounding box center [410, 532] width 206 height 36
paste textarea "Electric company said that their water bill was 3 times higher that it should b…"
type textarea "Electric company said that their water bill was 3 times higher that it should b…"
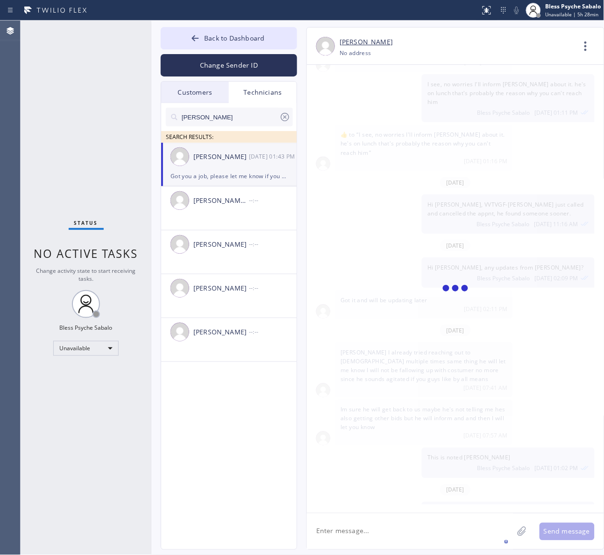
scroll to position [11702, 0]
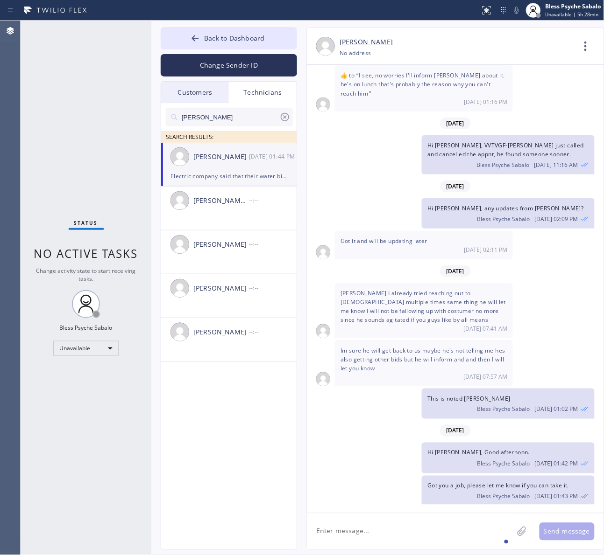
click at [430, 491] on div "Bless Psyche Sabalo [DATE] 01:43 PM" at bounding box center [507, 496] width 161 height 10
click at [474, 177] on div "[DATE]" at bounding box center [455, 186] width 297 height 19
click at [417, 135] on div "Hi [PERSON_NAME], VVTVGF-[PERSON_NAME] just called and cancelled the appnt, he …" at bounding box center [451, 154] width 288 height 39
click at [342, 135] on div "Hi [PERSON_NAME], VVTVGF-[PERSON_NAME] just called and cancelled the appnt, he …" at bounding box center [451, 154] width 288 height 39
drag, startPoint x: 407, startPoint y: 149, endPoint x: 393, endPoint y: 129, distance: 24.9
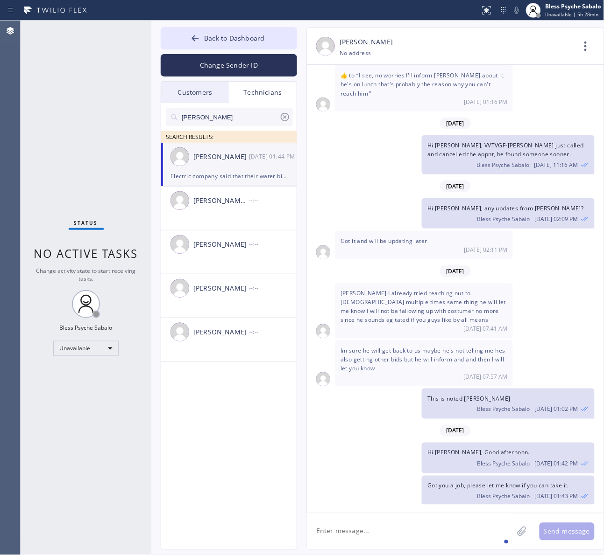
click at [407, 198] on div "Hi [PERSON_NAME], any updates from [PERSON_NAME]? Bless Psyche Sabalo [DATE] 02…" at bounding box center [451, 213] width 288 height 30
drag, startPoint x: 586, startPoint y: 45, endPoint x: 566, endPoint y: 65, distance: 28.7
click at [586, 45] on icon at bounding box center [585, 46] width 22 height 22
click at [542, 90] on li "Call to Technician" at bounding box center [528, 96] width 135 height 24
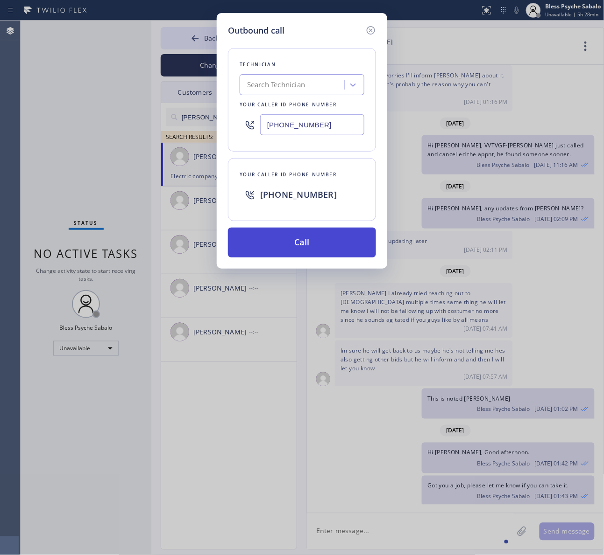
click at [337, 238] on button "Call" at bounding box center [302, 243] width 148 height 30
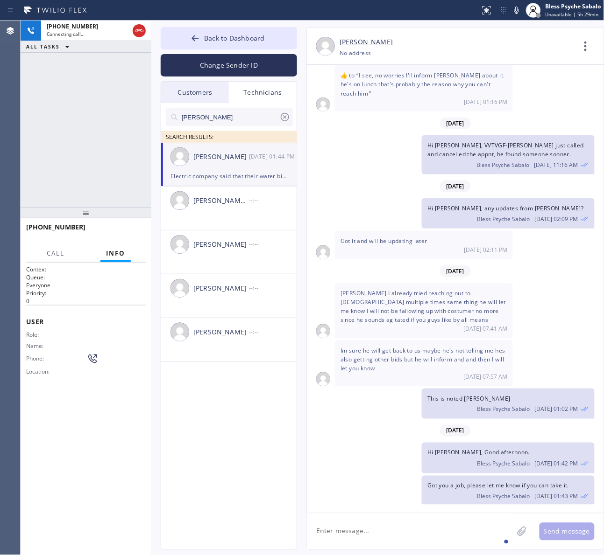
click at [445, 413] on div "[DATE] Hi [PERSON_NAME], Just a quick reminder that our training sessions are h…" at bounding box center [455, 285] width 297 height 440
click at [134, 238] on div "[PHONE_NUMBER] Live | 00:07 HANG UP" at bounding box center [86, 231] width 120 height 24
click at [136, 231] on span "HANG UP" at bounding box center [124, 231] width 28 height 7
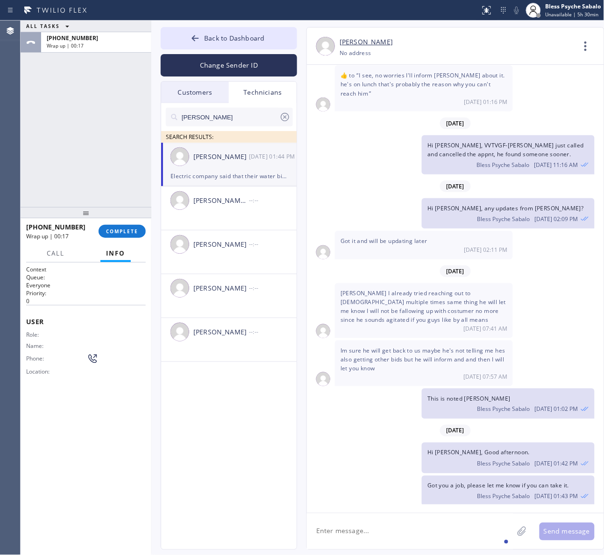
click at [318, 443] on div "Hi [PERSON_NAME], Good afternoon. Bless Psyche Sabalo [DATE] 01:42 PM" at bounding box center [451, 458] width 288 height 30
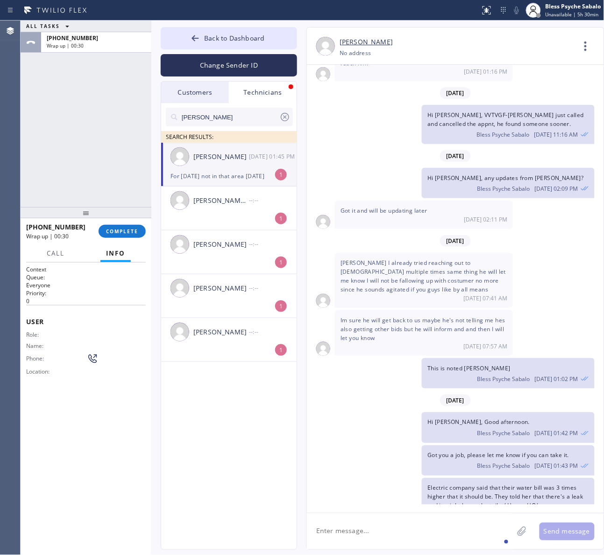
click at [390, 541] on textarea at bounding box center [410, 532] width 206 height 36
paste textarea "that when she flush the toilet it's not flusing properly"
click at [398, 528] on textarea "Cx mention as well that that when she flush the toilet it's not flusing properly" at bounding box center [418, 532] width 223 height 36
type textarea "Cx mention as well that when she flush the toilet it's not flusing properly"
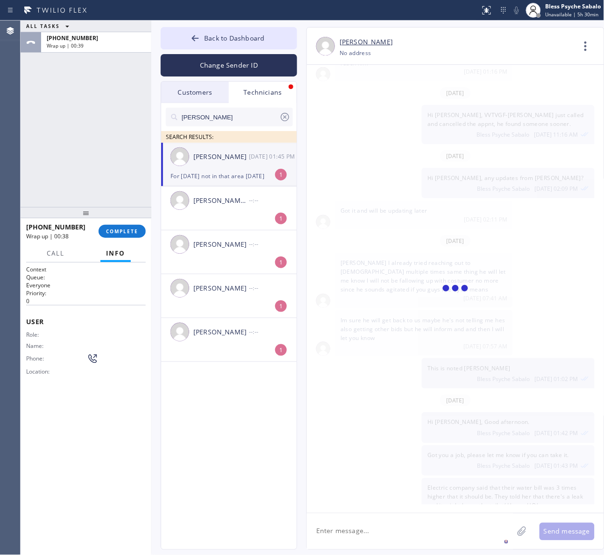
scroll to position [11774, 0]
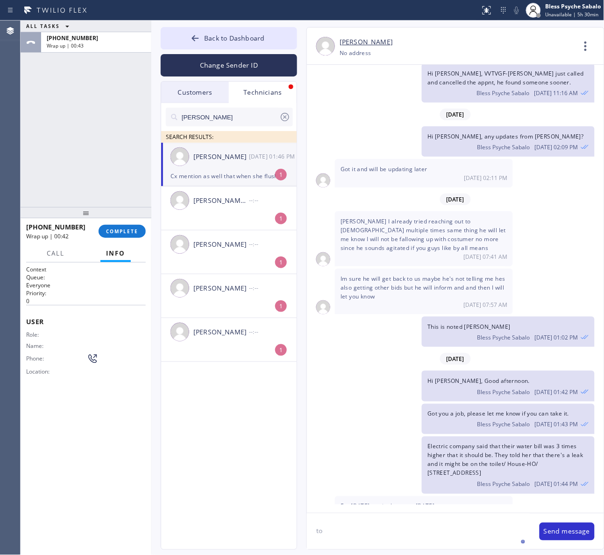
type textarea "t"
type textarea "they want [DATE], between 3-5pm"
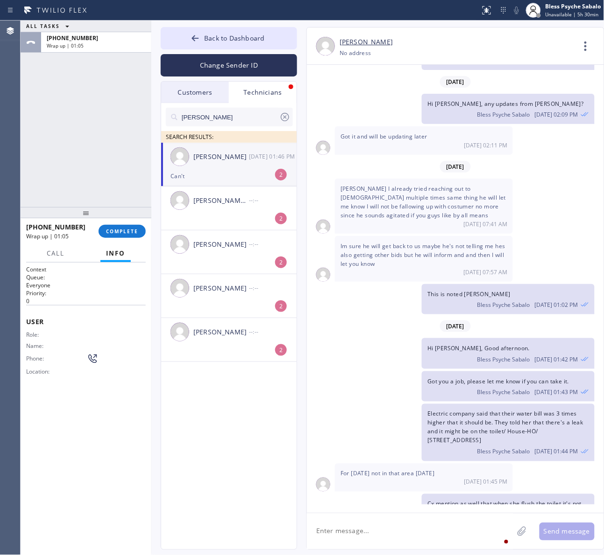
scroll to position [11837, 0]
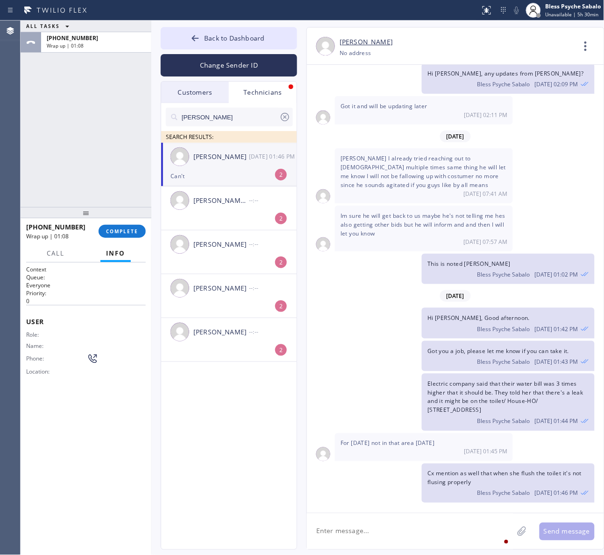
click at [347, 534] on textarea at bounding box center [410, 532] width 206 height 36
click at [391, 530] on textarea at bounding box center [410, 532] width 206 height 36
click at [240, 231] on li "[PERSON_NAME] [PERSON_NAME] --:-- 2" at bounding box center [229, 253] width 136 height 44
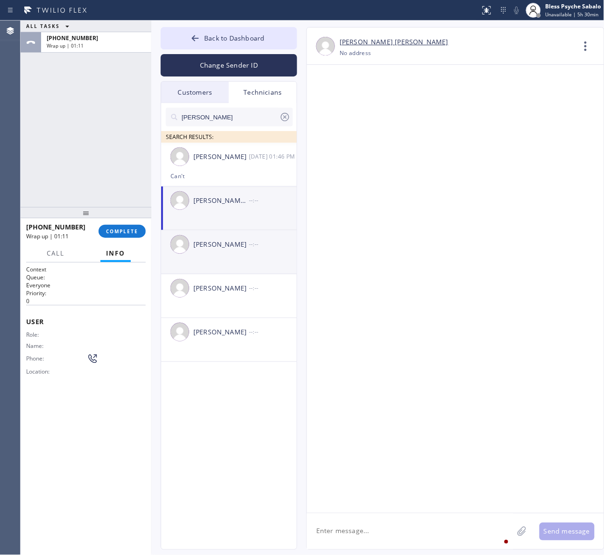
scroll to position [0, 0]
click at [246, 246] on div "[PERSON_NAME]" at bounding box center [221, 244] width 56 height 11
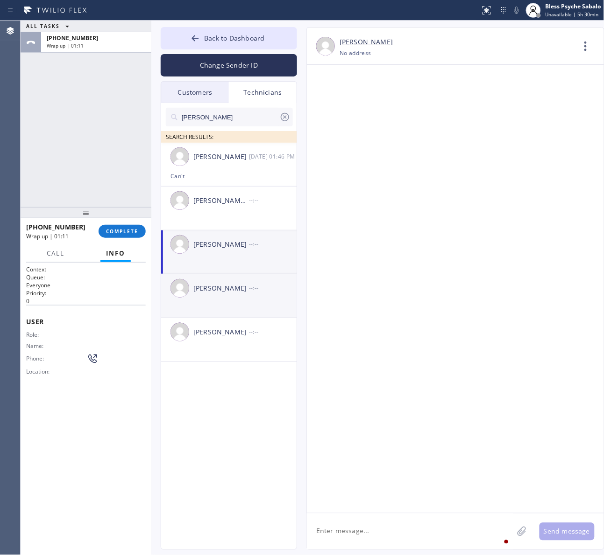
click at [246, 318] on li "[PERSON_NAME] --:--" at bounding box center [229, 340] width 136 height 44
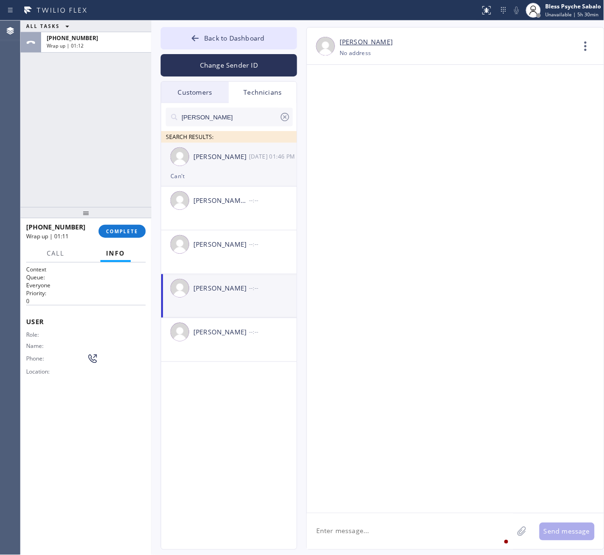
click at [262, 172] on div "Can't" at bounding box center [228, 176] width 117 height 11
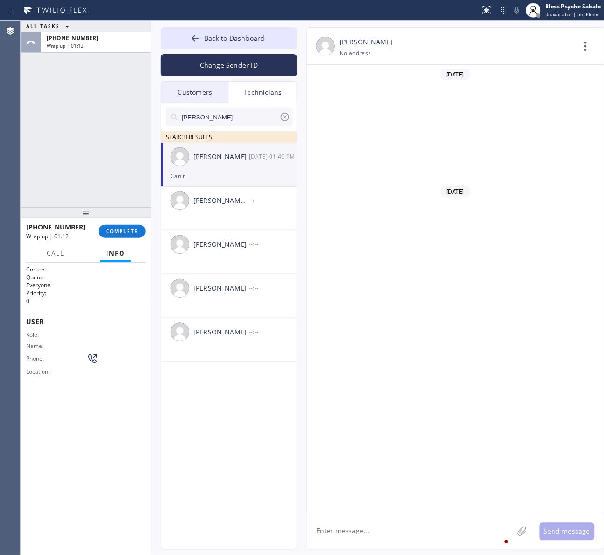
scroll to position [11837, 0]
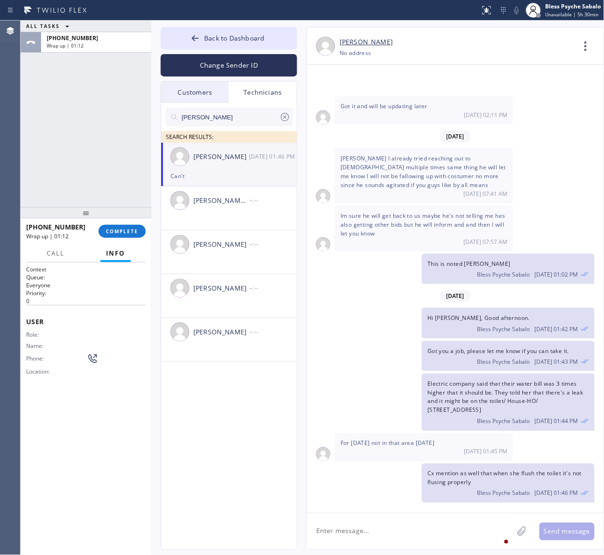
click at [402, 523] on textarea at bounding box center [410, 532] width 206 height 36
type textarea "a"
type textarea "Any available time for [PERSON_NAME]?"
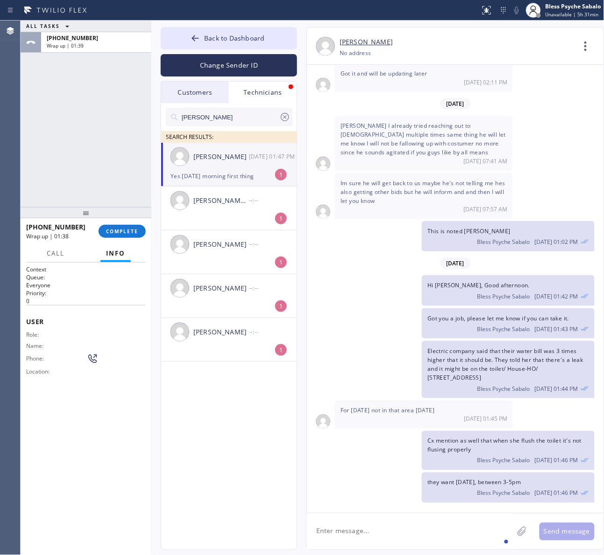
scroll to position [11899, 0]
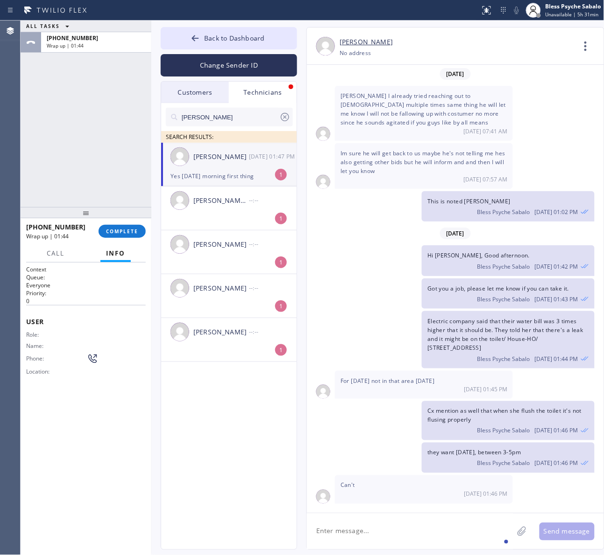
click at [432, 543] on textarea at bounding box center [410, 532] width 206 height 36
type textarea "a"
click at [343, 511] on div "Thanks" at bounding box center [343, 504] width 28 height 15
click at [353, 531] on textarea "Thanks" at bounding box center [418, 532] width 223 height 36
click at [380, 508] on div "how about" at bounding box center [382, 504] width 38 height 15
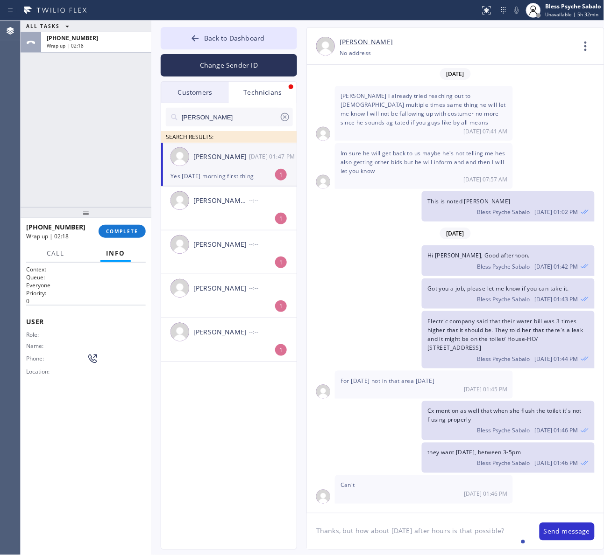
drag, startPoint x: 355, startPoint y: 533, endPoint x: 405, endPoint y: 531, distance: 50.4
click at [405, 531] on textarea "Thanks, but how about [DATE] after hours is that possible?" at bounding box center [418, 532] width 223 height 36
drag, startPoint x: 487, startPoint y: 530, endPoint x: 509, endPoint y: 530, distance: 21.9
click at [509, 530] on textarea "Thanks, but just incase cx wanted [DATE], Is after hours is that possible?" at bounding box center [418, 532] width 223 height 36
type textarea "Thanks, but just incase cx wanted [DATE], Is after hours possible?"
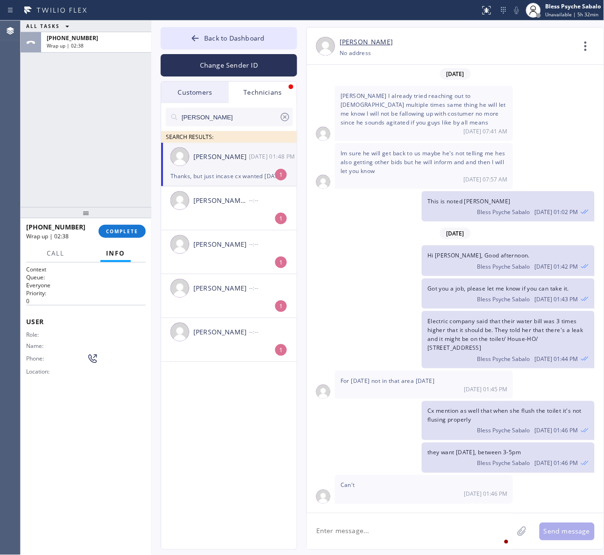
scroll to position [11941, 0]
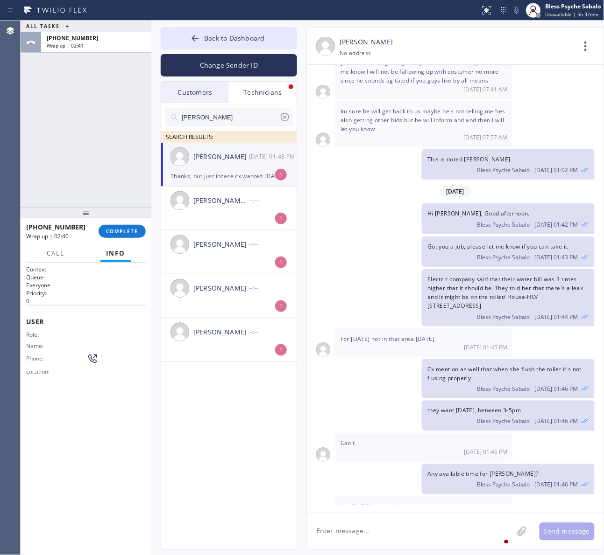
click at [405, 269] on div "Electric company said that their water bill was 3 times higher that it should b…" at bounding box center [451, 297] width 288 height 57
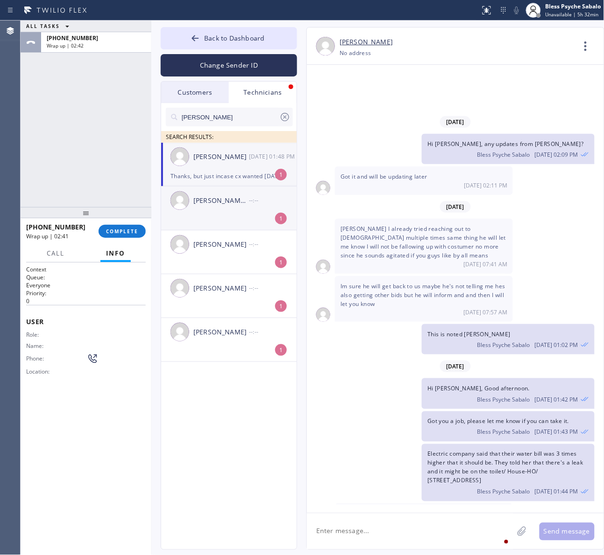
click at [225, 203] on div "[PERSON_NAME] [PERSON_NAME]" at bounding box center [221, 201] width 56 height 11
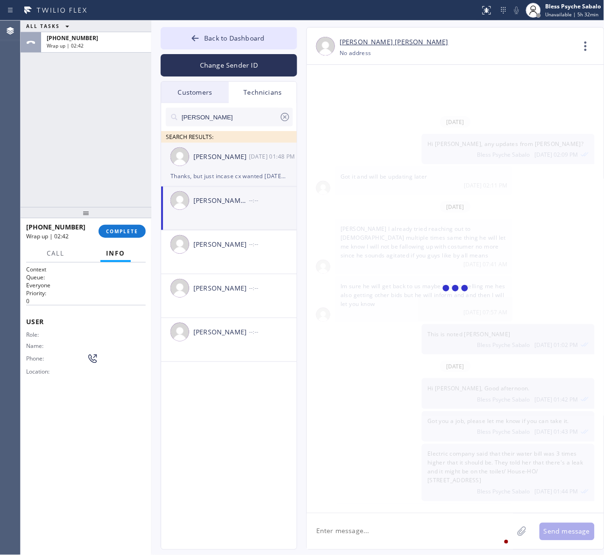
click at [232, 171] on div "Thanks, but just incase cx wanted [DATE], Is after hours possible?" at bounding box center [228, 176] width 117 height 11
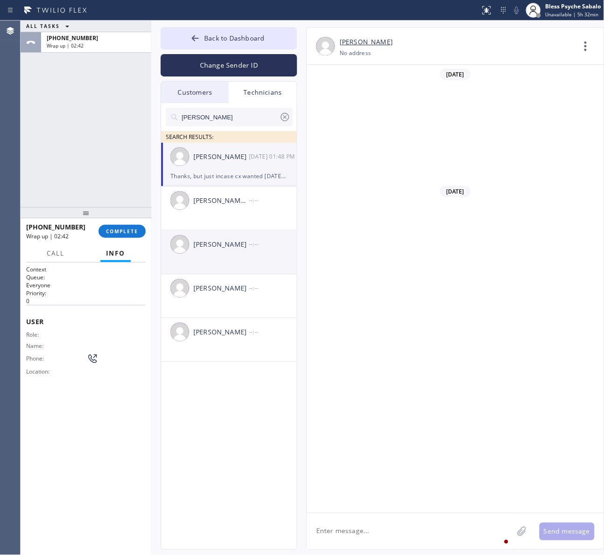
scroll to position [11941, 0]
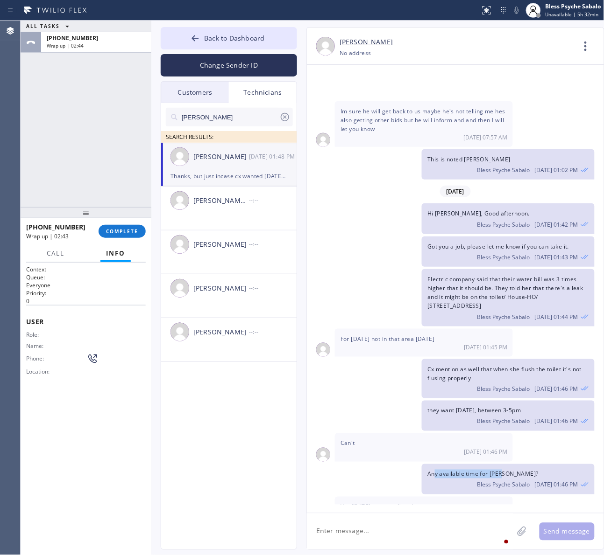
drag, startPoint x: 449, startPoint y: 407, endPoint x: 513, endPoint y: 407, distance: 64.9
click at [513, 464] on div "Any available time for [PERSON_NAME]? Bless Psyche Sabalo [DATE] 01:46 PM" at bounding box center [508, 479] width 172 height 30
click at [499, 479] on div "Bless Psyche Sabalo [DATE] 01:46 PM" at bounding box center [507, 484] width 161 height 10
click at [326, 237] on div "Got you a job, please let me know if you can take it. Bless Psyche Sabalo [DATE…" at bounding box center [451, 252] width 288 height 30
drag, startPoint x: 285, startPoint y: 120, endPoint x: 279, endPoint y: 103, distance: 18.3
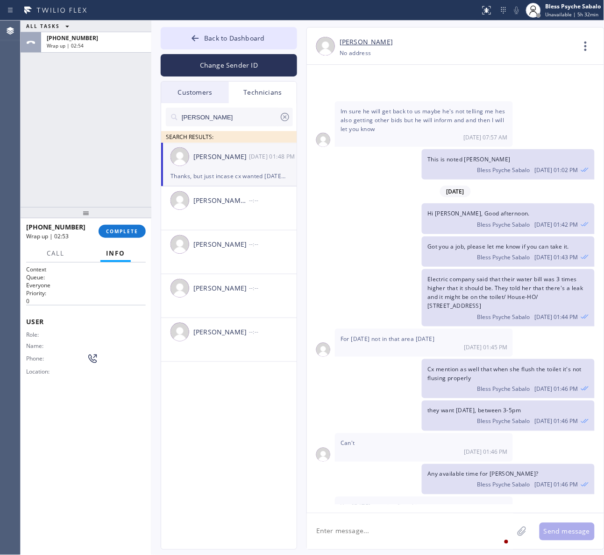
click at [285, 119] on icon at bounding box center [284, 117] width 11 height 11
click at [279, 101] on div "Technicians" at bounding box center [263, 92] width 68 height 21
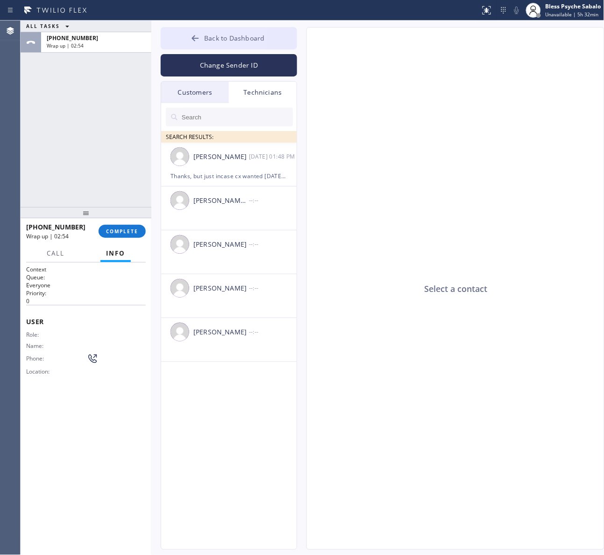
click at [224, 43] on button "Back to Dashboard" at bounding box center [229, 38] width 136 height 22
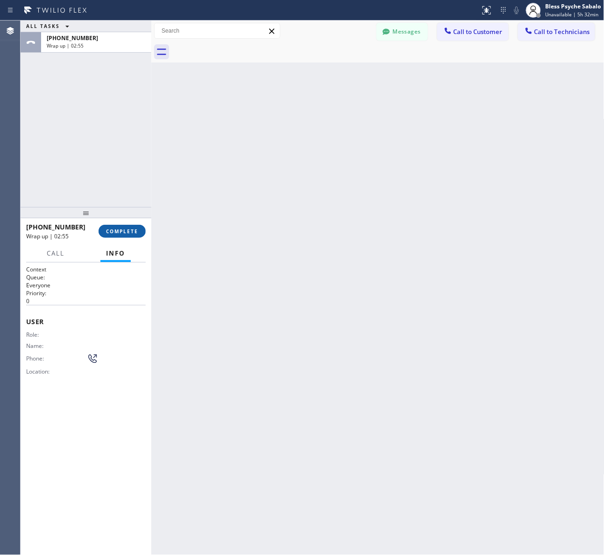
click at [107, 234] on span "COMPLETE" at bounding box center [122, 231] width 32 height 7
drag, startPoint x: 77, startPoint y: 186, endPoint x: 566, endPoint y: 61, distance: 503.9
click at [85, 179] on div "ALL TASKS ALL TASKS ACTIVE TASKS TASKS IN WRAP UP [PHONE_NUMBER] Wrap up | 02:55" at bounding box center [86, 114] width 131 height 187
drag, startPoint x: 591, startPoint y: 83, endPoint x: 569, endPoint y: 47, distance: 42.5
click at [591, 83] on div "Back to Dashboard Change Sender ID Customers Technicians MM MR Mr [DATE] 11:23 …" at bounding box center [377, 288] width 453 height 535
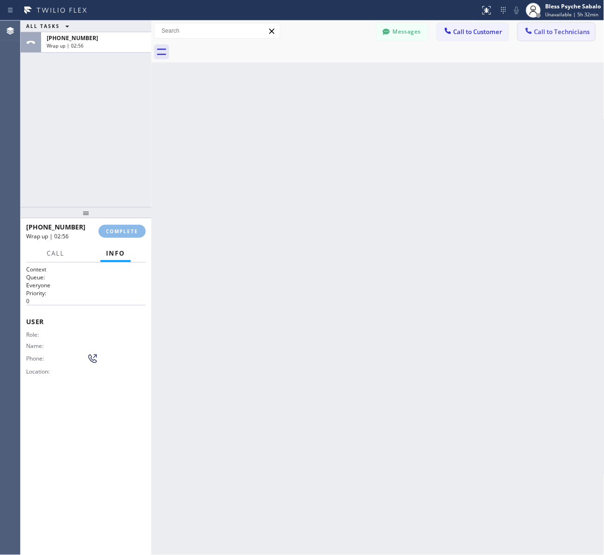
click at [568, 40] on button "Call to Technicians" at bounding box center [556, 32] width 77 height 18
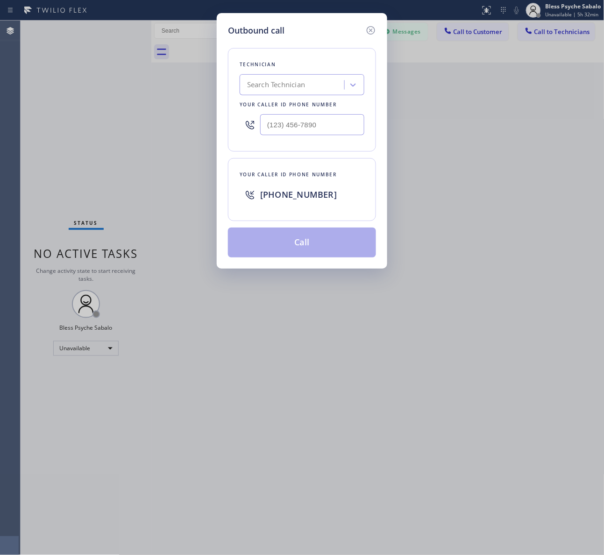
drag, startPoint x: 370, startPoint y: 27, endPoint x: 398, endPoint y: 81, distance: 61.0
click at [370, 30] on icon at bounding box center [370, 30] width 8 height 8
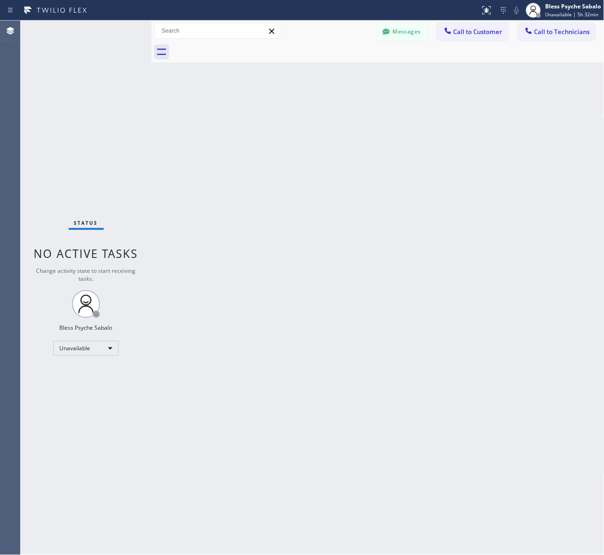
drag, startPoint x: 398, startPoint y: 82, endPoint x: 398, endPoint y: 57, distance: 24.7
click at [398, 81] on div "Back to Dashboard Change Sender ID Customers Technicians MM MR Mr [DATE] 11:23 …" at bounding box center [377, 288] width 453 height 535
click at [390, 52] on div at bounding box center [388, 52] width 432 height 21
click at [457, 34] on span "Call to Customer" at bounding box center [477, 32] width 49 height 8
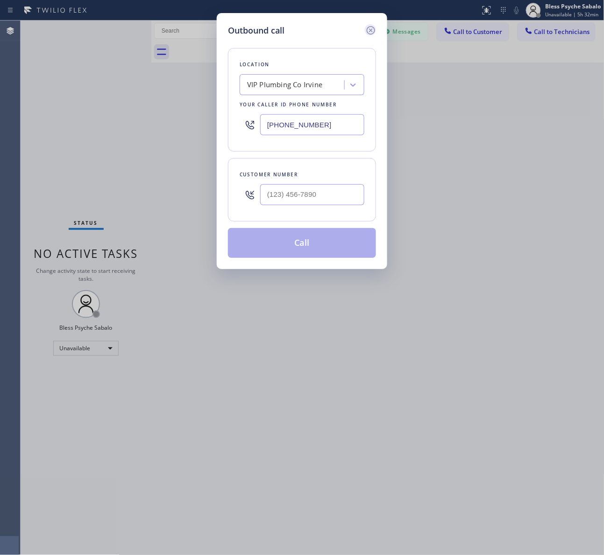
click at [365, 29] on icon at bounding box center [370, 30] width 11 height 11
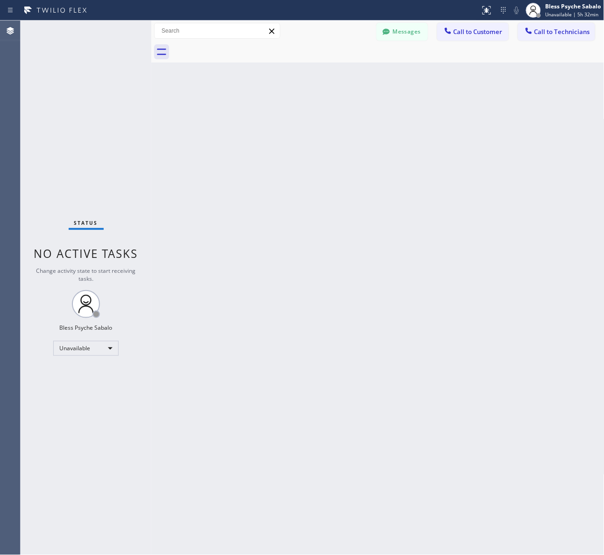
drag, startPoint x: 404, startPoint y: 61, endPoint x: 544, endPoint y: 20, distance: 145.9
click at [424, 56] on div at bounding box center [388, 52] width 432 height 21
click at [548, 26] on div "Messages Call to Customer Call to Technicians Outbound call Location Search loc…" at bounding box center [377, 31] width 453 height 21
click at [548, 26] on button "Call to Technicians" at bounding box center [556, 32] width 77 height 18
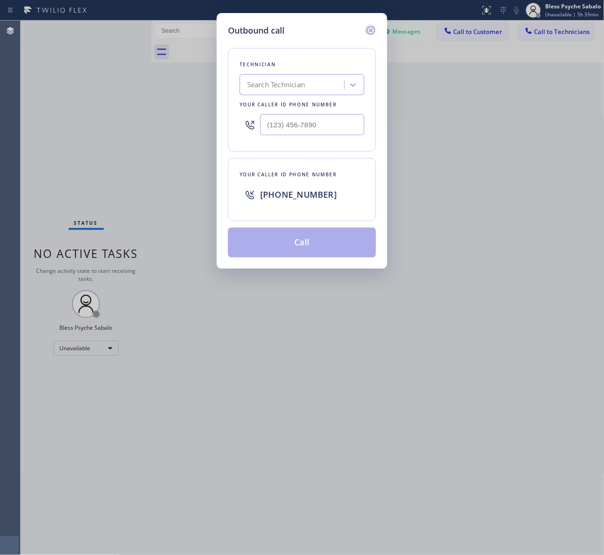
click at [371, 30] on icon at bounding box center [370, 30] width 8 height 8
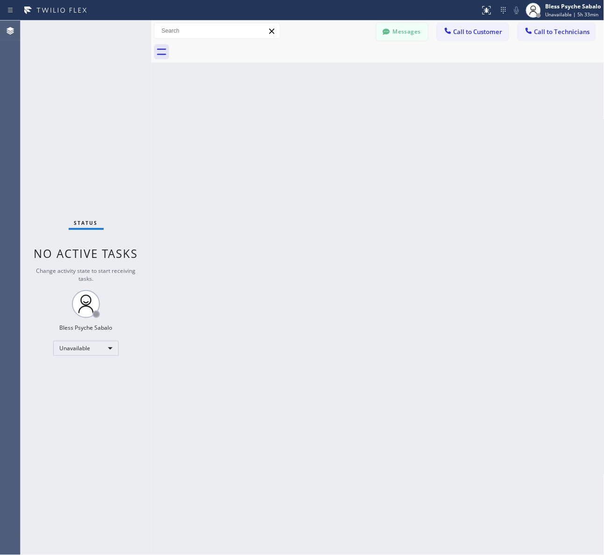
drag, startPoint x: 408, startPoint y: 75, endPoint x: 391, endPoint y: 37, distance: 41.1
click at [405, 70] on div "Back to Dashboard Change Sender ID Customers Technicians MM MR Mr [DATE] 11:23 …" at bounding box center [377, 288] width 453 height 535
click at [393, 35] on button "Messages" at bounding box center [401, 32] width 51 height 18
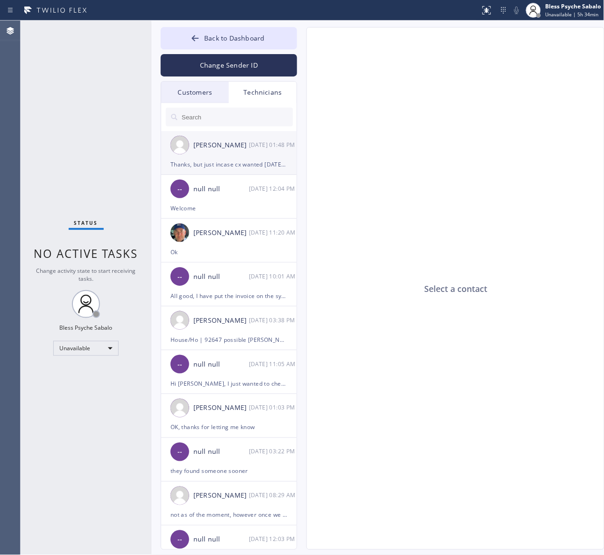
click at [210, 163] on div "Thanks, but just incase cx wanted [DATE], Is after hours possible?" at bounding box center [228, 164] width 117 height 11
click at [292, 172] on li "[PERSON_NAME] [DATE] 01:48 PM Thanks, but just incase cx wanted [DATE], Is afte…" at bounding box center [229, 153] width 136 height 44
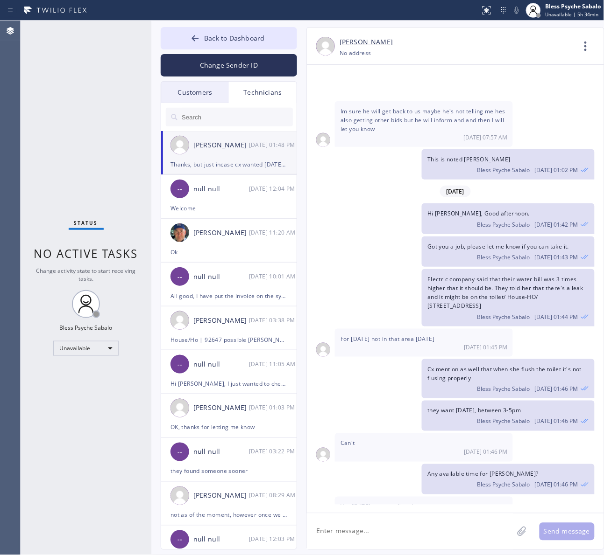
click at [258, 100] on div "Technicians" at bounding box center [263, 92] width 68 height 21
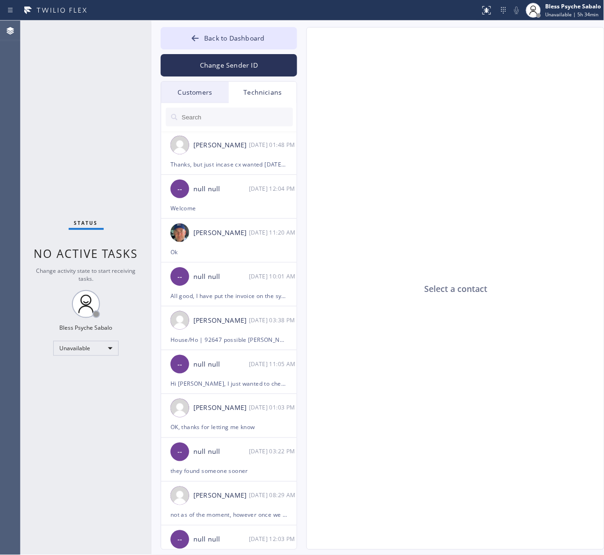
click at [249, 118] on input "text" at bounding box center [237, 117] width 112 height 19
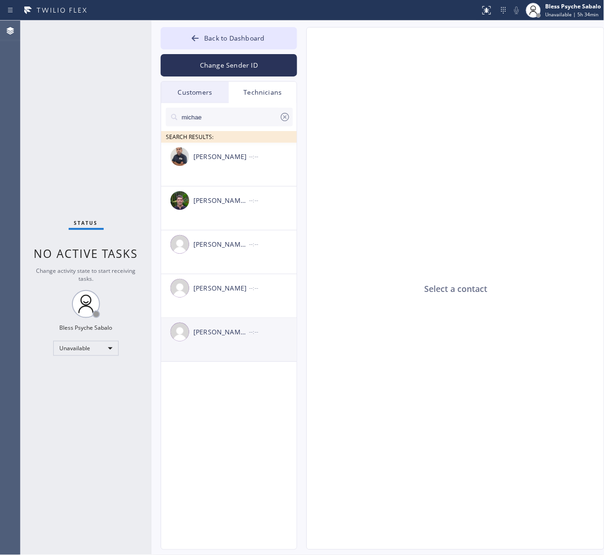
type input "michae"
click at [239, 337] on div "[PERSON_NAME] [PERSON_NAME]" at bounding box center [221, 332] width 56 height 11
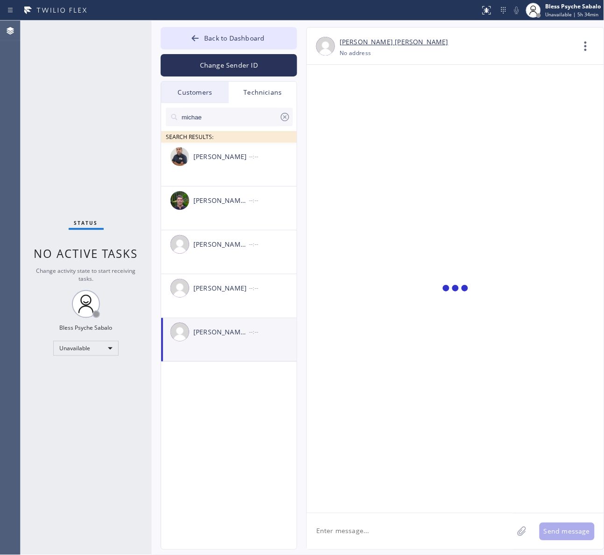
scroll to position [1643, 0]
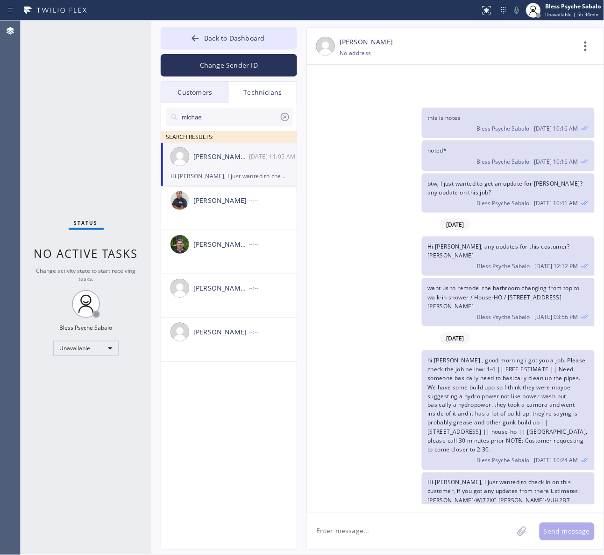
click at [479, 351] on div "hi [PERSON_NAME] , good morning i got you a job. Please check the job bellow: 1…" at bounding box center [508, 411] width 172 height 120
click at [447, 516] on textarea at bounding box center [410, 532] width 206 height 36
type textarea "HI [PERSON_NAME], good afternoon"
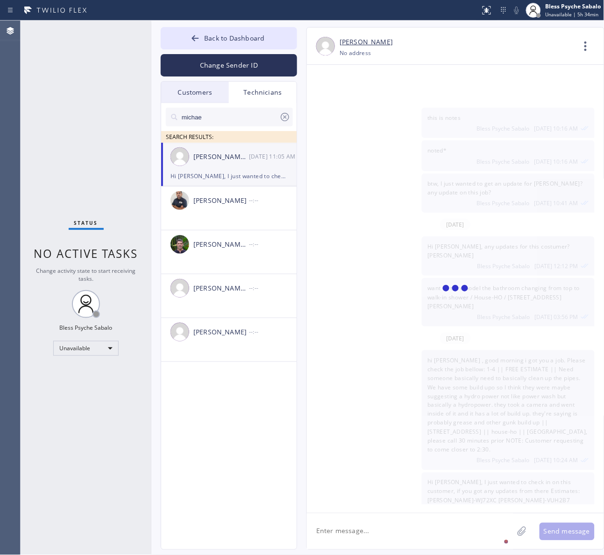
scroll to position [1697, 0]
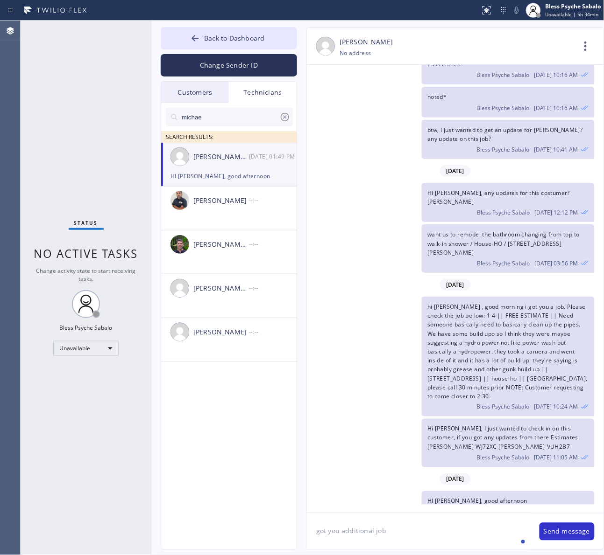
type textarea "got you additional job."
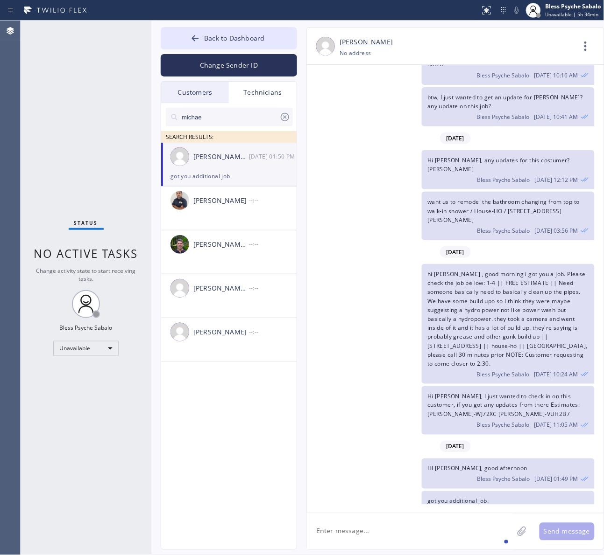
drag, startPoint x: 486, startPoint y: 163, endPoint x: 566, endPoint y: 114, distance: 93.7
click at [491, 176] on span "Bless Psyche Sabalo" at bounding box center [503, 180] width 53 height 8
click at [591, 54] on icon at bounding box center [585, 46] width 22 height 22
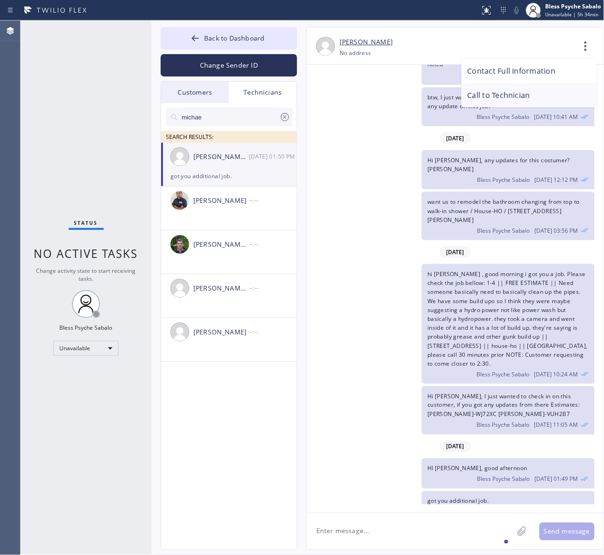
click at [559, 99] on li "Call to Technician" at bounding box center [528, 96] width 135 height 24
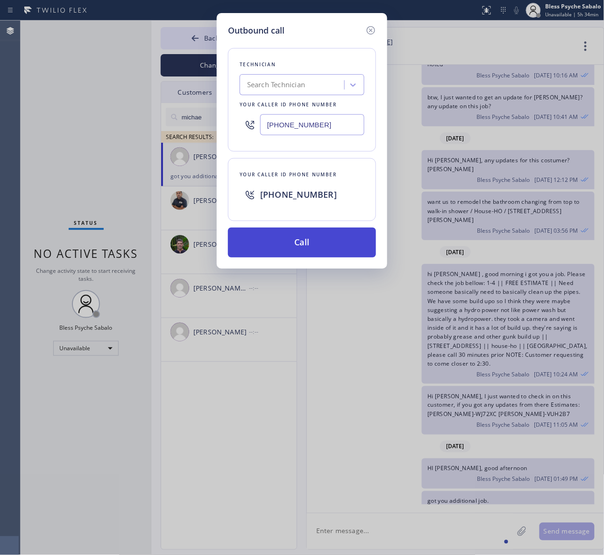
click at [267, 251] on button "Call" at bounding box center [302, 243] width 148 height 30
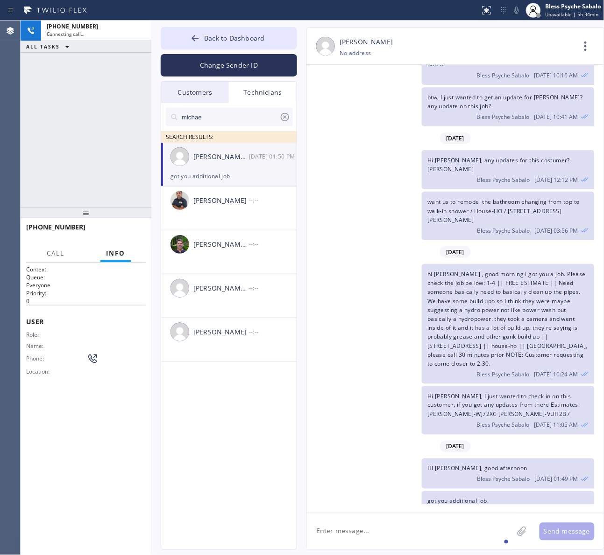
drag, startPoint x: 310, startPoint y: 197, endPoint x: 330, endPoint y: 197, distance: 20.1
click at [310, 197] on div "want us to remodel the bathroom changing from top to walk-in shower / House-HO …" at bounding box center [451, 216] width 288 height 49
click at [351, 288] on div "hi [PERSON_NAME] , good morning i got you a job. Please check the job bellow: 1…" at bounding box center [451, 324] width 288 height 120
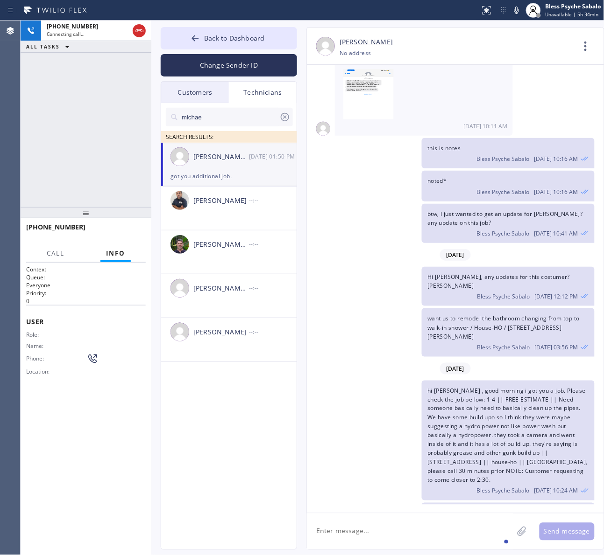
scroll to position [1729, 0]
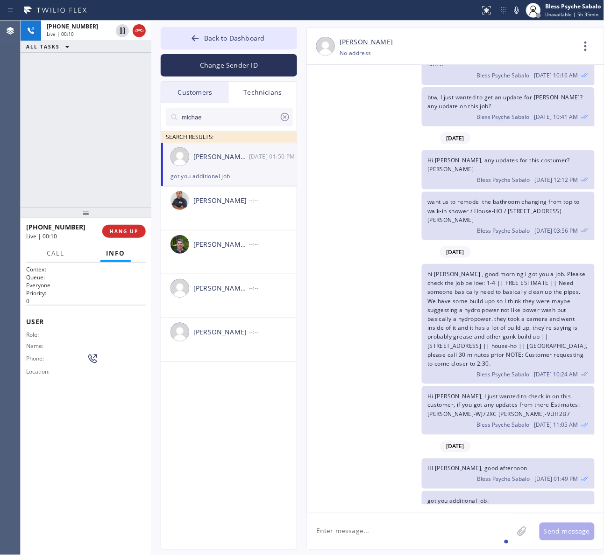
click at [328, 312] on div "hi [PERSON_NAME] , good morning i got you a job. Please check the job bellow: 1…" at bounding box center [451, 324] width 288 height 120
drag, startPoint x: 494, startPoint y: 374, endPoint x: 510, endPoint y: 372, distance: 16.4
click at [498, 387] on div "Hi [PERSON_NAME], I just wanted to check in on this customer, if you got any up…" at bounding box center [508, 411] width 172 height 49
click at [405, 524] on textarea at bounding box center [410, 532] width 206 height 36
click at [141, 230] on button "HANG UP" at bounding box center [123, 231] width 43 height 13
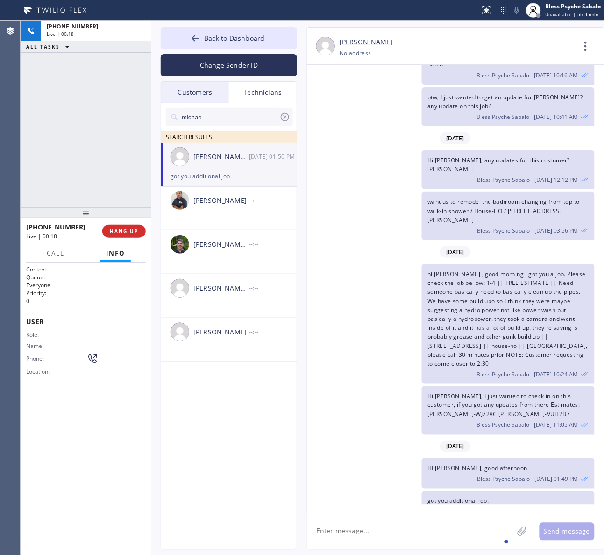
click at [331, 243] on div "[DATE]" at bounding box center [455, 252] width 297 height 19
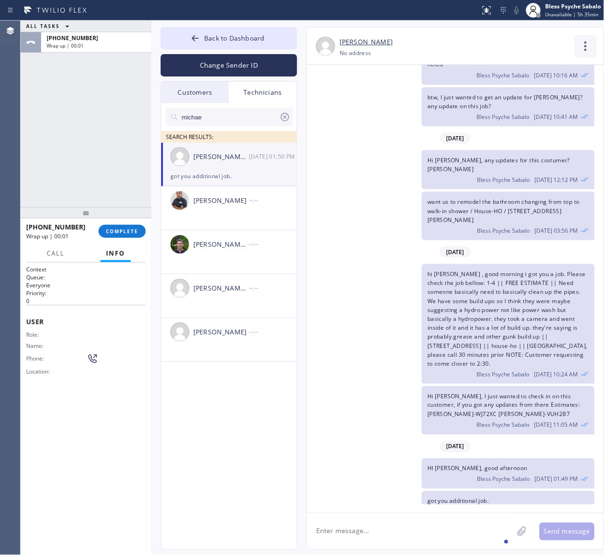
click at [584, 47] on icon at bounding box center [585, 46] width 22 height 22
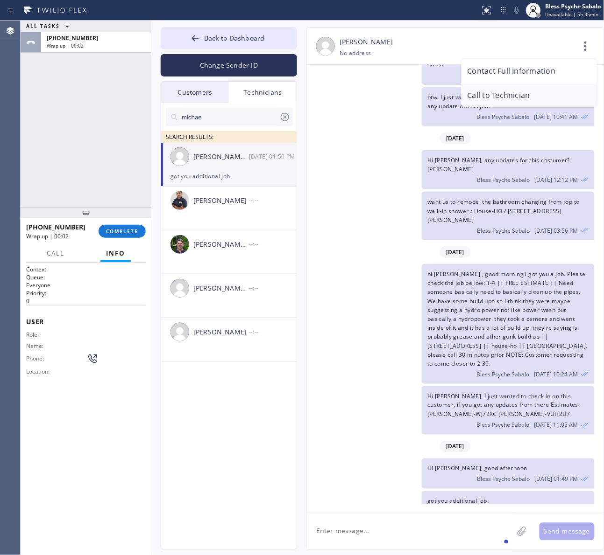
click at [540, 90] on li "Call to Technician" at bounding box center [528, 96] width 135 height 24
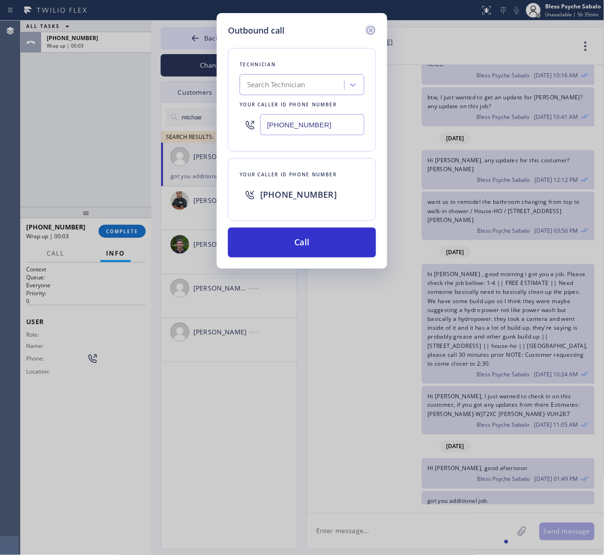
click at [369, 34] on icon at bounding box center [370, 30] width 8 height 8
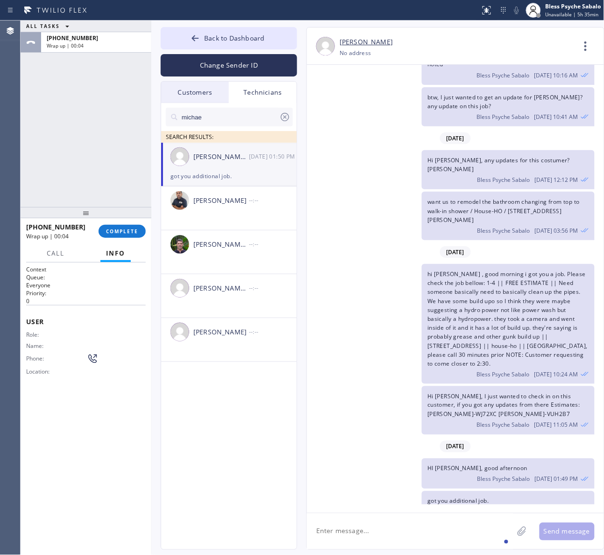
click at [443, 192] on div "want us to remodel the bathroom changing from top to walk-in shower / House-HO …" at bounding box center [508, 216] width 172 height 49
click at [209, 166] on div "[PERSON_NAME] [PERSON_NAME] [DATE] 01:50 PM" at bounding box center [229, 157] width 136 height 28
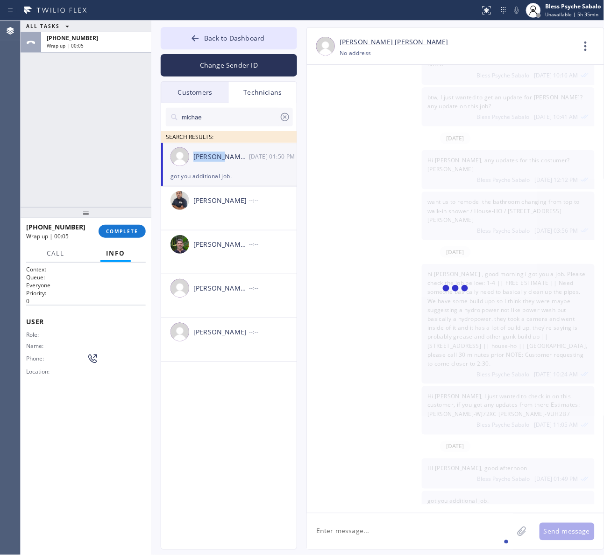
click at [209, 166] on div "[PERSON_NAME] [PERSON_NAME] [DATE] 01:50 PM" at bounding box center [229, 157] width 136 height 28
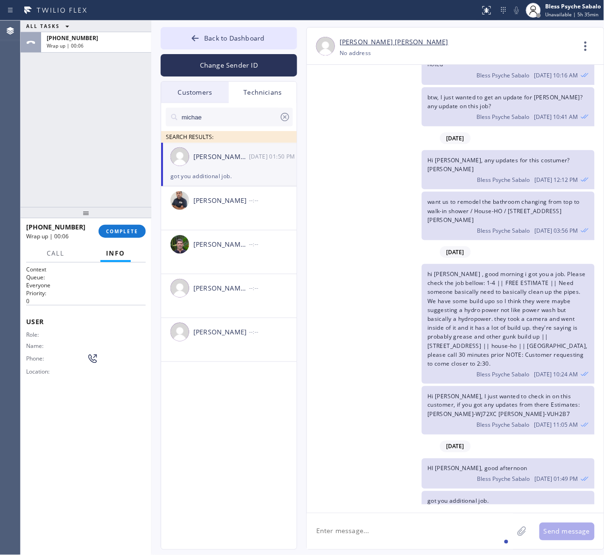
drag, startPoint x: 499, startPoint y: 241, endPoint x: 28, endPoint y: 241, distance: 470.5
click at [484, 243] on div "[DATE]" at bounding box center [455, 252] width 297 height 19
click at [49, 256] on span "Call" at bounding box center [56, 253] width 18 height 8
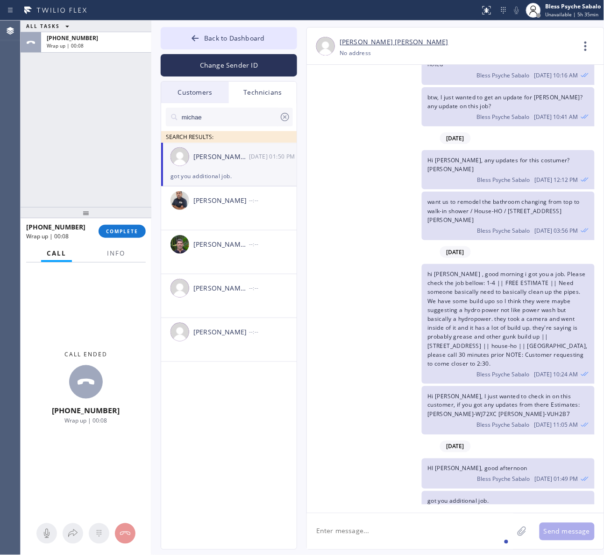
click at [542, 93] on span "btw, I just wanted to get an update for [PERSON_NAME]? any update on this job?" at bounding box center [504, 101] width 155 height 17
click at [579, 45] on icon at bounding box center [585, 46] width 22 height 22
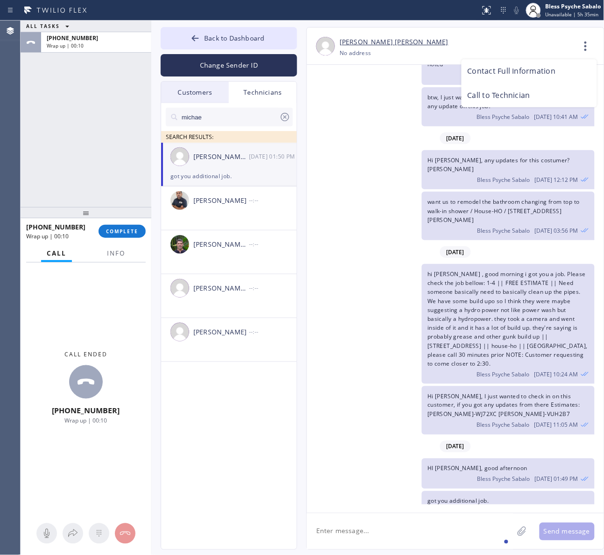
click at [523, 221] on div at bounding box center [302, 277] width 604 height 555
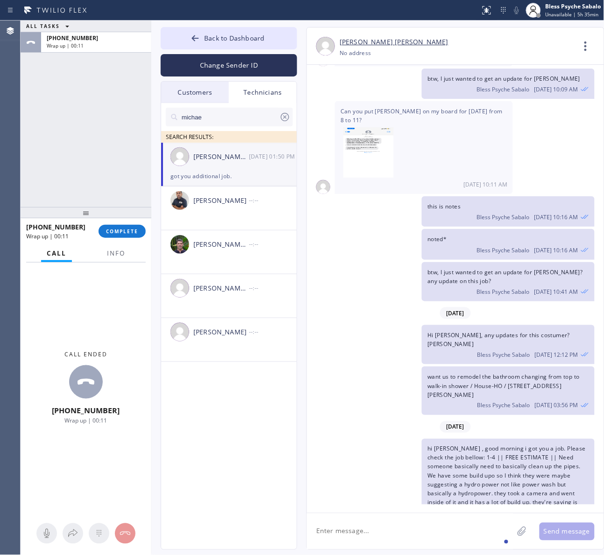
scroll to position [1321, 0]
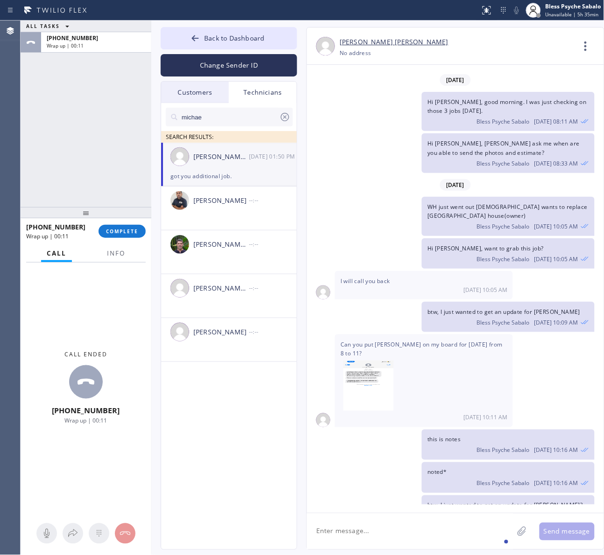
click at [474, 223] on div "WH just went out [DEMOGRAPHIC_DATA] wants to replace [GEOGRAPHIC_DATA] house(ow…" at bounding box center [508, 216] width 172 height 39
click at [577, 50] on icon at bounding box center [585, 46] width 22 height 22
click at [539, 69] on li "Contact Full Information" at bounding box center [528, 71] width 135 height 24
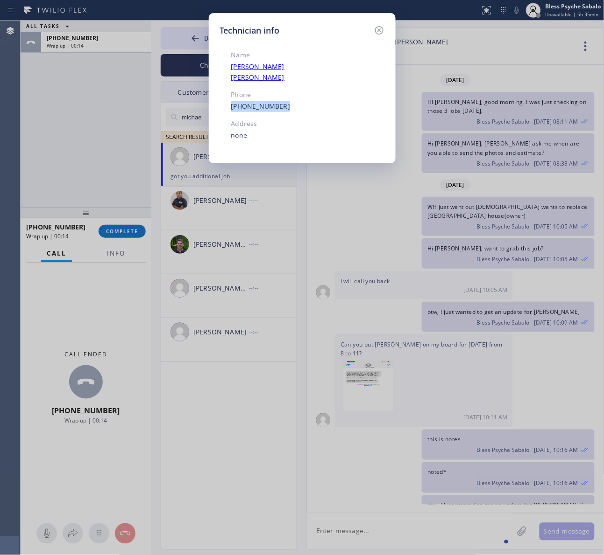
drag, startPoint x: 248, startPoint y: 98, endPoint x: 293, endPoint y: 104, distance: 45.1
click at [229, 99] on div "Name [PERSON_NAME] [PERSON_NAME] Phone [PHONE_NUMBER] Address none" at bounding box center [284, 94] width 129 height 115
drag, startPoint x: 306, startPoint y: 106, endPoint x: 326, endPoint y: 73, distance: 38.1
click at [307, 105] on div "Name [PERSON_NAME] [PERSON_NAME] Phone [PHONE_NUMBER] Address none" at bounding box center [284, 94] width 129 height 115
click at [381, 29] on icon at bounding box center [378, 30] width 11 height 11
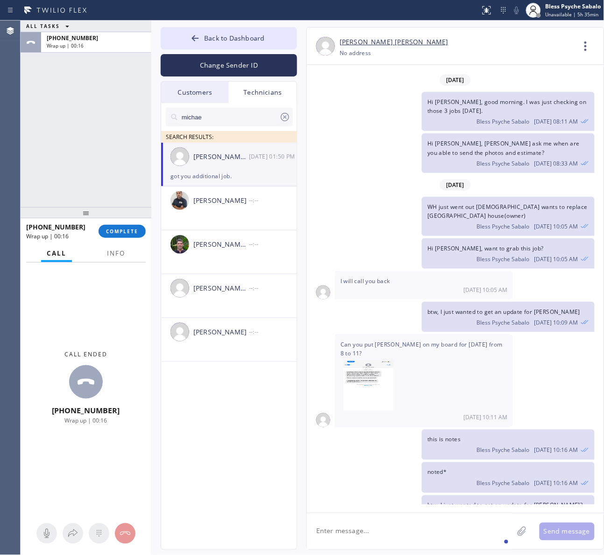
click at [427, 167] on div "[DATE] Hi [PERSON_NAME], my name is Red. One of the dispatchers here at 5 star …" at bounding box center [455, 285] width 297 height 440
click at [197, 164] on div "[PERSON_NAME] [PERSON_NAME] [DATE] 01:50 PM" at bounding box center [229, 157] width 136 height 28
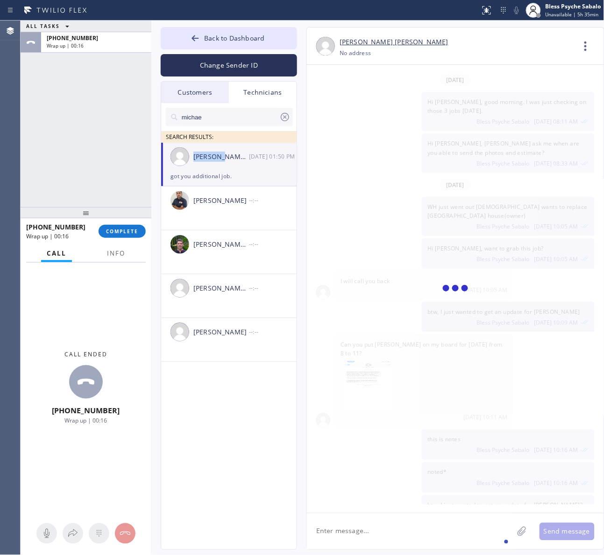
click at [197, 164] on div "[PERSON_NAME] [PERSON_NAME] [DATE] 01:50 PM" at bounding box center [229, 157] width 136 height 28
drag, startPoint x: 197, startPoint y: 164, endPoint x: 202, endPoint y: 162, distance: 6.1
click at [197, 163] on div "[PERSON_NAME] [PERSON_NAME] [DATE] 01:50 PM" at bounding box center [229, 157] width 136 height 28
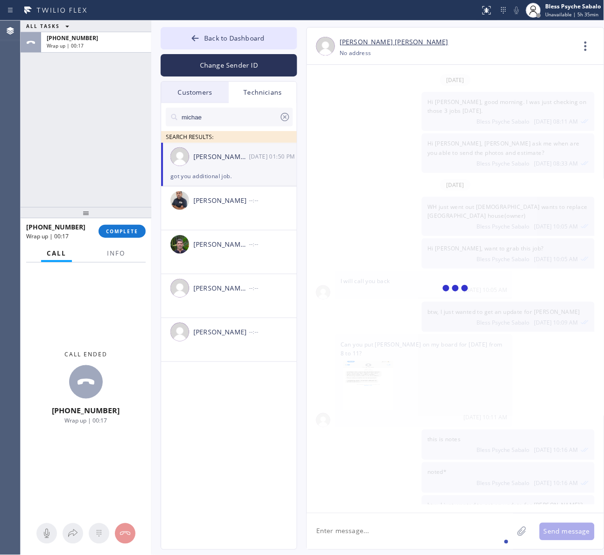
click at [595, 155] on div "[DATE] Hi [PERSON_NAME], my name is Red. One of the dispatchers here at 5 star …" at bounding box center [455, 285] width 297 height 440
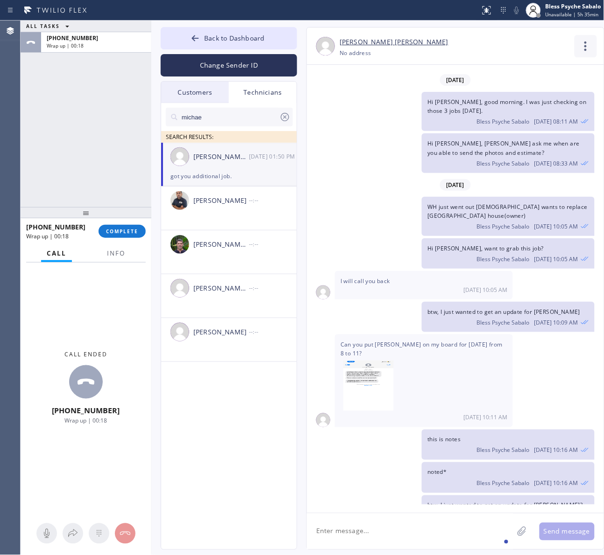
click at [581, 43] on icon at bounding box center [585, 46] width 22 height 22
click at [541, 94] on li "Call to Technician" at bounding box center [528, 96] width 135 height 24
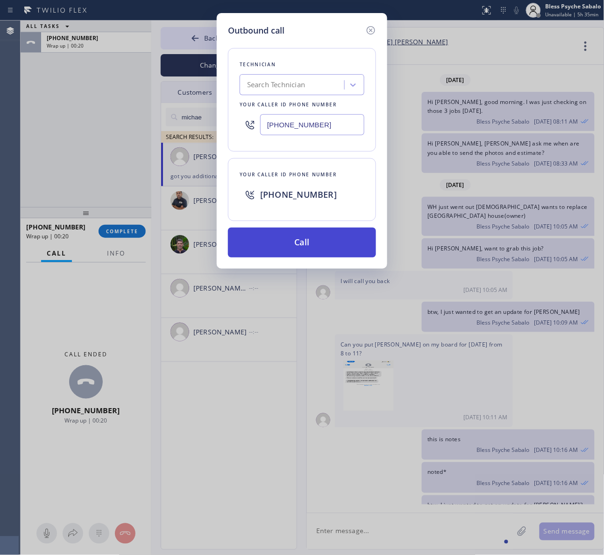
click at [298, 239] on button "Call" at bounding box center [302, 243] width 148 height 30
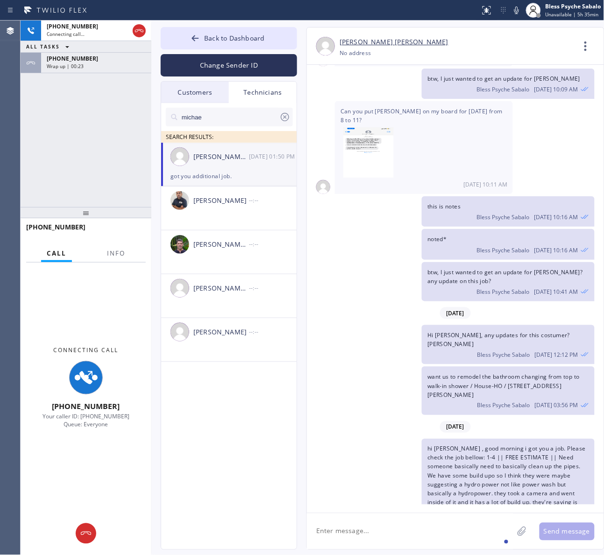
scroll to position [1729, 0]
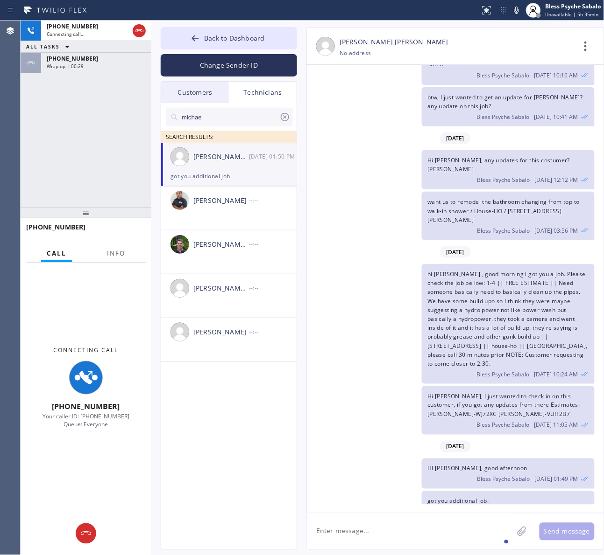
click at [236, 414] on div "michae SEARCH RESULTS: [PERSON_NAME] [PERSON_NAME] [DATE] 01:50 PM got you addi…" at bounding box center [229, 337] width 136 height 468
click at [356, 300] on div "hi [PERSON_NAME] , good morning i got you a job. Please check the job bellow: 1…" at bounding box center [451, 324] width 288 height 120
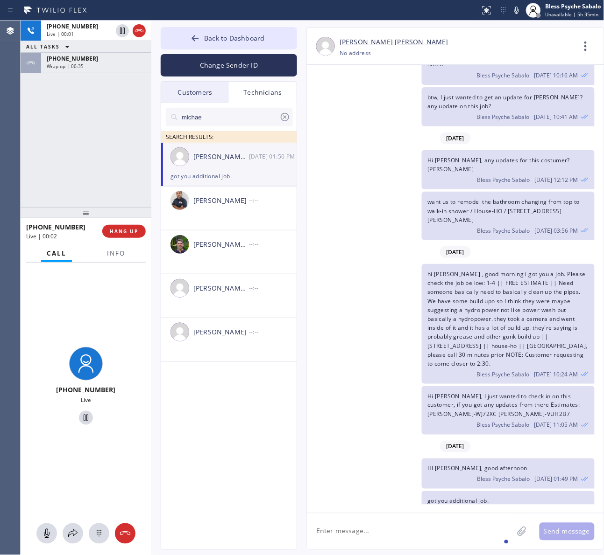
click at [379, 327] on div "hi [PERSON_NAME] , good morning i got you a job. Please check the job bellow: 1…" at bounding box center [451, 324] width 288 height 120
click at [410, 538] on textarea at bounding box center [410, 532] width 206 height 36
click at [416, 535] on textarea at bounding box center [410, 532] width 206 height 36
paste textarea "Electric company said that their water bill was 3 times higher that it should b…"
type textarea "Electric company said that their water bill was 3 times higher that it should b…"
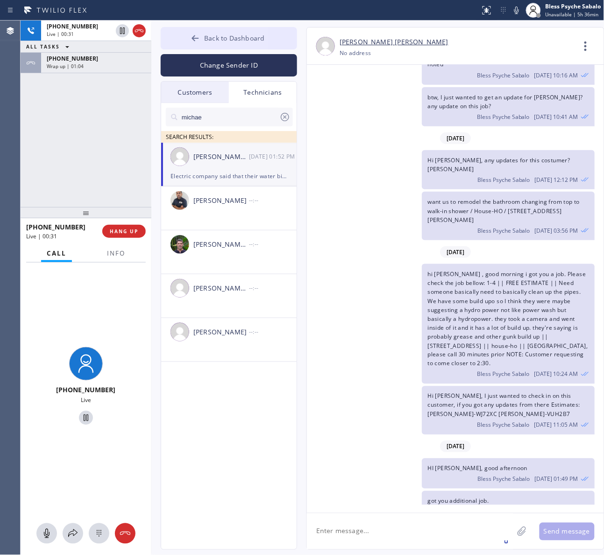
scroll to position [1789, 0]
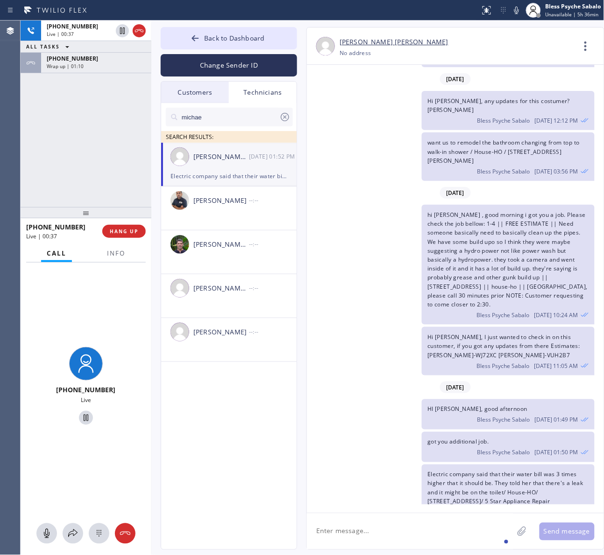
click at [367, 524] on textarea at bounding box center [410, 532] width 206 height 36
paste textarea "she said that when she flush the toilet it's not flusing properly"
type textarea "she said that when she flush the toilet it's not flusing properly"
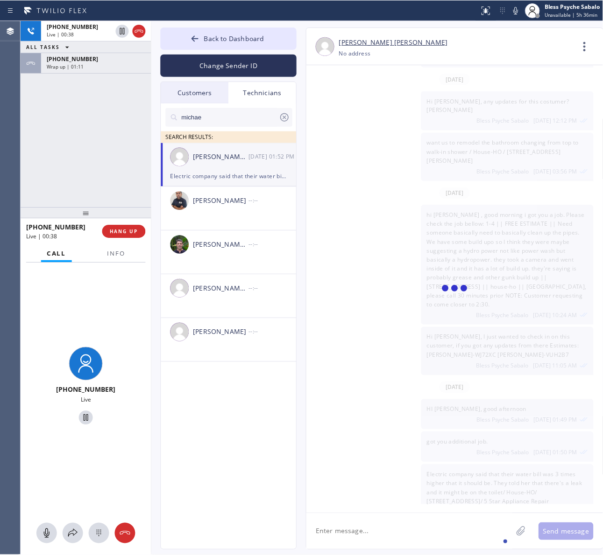
scroll to position [1830, 0]
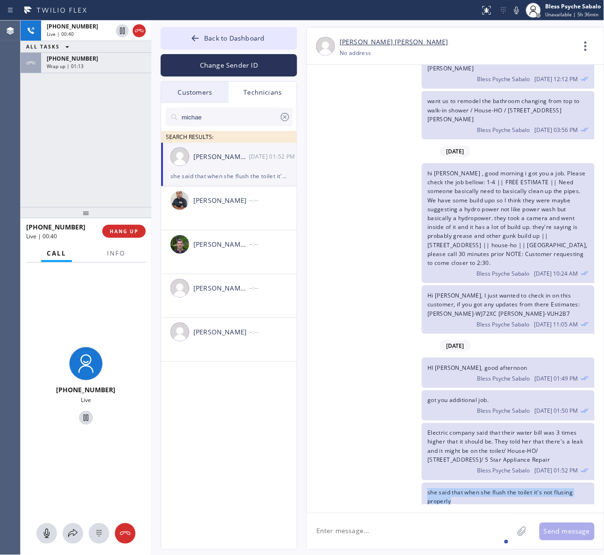
drag, startPoint x: 447, startPoint y: 487, endPoint x: 419, endPoint y: 475, distance: 30.5
click at [419, 483] on div "she said that when she flush the toilet it's not flusing properly Bless Psyche …" at bounding box center [451, 502] width 288 height 39
click at [441, 528] on textarea at bounding box center [410, 532] width 206 height 36
drag, startPoint x: 127, startPoint y: 237, endPoint x: 83, endPoint y: 176, distance: 75.4
click at [127, 236] on button "HANG UP" at bounding box center [123, 231] width 43 height 13
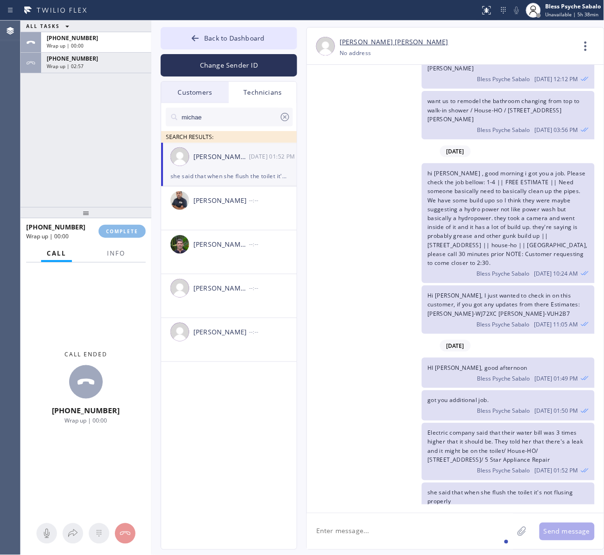
click at [83, 176] on div "ALL TASKS ALL TASKS ACTIVE TASKS TASKS IN WRAP UP [PHONE_NUMBER] Wrap up | 00:0…" at bounding box center [86, 114] width 131 height 187
click at [128, 231] on span "COMPLETE" at bounding box center [122, 231] width 32 height 7
click at [91, 129] on div "ALL TASKS ALL TASKS ACTIVE TASKS TASKS IN WRAP UP [PHONE_NUMBER] Wrap up | 00:0…" at bounding box center [86, 114] width 131 height 187
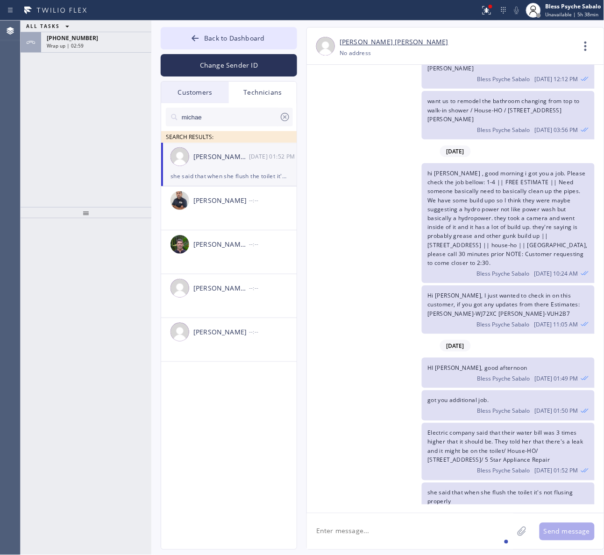
click at [307, 183] on div "hi [PERSON_NAME] , good morning i got you a job. Please check the job bellow: 1…" at bounding box center [451, 223] width 288 height 120
click at [246, 41] on span "Back to Dashboard" at bounding box center [234, 38] width 60 height 9
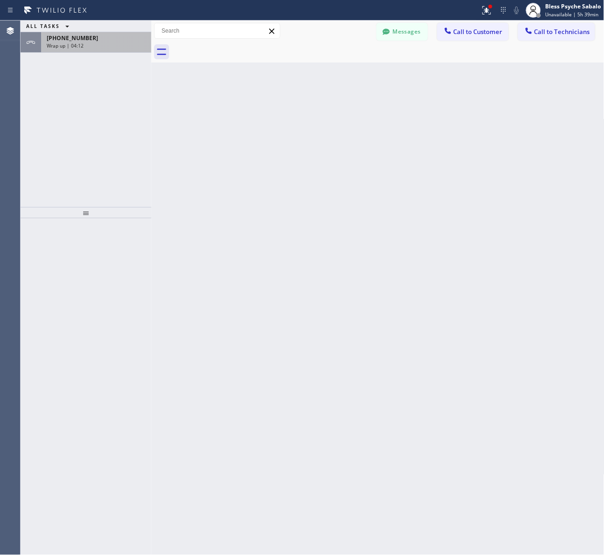
click at [129, 49] on div "[PHONE_NUMBER] Wrap up | 04:12" at bounding box center [94, 42] width 106 height 21
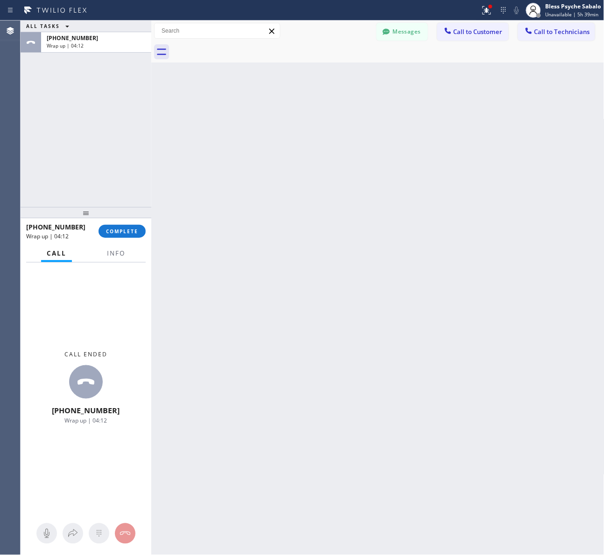
drag, startPoint x: 133, startPoint y: 232, endPoint x: 89, endPoint y: 155, distance: 89.1
click at [133, 230] on span "COMPLETE" at bounding box center [122, 231] width 32 height 7
drag, startPoint x: 89, startPoint y: 154, endPoint x: 342, endPoint y: 52, distance: 272.9
click at [104, 139] on div "ALL TASKS ALL TASKS ACTIVE TASKS TASKS IN WRAP UP [PHONE_NUMBER] Wrap up | 04:13" at bounding box center [86, 114] width 131 height 187
click at [510, 26] on div "Messages Call to Customer Call to Technicians Outbound call Location Search loc…" at bounding box center [490, 31] width 228 height 16
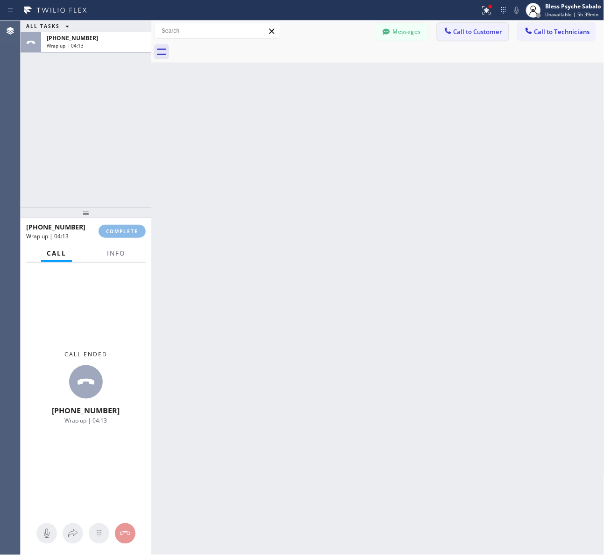
click at [482, 29] on span "Call to Customer" at bounding box center [477, 32] width 49 height 8
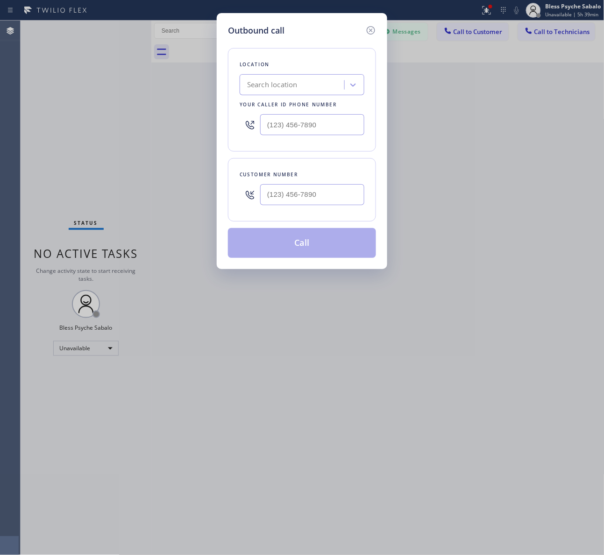
click at [365, 30] on icon at bounding box center [370, 30] width 11 height 11
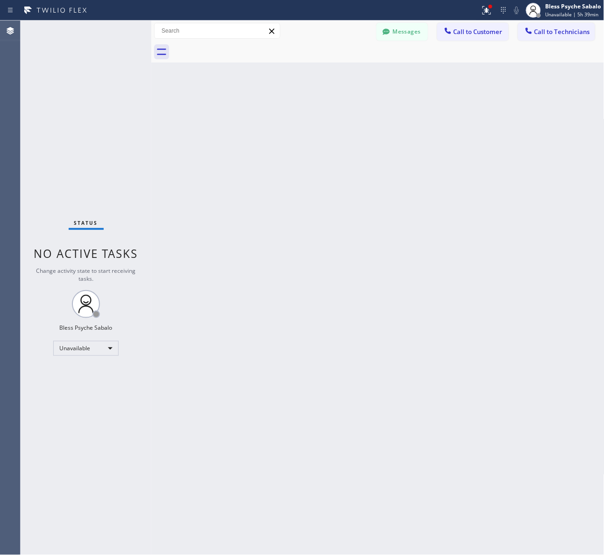
click at [420, 52] on div at bounding box center [388, 52] width 432 height 21
click at [453, 34] on div at bounding box center [447, 31] width 11 height 11
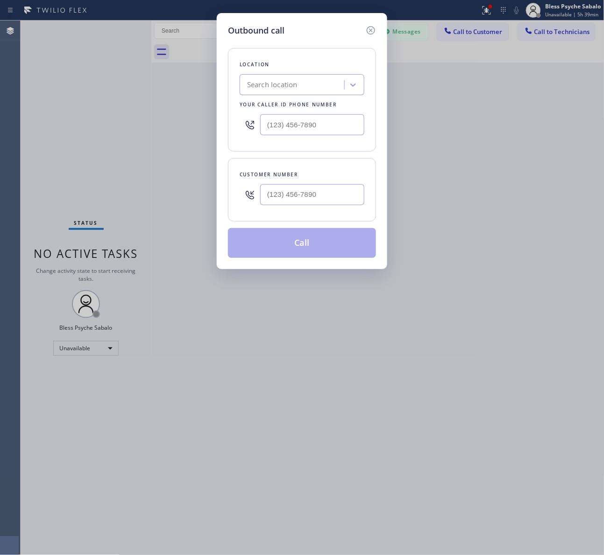
click at [327, 87] on div "Search location" at bounding box center [293, 85] width 102 height 16
type input "5 star plumbing"
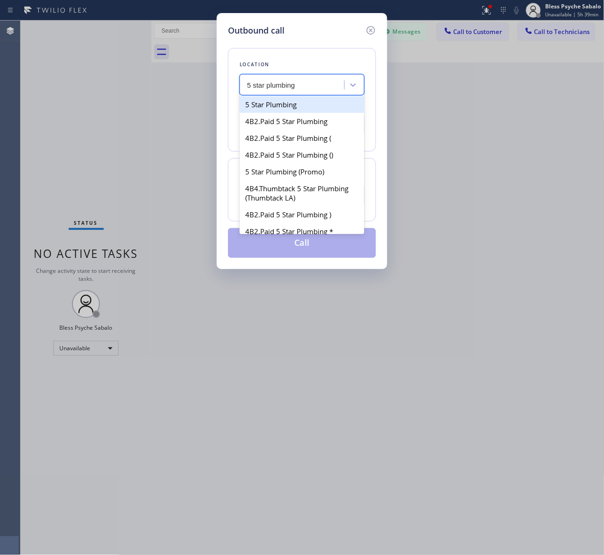
click at [316, 101] on div "5 Star Plumbing" at bounding box center [301, 104] width 125 height 17
type input "[PHONE_NUMBER]"
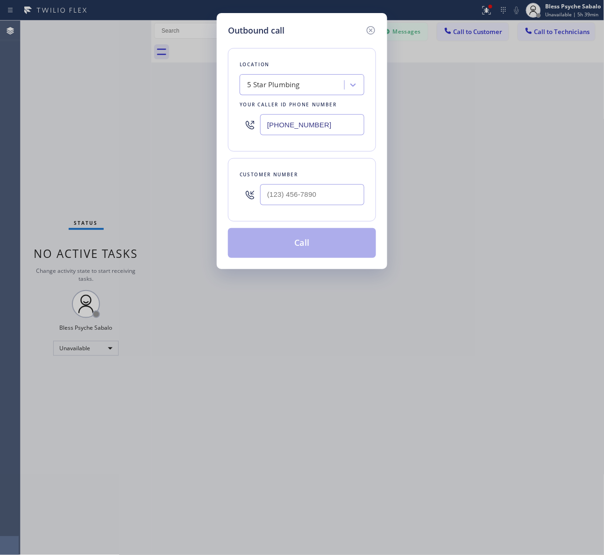
click at [446, 119] on div "Outbound call Location 5 Star Plumbing Your caller id phone number [PHONE_NUMBE…" at bounding box center [302, 277] width 604 height 555
click at [290, 195] on input "(___) ___-____" at bounding box center [312, 194] width 104 height 21
paste input "714) 281-1361"
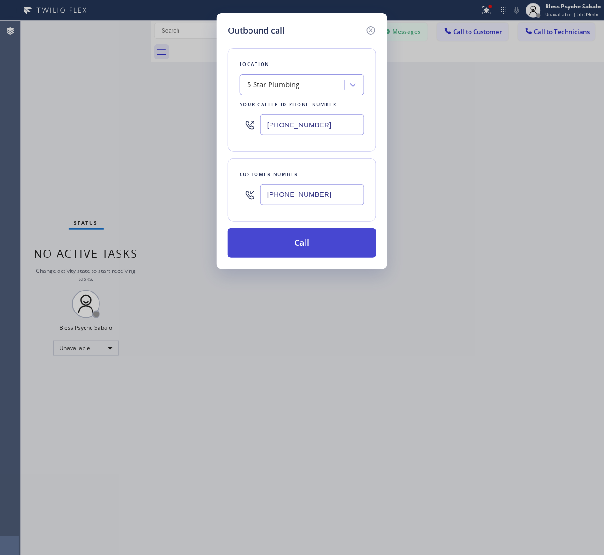
type input "[PHONE_NUMBER]"
click at [300, 241] on button "Call" at bounding box center [302, 243] width 148 height 30
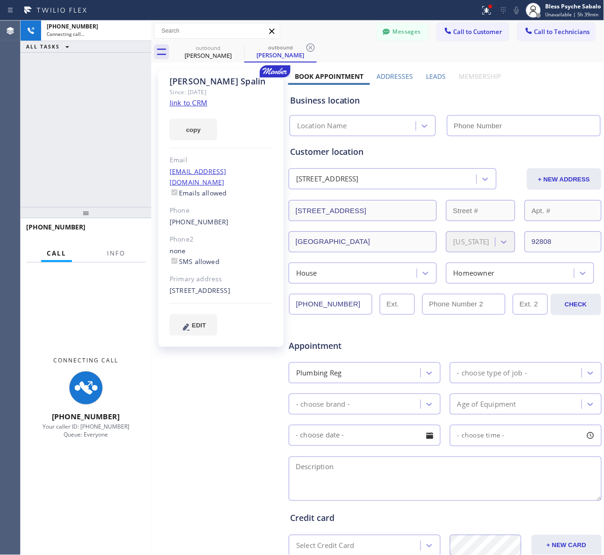
type input "[PHONE_NUMBER]"
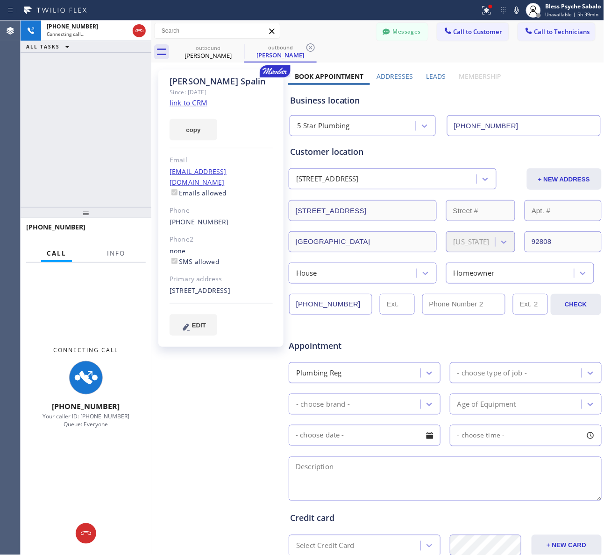
click at [486, 103] on div "Business location" at bounding box center [445, 100] width 310 height 13
click at [97, 163] on div "[PHONE_NUMBER] Connecting call… ALL TASKS ALL TASKS ACTIVE TASKS TASKS IN WRAP …" at bounding box center [86, 114] width 131 height 187
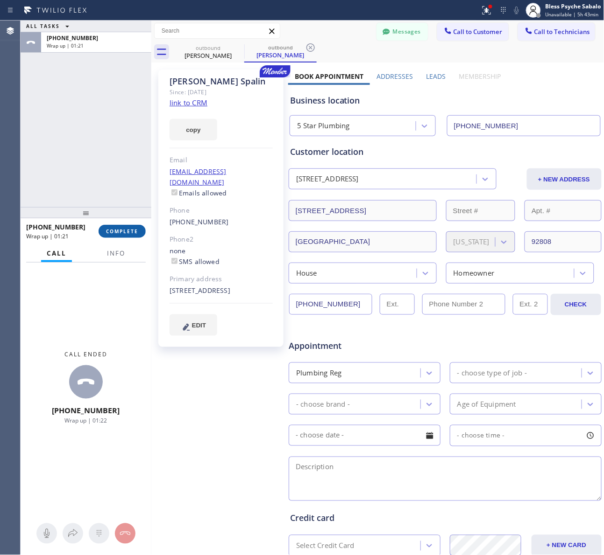
drag, startPoint x: 127, startPoint y: 231, endPoint x: 124, endPoint y: 218, distance: 13.6
click at [127, 229] on span "COMPLETE" at bounding box center [122, 231] width 32 height 7
drag, startPoint x: 112, startPoint y: 173, endPoint x: 278, endPoint y: 130, distance: 170.9
click at [113, 169] on div "ALL TASKS ALL TASKS ACTIVE TASKS TASKS IN WRAP UP [PHONE_NUMBER] Wrap up | 01:21" at bounding box center [86, 114] width 131 height 187
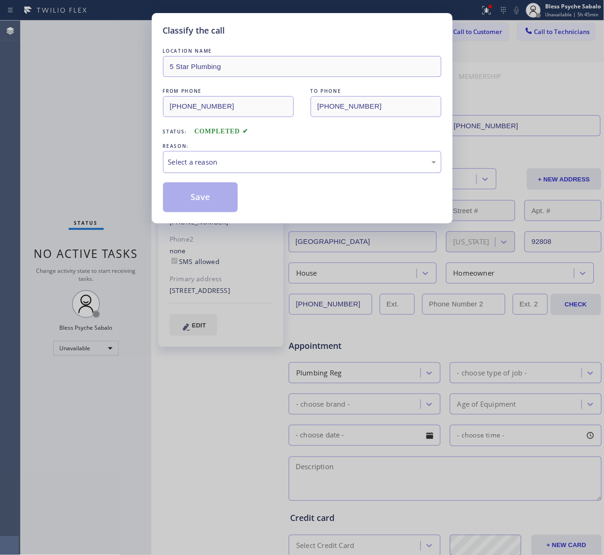
click at [316, 168] on div "Select a reason" at bounding box center [302, 162] width 268 height 11
click at [232, 194] on button "Save" at bounding box center [200, 198] width 75 height 30
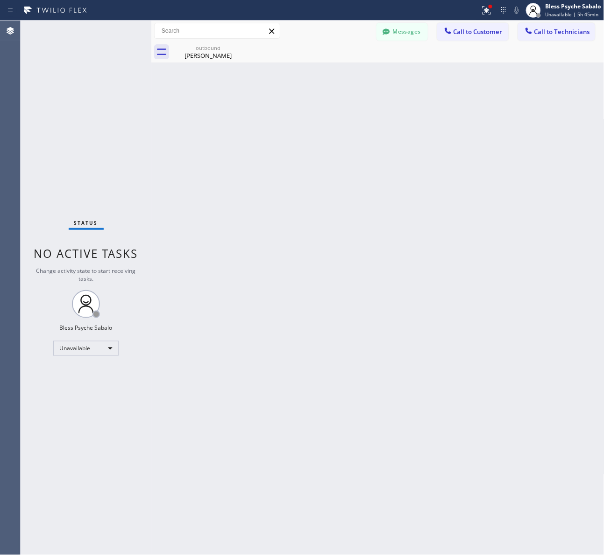
drag, startPoint x: 181, startPoint y: 117, endPoint x: 208, endPoint y: 92, distance: 36.3
click at [185, 112] on div "Back to Dashboard Change Sender ID Customers Technicians MM MR Mr [DATE] 11:23 …" at bounding box center [377, 288] width 453 height 535
click at [240, 47] on icon at bounding box center [237, 47] width 11 height 11
drag, startPoint x: 272, startPoint y: 118, endPoint x: 468, endPoint y: 30, distance: 214.6
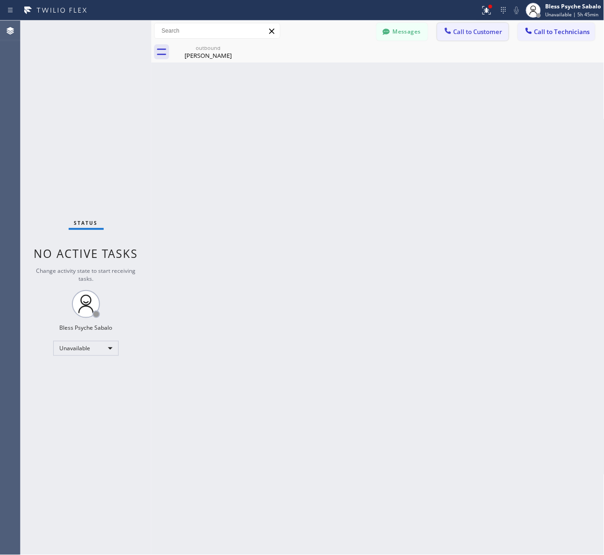
click at [290, 112] on div "Back to Dashboard Change Sender ID Customers Technicians MM MR Mr [DATE] 11:23 …" at bounding box center [377, 288] width 453 height 535
click at [408, 24] on button "Messages" at bounding box center [401, 32] width 51 height 18
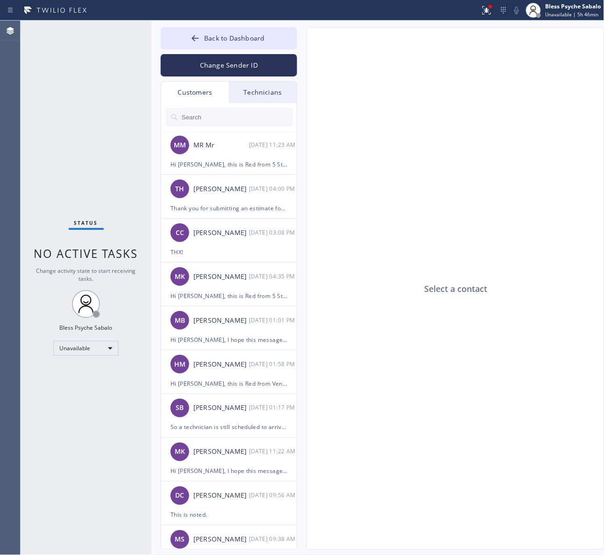
click at [273, 90] on div "Technicians" at bounding box center [263, 92] width 68 height 21
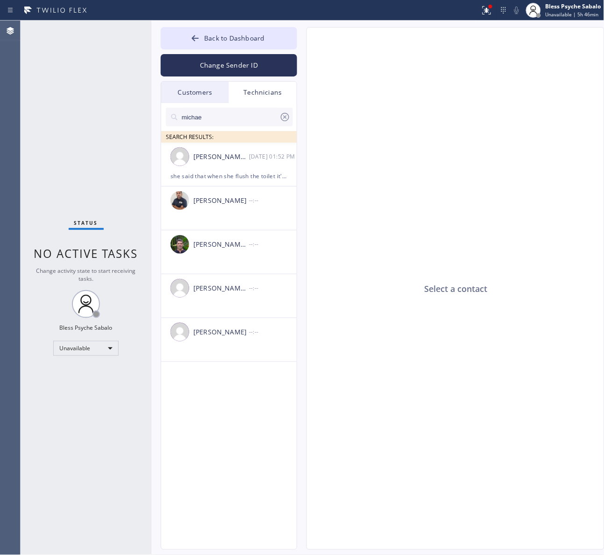
click at [281, 118] on icon at bounding box center [285, 117] width 8 height 8
click at [178, 85] on div "Customers" at bounding box center [195, 92] width 68 height 21
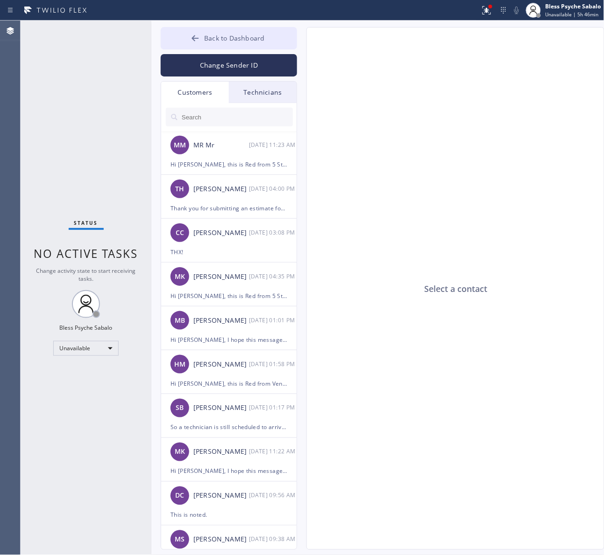
click at [236, 35] on span "Back to Dashboard" at bounding box center [234, 38] width 60 height 9
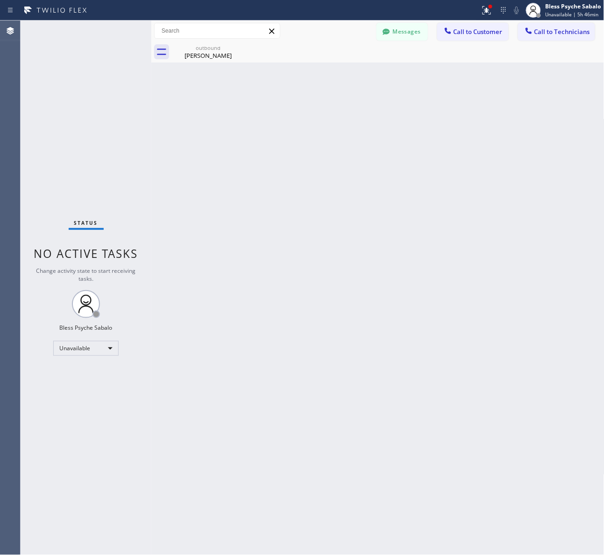
drag, startPoint x: 266, startPoint y: 106, endPoint x: 276, endPoint y: 0, distance: 106.9
click at [267, 95] on div "Back to Dashboard Change Sender ID Customers Technicians MM MR Mr [DATE] 11:23 …" at bounding box center [377, 288] width 453 height 535
click at [233, 48] on icon at bounding box center [237, 47] width 11 height 11
click at [239, 47] on icon at bounding box center [237, 47] width 11 height 11
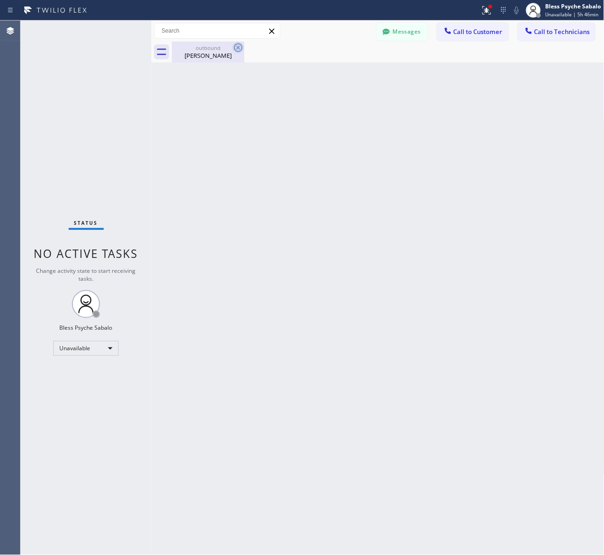
click at [239, 47] on icon at bounding box center [237, 47] width 11 height 11
drag, startPoint x: 239, startPoint y: 49, endPoint x: 235, endPoint y: 84, distance: 35.7
click at [239, 49] on icon at bounding box center [237, 47] width 11 height 11
drag, startPoint x: 238, startPoint y: 115, endPoint x: 235, endPoint y: 0, distance: 114.9
click at [238, 96] on div "Back to Dashboard Change Sender ID Customers Technicians MM MR Mr [DATE] 11:23 …" at bounding box center [377, 288] width 453 height 535
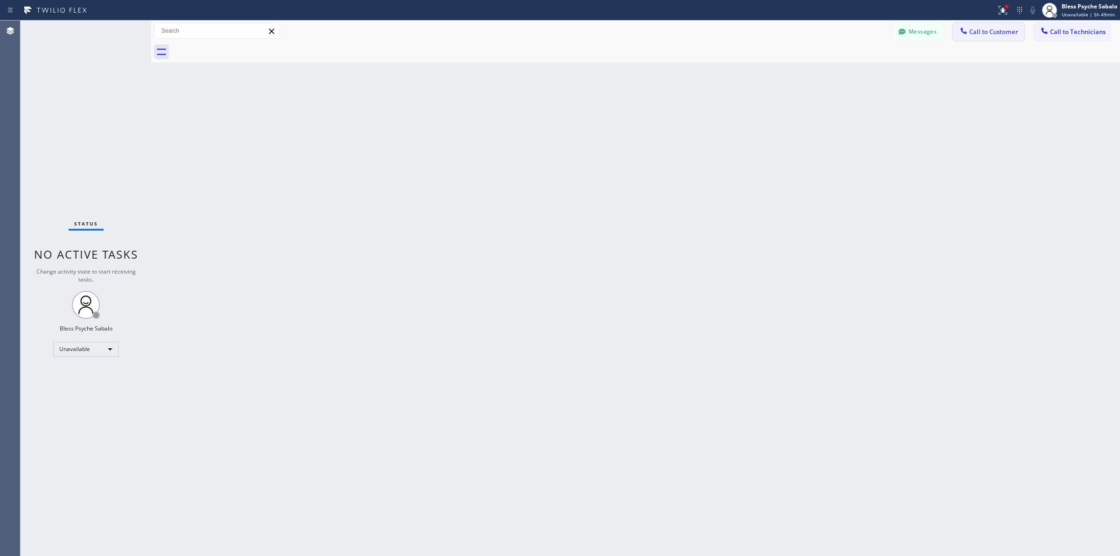
click at [1008, 34] on span "Call to Customer" at bounding box center [994, 32] width 49 height 8
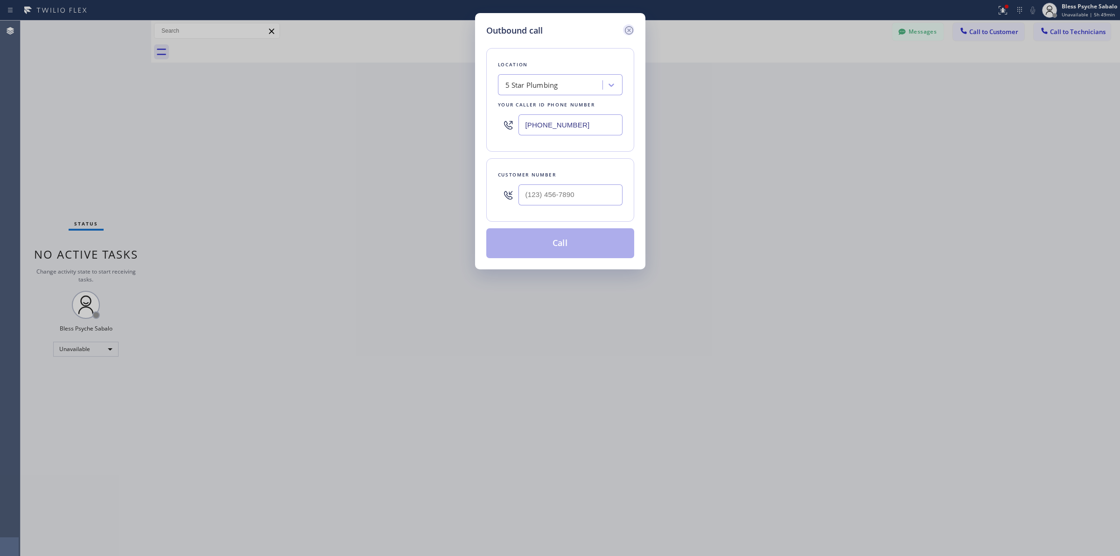
click at [631, 29] on icon at bounding box center [629, 30] width 11 height 11
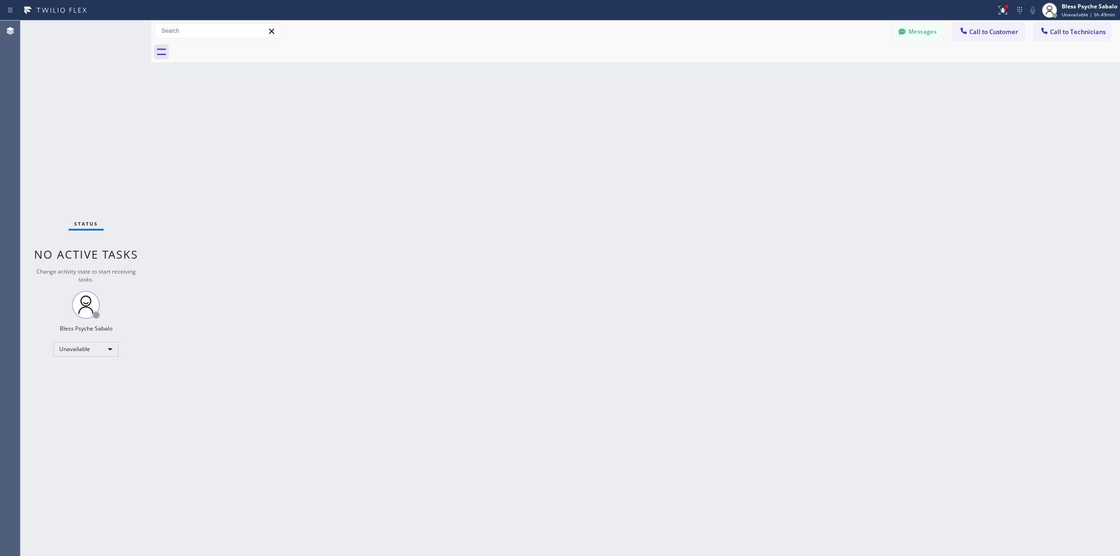
drag, startPoint x: 649, startPoint y: 96, endPoint x: 487, endPoint y: 6, distance: 185.8
click at [642, 91] on div "Back to Dashboard Change Sender ID Customers Technicians MM MR Mr [DATE] 11:23 …" at bounding box center [635, 288] width 969 height 535
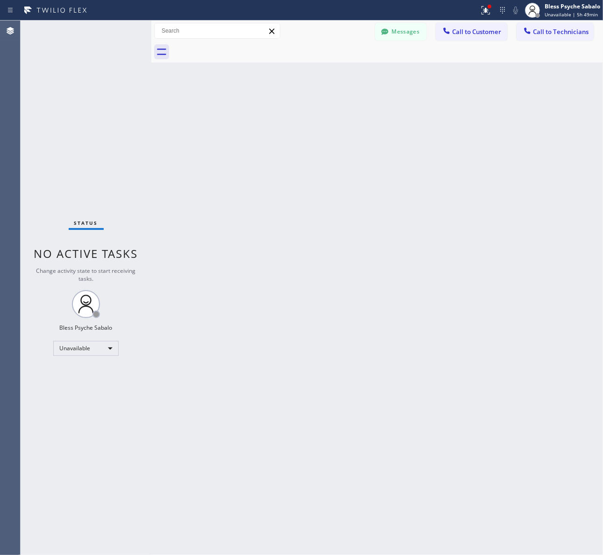
drag, startPoint x: 388, startPoint y: 120, endPoint x: 436, endPoint y: 88, distance: 58.3
click at [406, 107] on div "Back to Dashboard Change Sender ID Customers Technicians MM MR Mr [DATE] 11:23 …" at bounding box center [376, 288] width 451 height 535
click at [495, 31] on span "Call to Customer" at bounding box center [476, 32] width 49 height 8
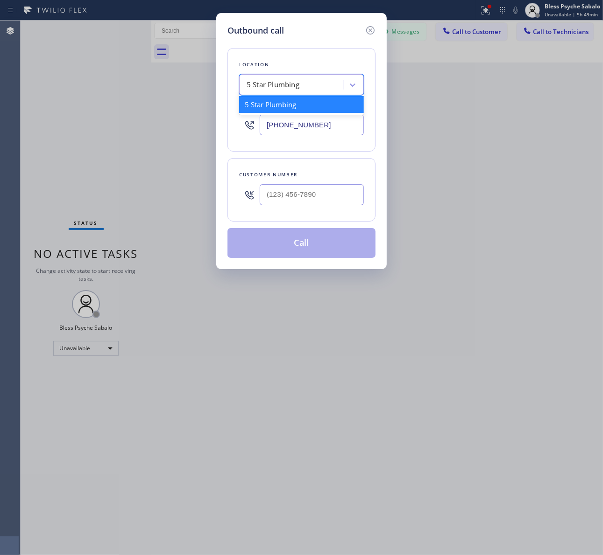
click at [295, 94] on div "5 Star Plumbing" at bounding box center [301, 84] width 125 height 21
paste input "Target Plumbers [GEOGRAPHIC_DATA]"
type input "Target Plumbers [GEOGRAPHIC_DATA]"
click at [302, 104] on div "Target Plumbers [GEOGRAPHIC_DATA]" at bounding box center [301, 109] width 125 height 26
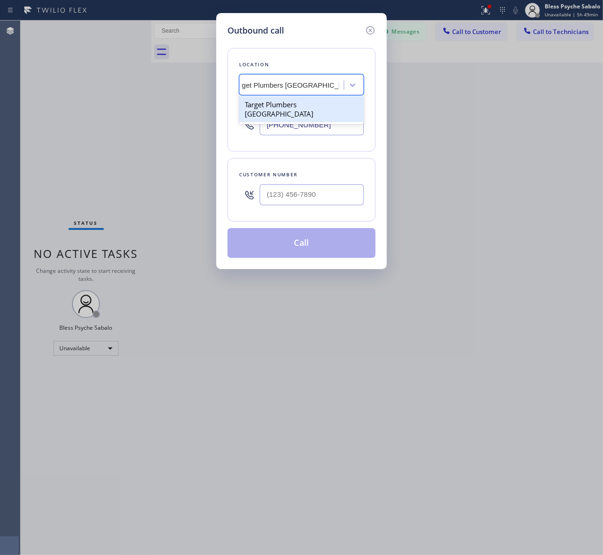
type input "[PHONE_NUMBER]"
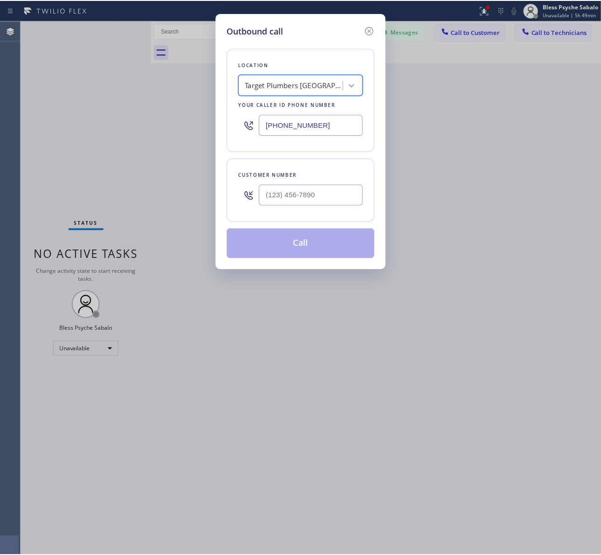
scroll to position [0, 0]
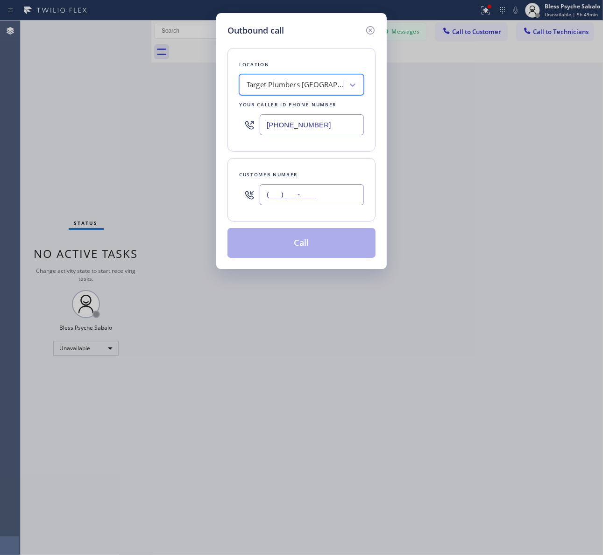
click at [288, 197] on input "(___) ___-____" at bounding box center [312, 194] width 104 height 21
paste input "310) 404-1888"
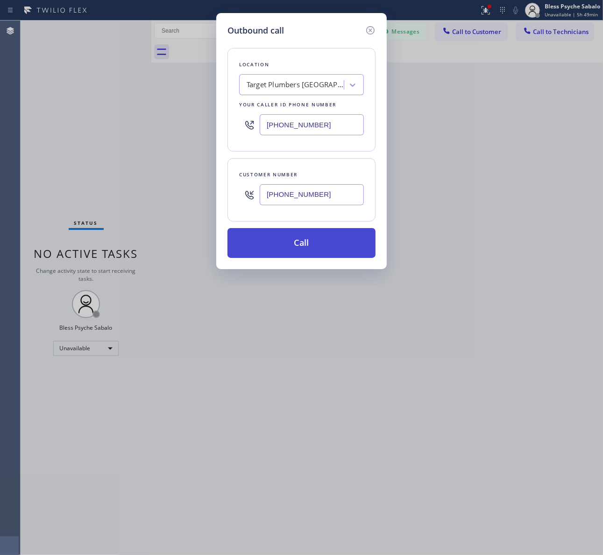
type input "[PHONE_NUMBER]"
click at [300, 240] on button "Call" at bounding box center [301, 243] width 148 height 30
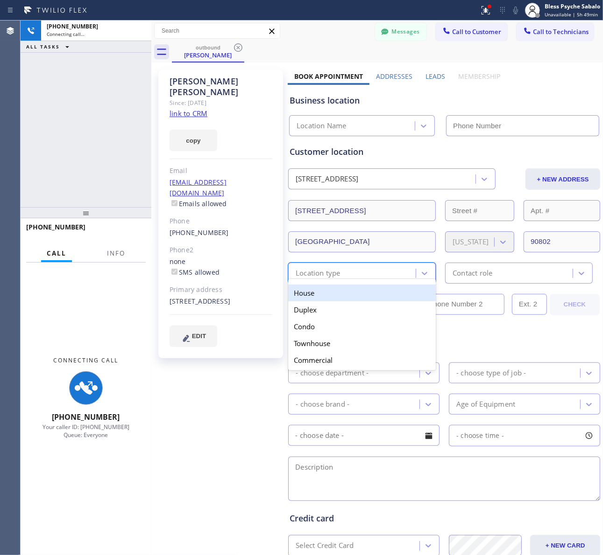
click at [297, 250] on div "Customer location [STREET_ADDRESS] + NEW ADDRESS [STREET_ADDRESS][US_STATE] opt…" at bounding box center [443, 215] width 309 height 138
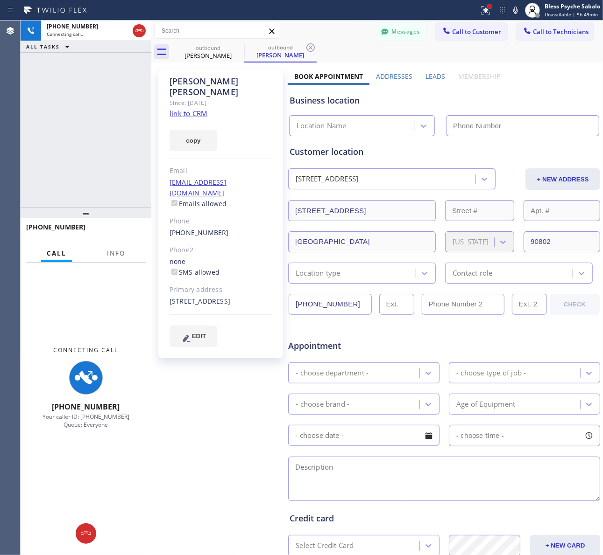
click at [491, 5] on div at bounding box center [489, 7] width 6 height 6
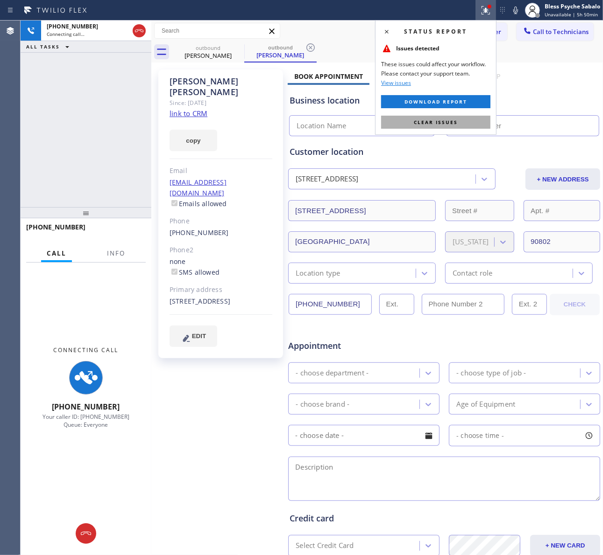
click at [465, 118] on button "Clear issues" at bounding box center [435, 122] width 109 height 13
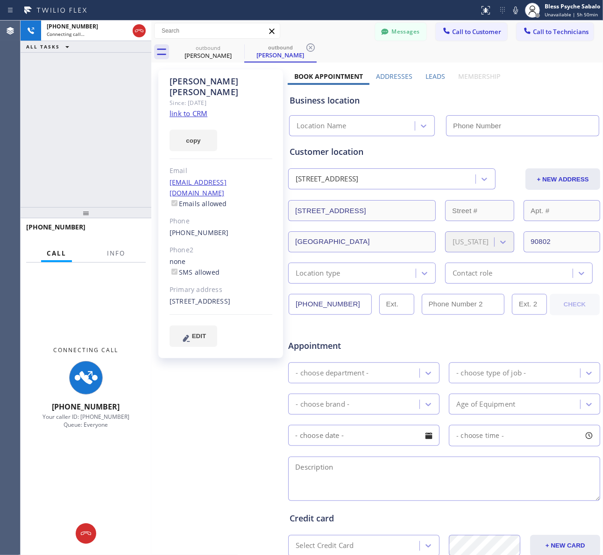
click at [498, 85] on div "Business location Location Name" at bounding box center [444, 110] width 313 height 51
type input "[PHONE_NUMBER]"
drag, startPoint x: 120, startPoint y: 73, endPoint x: 155, endPoint y: 15, distance: 67.6
click at [120, 72] on div "[PHONE_NUMBER] Connecting call… ALL TASKS ALL TASKS ACTIVE TASKS TASKS IN WRAP …" at bounding box center [86, 114] width 131 height 187
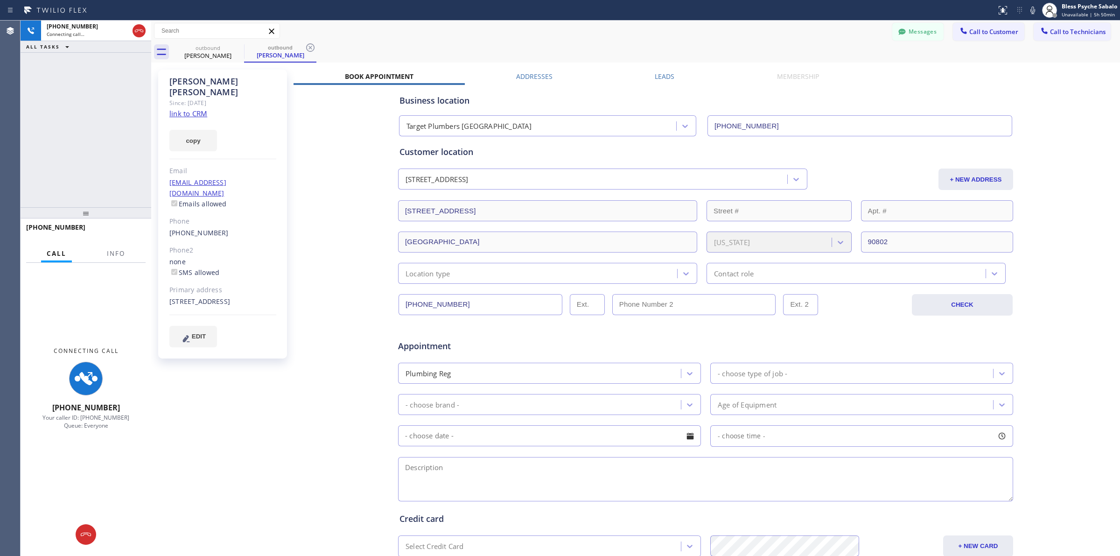
click at [333, 176] on div "Business location Target Plumbers [GEOGRAPHIC_DATA] [PHONE_NUMBER] Personal inf…" at bounding box center [706, 368] width 824 height 566
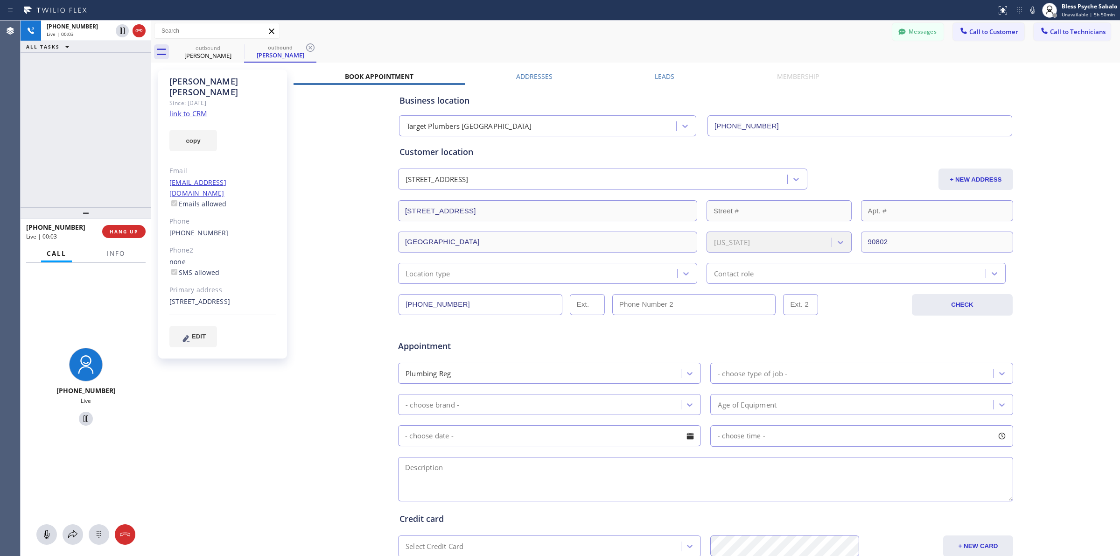
click at [343, 155] on div "Business location Target Plumbers [GEOGRAPHIC_DATA] [PHONE_NUMBER] Personal inf…" at bounding box center [706, 368] width 824 height 566
click at [109, 231] on button "HANG UP" at bounding box center [123, 231] width 43 height 13
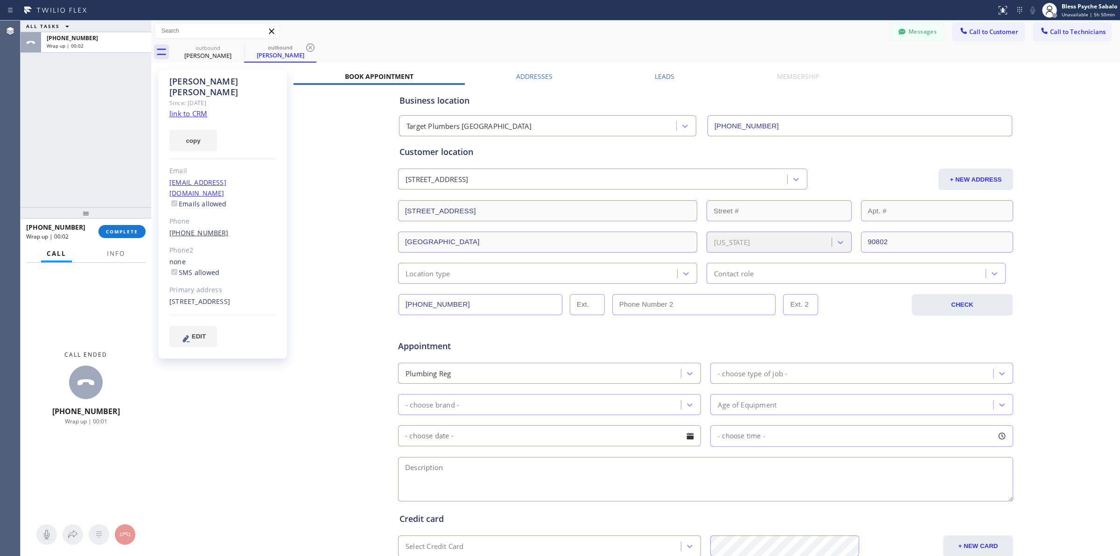
click at [191, 228] on link "[PHONE_NUMBER]" at bounding box center [198, 232] width 59 height 9
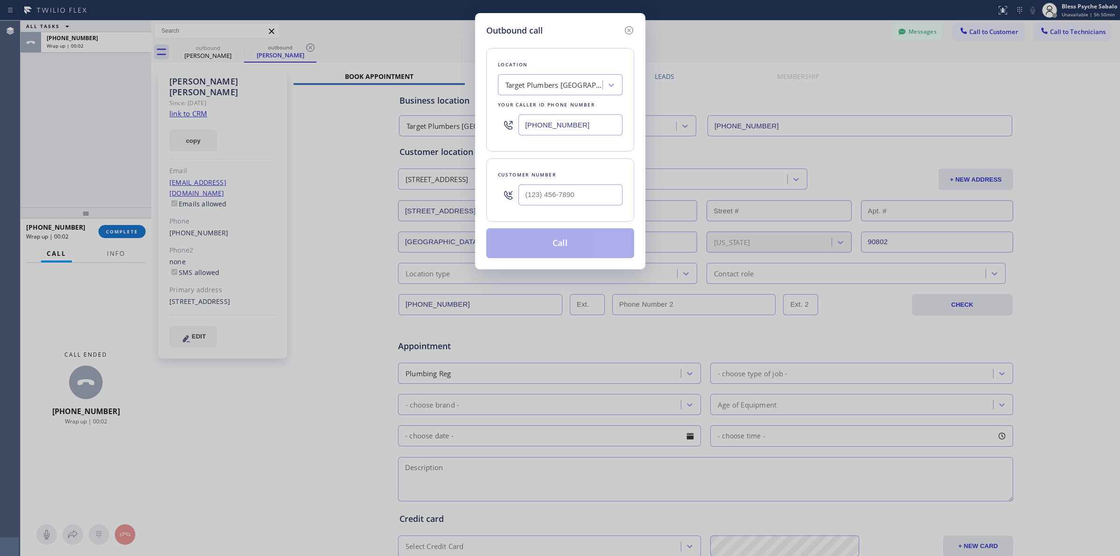
type input "[PHONE_NUMBER]"
click at [524, 239] on button "Call" at bounding box center [560, 243] width 148 height 30
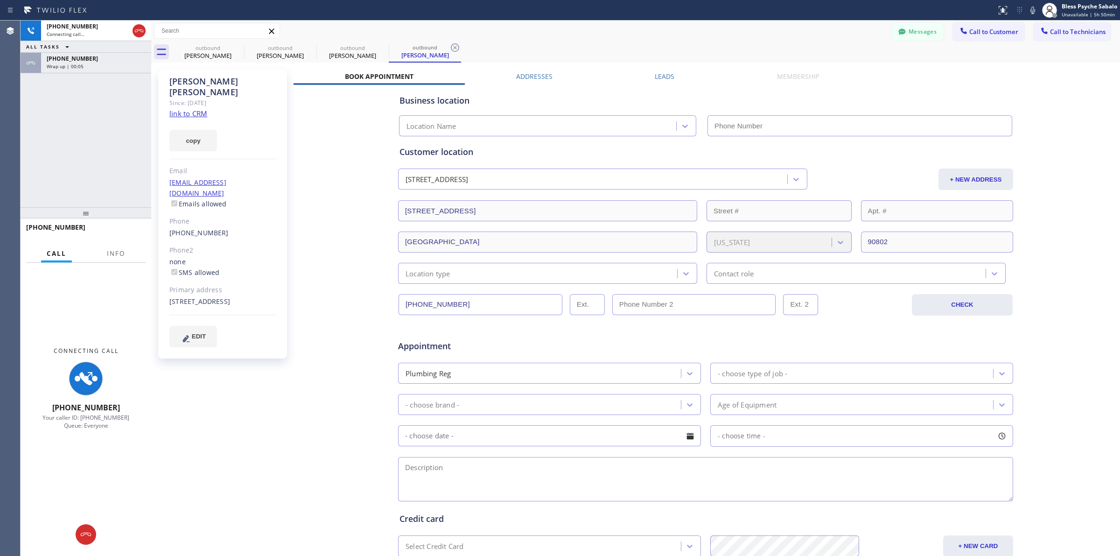
type input "[PHONE_NUMBER]"
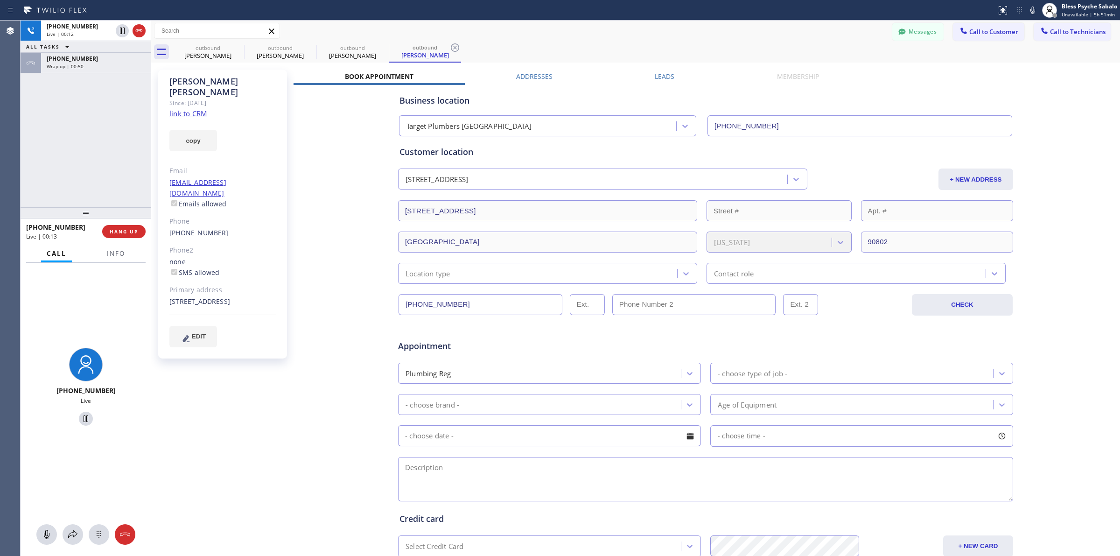
drag, startPoint x: 134, startPoint y: 230, endPoint x: 106, endPoint y: 180, distance: 57.0
click at [132, 221] on div "[PHONE_NUMBER] Live | 00:13 HANG UP" at bounding box center [86, 231] width 120 height 24
click at [120, 147] on div "[PHONE_NUMBER] Live | 00:12 ALL TASKS ALL TASKS ACTIVE TASKS TASKS IN WRAP UP […" at bounding box center [86, 114] width 131 height 187
click at [128, 234] on button "HANG UP" at bounding box center [123, 231] width 43 height 13
click at [93, 162] on div "[PHONE_NUMBER] Live | 00:14 ALL TASKS ALL TASKS ACTIVE TASKS TASKS IN WRAP UP […" at bounding box center [86, 114] width 131 height 187
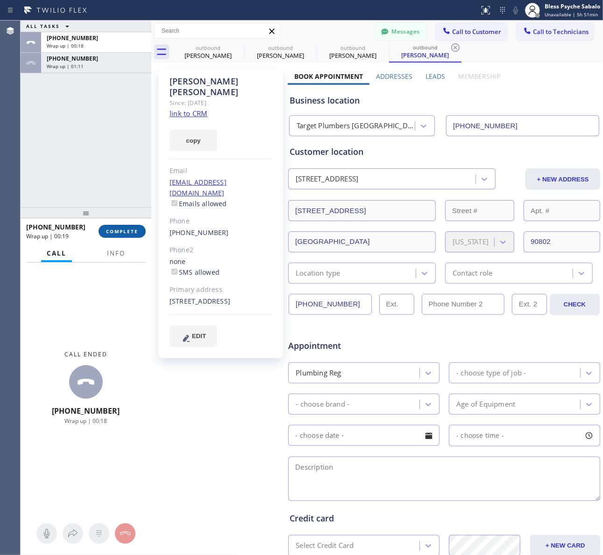
click at [118, 234] on span "COMPLETE" at bounding box center [122, 231] width 32 height 7
drag, startPoint x: 101, startPoint y: 152, endPoint x: 148, endPoint y: 60, distance: 103.1
click at [108, 136] on div "ALL TASKS ALL TASKS ACTIVE TASKS TASKS IN WRAP UP [PHONE_NUMBER] Wrap up | 00:1…" at bounding box center [86, 114] width 131 height 187
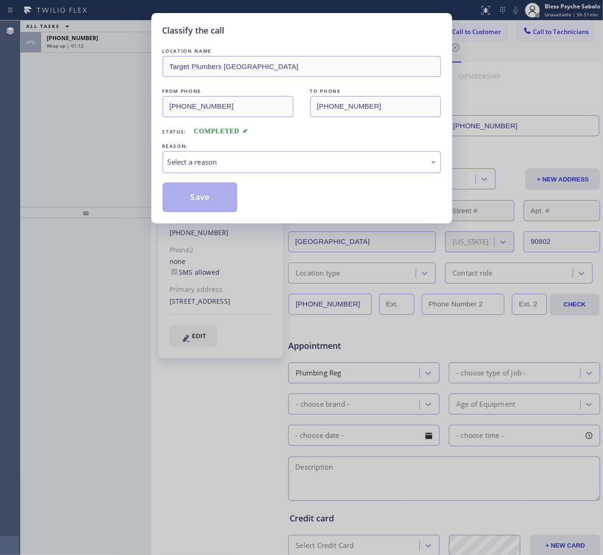
click at [267, 167] on div "Select a reason" at bounding box center [302, 162] width 268 height 11
click at [223, 185] on button "Save" at bounding box center [199, 198] width 75 height 30
click at [223, 189] on button "Save" at bounding box center [199, 198] width 75 height 30
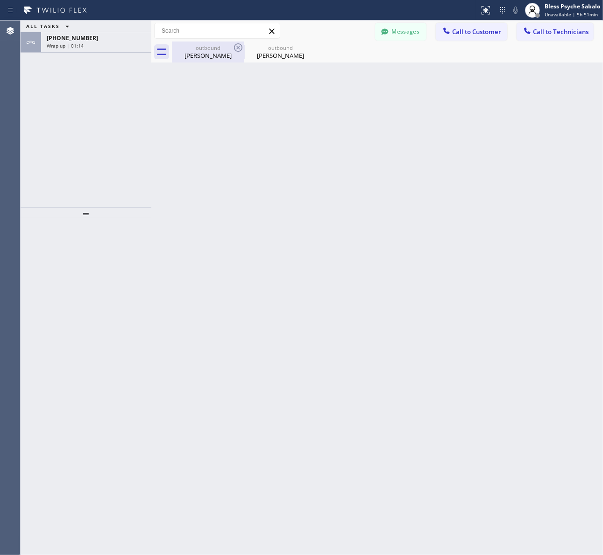
drag, startPoint x: 185, startPoint y: 81, endPoint x: 215, endPoint y: 50, distance: 42.6
click at [189, 75] on div "Back to Dashboard Change Sender ID Customers Technicians MM MR Mr [DATE] 11:23 …" at bounding box center [376, 288] width 451 height 535
click at [233, 45] on icon at bounding box center [237, 47] width 11 height 11
click at [0, 0] on icon at bounding box center [0, 0] width 0 height 0
click at [233, 45] on div at bounding box center [387, 52] width 431 height 21
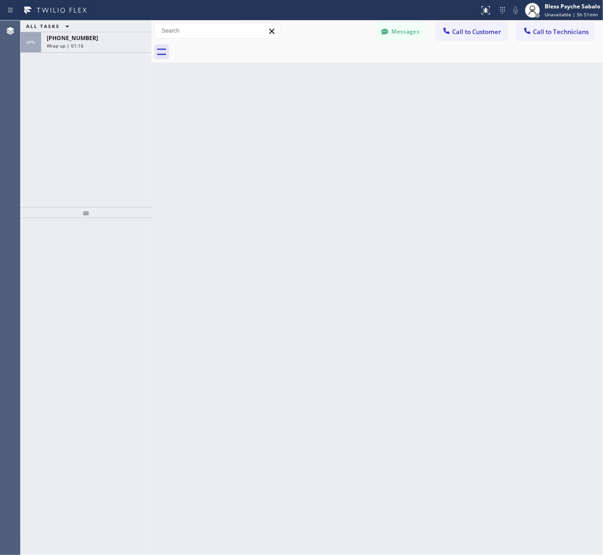
click at [434, 52] on div at bounding box center [387, 52] width 431 height 21
click at [417, 34] on button "Messages" at bounding box center [400, 32] width 51 height 18
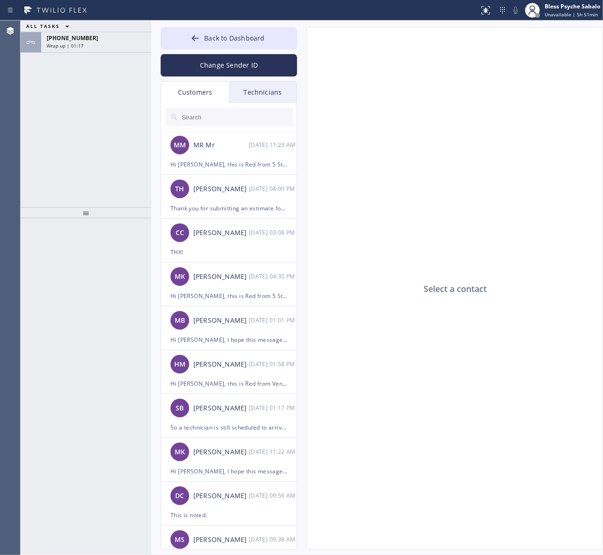
click at [317, 119] on div "Select a contact" at bounding box center [455, 289] width 296 height 523
click at [217, 96] on div "Customers" at bounding box center [195, 92] width 68 height 21
click at [221, 108] on input "text" at bounding box center [237, 117] width 112 height 19
click at [98, 43] on div "Wrap up | 01:18" at bounding box center [96, 45] width 99 height 7
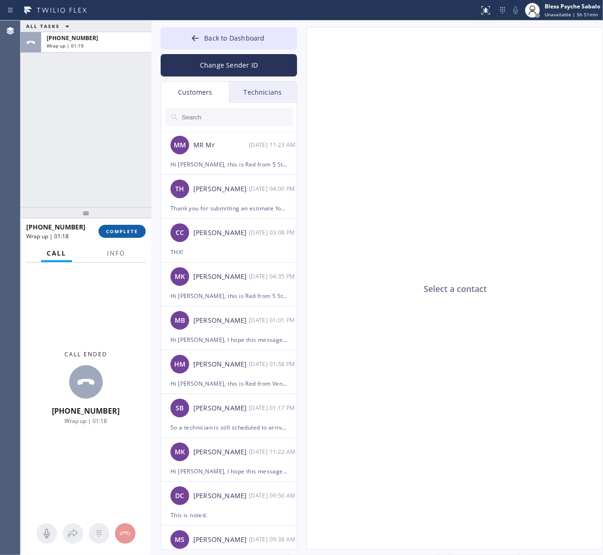
click at [138, 232] on button "COMPLETE" at bounding box center [121, 231] width 47 height 13
click at [134, 223] on div "[PHONE_NUMBER] Wrap up | 01:19 COMPLETE" at bounding box center [86, 231] width 120 height 24
type input "[PHONE_NUMBER]"
drag, startPoint x: 70, startPoint y: 136, endPoint x: 577, endPoint y: 129, distance: 506.5
click at [86, 132] on div "ALL TASKS ALL TASKS ACTIVE TASKS TASKS IN WRAP UP [PHONE_NUMBER] Wrap up | 01:20" at bounding box center [86, 114] width 131 height 187
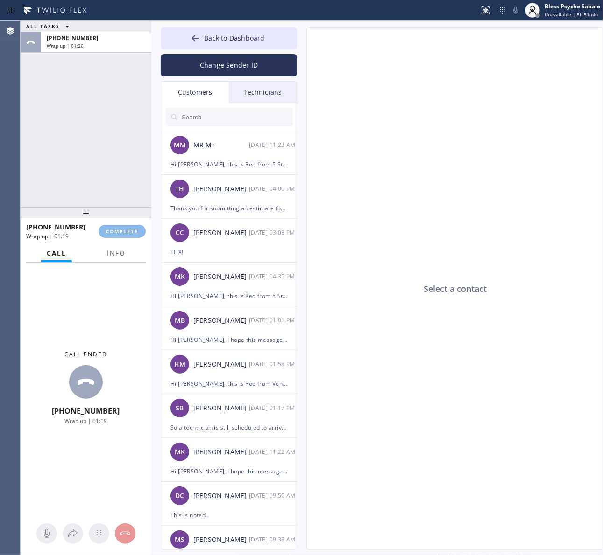
click at [569, 125] on div "Classify the call LOCATION NAME 5 Star Plumbing FROM PHONE [PHONE_NUMBER] TO PH…" at bounding box center [312, 288] width 582 height 535
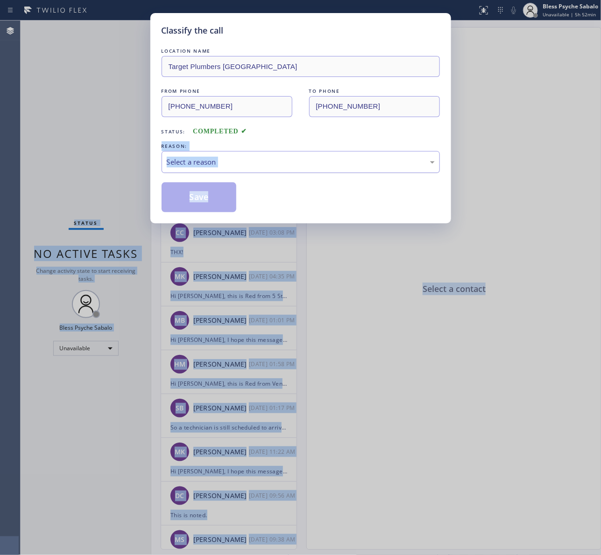
click at [222, 157] on div "Select a reason" at bounding box center [301, 162] width 268 height 11
click at [203, 202] on button "Save" at bounding box center [199, 198] width 75 height 30
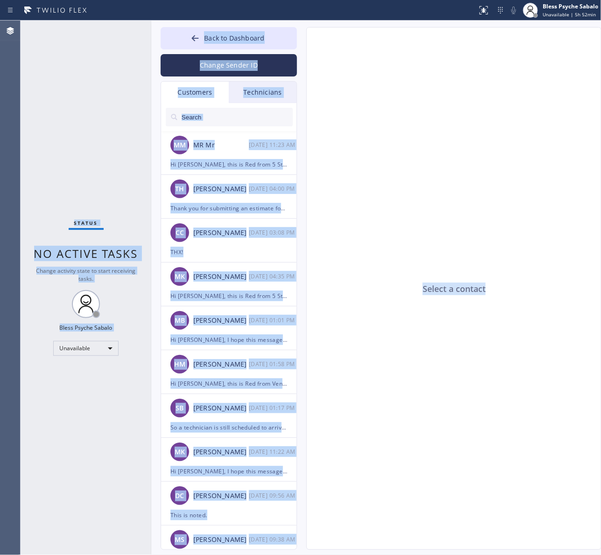
click at [203, 202] on div "TH [PERSON_NAME] [DATE] 04:00 PM" at bounding box center [229, 189] width 136 height 28
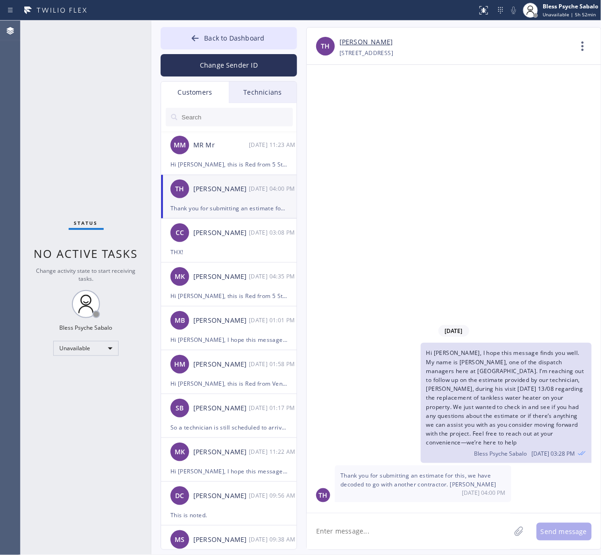
drag, startPoint x: 348, startPoint y: 176, endPoint x: 270, endPoint y: 124, distance: 93.6
click at [347, 174] on div "[DATE] Hi [PERSON_NAME], I hope this message finds you well. My name is [PERSON…" at bounding box center [454, 289] width 294 height 449
click at [272, 84] on div "Technicians" at bounding box center [263, 92] width 68 height 21
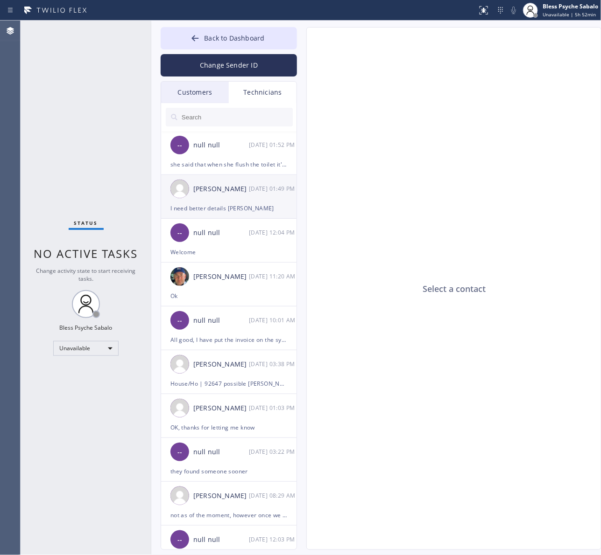
click at [239, 197] on div "[PERSON_NAME] [DATE] 01:49 PM" at bounding box center [229, 189] width 136 height 28
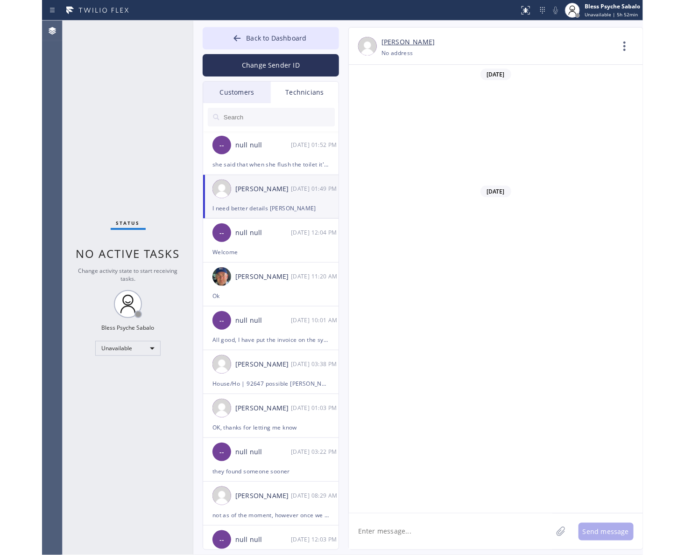
scroll to position [11980, 0]
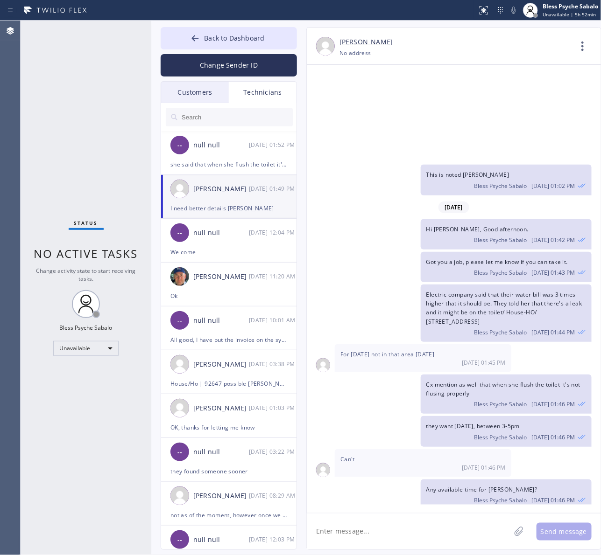
click at [460, 527] on textarea at bounding box center [409, 532] width 204 height 36
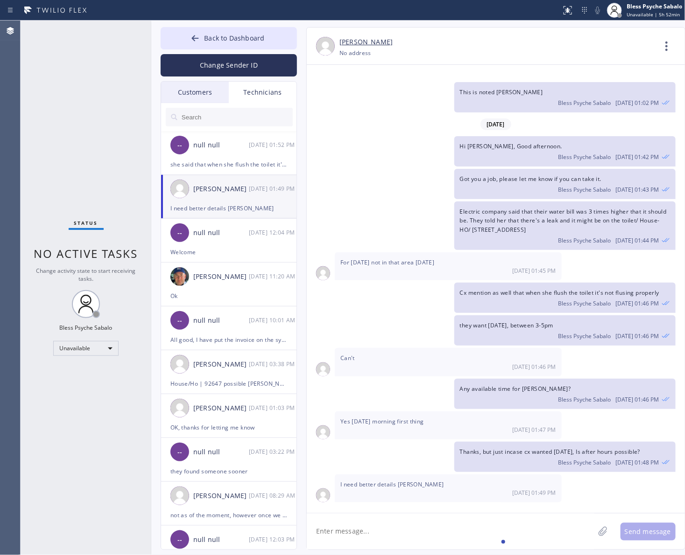
scroll to position [11083, 0]
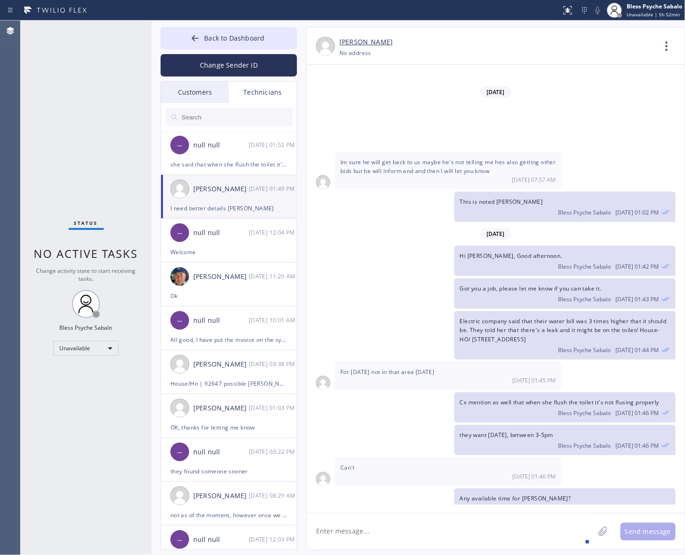
click at [390, 540] on textarea at bounding box center [451, 532] width 288 height 36
drag, startPoint x: 602, startPoint y: 232, endPoint x: 458, endPoint y: 211, distance: 145.8
click at [458, 311] on div "Electric company said that their water bill was 3 times higher that it should b…" at bounding box center [564, 335] width 221 height 49
click at [465, 317] on span "Electric company said that their water bill was 3 times higher that it should b…" at bounding box center [563, 330] width 207 height 26
drag, startPoint x: 599, startPoint y: 230, endPoint x: 449, endPoint y: 207, distance: 151.6
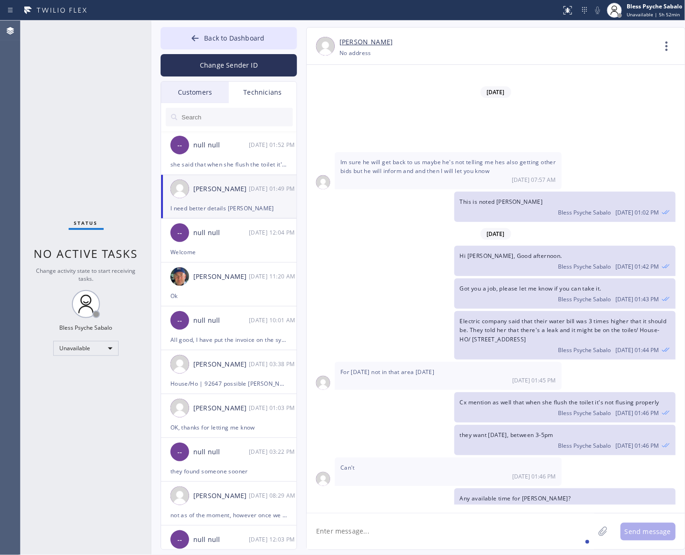
click at [449, 311] on div "Electric company said that their water bill was 3 times higher that it should b…" at bounding box center [491, 335] width 369 height 49
click at [444, 534] on textarea at bounding box center [451, 532] width 288 height 36
click at [355, 542] on textarea at bounding box center [451, 532] width 288 height 36
click at [348, 503] on div "Basically" at bounding box center [341, 504] width 33 height 15
click at [568, 528] on textarea "Basically they just wanted a tech to come and check on there toilet why it's no" at bounding box center [459, 532] width 304 height 36
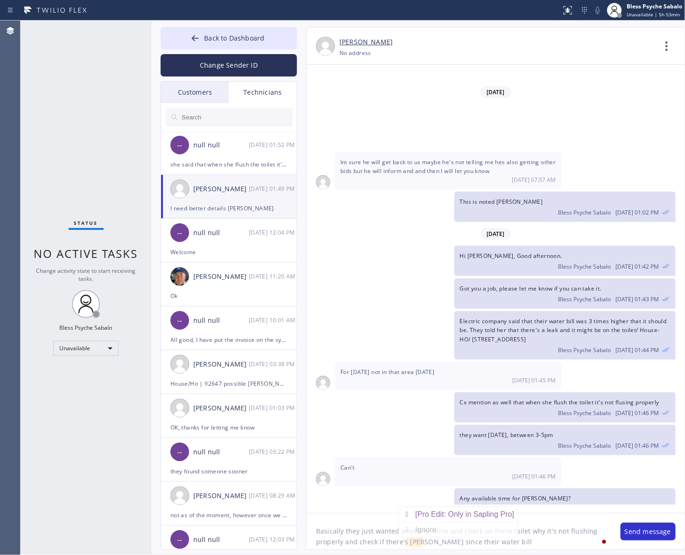
click at [408, 540] on textarea "Basically they just wanted a tech to come and check on there toilet why it's no…" at bounding box center [459, 532] width 304 height 36
drag, startPoint x: 409, startPoint y: 540, endPoint x: 503, endPoint y: 548, distance: 93.7
click at [549, 543] on textarea "Basically they just wanted a tech to come and check on there toilet why it's no…" at bounding box center [459, 532] width 304 height 36
drag, startPoint x: 421, startPoint y: 545, endPoint x: 446, endPoint y: 543, distance: 24.8
click at [421, 545] on textarea "Basically they just wanted a tech to come and check on there toilet why it's no…" at bounding box center [459, 532] width 304 height 36
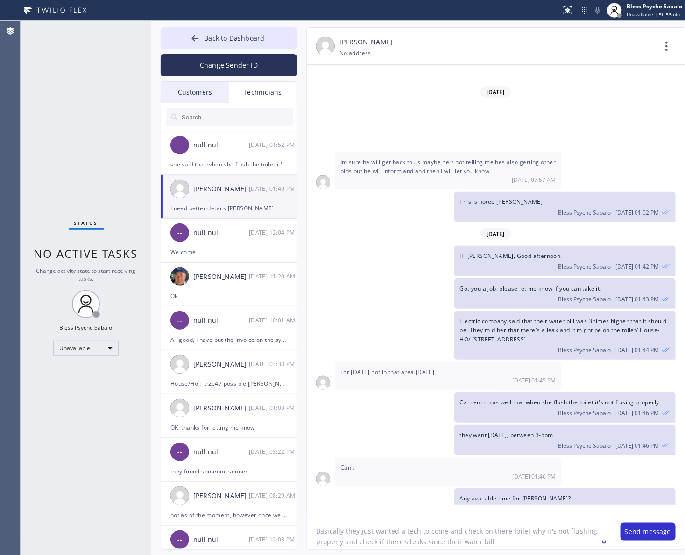
click at [505, 544] on textarea "Basically they just wanted a tech to come and check on there toilet why it's no…" at bounding box center [459, 532] width 304 height 36
type textarea "Basically they just wanted a tech to come and check on there toilet why it's no…"
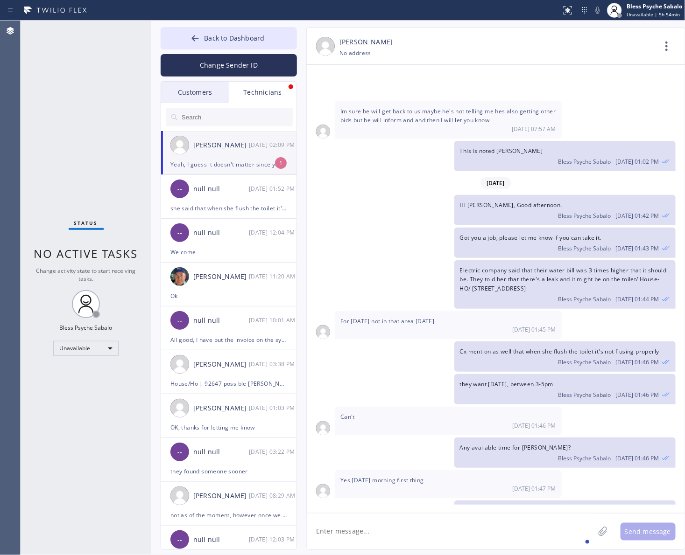
scroll to position [11173, 0]
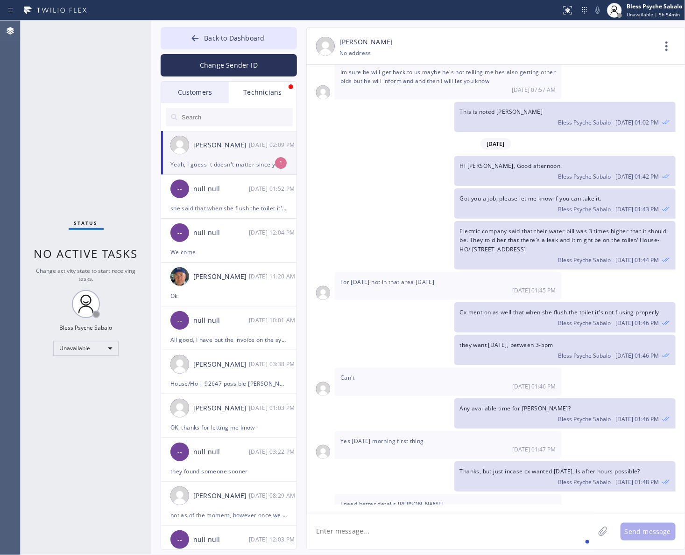
click at [456, 506] on div "[DATE] Hi [PERSON_NAME], Just a quick reminder that our training sessions are h…" at bounding box center [496, 289] width 378 height 449
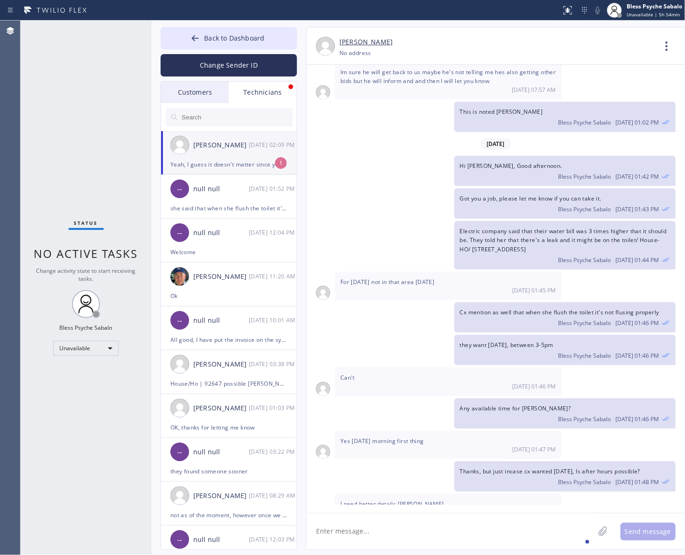
drag, startPoint x: 401, startPoint y: 482, endPoint x: 367, endPoint y: 512, distance: 45.4
click at [370, 520] on textarea at bounding box center [451, 532] width 288 height 36
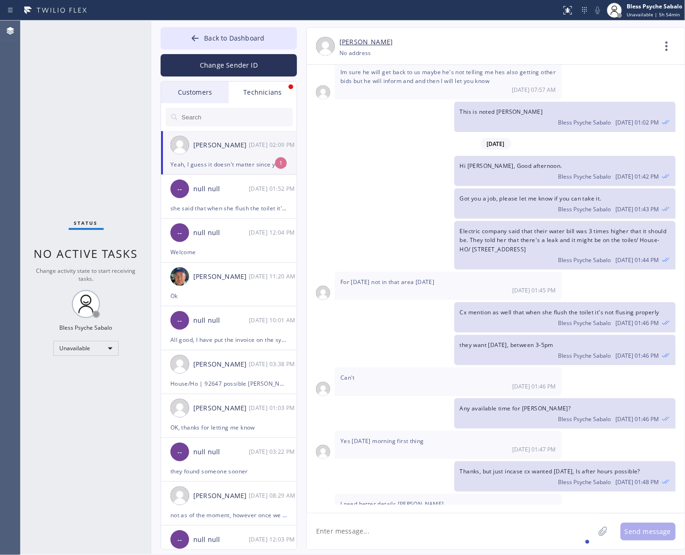
click at [372, 531] on textarea at bounding box center [451, 532] width 288 height 36
drag, startPoint x: 474, startPoint y: 435, endPoint x: 458, endPoint y: 418, distance: 23.5
click at [458, 525] on div "Basically they just wanted a tech to come and check on there toilet why it's no…" at bounding box center [564, 549] width 221 height 49
click at [464, 525] on div "Basically they just wanted a tech to come and check on there toilet why it's no…" at bounding box center [564, 549] width 221 height 49
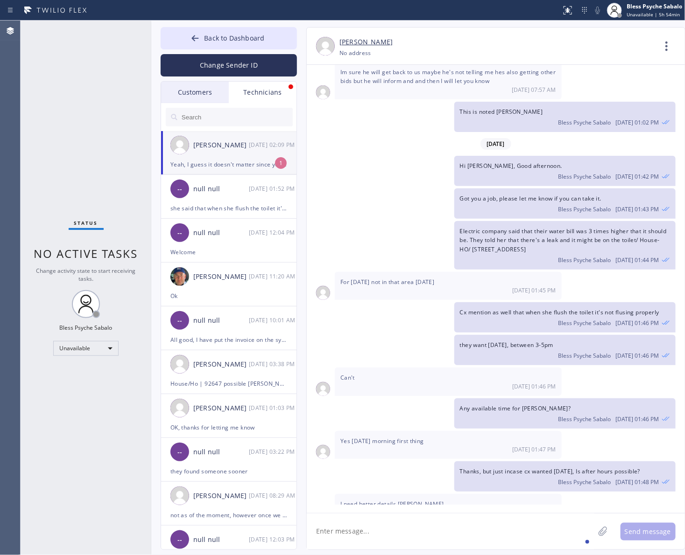
drag, startPoint x: 476, startPoint y: 444, endPoint x: 456, endPoint y: 421, distance: 31.1
click at [456, 525] on div "Basically they just wanted a tech to come and check on there toilet why it's no…" at bounding box center [564, 549] width 221 height 49
click at [465, 531] on span "Basically they just wanted a tech to come and check on there toilet why it's no…" at bounding box center [563, 544] width 206 height 26
drag, startPoint x: 348, startPoint y: 470, endPoint x: 370, endPoint y: 483, distance: 25.1
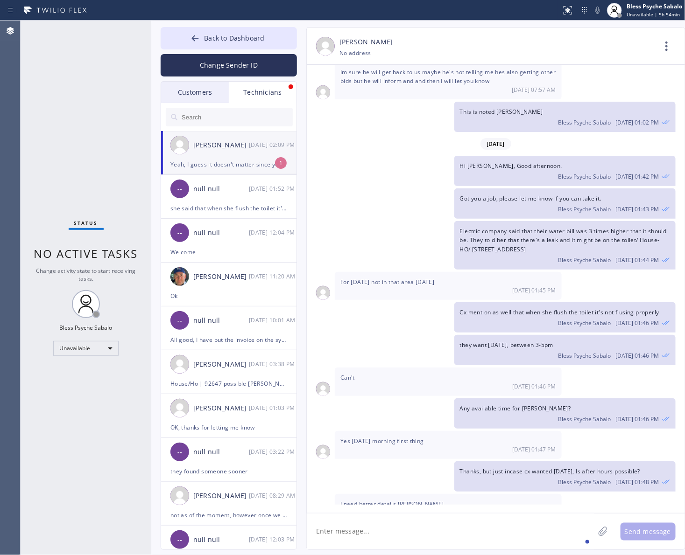
click at [316, 464] on div "[DATE] Hi [PERSON_NAME], Just a quick reminder that our training sessions are h…" at bounding box center [496, 285] width 378 height 440
drag, startPoint x: 379, startPoint y: 478, endPoint x: 339, endPoint y: 471, distance: 40.0
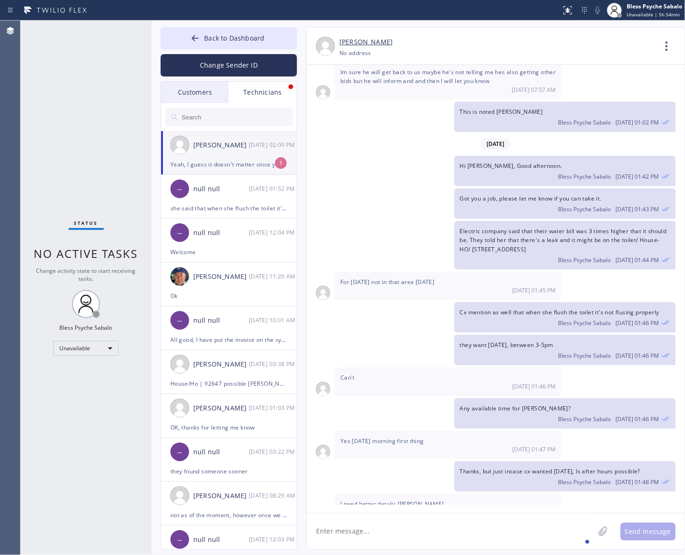
drag, startPoint x: 340, startPoint y: 474, endPoint x: 415, endPoint y: 486, distance: 75.6
drag, startPoint x: 210, startPoint y: 94, endPoint x: 246, endPoint y: 91, distance: 36.6
click at [211, 92] on div "Customers" at bounding box center [195, 92] width 68 height 21
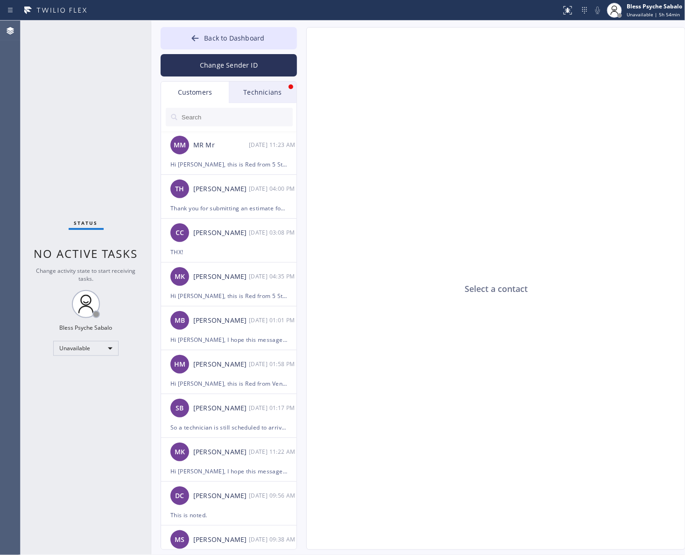
click at [250, 91] on div "Technicians" at bounding box center [263, 92] width 68 height 21
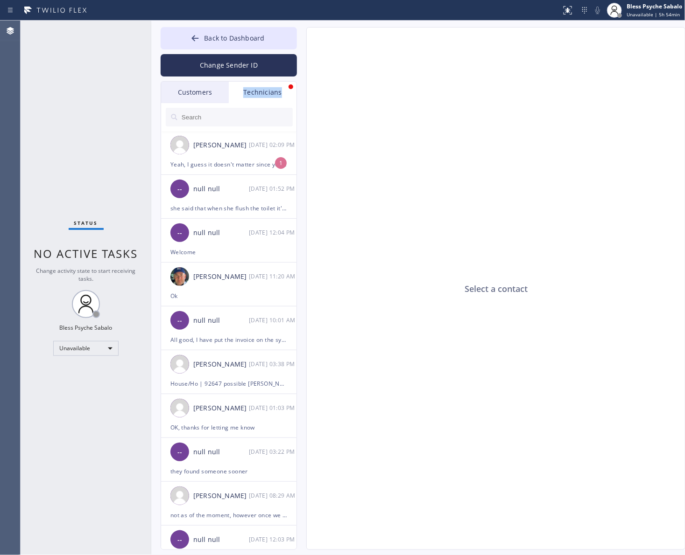
click at [250, 91] on div "Technicians" at bounding box center [263, 92] width 68 height 21
click at [246, 144] on div "[PERSON_NAME]" at bounding box center [221, 145] width 56 height 11
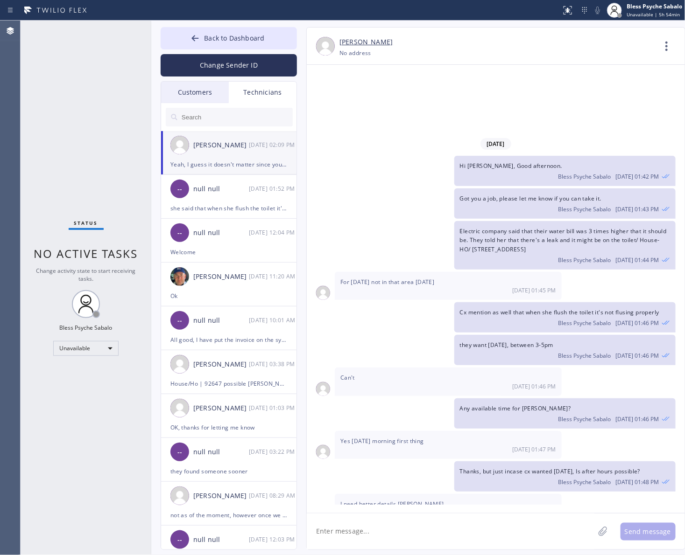
click at [509, 531] on span "Basically they just wanted a tech to come and check on there toilet why it's no…" at bounding box center [563, 544] width 206 height 26
click at [510, 555] on div "Bless Psyche Sabalo [DATE] 02:09 PM" at bounding box center [565, 562] width 210 height 10
click at [496, 555] on div "Bless Psyche Sabalo [DATE] 02:09 PM" at bounding box center [565, 562] width 210 height 10
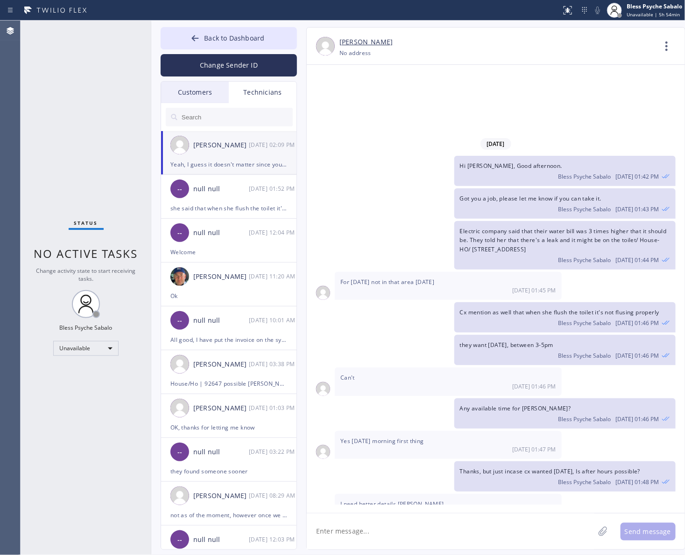
drag, startPoint x: 468, startPoint y: 435, endPoint x: 459, endPoint y: 424, distance: 14.3
click at [459, 525] on div "Basically they just wanted a tech to come and check on there toilet why it's no…" at bounding box center [564, 549] width 221 height 49
click at [474, 531] on span "Basically they just wanted a tech to come and check on there toilet why it's no…" at bounding box center [563, 544] width 206 height 26
drag, startPoint x: 479, startPoint y: 445, endPoint x: 463, endPoint y: 427, distance: 24.1
click at [461, 525] on div "Basically they just wanted a tech to come and check on there toilet why it's no…" at bounding box center [564, 549] width 221 height 49
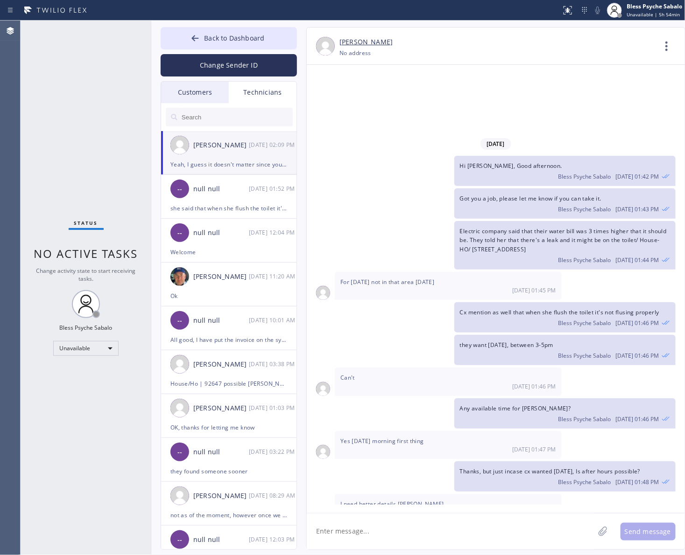
click at [330, 272] on div at bounding box center [321, 286] width 28 height 28
click at [424, 526] on textarea at bounding box center [451, 532] width 288 height 36
click at [386, 221] on div "Electric company said that their water bill was 3 times higher that it should b…" at bounding box center [491, 245] width 369 height 49
click at [188, 26] on div "Back to Dashboard Change Sender ID Customers Technicians MM MR Mr [DATE] 11:23 …" at bounding box center [418, 288] width 534 height 535
click at [199, 39] on icon at bounding box center [194, 38] width 9 height 9
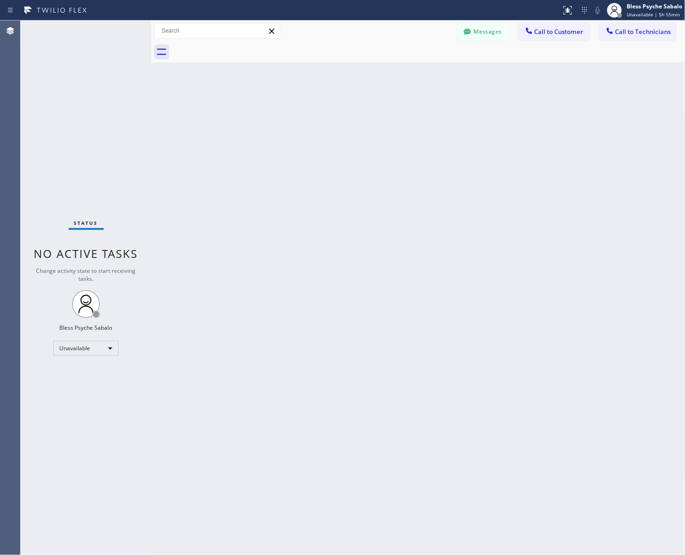
drag, startPoint x: 107, startPoint y: 15, endPoint x: 118, endPoint y: 0, distance: 18.4
click at [114, 6] on div at bounding box center [281, 10] width 554 height 15
drag, startPoint x: 432, startPoint y: 313, endPoint x: 458, endPoint y: 313, distance: 26.1
click at [432, 312] on div "Back to Dashboard Change Sender ID Customers Technicians MM MR Mr [DATE] 11:23 …" at bounding box center [418, 288] width 534 height 535
drag, startPoint x: 339, startPoint y: 218, endPoint x: 461, endPoint y: 70, distance: 191.7
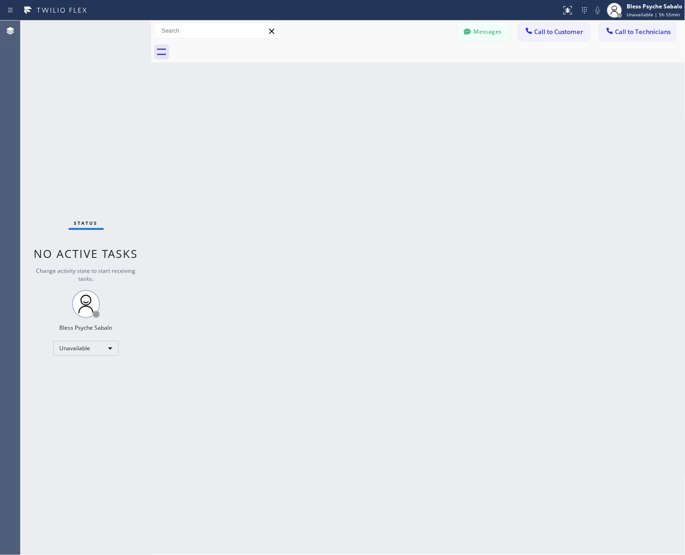
click at [341, 216] on div "Back to Dashboard Change Sender ID Customers Technicians MM MR Mr [DATE] 11:23 …" at bounding box center [418, 288] width 534 height 535
click at [485, 34] on button "Messages" at bounding box center [482, 32] width 51 height 18
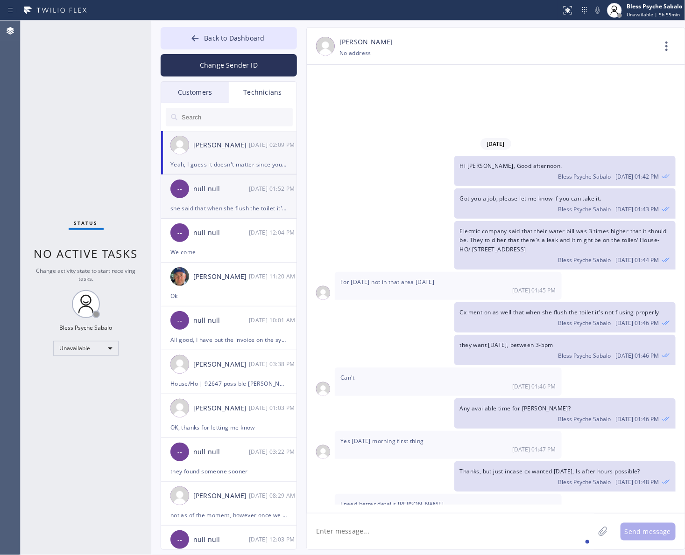
click at [211, 200] on div "-- null null [DATE] 01:52 PM" at bounding box center [229, 189] width 136 height 28
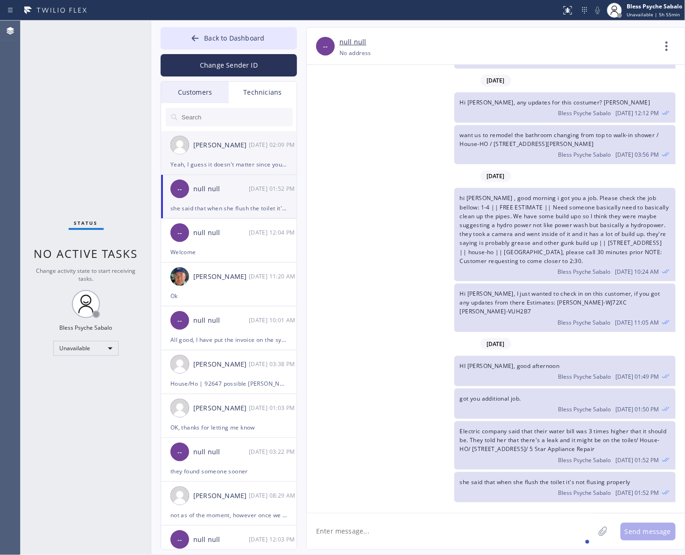
click at [234, 159] on div "Yeah, I guess it doesn't matter since you already gave the call to [PERSON_NAME…" at bounding box center [228, 164] width 117 height 11
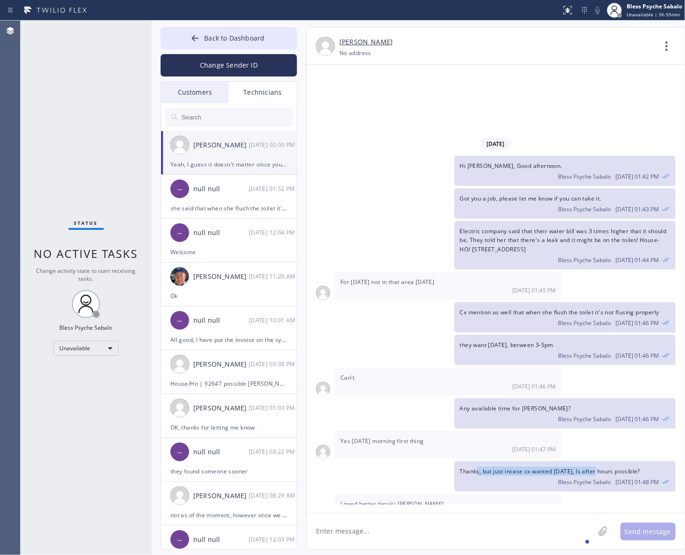
drag, startPoint x: 490, startPoint y: 366, endPoint x: 591, endPoint y: 370, distance: 101.4
click at [594, 468] on span "Thanks, but just incase cx wanted [DATE], Is after hours possible?" at bounding box center [550, 472] width 180 height 8
click at [588, 462] on div "Thanks, but just incase cx wanted [DATE], Is after hours possible? Bless Psyche…" at bounding box center [564, 477] width 221 height 30
click at [474, 405] on span "Any available time for [PERSON_NAME]?" at bounding box center [515, 409] width 111 height 8
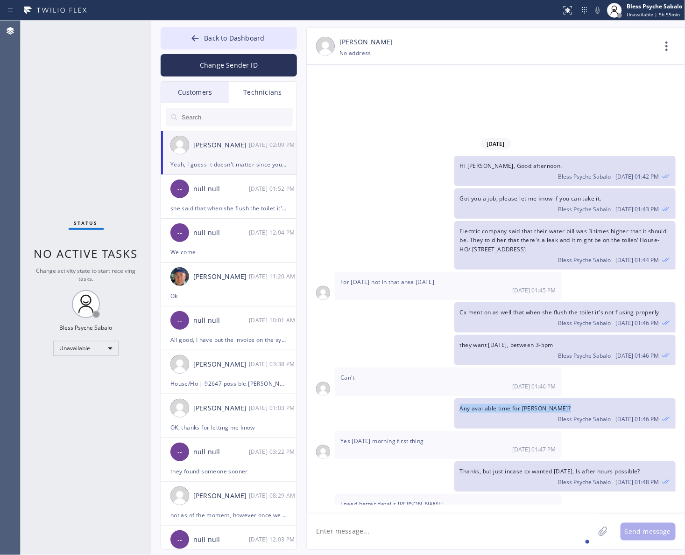
click at [474, 405] on span "Any available time for [PERSON_NAME]?" at bounding box center [515, 409] width 111 height 8
click at [362, 437] on span "Yes [DATE] morning first thing" at bounding box center [382, 441] width 84 height 8
click at [467, 462] on div "Thanks, but just incase cx wanted [DATE], Is after hours possible? Bless Psyche…" at bounding box center [564, 477] width 221 height 30
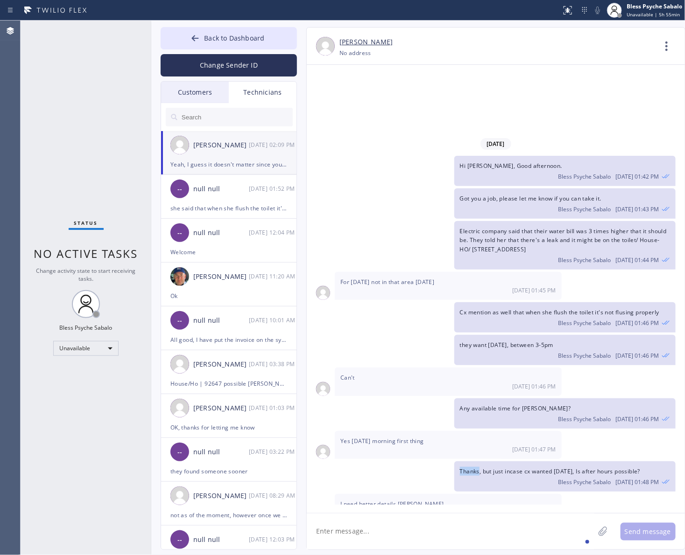
click at [467, 462] on div "Thanks, but just incase cx wanted [DATE], Is after hours possible? Bless Psyche…" at bounding box center [564, 477] width 221 height 30
click at [390, 500] on span "I need better details [PERSON_NAME]" at bounding box center [392, 504] width 104 height 8
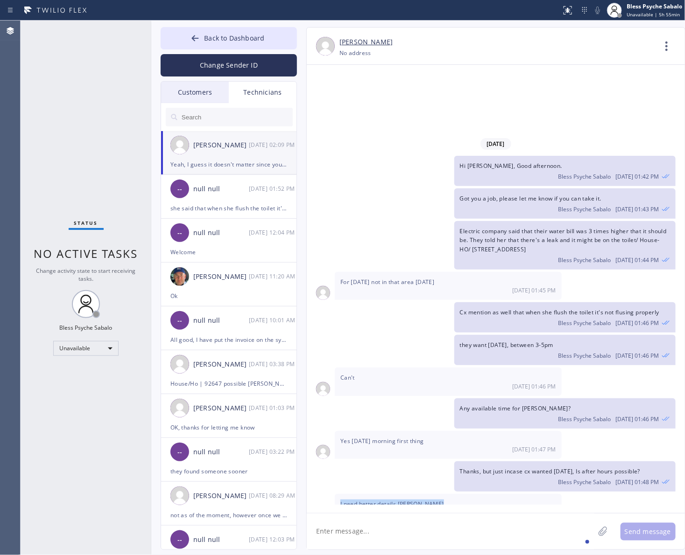
click at [390, 500] on span "I need better details [PERSON_NAME]" at bounding box center [392, 504] width 104 height 8
click at [406, 525] on div "Basically they just wanted a tech to come and check on there toilet why it's no…" at bounding box center [491, 549] width 369 height 49
click at [449, 525] on div "Basically they just wanted a tech to come and check on there toilet why it's no…" at bounding box center [491, 549] width 369 height 49
click at [414, 551] on div "Back to Dashboard Change Sender ID Customers Technicians MM MR Mr [DATE] 11:23 …" at bounding box center [418, 288] width 534 height 535
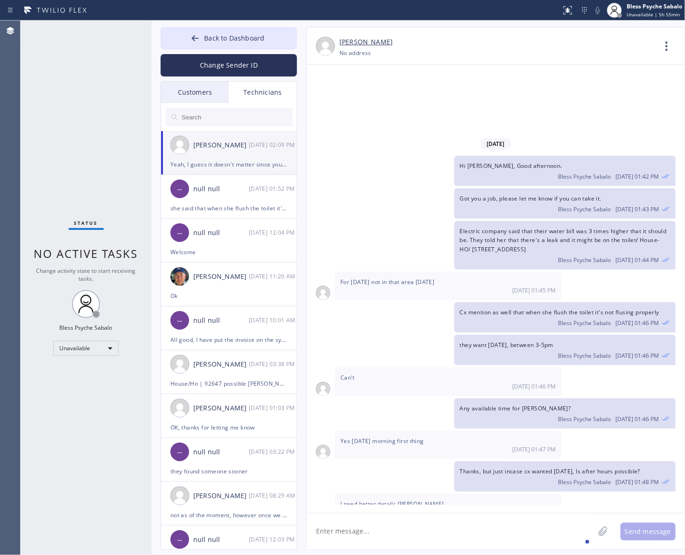
click at [417, 541] on textarea at bounding box center [451, 532] width 288 height 36
type textarea "s"
type textarea "C"
drag, startPoint x: 441, startPoint y: 379, endPoint x: 440, endPoint y: 384, distance: 5.2
click at [441, 462] on div "Thanks, but just incase cx wanted [DATE], Is after hours possible? Bless Psyche…" at bounding box center [491, 477] width 369 height 30
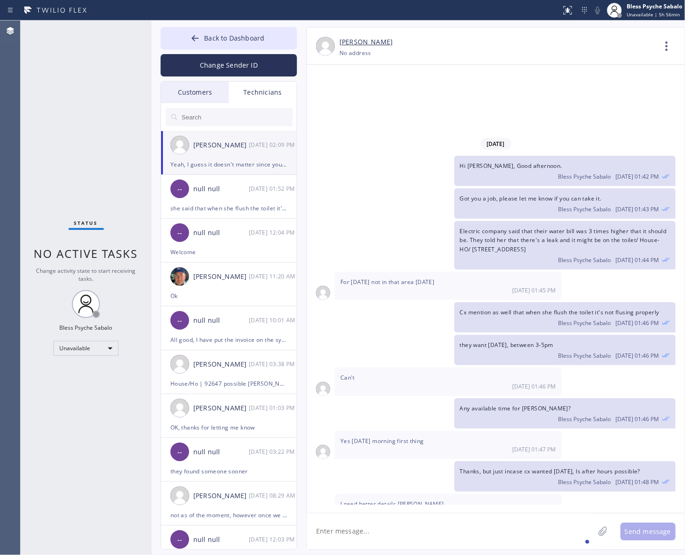
click at [379, 530] on textarea at bounding box center [451, 532] width 288 height 36
click at [489, 221] on div "Electric company said that their water bill was 3 times higher that it should b…" at bounding box center [564, 245] width 221 height 49
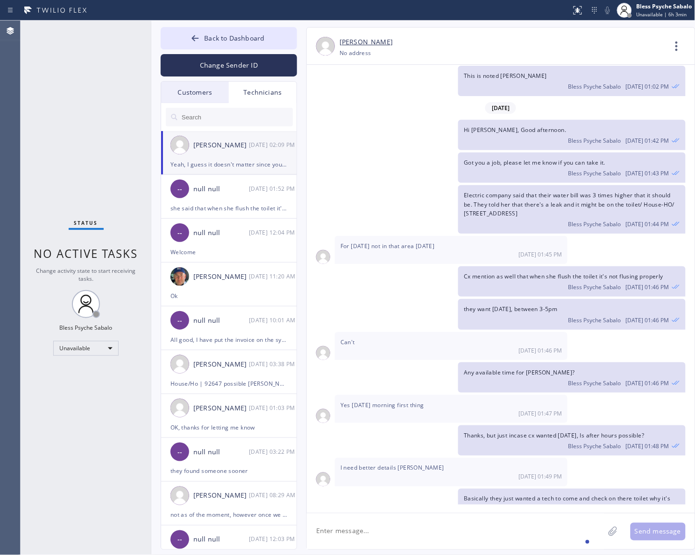
scroll to position [11138, 0]
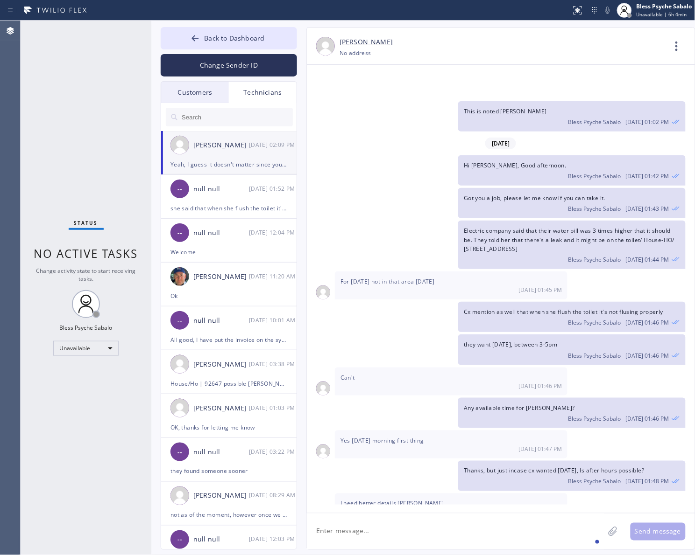
click at [381, 272] on div "For [DATE] not in that area [DATE] 01:45 PM" at bounding box center [451, 286] width 232 height 28
drag, startPoint x: 366, startPoint y: 196, endPoint x: 339, endPoint y: 157, distance: 47.9
click at [361, 189] on div "[DATE] Hi [PERSON_NAME], Just a quick reminder that our training sessions are h…" at bounding box center [501, 285] width 388 height 440
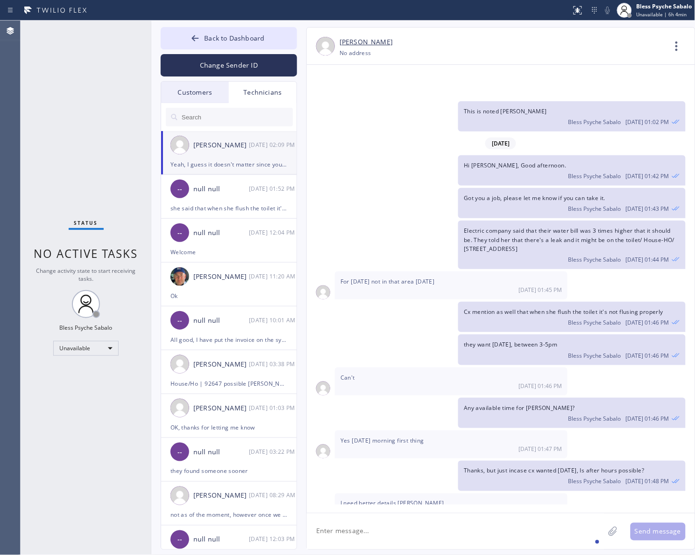
drag, startPoint x: 304, startPoint y: 470, endPoint x: 288, endPoint y: 467, distance: 16.0
click at [288, 467] on div "Back to Dashboard Change Sender ID Customers Technicians MM MR Mr [DATE] 11:23 …" at bounding box center [423, 288] width 544 height 535
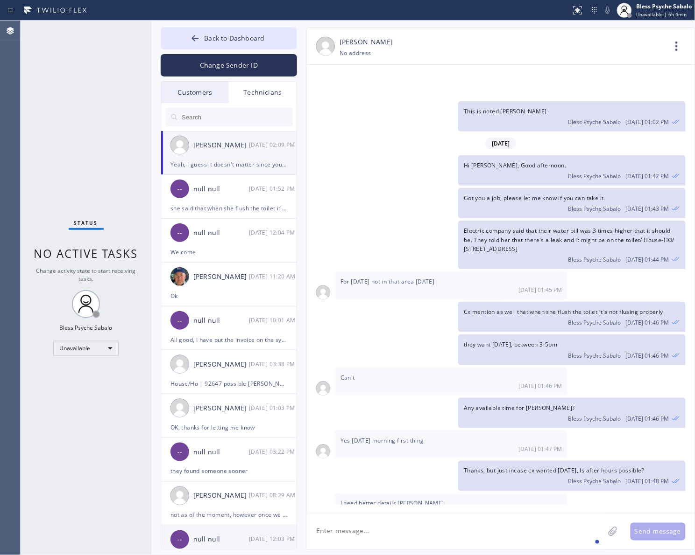
drag, startPoint x: 508, startPoint y: 548, endPoint x: 176, endPoint y: 534, distance: 332.7
click at [504, 548] on textarea at bounding box center [455, 532] width 297 height 36
drag, startPoint x: 446, startPoint y: 279, endPoint x: 325, endPoint y: 130, distance: 191.9
click at [439, 368] on div "Can't [DATE] 01:46 PM" at bounding box center [451, 382] width 232 height 28
click at [260, 41] on span "Back to Dashboard" at bounding box center [234, 38] width 60 height 9
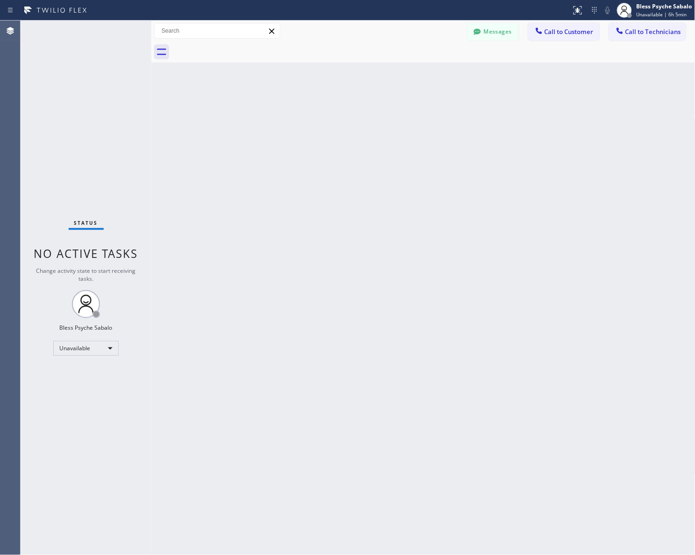
click at [345, 159] on div "Back to Dashboard Change Sender ID Customers Technicians MM MR Mr [DATE] 11:23 …" at bounding box center [423, 288] width 544 height 535
click at [582, 30] on span "Call to Customer" at bounding box center [568, 32] width 49 height 8
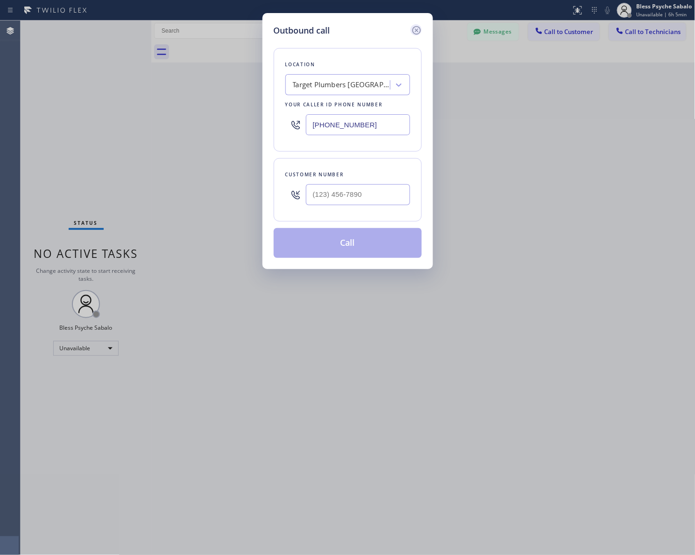
click at [420, 27] on icon at bounding box center [416, 30] width 11 height 11
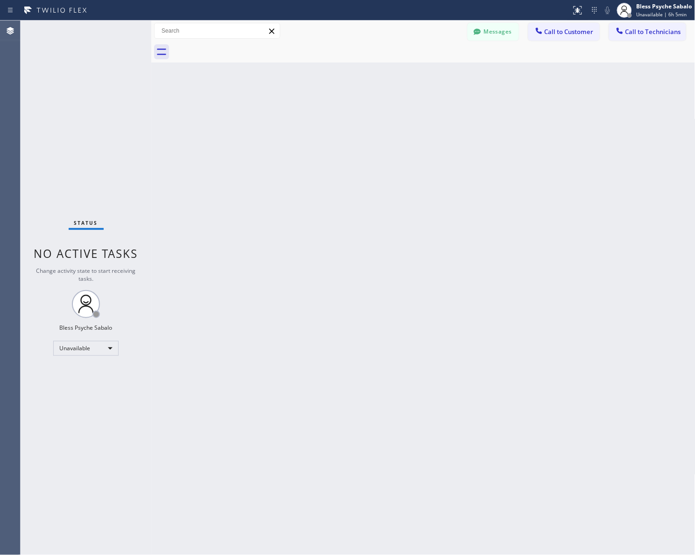
click at [416, 71] on div "Back to Dashboard Change Sender ID Customers Technicians MM MR Mr [DATE] 11:23 …" at bounding box center [423, 288] width 544 height 535
click at [635, 28] on span "Call to Technicians" at bounding box center [653, 32] width 56 height 8
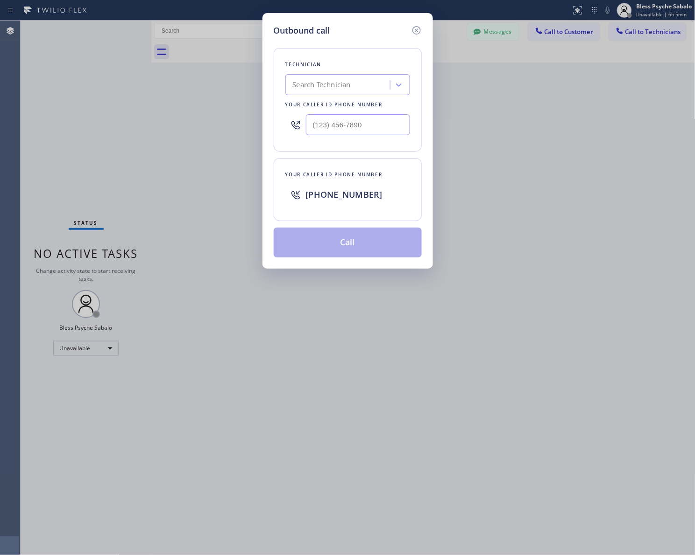
drag, startPoint x: 580, startPoint y: 125, endPoint x: 403, endPoint y: 60, distance: 188.4
click at [576, 120] on div "Outbound call Technician Search Technician Your caller id phone number Your cal…" at bounding box center [347, 277] width 695 height 555
drag, startPoint x: 413, startPoint y: 30, endPoint x: 421, endPoint y: 36, distance: 9.7
click at [414, 30] on icon at bounding box center [416, 30] width 11 height 11
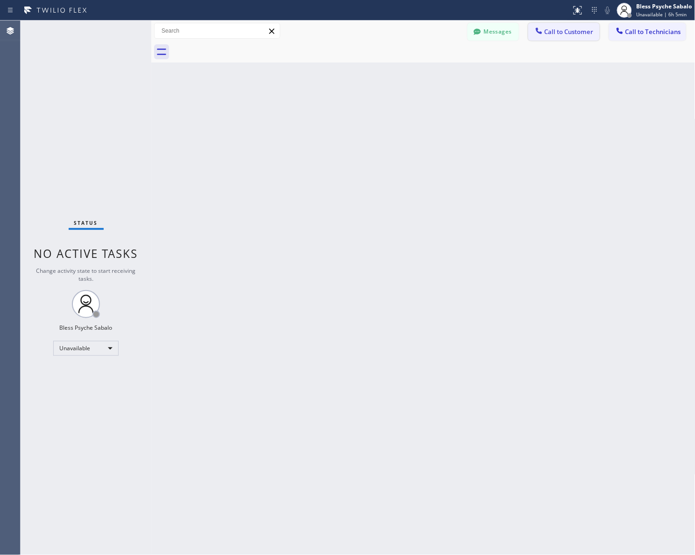
drag, startPoint x: 431, startPoint y: 63, endPoint x: 566, endPoint y: 38, distance: 137.7
click at [439, 63] on div "Back to Dashboard Change Sender ID Customers Technicians MM MR Mr [DATE] 11:23 …" at bounding box center [423, 288] width 544 height 535
drag, startPoint x: 682, startPoint y: 26, endPoint x: 661, endPoint y: 27, distance: 20.1
click at [677, 26] on button "Call to Technicians" at bounding box center [647, 32] width 77 height 18
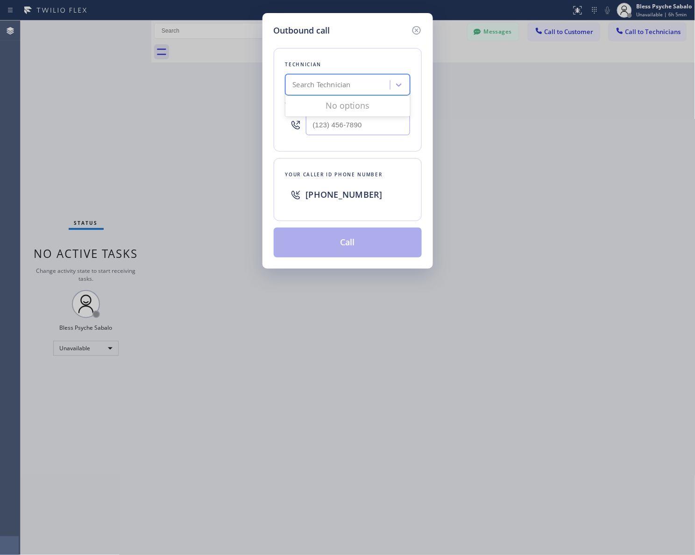
click at [369, 82] on div "Search Technician" at bounding box center [339, 85] width 102 height 16
type input "[PERSON_NAME]"
click at [350, 127] on div "[PERSON_NAME]" at bounding box center [347, 121] width 125 height 17
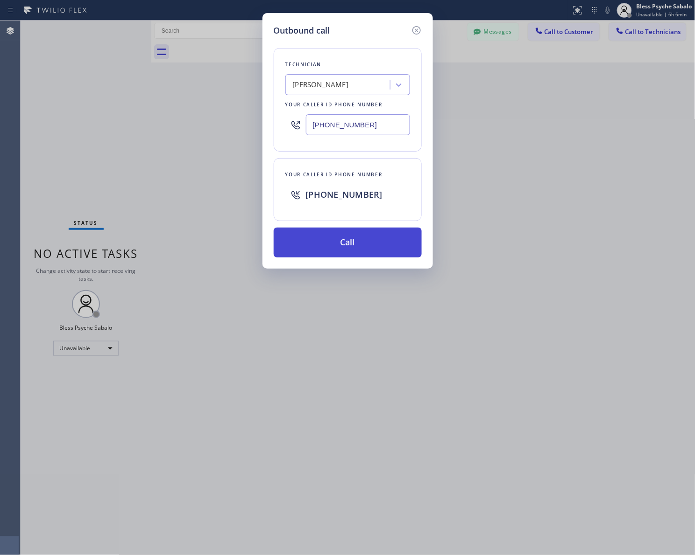
click at [374, 242] on button "Call" at bounding box center [348, 243] width 148 height 30
click at [465, 218] on div "Outbound call Technician [PERSON_NAME] Your caller id phone number [PHONE_NUMBE…" at bounding box center [347, 277] width 695 height 555
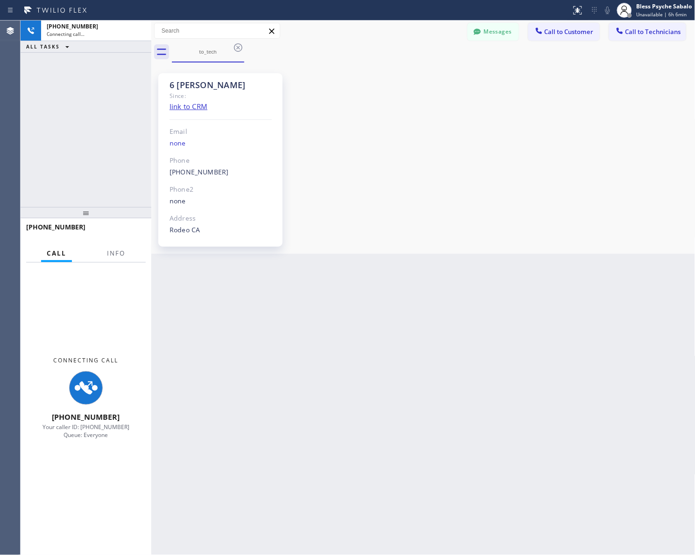
scroll to position [4152, 0]
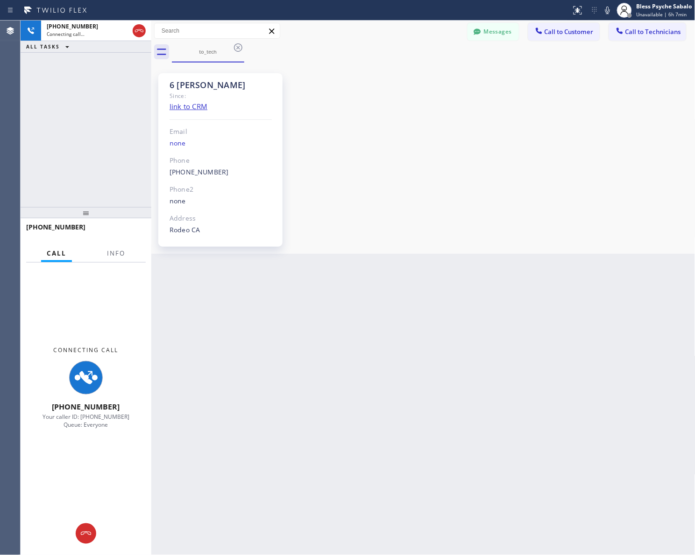
drag, startPoint x: 457, startPoint y: 198, endPoint x: 682, endPoint y: 274, distance: 238.1
click at [458, 197] on div "6 [PERSON_NAME] Since: link to CRM Email none Phone [PHONE_NUMBER] Outbound cal…" at bounding box center [423, 158] width 539 height 187
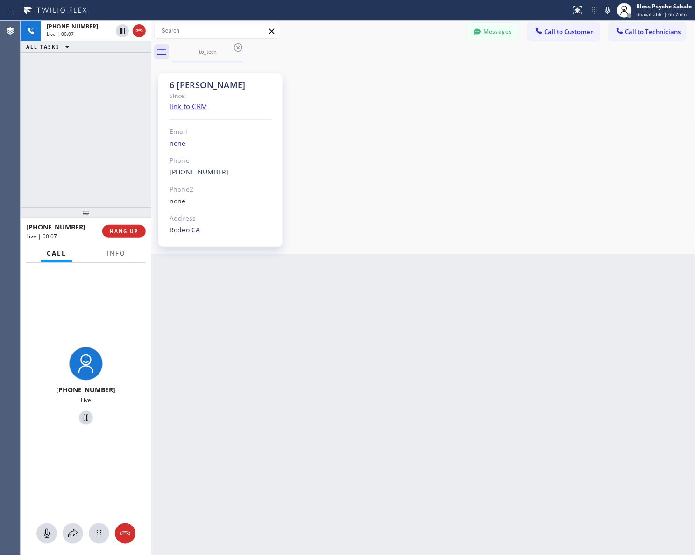
click at [462, 257] on div "Back to Dashboard Change Sender ID Customers Technicians MM MR Mr [DATE] 11:23 …" at bounding box center [423, 288] width 544 height 535
click at [520, 315] on div "Back to Dashboard Change Sender ID Customers Technicians MM MR Mr [DATE] 11:23 …" at bounding box center [423, 288] width 544 height 535
click at [128, 229] on span "HANG UP" at bounding box center [124, 231] width 28 height 7
drag, startPoint x: 117, startPoint y: 177, endPoint x: 556, endPoint y: 196, distance: 439.7
click at [128, 174] on div "[PHONE_NUMBER] Live | 01:40 ALL TASKS ALL TASKS ACTIVE TASKS TASKS IN WRAP UP" at bounding box center [86, 114] width 131 height 187
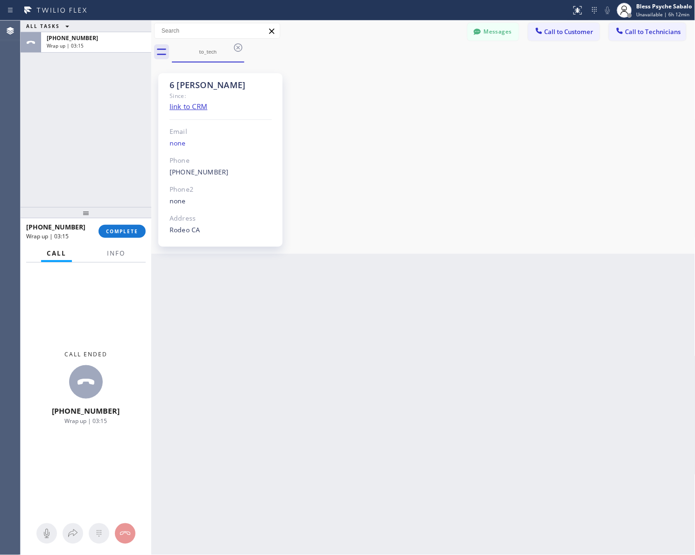
drag, startPoint x: 391, startPoint y: 80, endPoint x: 215, endPoint y: 101, distance: 177.3
click at [391, 80] on div "6 [PERSON_NAME] Since: link to CRM Email none Phone [PHONE_NUMBER] Outbound cal…" at bounding box center [423, 158] width 539 height 187
click at [136, 232] on span "COMPLETE" at bounding box center [122, 231] width 32 height 7
click at [127, 195] on div "ALL TASKS ALL TASKS ACTIVE TASKS TASKS IN WRAP UP [PHONE_NUMBER] Wrap up | 03:17" at bounding box center [86, 114] width 131 height 187
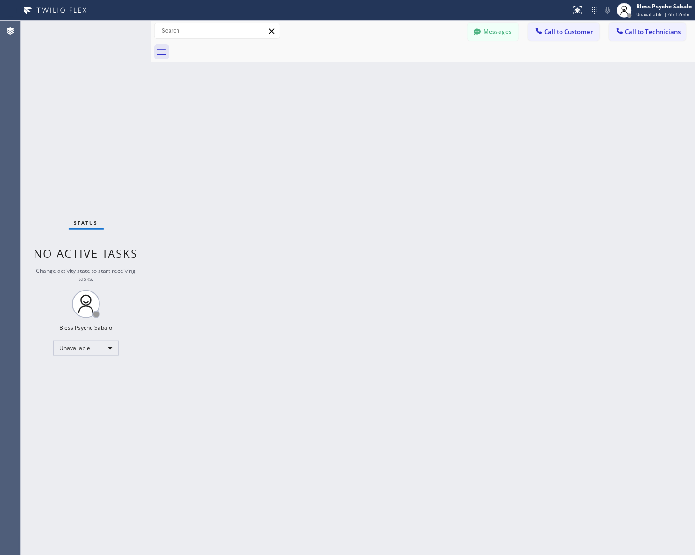
drag, startPoint x: 239, startPoint y: 280, endPoint x: 257, endPoint y: 264, distance: 23.8
click at [257, 264] on div "Back to Dashboard Change Sender ID Customers Technicians MM MR Mr [DATE] 11:23 …" at bounding box center [423, 288] width 544 height 535
click at [652, 29] on span "Call to Technicians" at bounding box center [653, 32] width 56 height 8
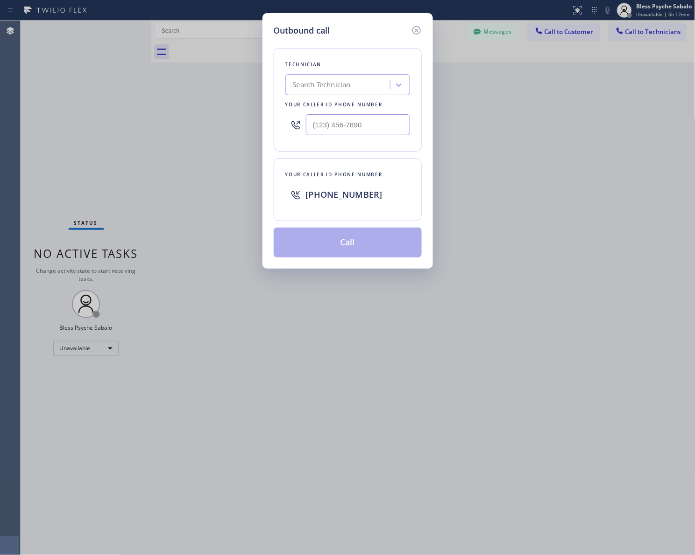
type input "(___) ___-____"
click at [332, 122] on input "(___) ___-____" at bounding box center [358, 124] width 104 height 21
click at [341, 92] on div "Search Technician" at bounding box center [339, 85] width 102 height 16
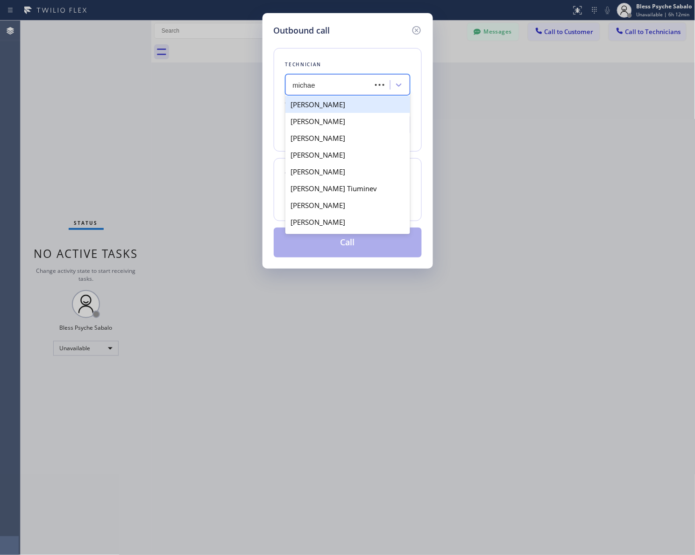
type input "[PERSON_NAME]"
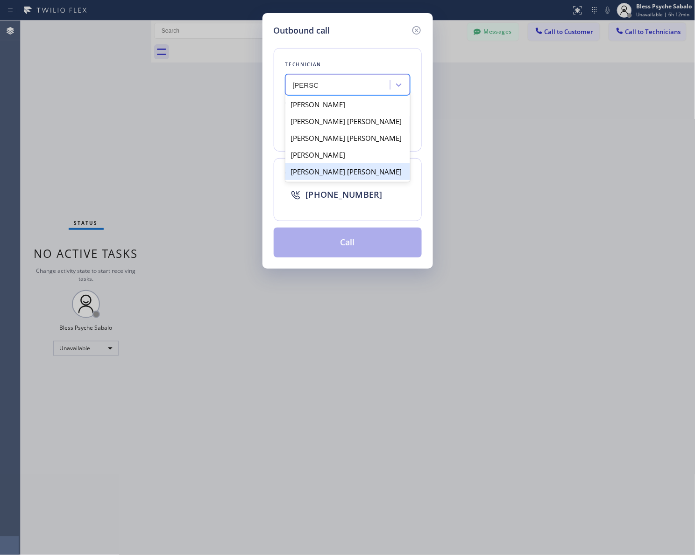
click at [348, 180] on div "[PERSON_NAME] [PERSON_NAME]" at bounding box center [347, 171] width 125 height 17
type input "[PHONE_NUMBER]"
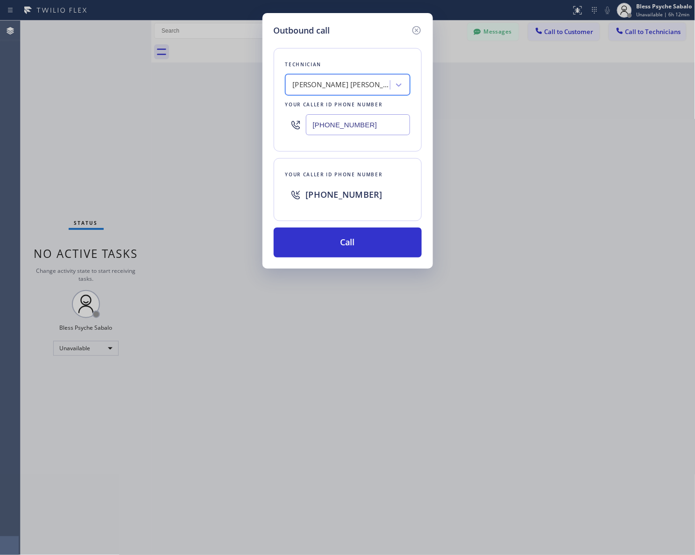
click at [484, 196] on div "Outbound call Technician option [PERSON_NAME] [PERSON_NAME], selected. 5 result…" at bounding box center [347, 277] width 695 height 555
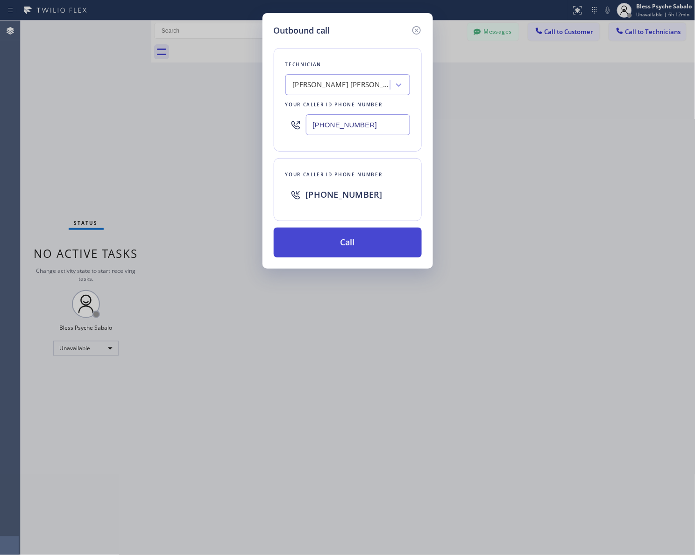
click at [362, 241] on button "Call" at bounding box center [348, 243] width 148 height 30
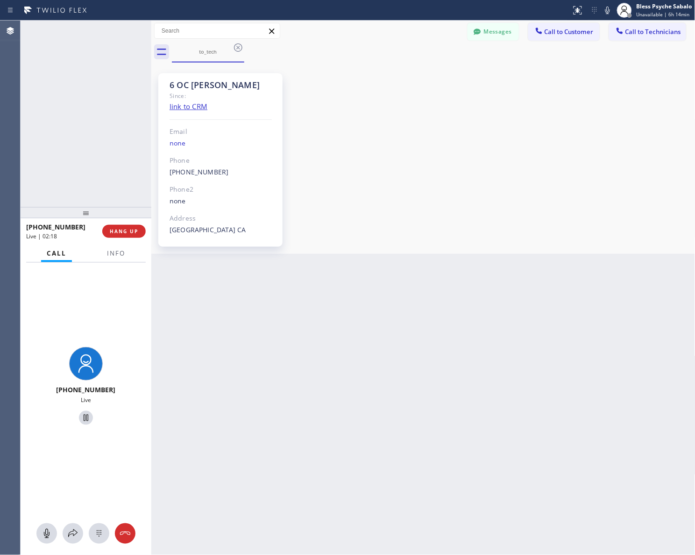
scroll to position [1678, 0]
click at [138, 232] on span "HANG UP" at bounding box center [124, 231] width 28 height 7
click at [243, 231] on div "Riverside [GEOGRAPHIC_DATA]" at bounding box center [220, 230] width 102 height 11
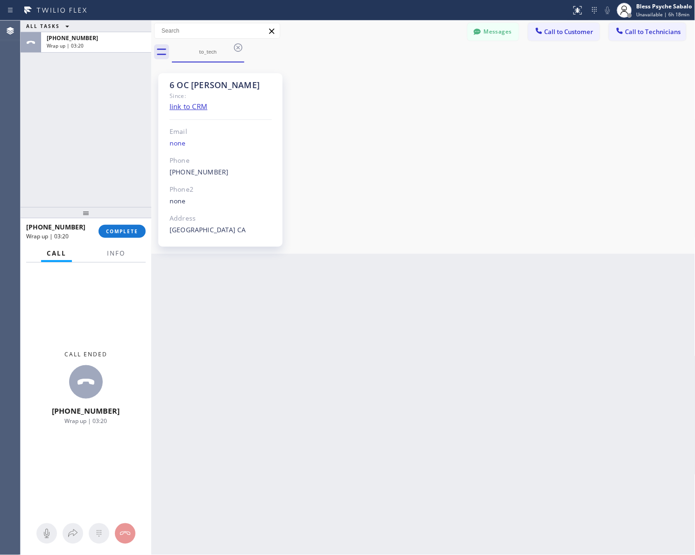
drag, startPoint x: 408, startPoint y: 220, endPoint x: 327, endPoint y: 171, distance: 94.9
click at [396, 210] on div "6 OC [PERSON_NAME] Since: link to CRM Email none Phone [PHONE_NUMBER] Outbound …" at bounding box center [423, 158] width 539 height 187
click at [352, 431] on div "Back to Dashboard Change Sender ID Customers Technicians MM MR Mr [DATE] 11:23 …" at bounding box center [423, 288] width 544 height 535
click at [401, 88] on div "6 OC [PERSON_NAME] Since: link to CRM Email none Phone [PHONE_NUMBER] Outbound …" at bounding box center [423, 158] width 539 height 187
click at [200, 180] on div "6 OC [PERSON_NAME] Since: link to CRM Email none Phone [PHONE_NUMBER] Outbound …" at bounding box center [220, 160] width 124 height 174
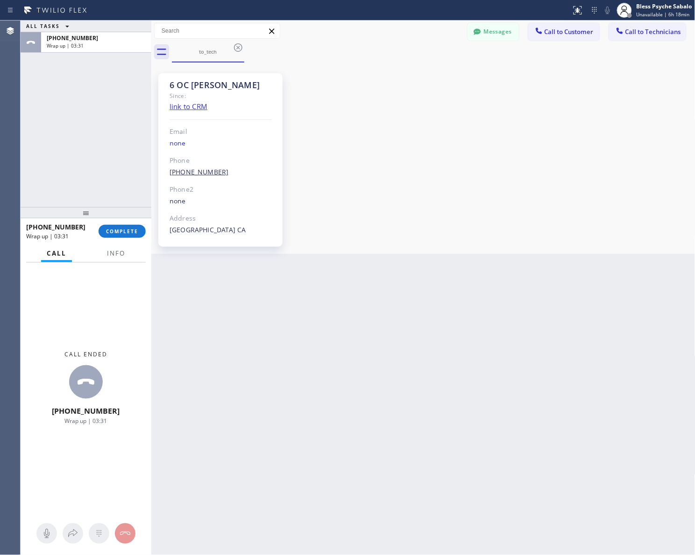
click at [200, 176] on link "[PHONE_NUMBER]" at bounding box center [198, 172] width 59 height 9
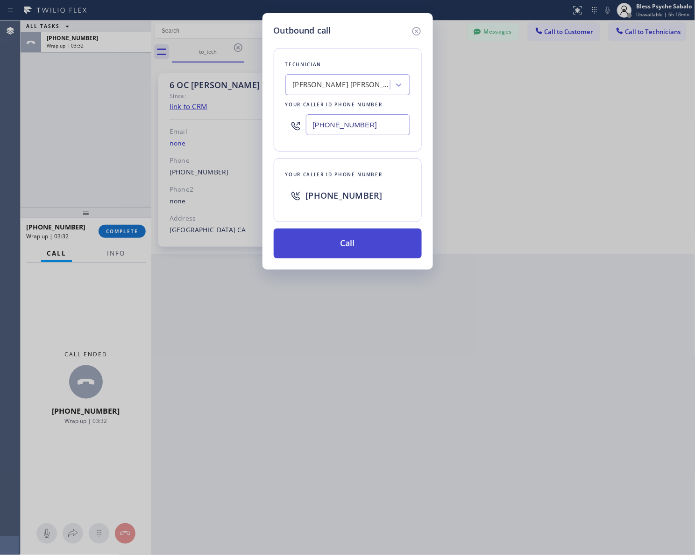
click at [346, 237] on button "Call" at bounding box center [348, 244] width 148 height 30
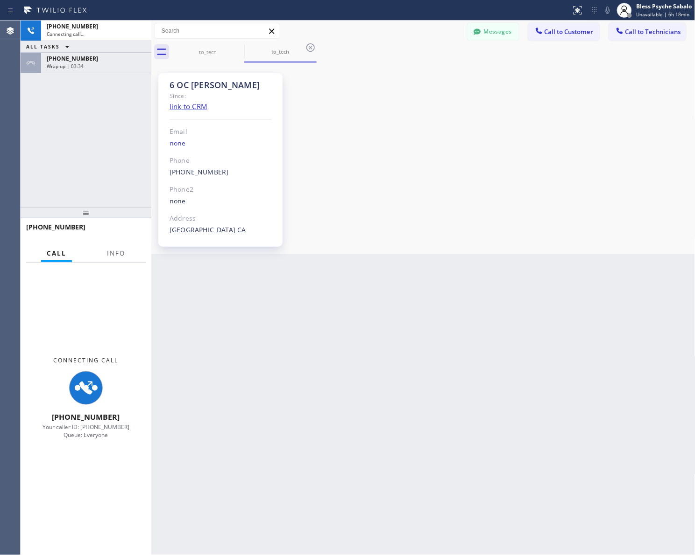
scroll to position [1678, 0]
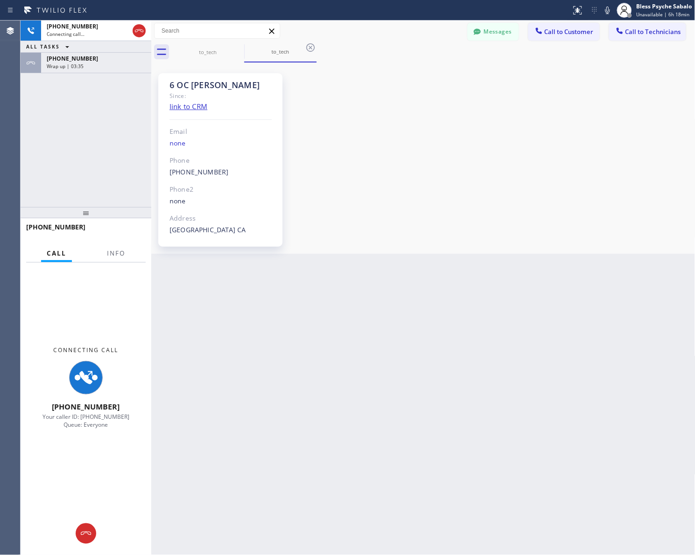
drag, startPoint x: 214, startPoint y: 370, endPoint x: 210, endPoint y: 337, distance: 33.8
click at [214, 365] on div "Back to Dashboard Change Sender ID Customers Technicians MM MR Mr [DATE] 11:23 …" at bounding box center [423, 288] width 544 height 535
click at [127, 253] on button "Info" at bounding box center [115, 254] width 29 height 18
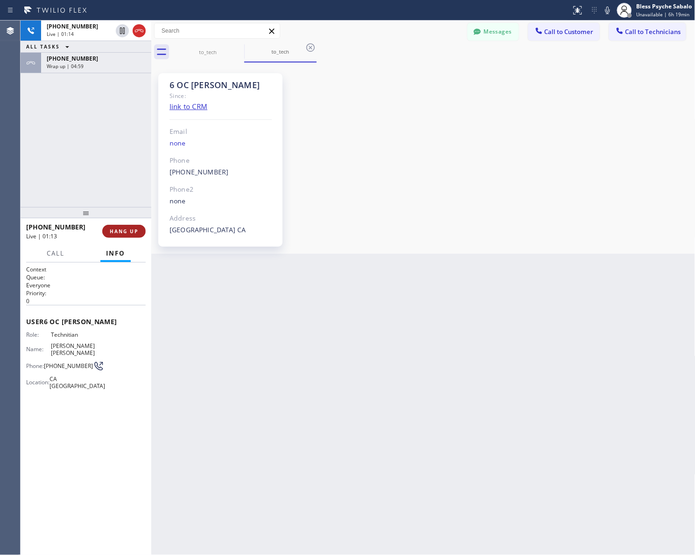
click at [129, 229] on span "HANG UP" at bounding box center [124, 231] width 28 height 7
click at [63, 127] on div "[PHONE_NUMBER] Live | 01:14 ALL TASKS ALL TASKS ACTIVE TASKS TASKS IN WRAP UP […" at bounding box center [86, 114] width 131 height 187
drag, startPoint x: 460, startPoint y: 177, endPoint x: 533, endPoint y: 159, distance: 75.2
click at [463, 176] on div "6 OC [PERSON_NAME] Since: link to CRM Email none Phone [PHONE_NUMBER] Outbound …" at bounding box center [423, 158] width 539 height 187
drag, startPoint x: 236, startPoint y: 370, endPoint x: 120, endPoint y: 251, distance: 167.0
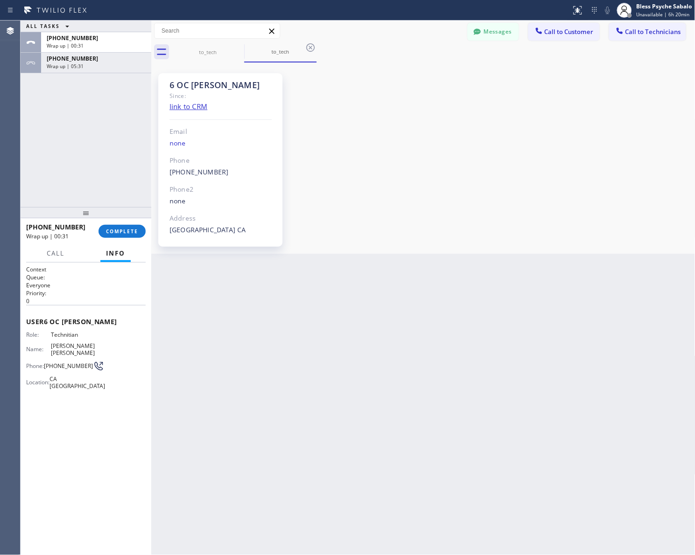
click at [216, 355] on div "Back to Dashboard Change Sender ID Customers Technicians MM MR Mr [DATE] 11:23 …" at bounding box center [423, 288] width 544 height 535
click at [119, 227] on button "COMPLETE" at bounding box center [121, 231] width 47 height 13
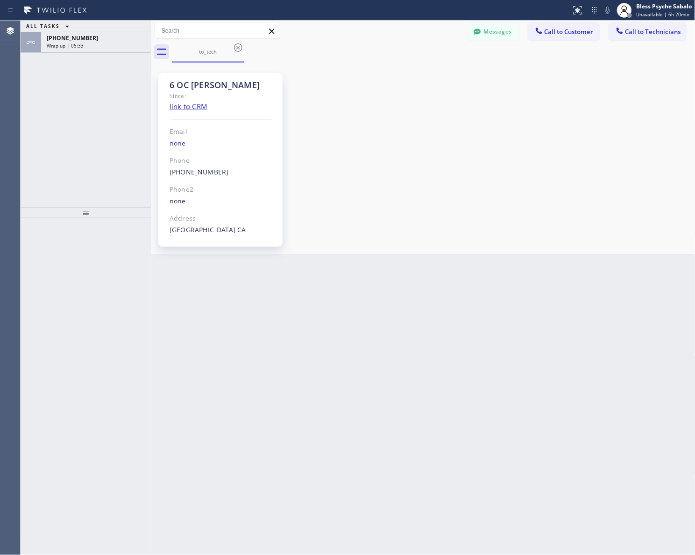
drag, startPoint x: 170, startPoint y: 232, endPoint x: 139, endPoint y: 14, distance: 220.3
click at [173, 225] on div "Riverside [GEOGRAPHIC_DATA]" at bounding box center [220, 230] width 102 height 11
